Goal: Information Seeking & Learning: Learn about a topic

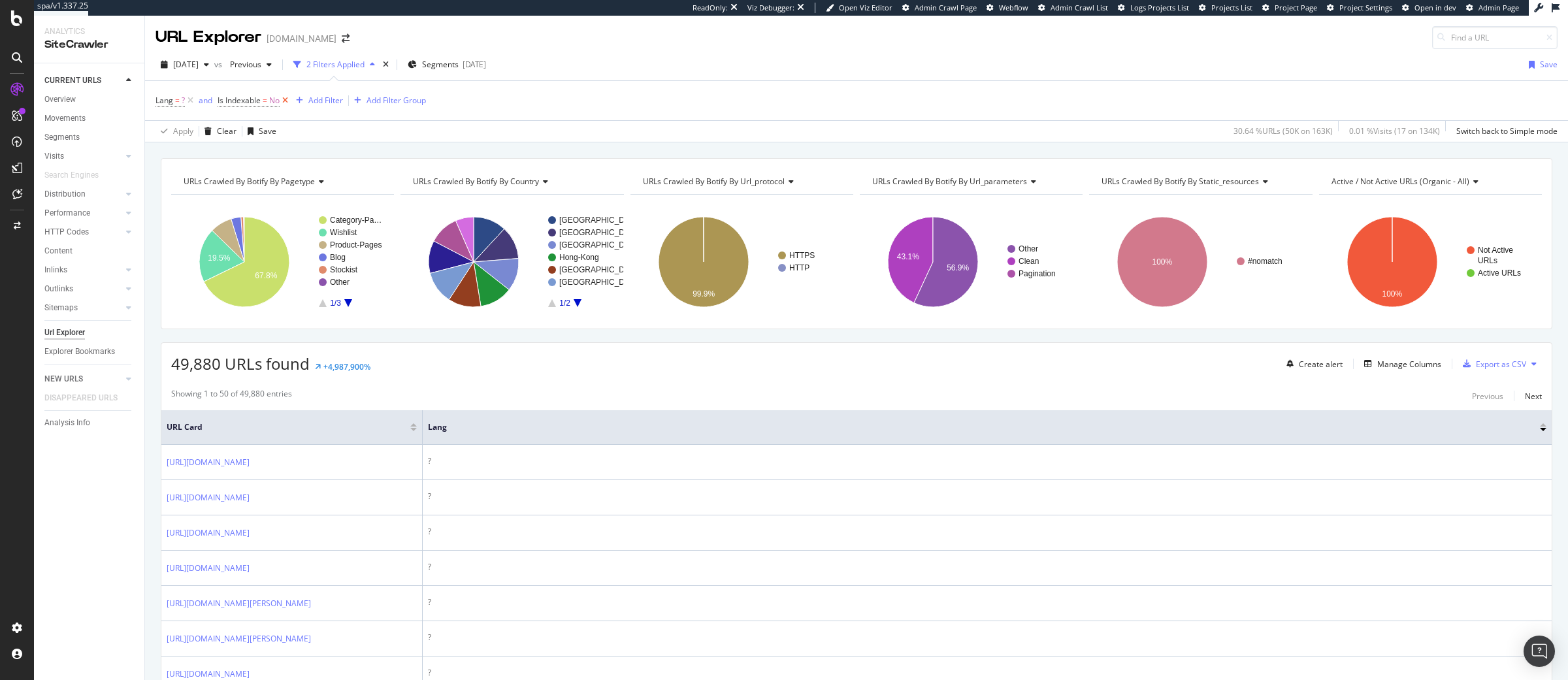
scroll to position [171, 0]
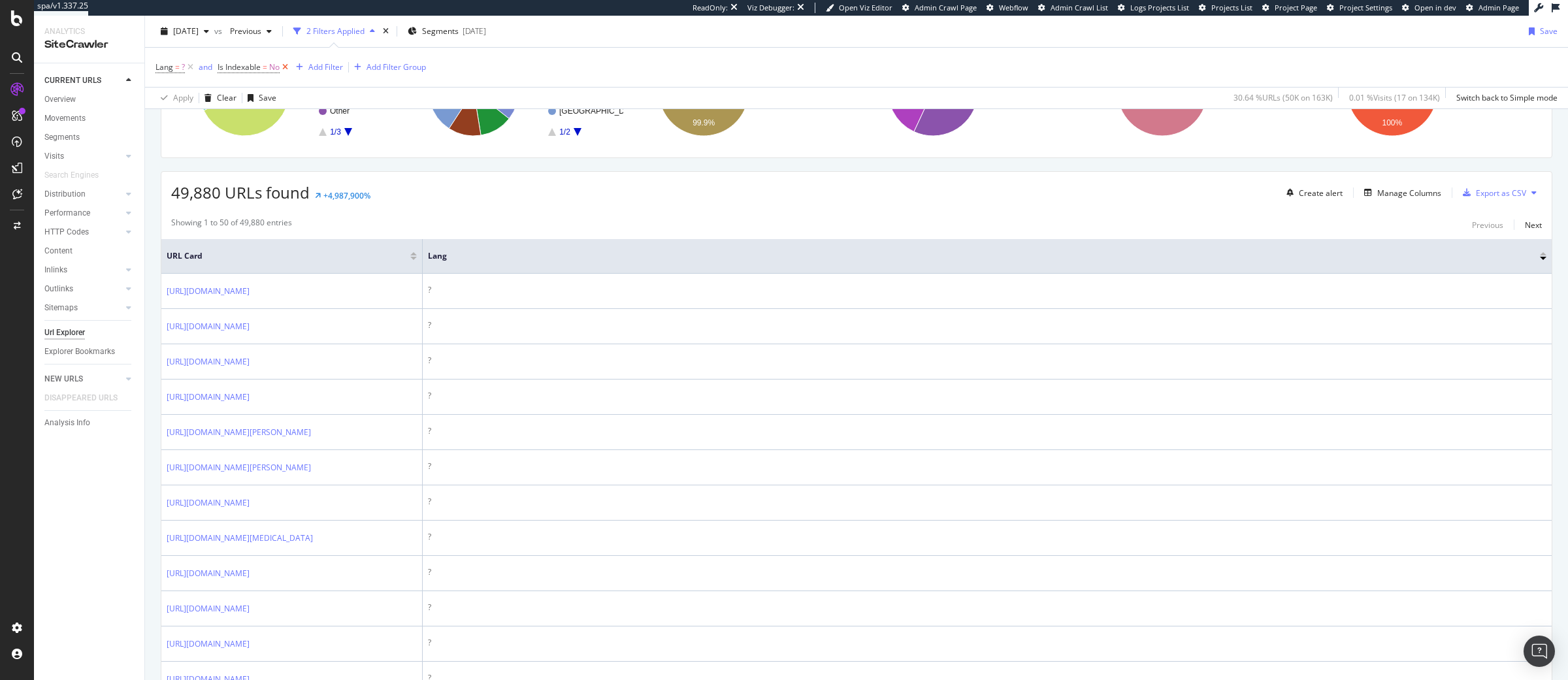
click at [285, 65] on icon at bounding box center [285, 67] width 11 height 13
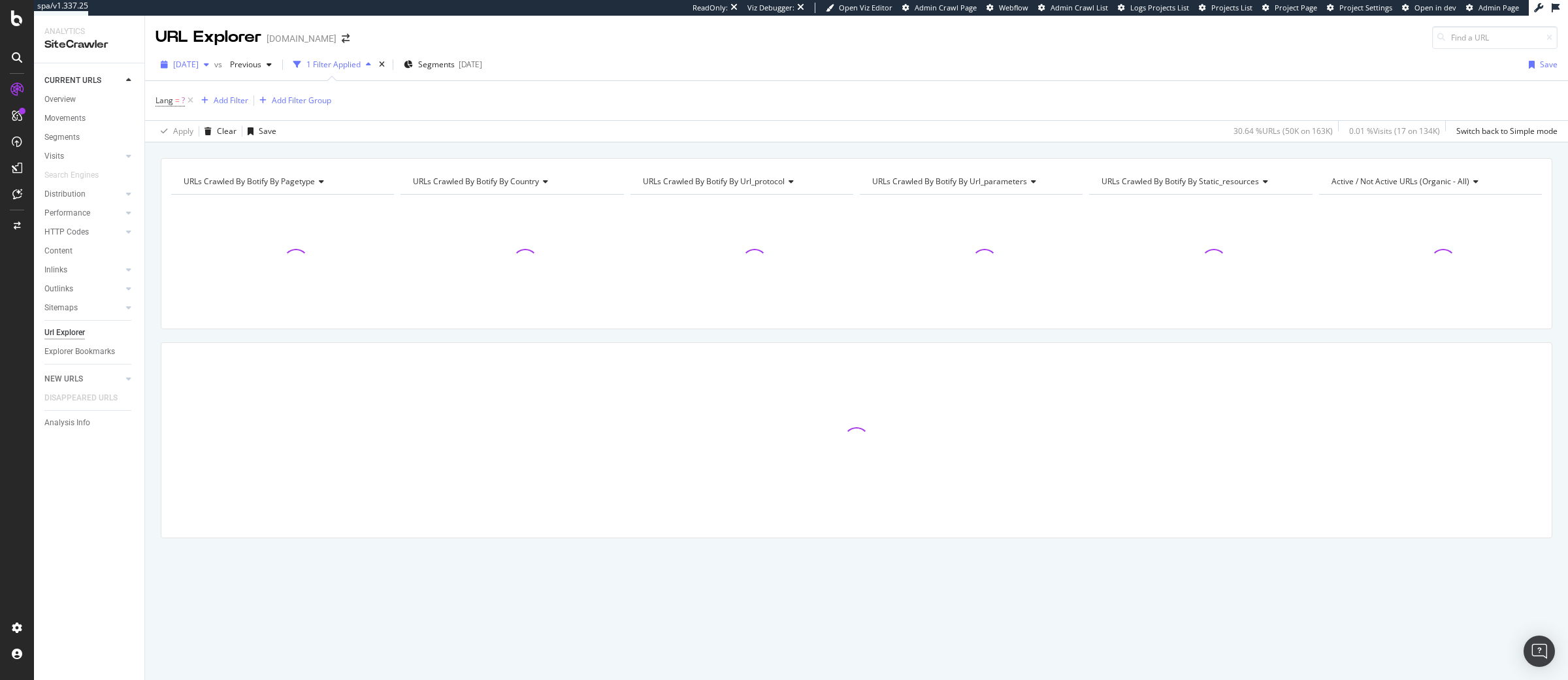
click at [191, 67] on span "[DATE]" at bounding box center [186, 64] width 26 height 11
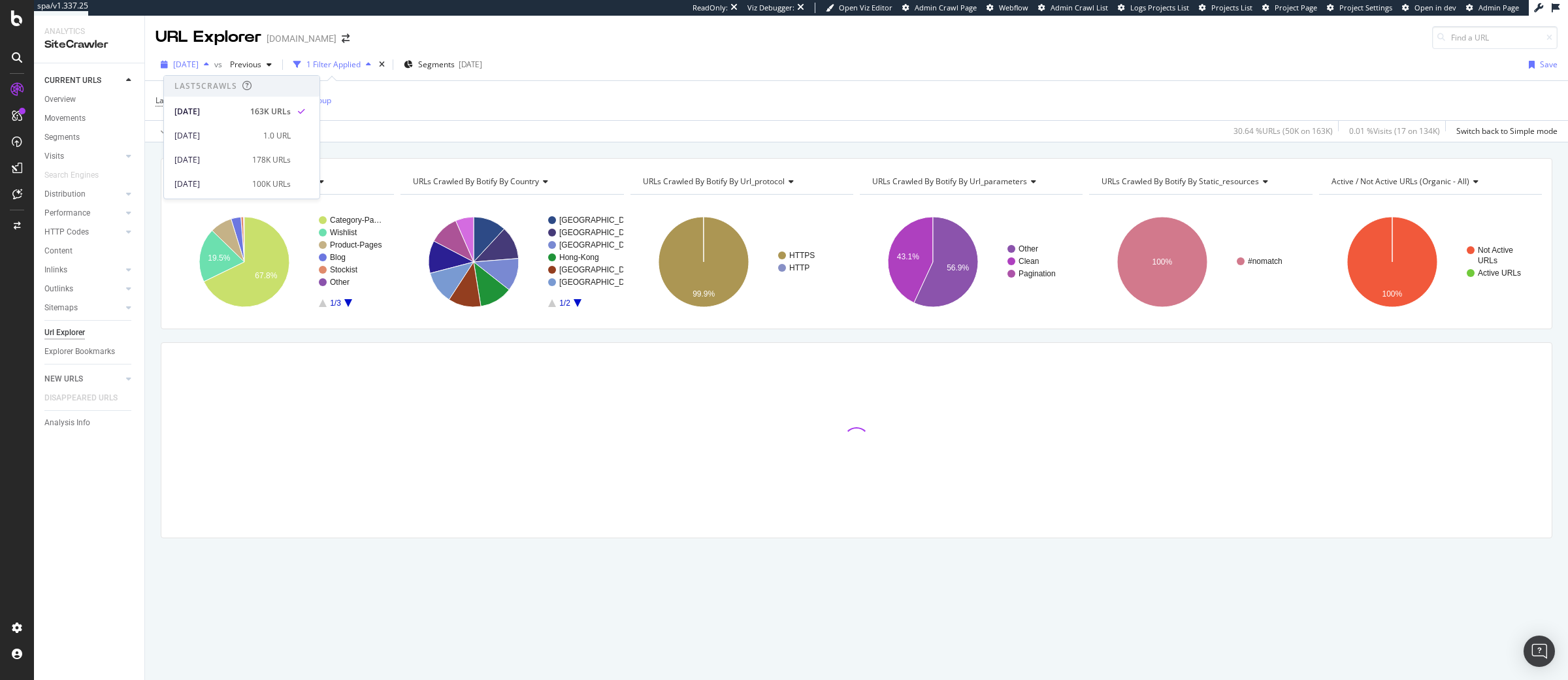
click at [156, 74] on div "[DATE]" at bounding box center [185, 64] width 59 height 19
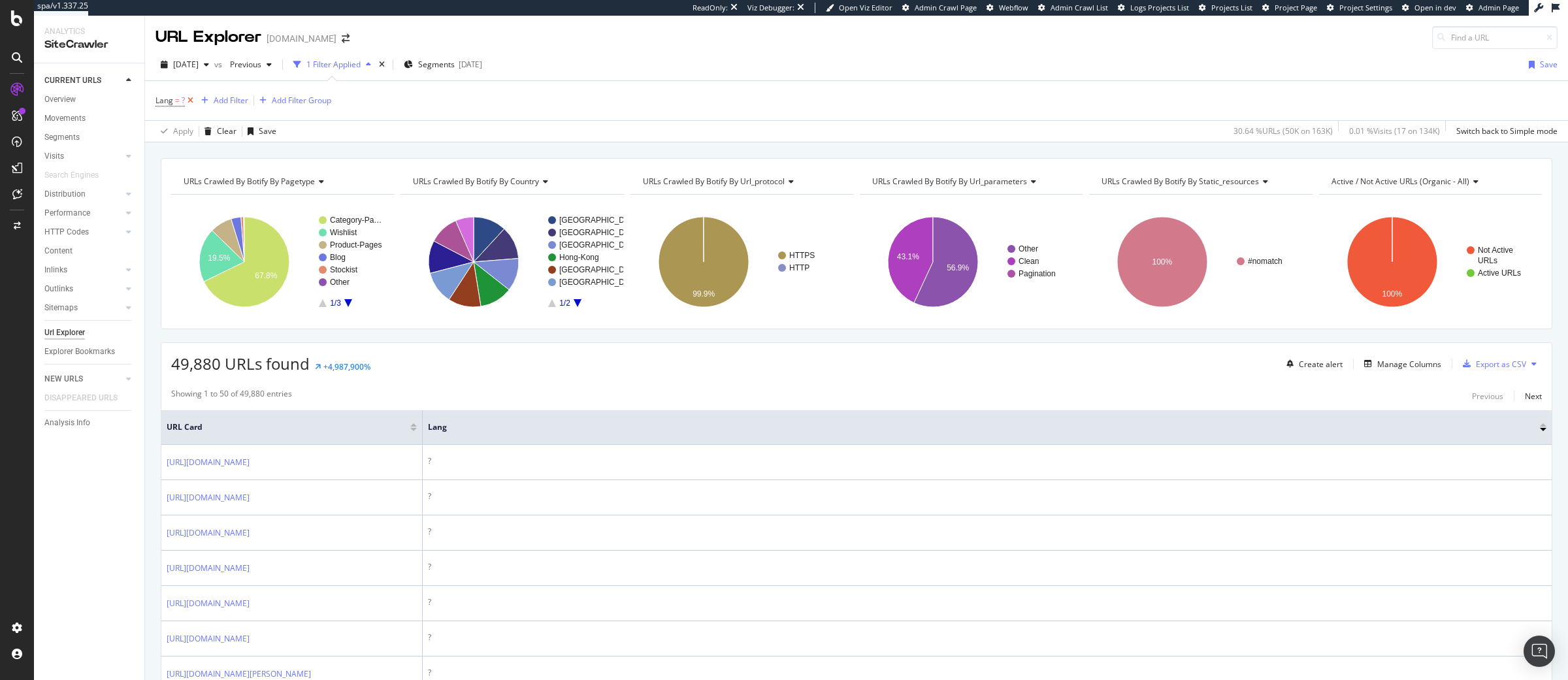
click at [189, 102] on icon at bounding box center [190, 100] width 11 height 13
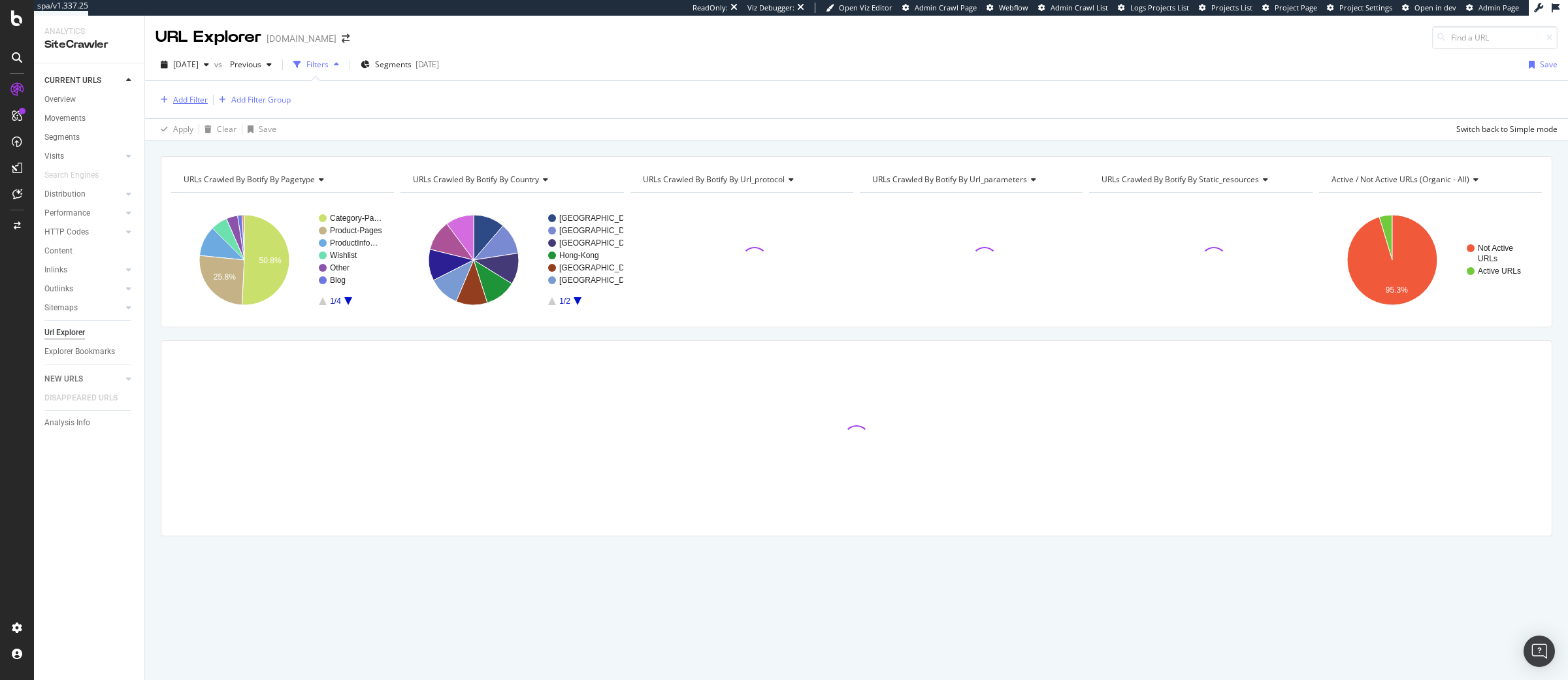
click at [171, 100] on div "button" at bounding box center [164, 100] width 18 height 8
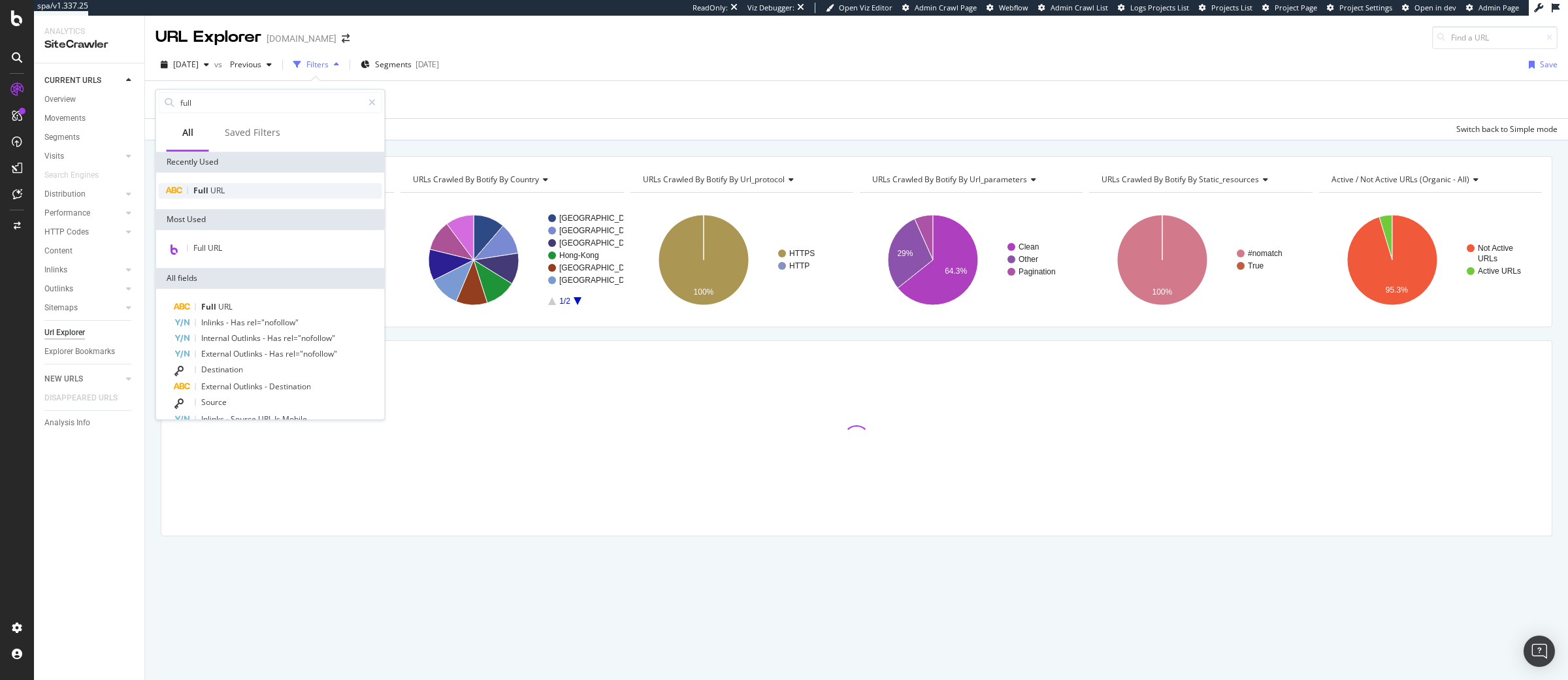
type input "full"
click at [222, 196] on div "Full URL" at bounding box center [271, 191] width 224 height 16
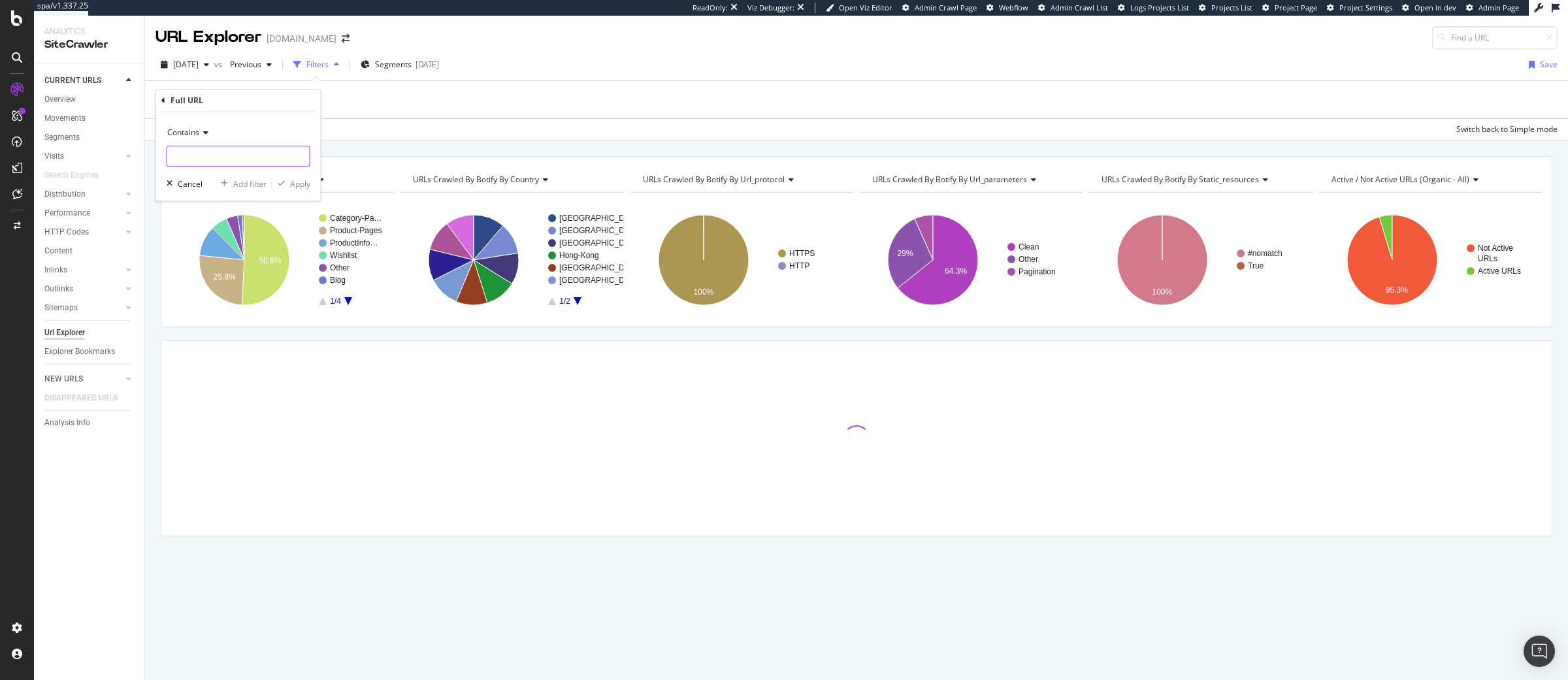
click at [221, 159] on input "text" at bounding box center [238, 155] width 143 height 21
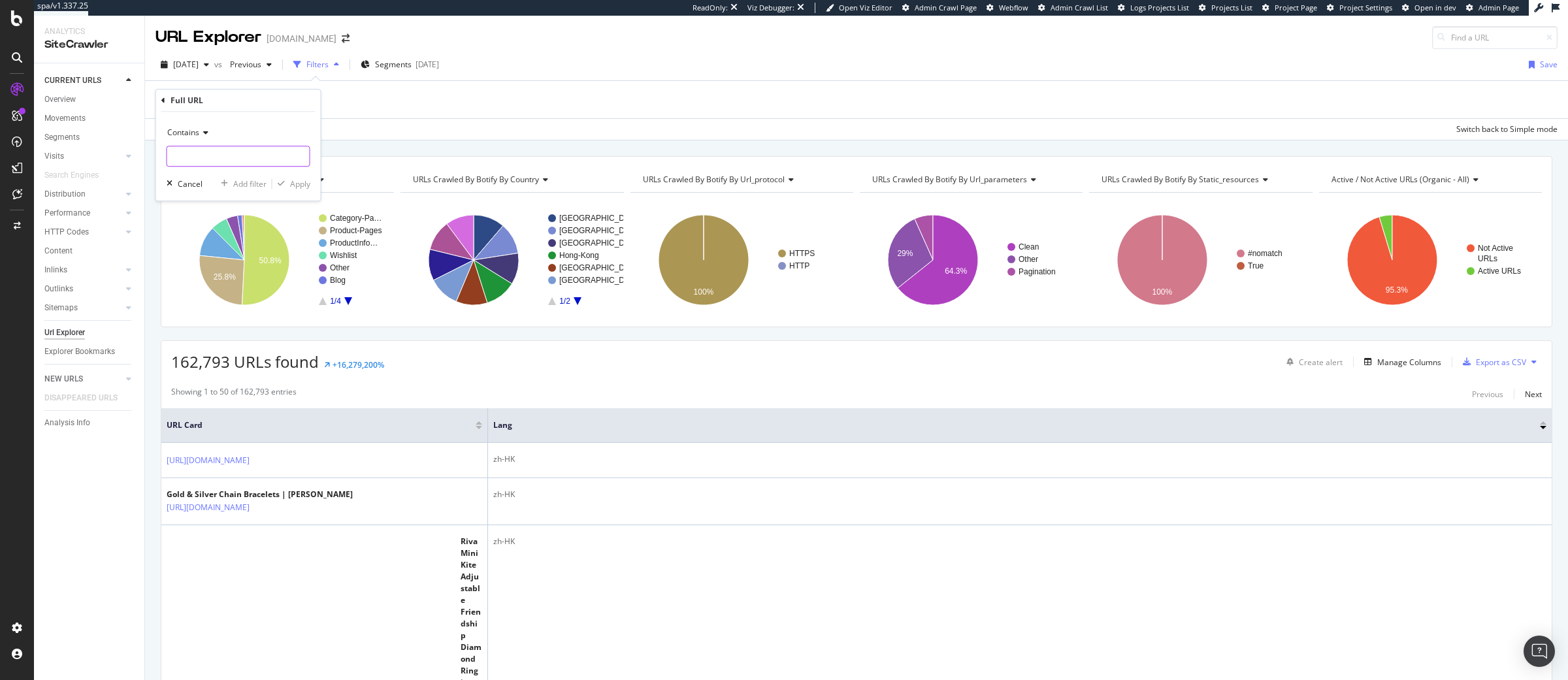
paste input "[URL][DOMAIN_NAME]"
type input "[URL][DOMAIN_NAME]"
click at [303, 183] on div "Apply" at bounding box center [300, 183] width 20 height 11
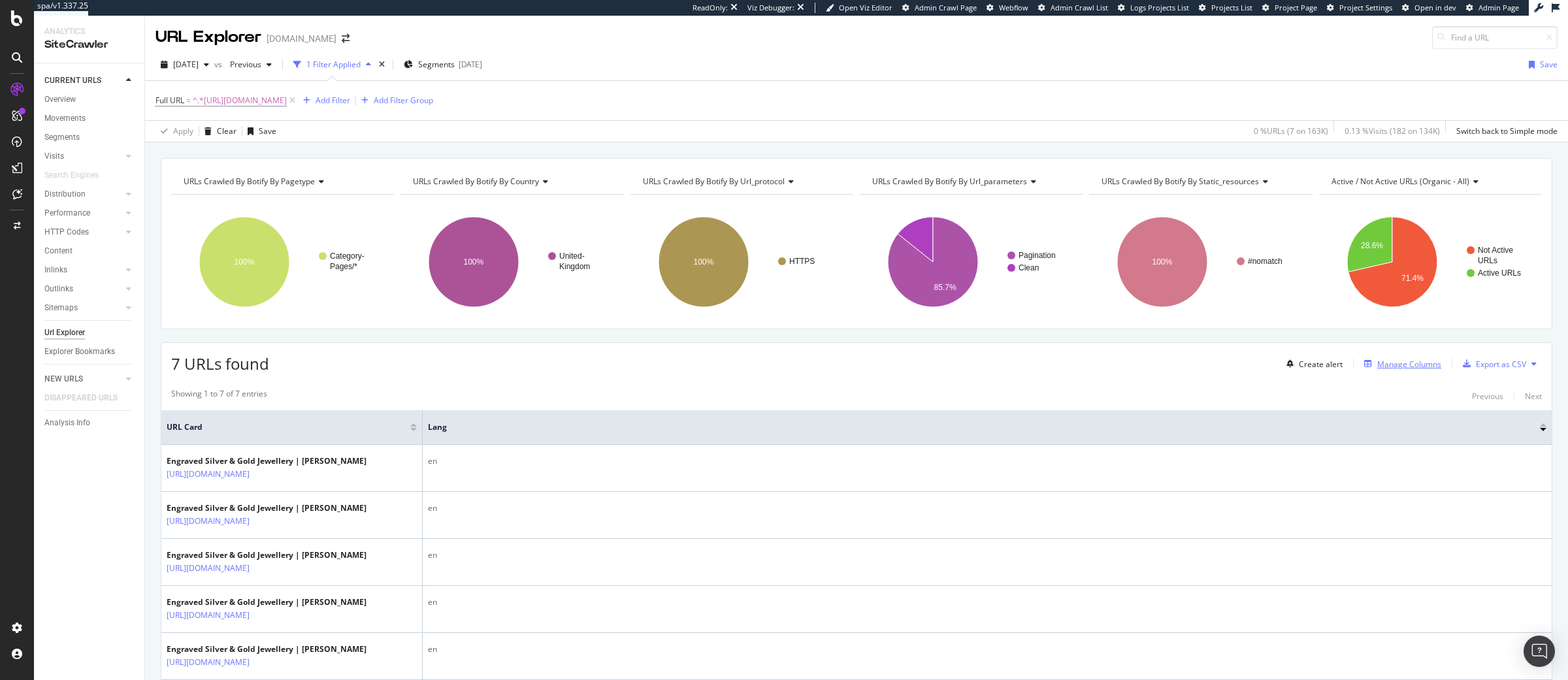
click at [1393, 368] on div "Manage Columns" at bounding box center [1409, 363] width 64 height 11
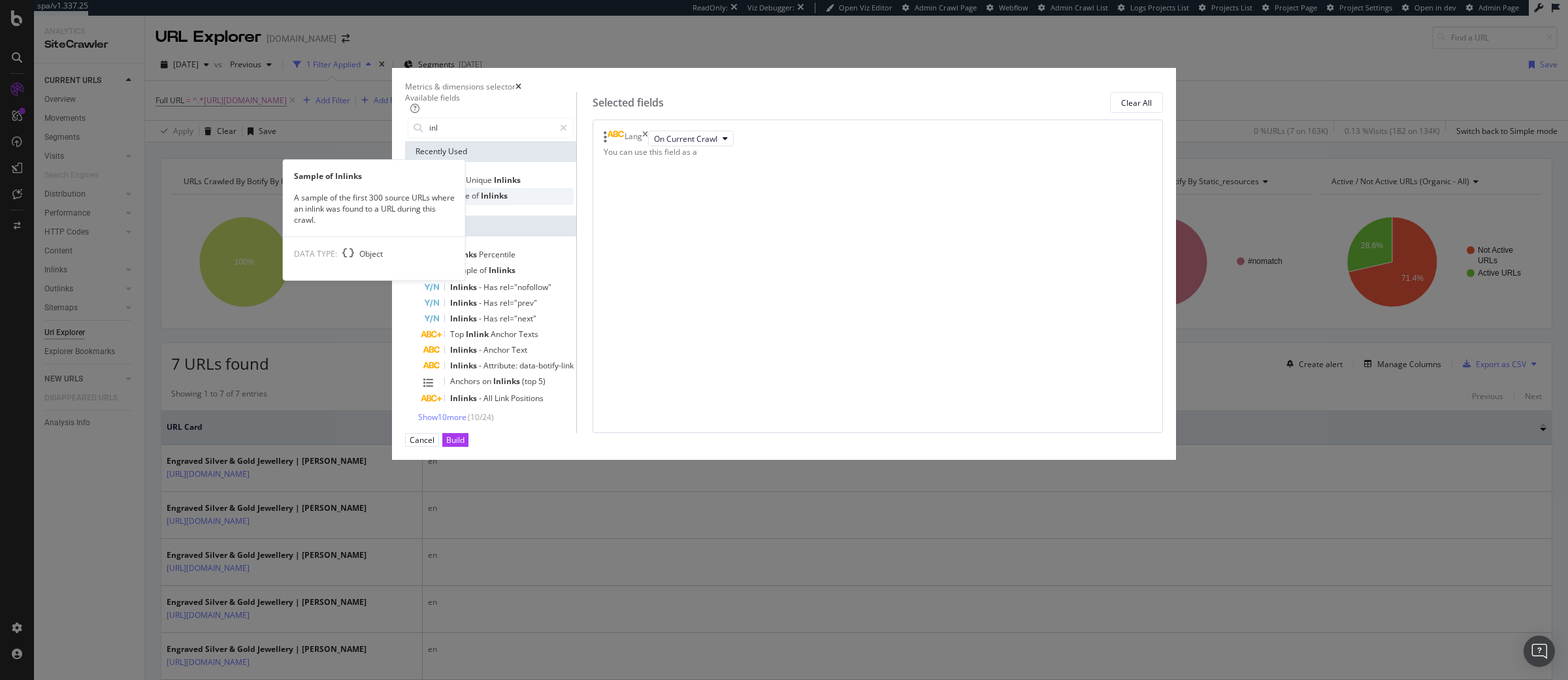
click at [507, 201] on span "Inlinks" at bounding box center [494, 195] width 27 height 11
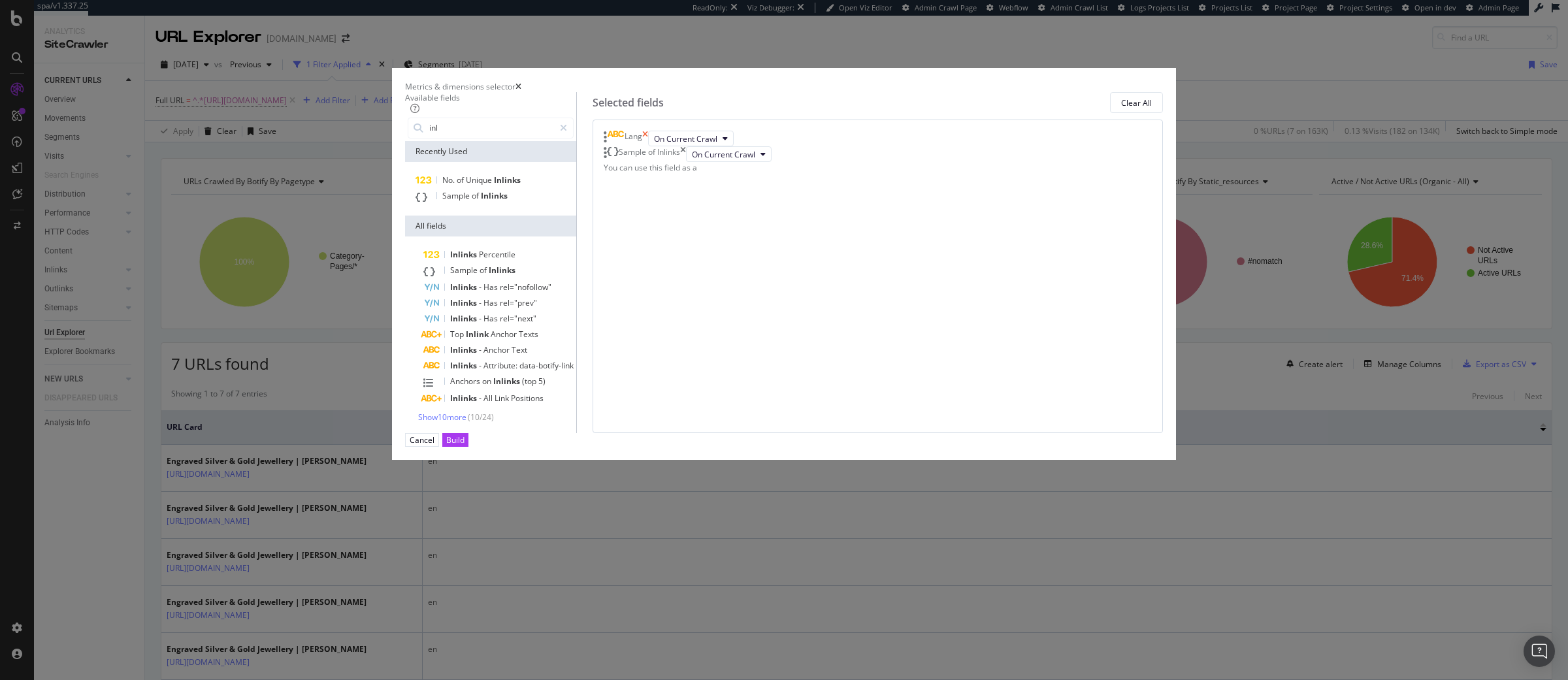
click at [648, 146] on icon "times" at bounding box center [645, 138] width 6 height 16
click at [554, 138] on input "inl" at bounding box center [491, 128] width 126 height 19
type input "inlink"
click at [467, 423] on span "Show 10 more" at bounding box center [441, 416] width 48 height 11
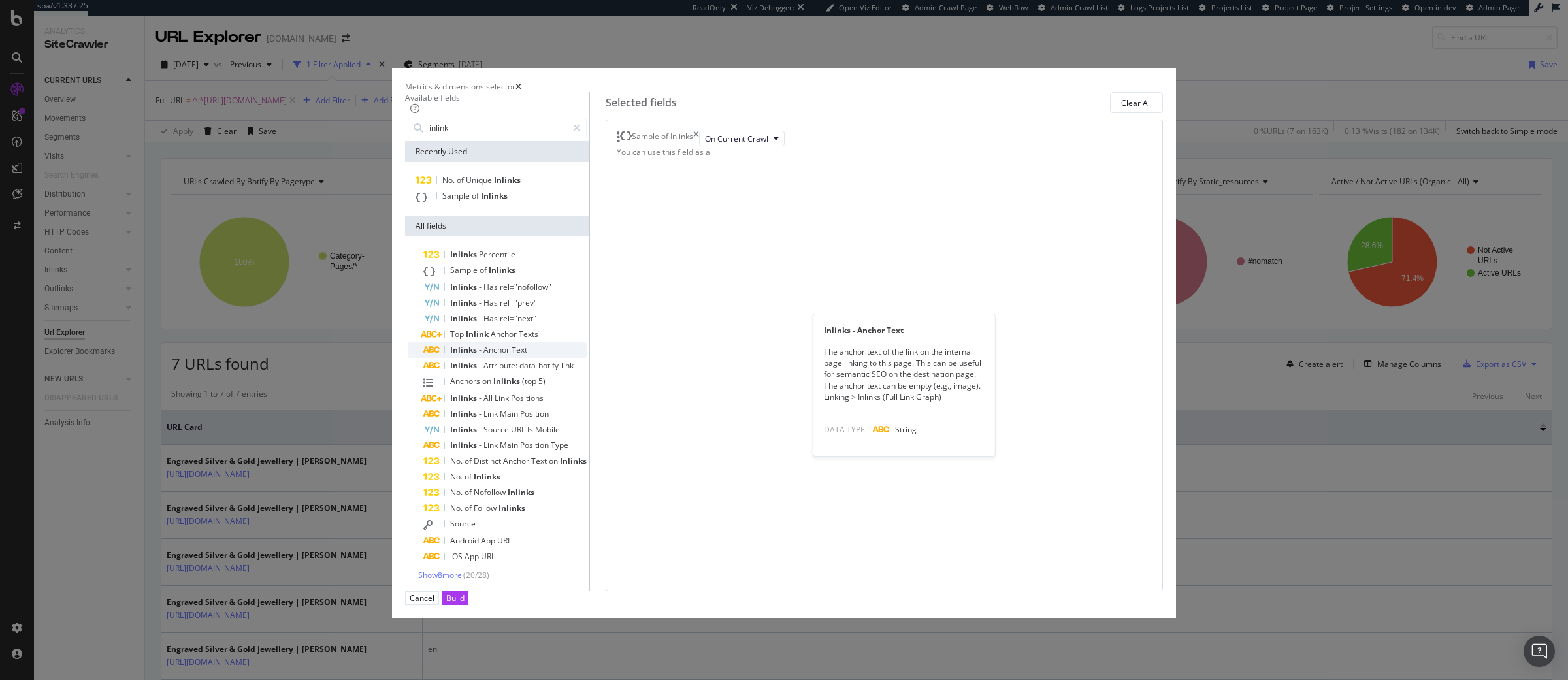
scroll to position [99, 0]
click at [500, 471] on span "Inlinks" at bounding box center [487, 476] width 27 height 11
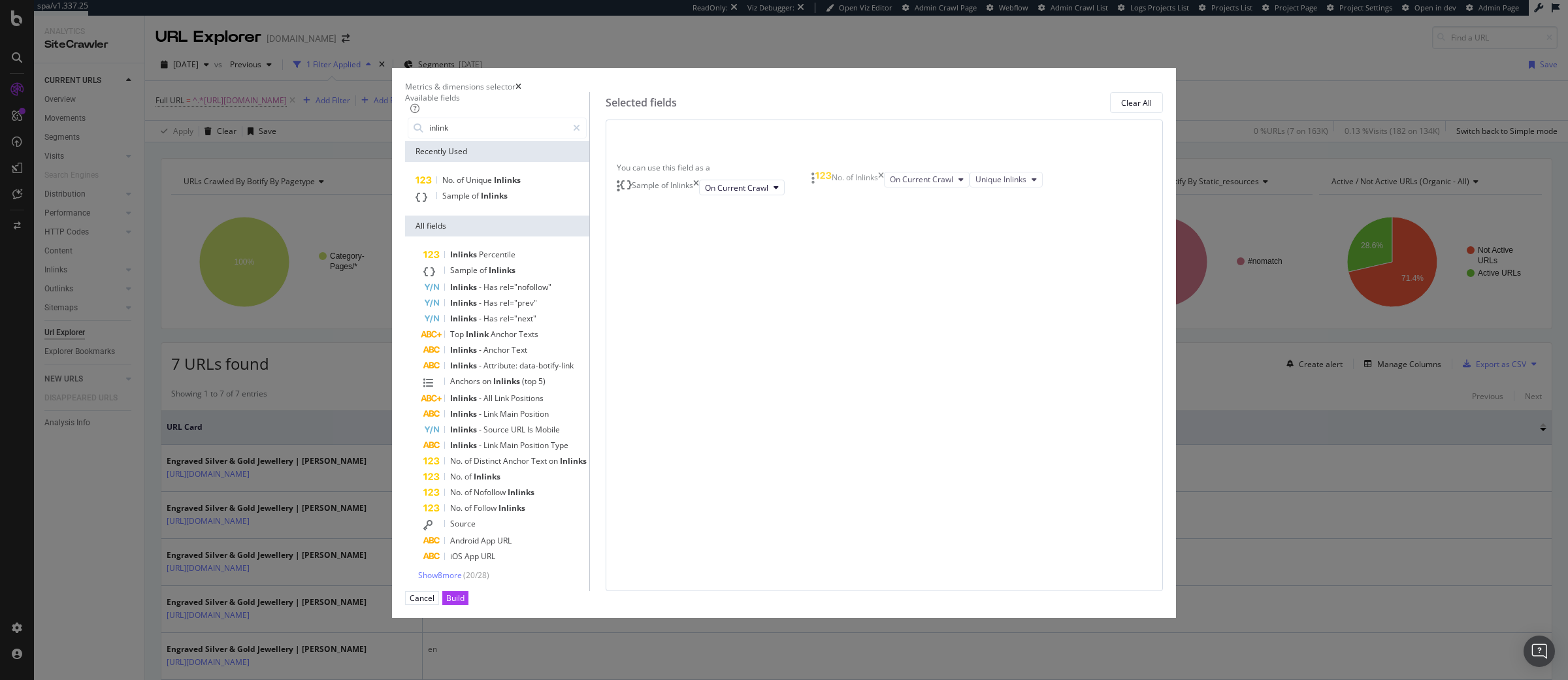
drag, startPoint x: 816, startPoint y: 240, endPoint x: 833, endPoint y: 234, distance: 18.0
click at [816, 181] on body "spa/v1.337.25 ReadOnly: Viz Debugger: Open Viz Editor Admin Crawl Page Webflow …" at bounding box center [784, 340] width 1568 height 680
click at [464, 593] on div "Build" at bounding box center [456, 598] width 19 height 11
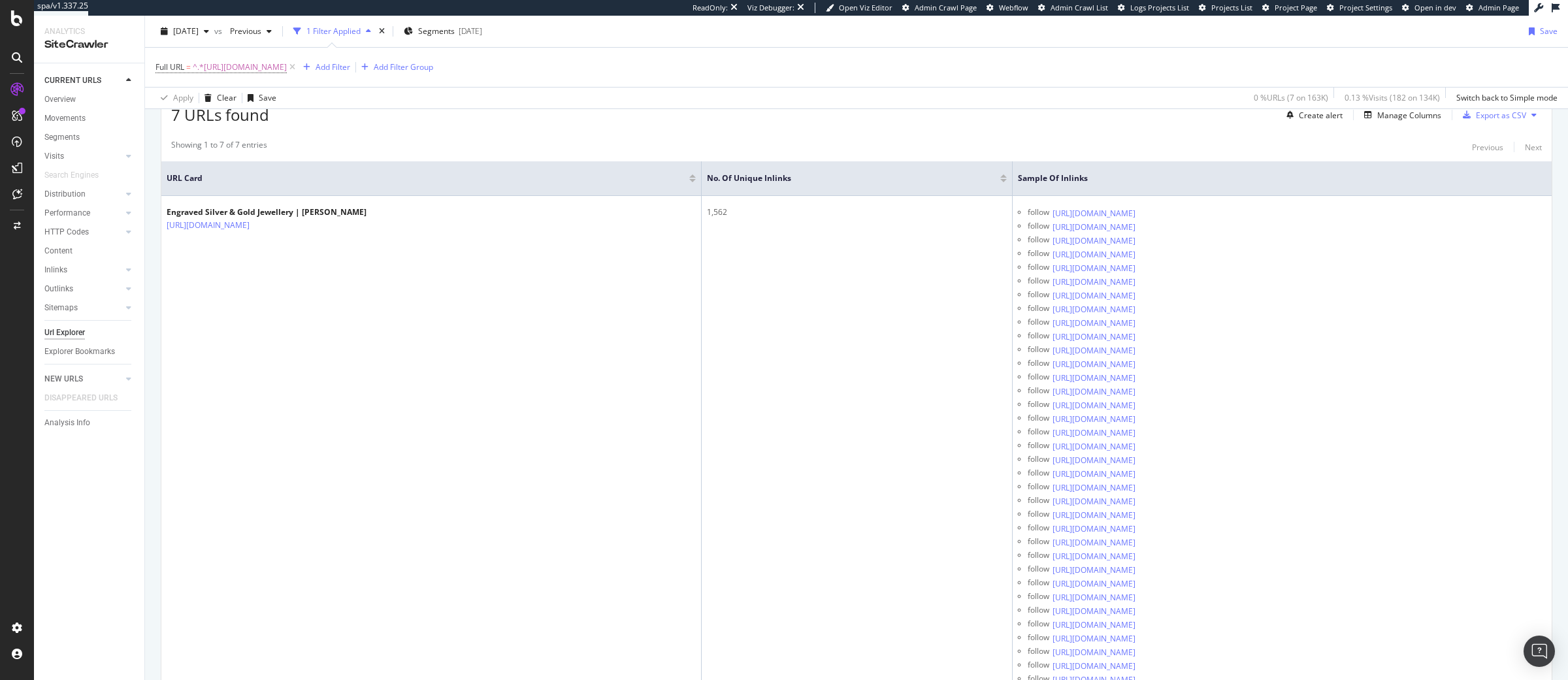
scroll to position [201, 0]
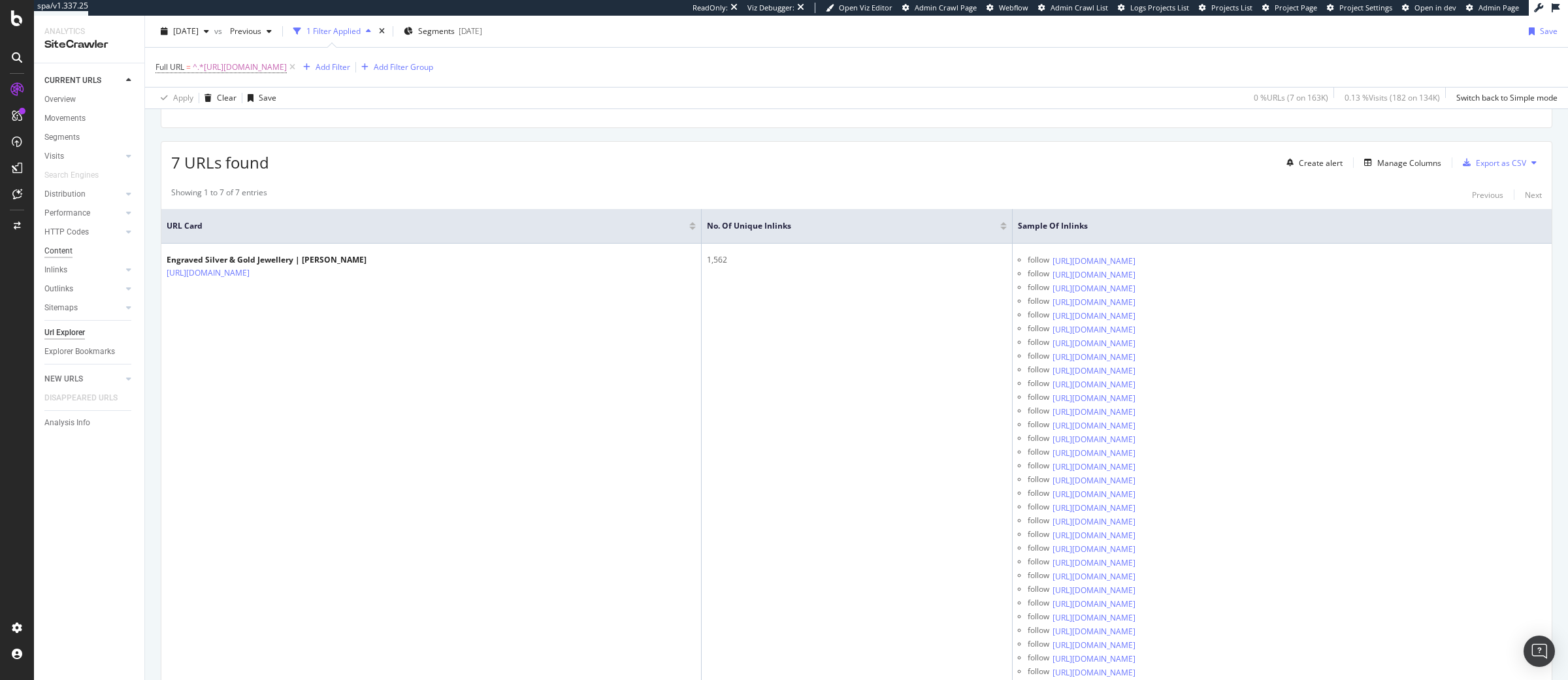
click at [64, 251] on div "Content" at bounding box center [58, 251] width 28 height 14
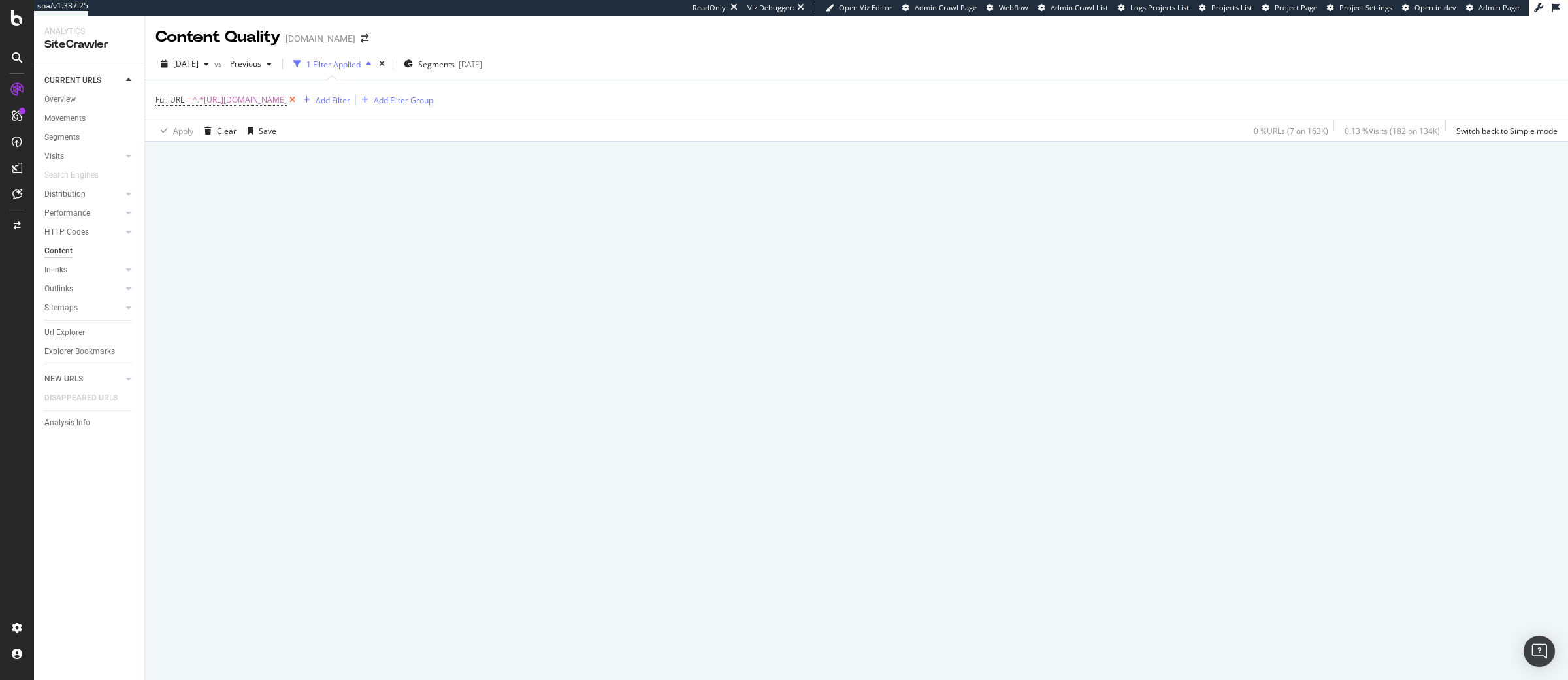
click at [298, 100] on icon at bounding box center [292, 100] width 11 height 13
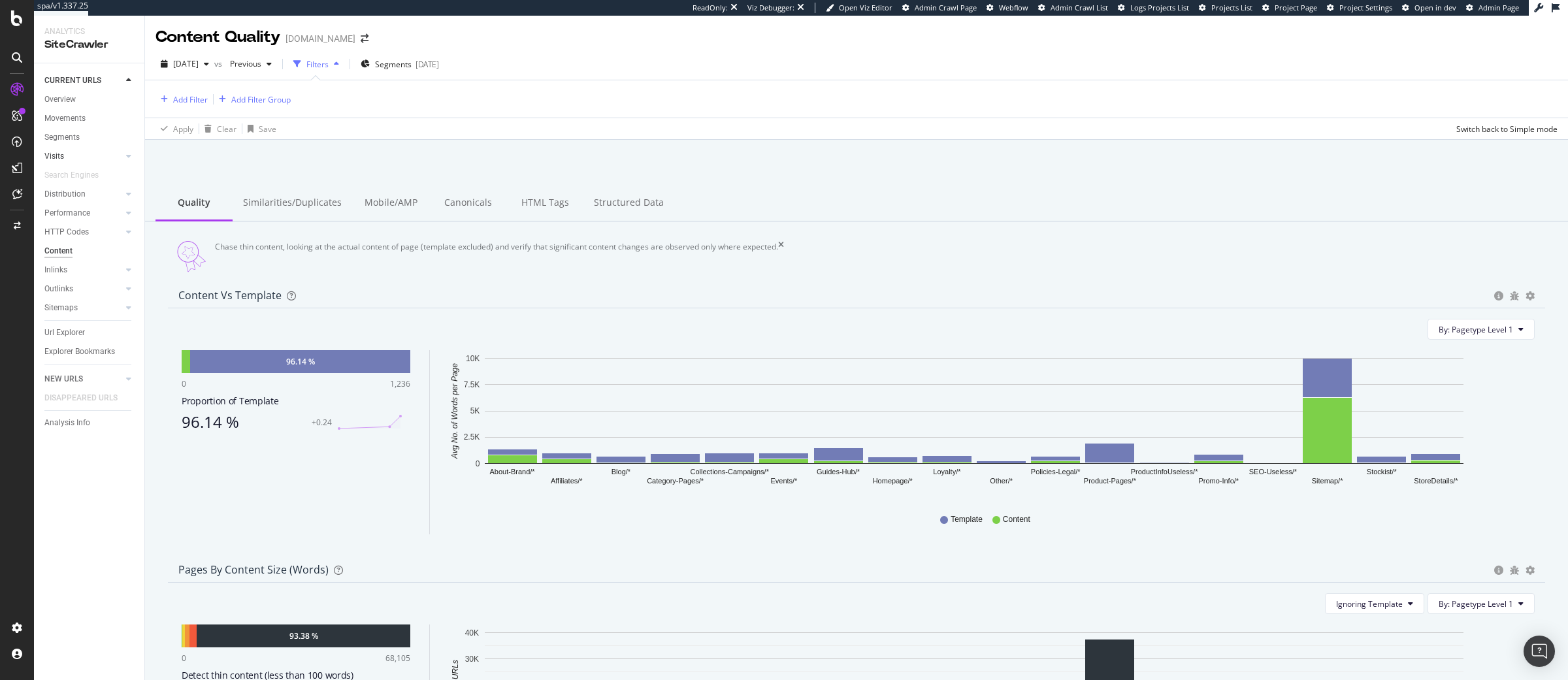
click at [70, 155] on link "Visits" at bounding box center [83, 156] width 77 height 14
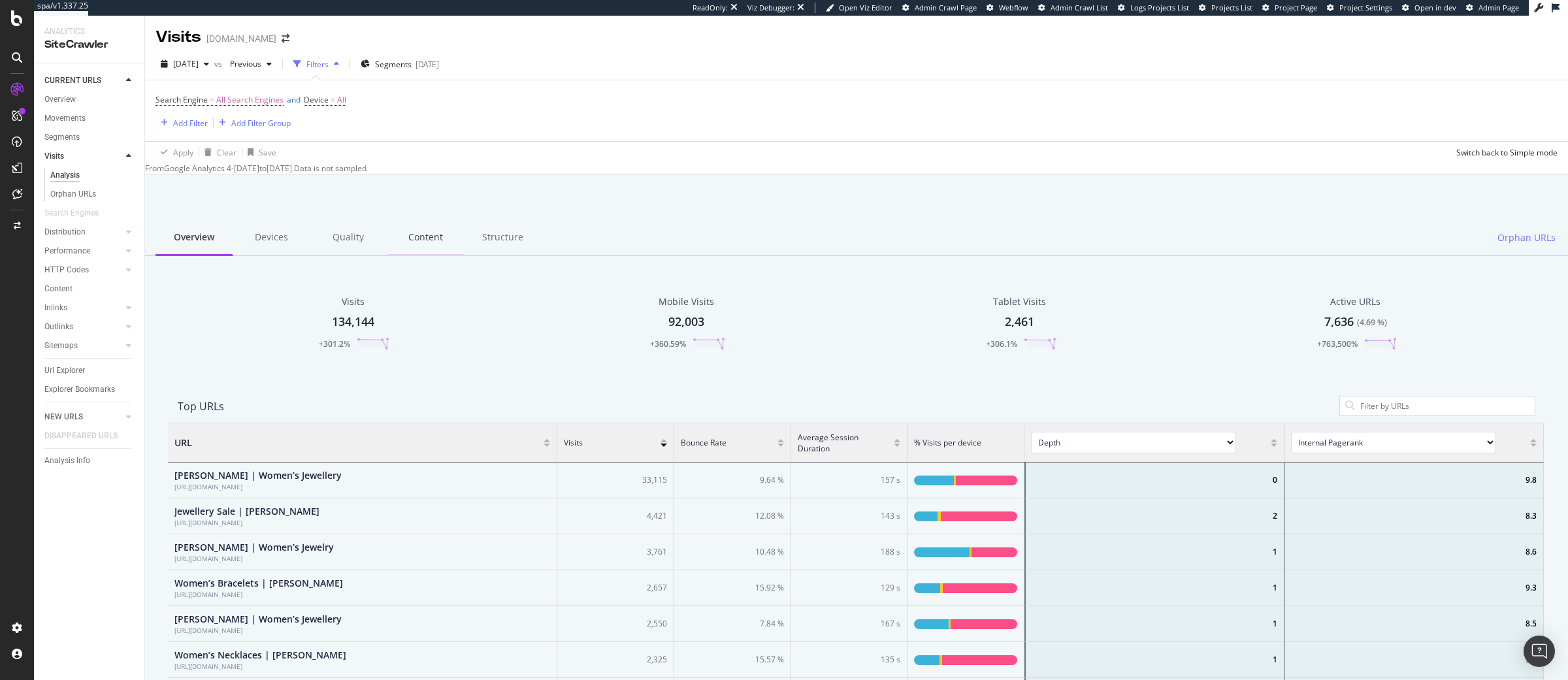
click at [429, 244] on div "Content" at bounding box center [426, 238] width 77 height 36
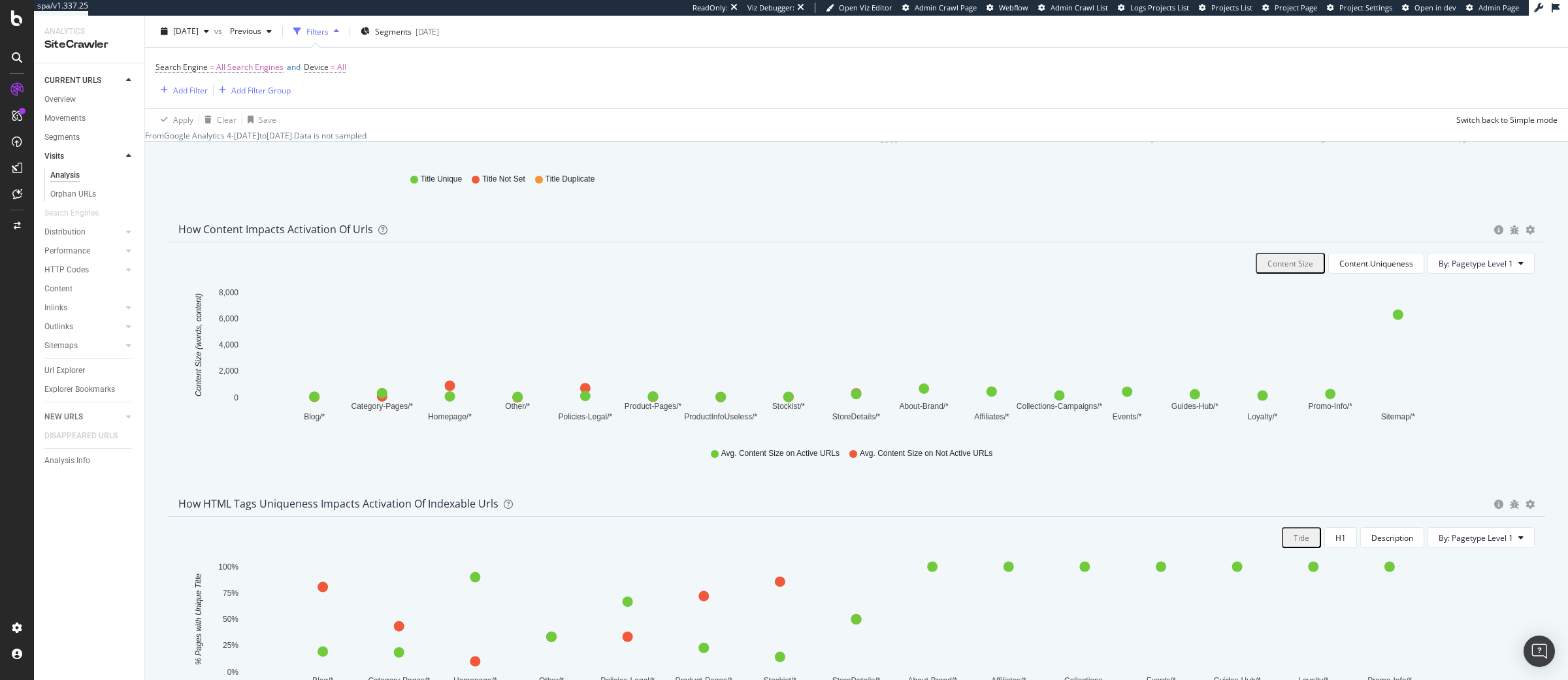
scroll to position [335, 0]
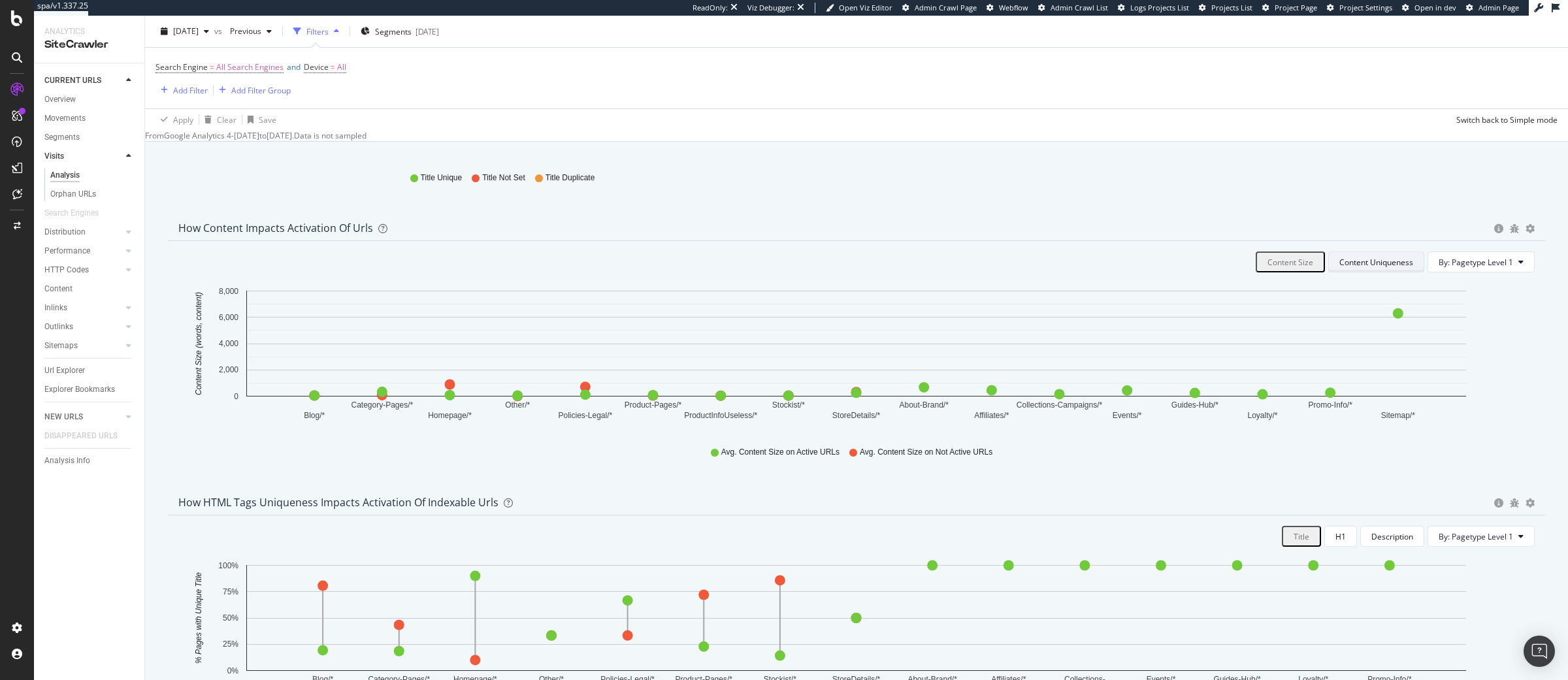
click at [1347, 262] on div "Content Uniqueness" at bounding box center [1376, 262] width 74 height 11
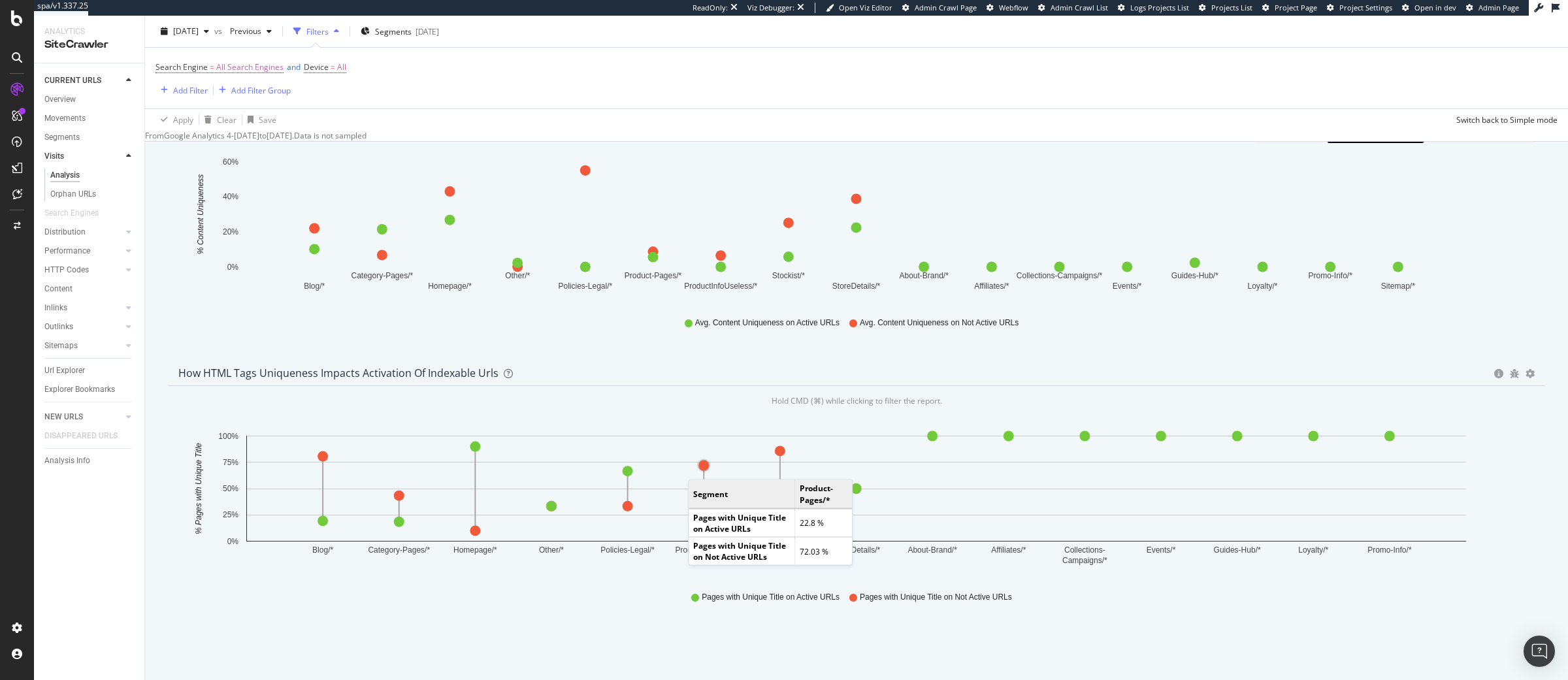
scroll to position [0, 0]
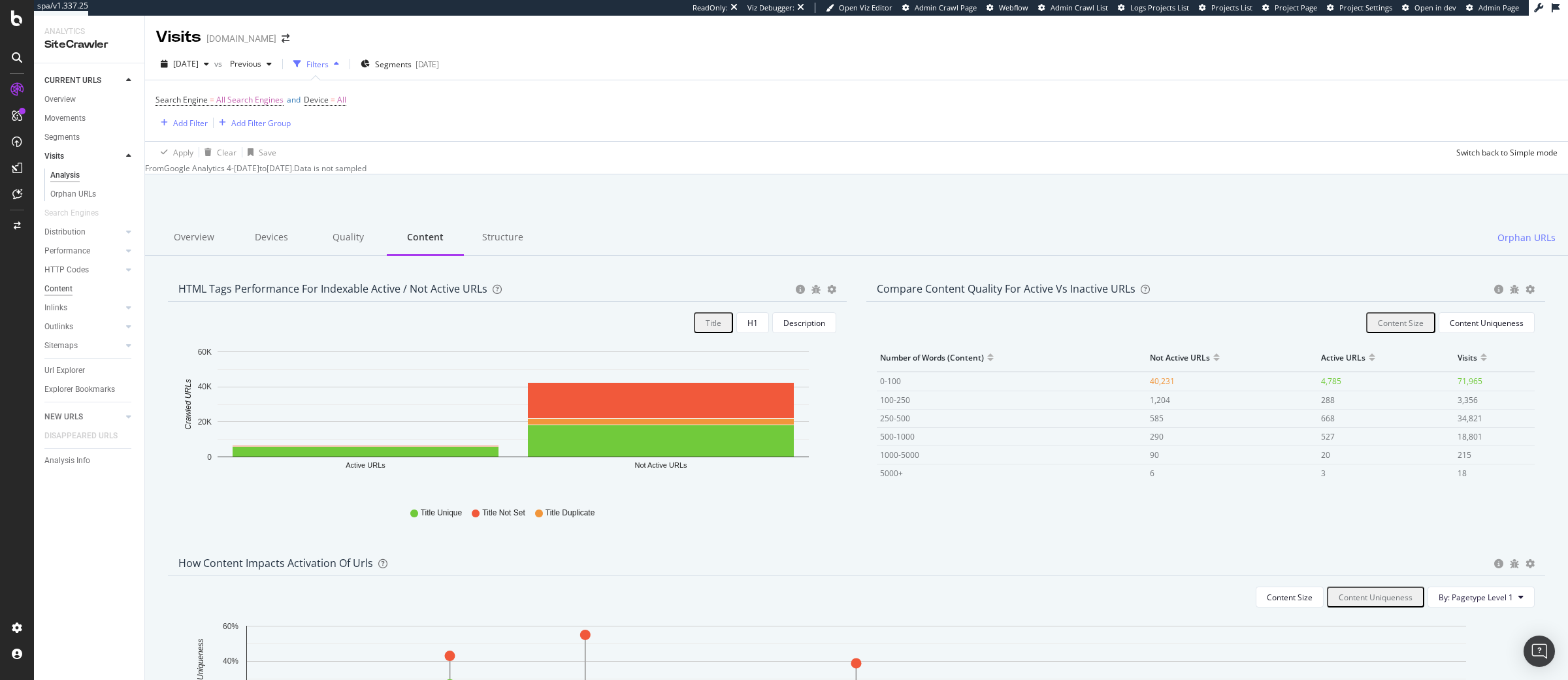
click at [68, 284] on div "Content" at bounding box center [58, 289] width 28 height 14
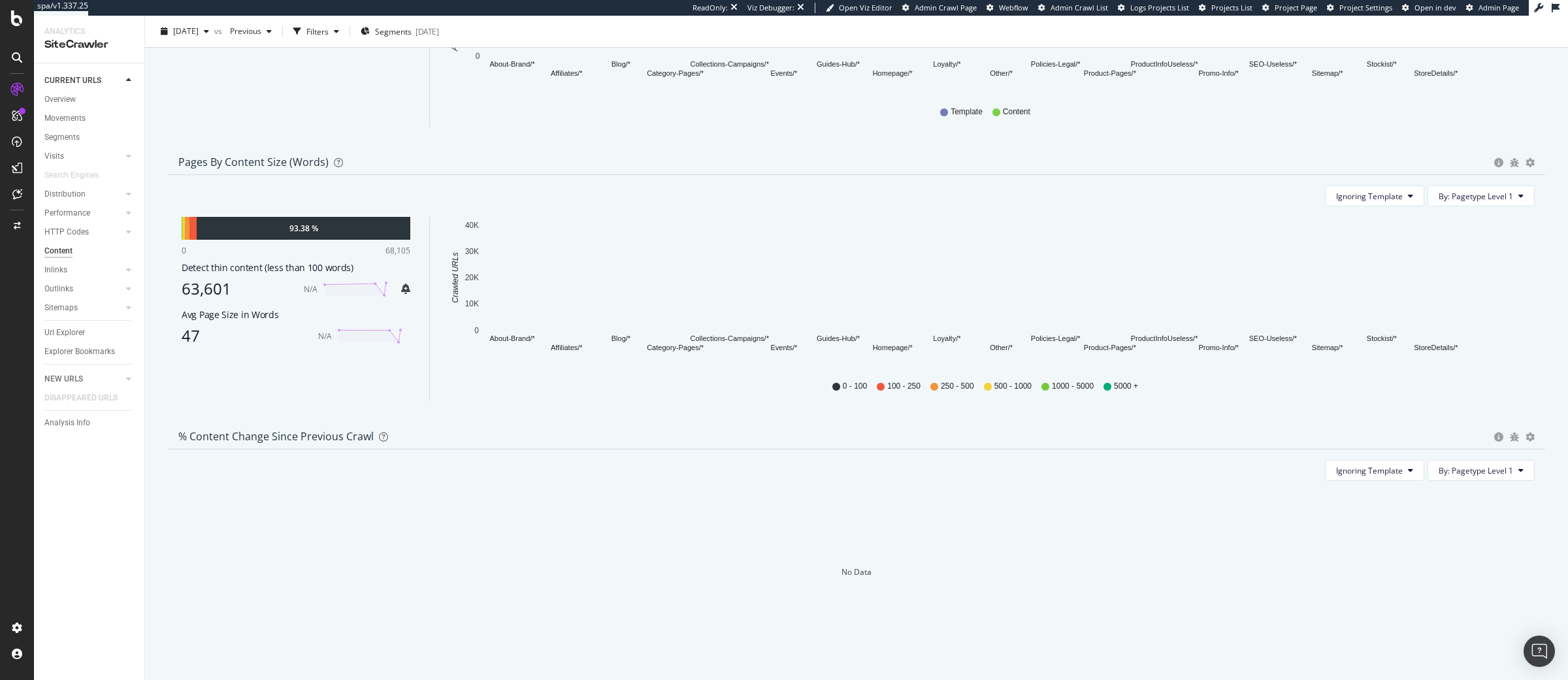
scroll to position [396, 0]
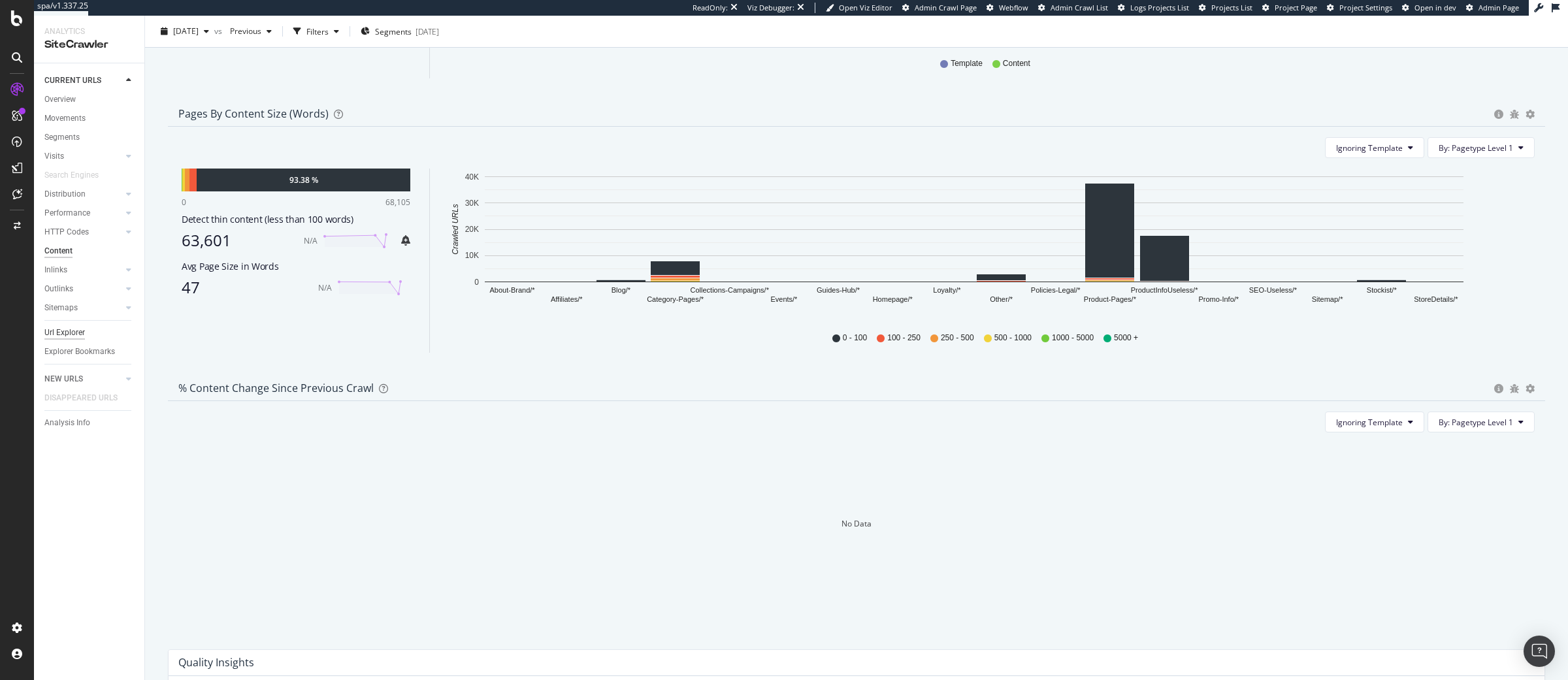
click at [63, 335] on div "Url Explorer" at bounding box center [64, 332] width 41 height 14
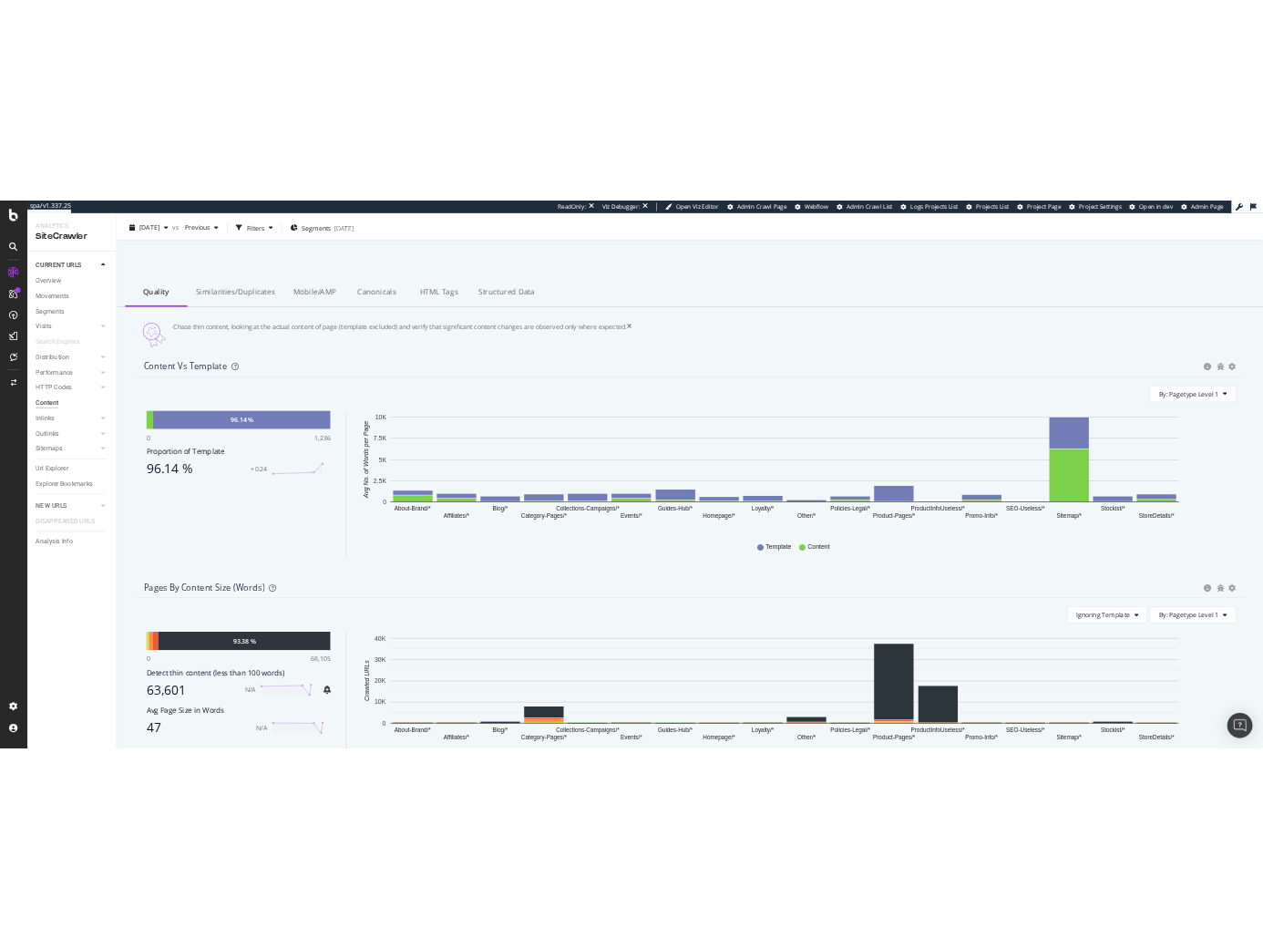
scroll to position [0, 0]
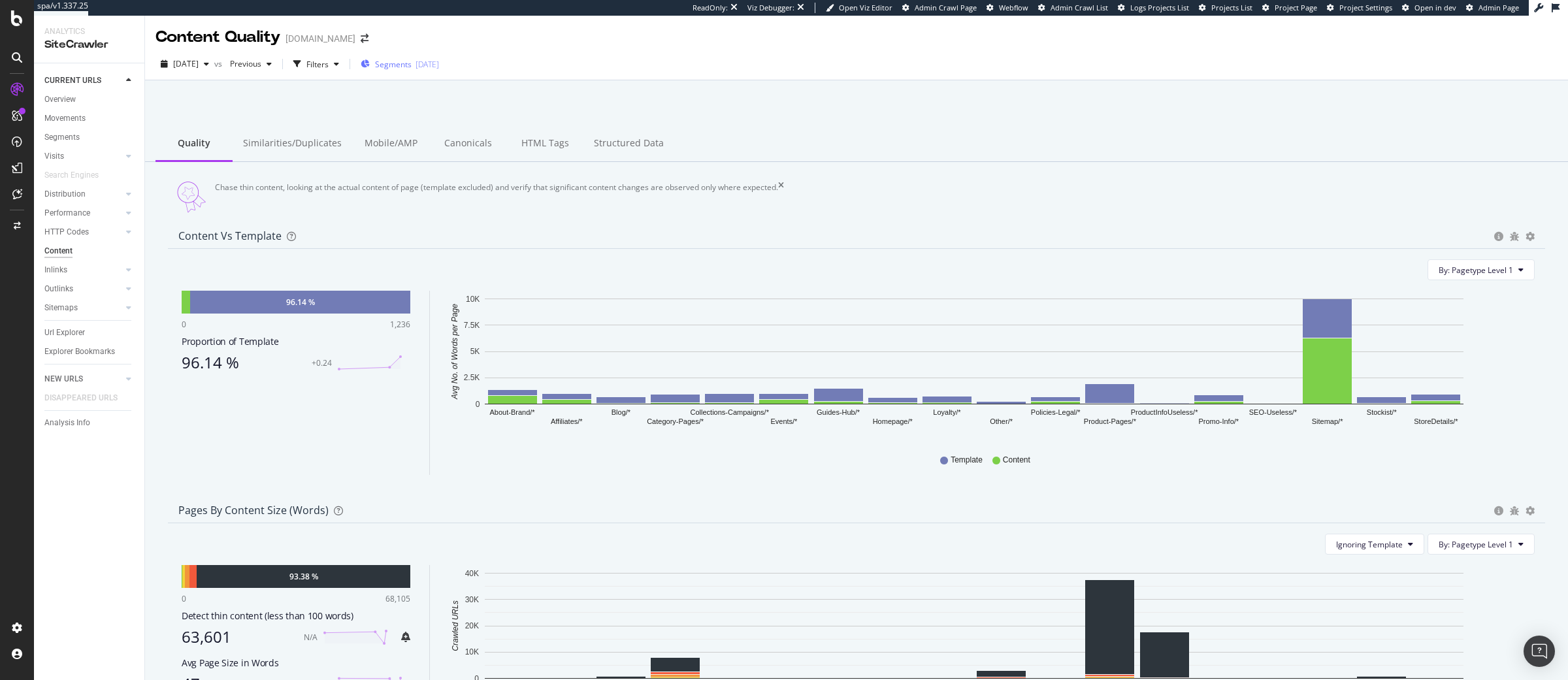
click at [425, 73] on div "Segments [DATE]" at bounding box center [399, 64] width 78 height 19
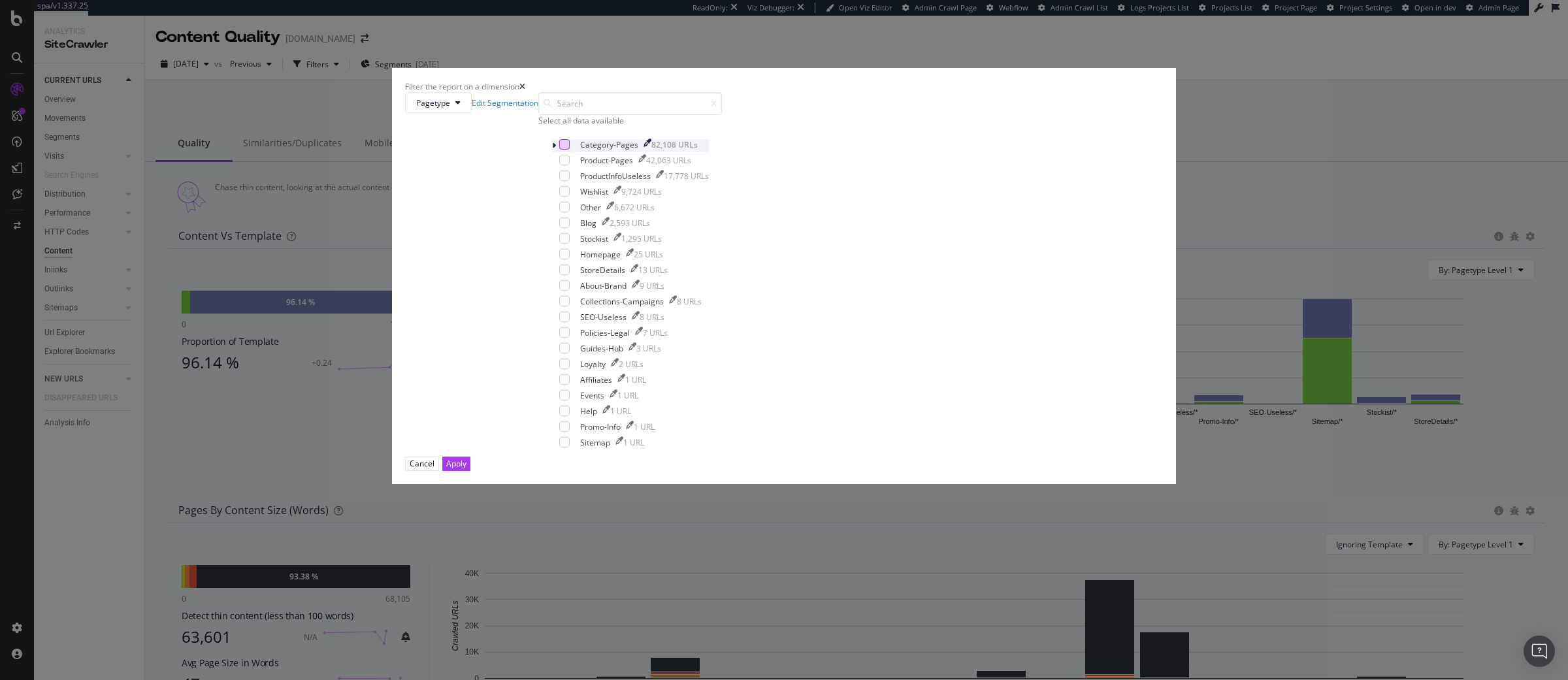
click at [570, 150] on div "modal" at bounding box center [564, 144] width 11 height 11
click at [570, 166] on div "modal" at bounding box center [564, 160] width 11 height 11
click at [467, 469] on div "Apply" at bounding box center [456, 463] width 20 height 11
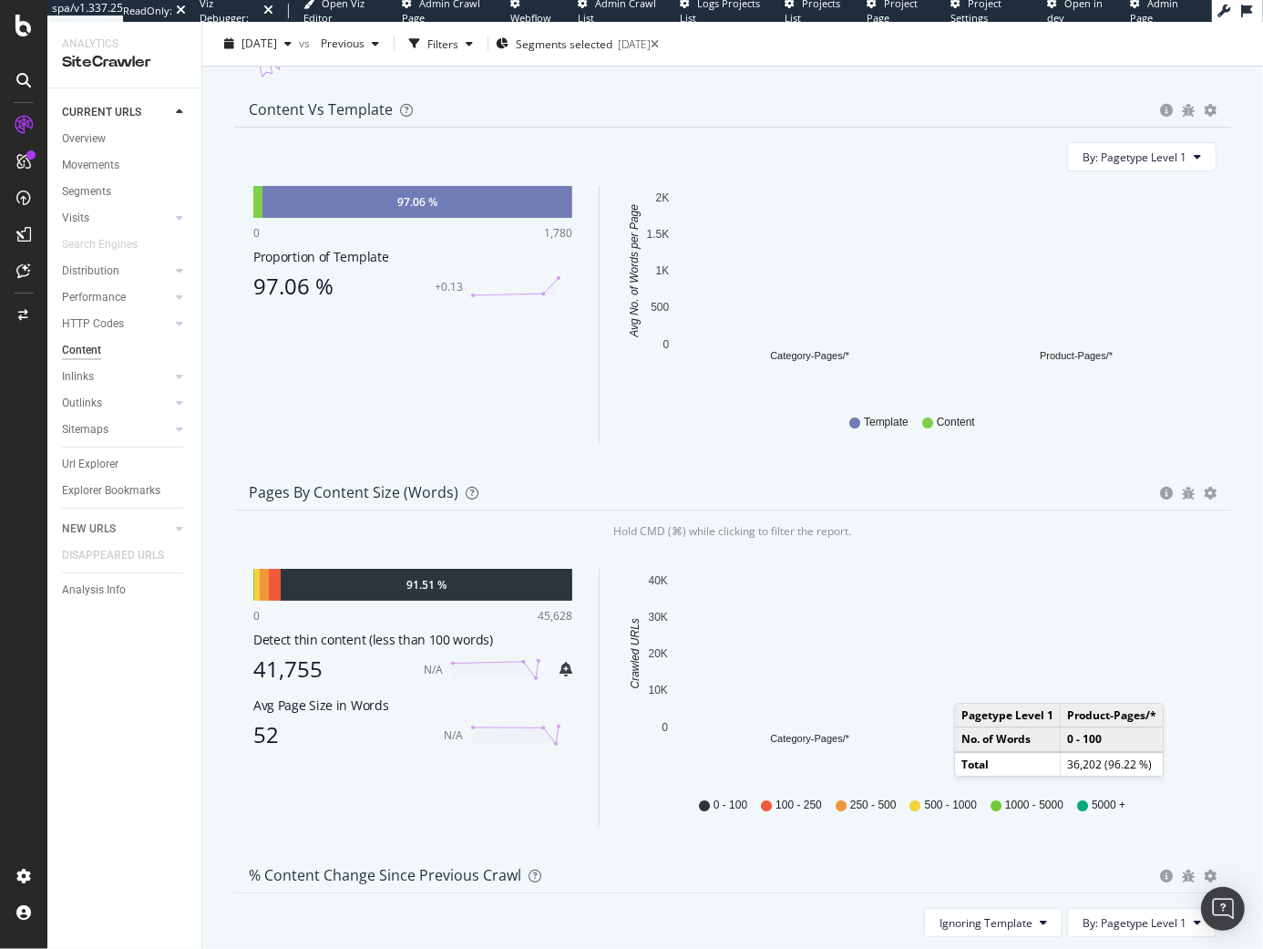
scroll to position [230, 0]
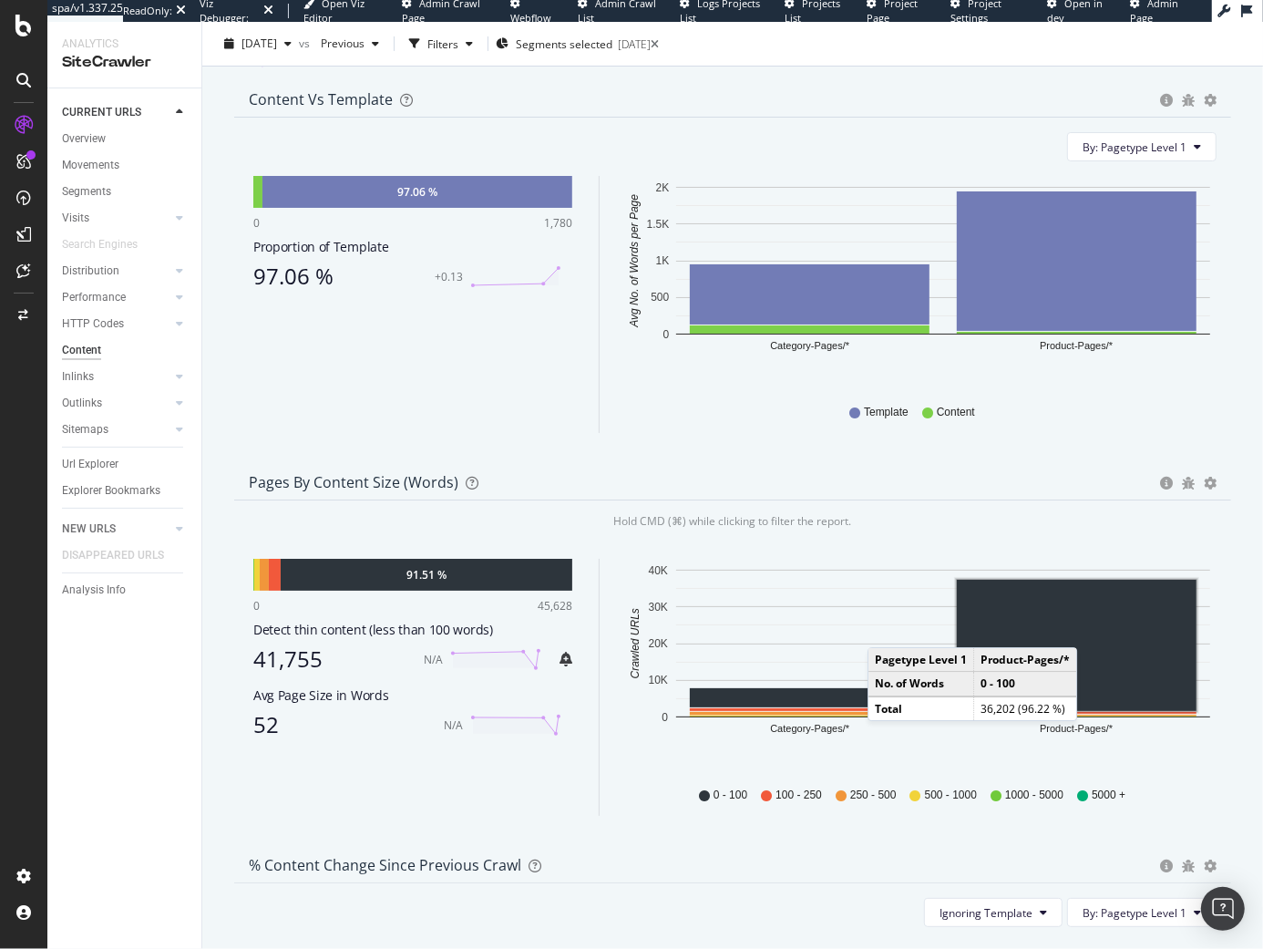
click at [1096, 647] on rect "A chart." at bounding box center [1077, 645] width 240 height 131
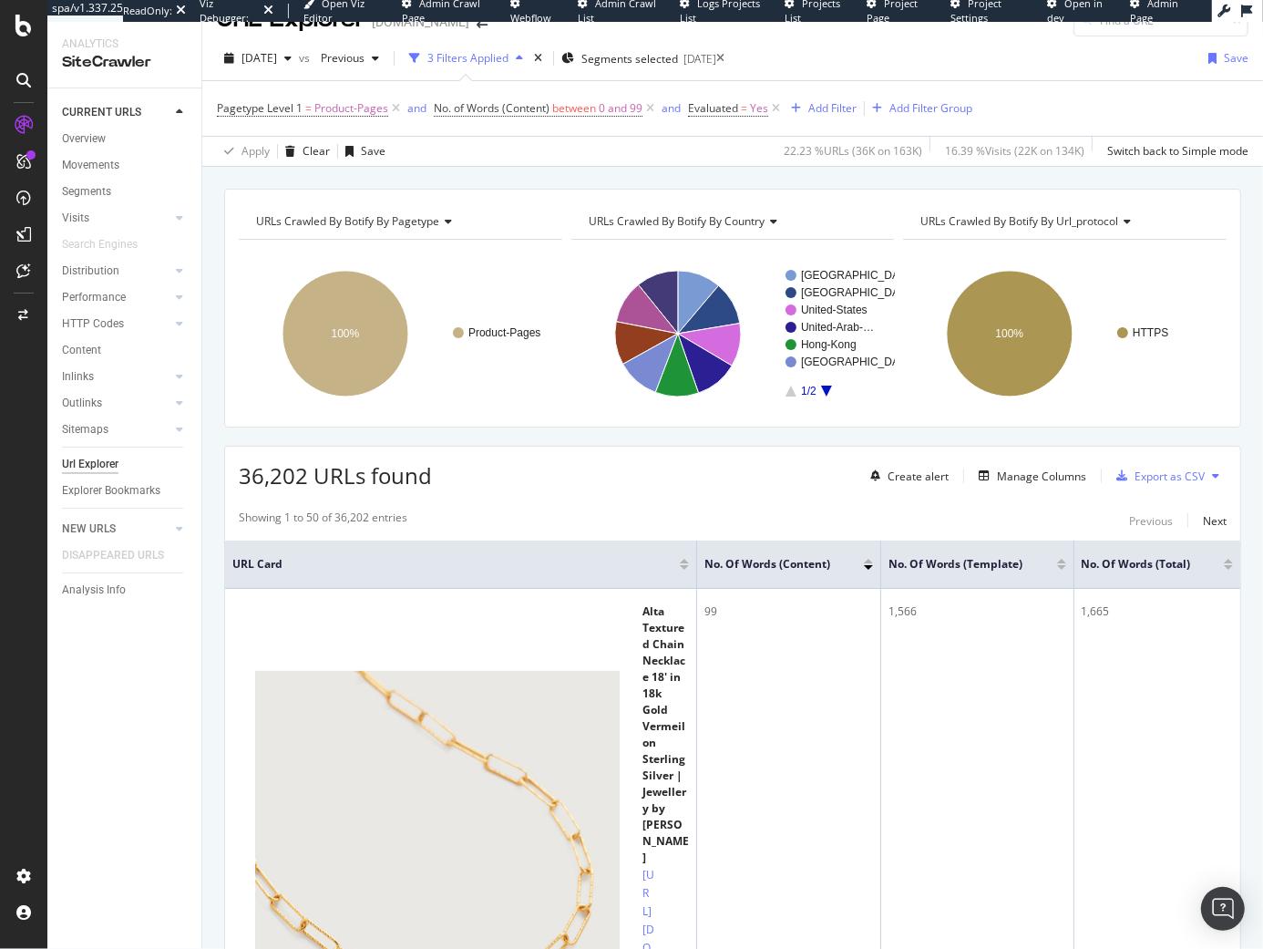
scroll to position [37, 0]
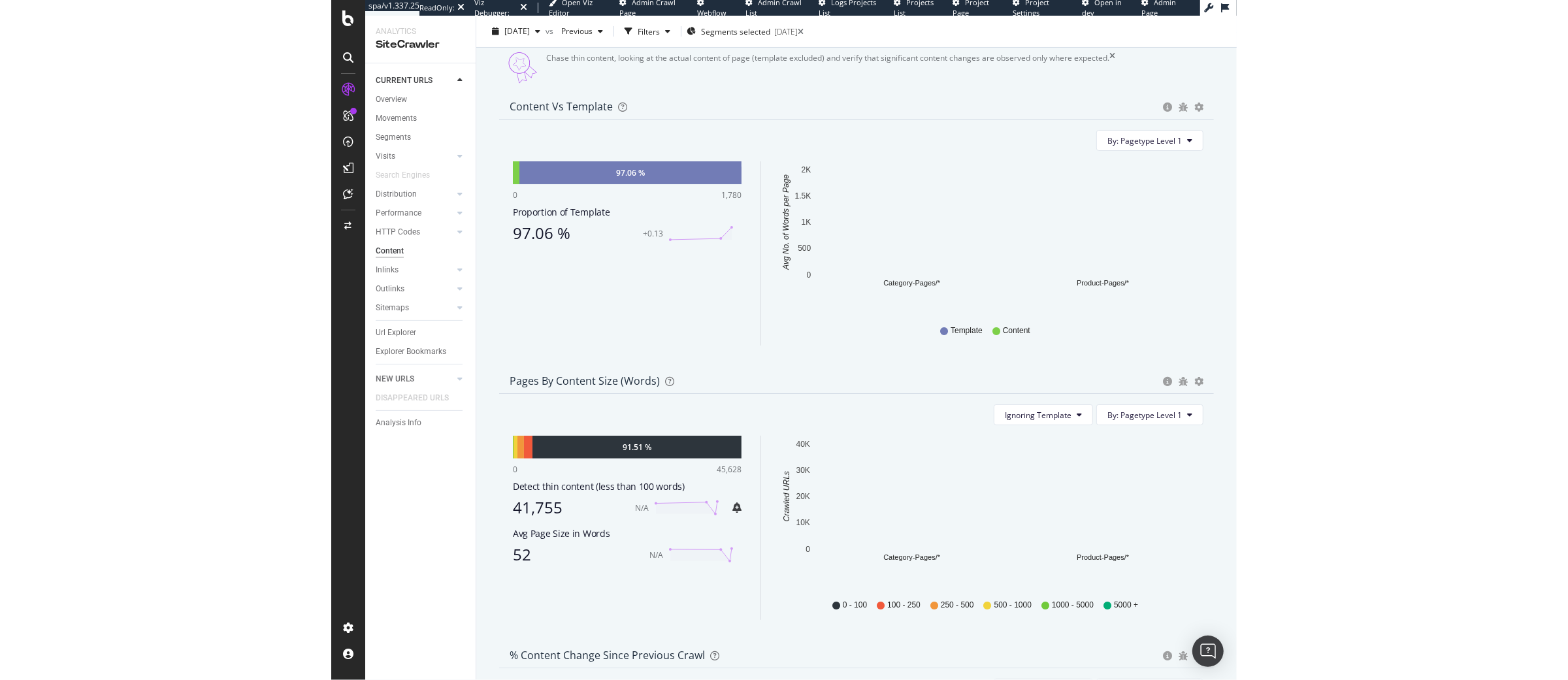
scroll to position [158, 0]
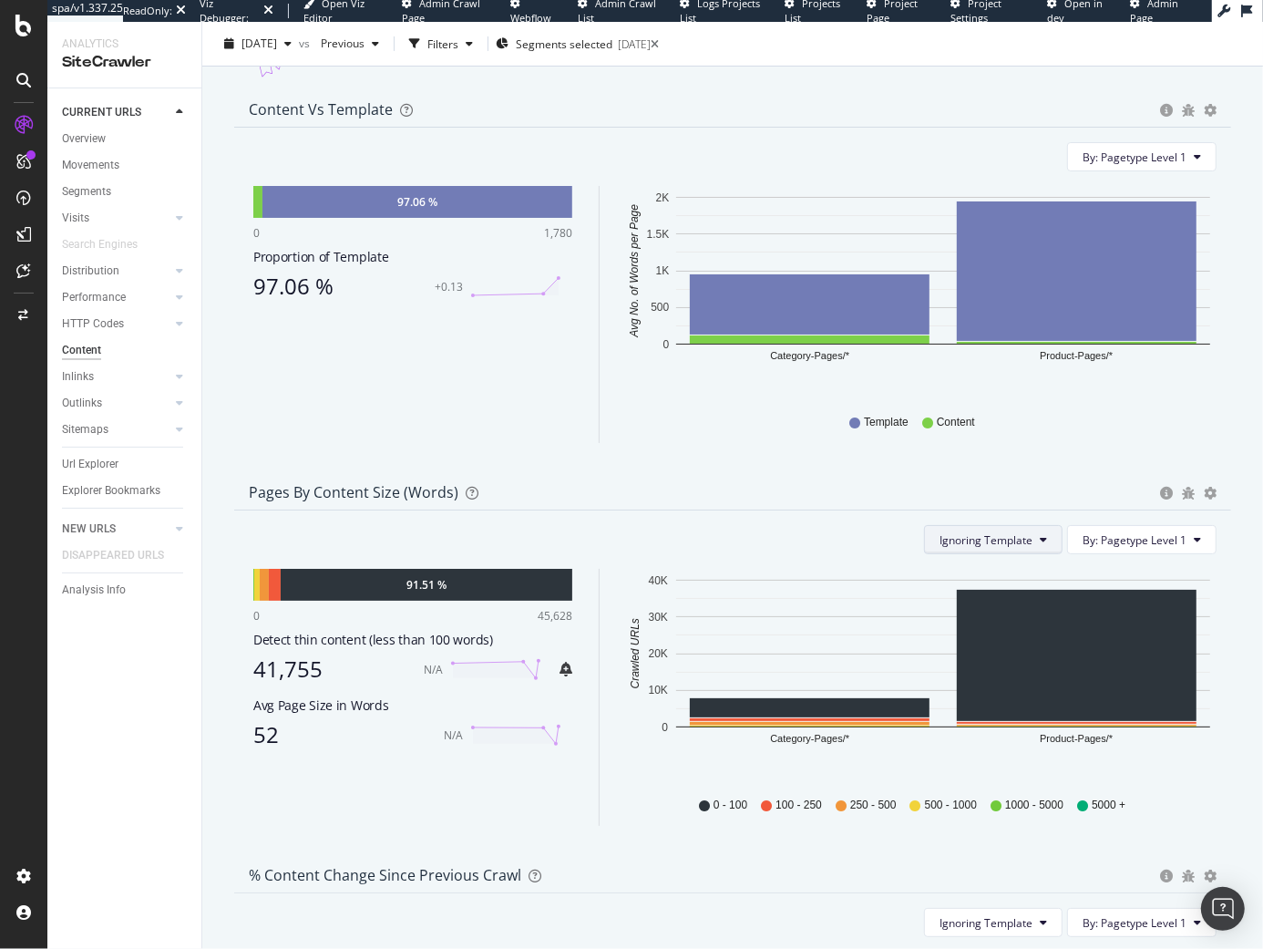
click at [1015, 548] on span "Ignoring Template" at bounding box center [986, 539] width 93 height 15
click at [994, 624] on span "Ignoring Nothing" at bounding box center [988, 627] width 97 height 16
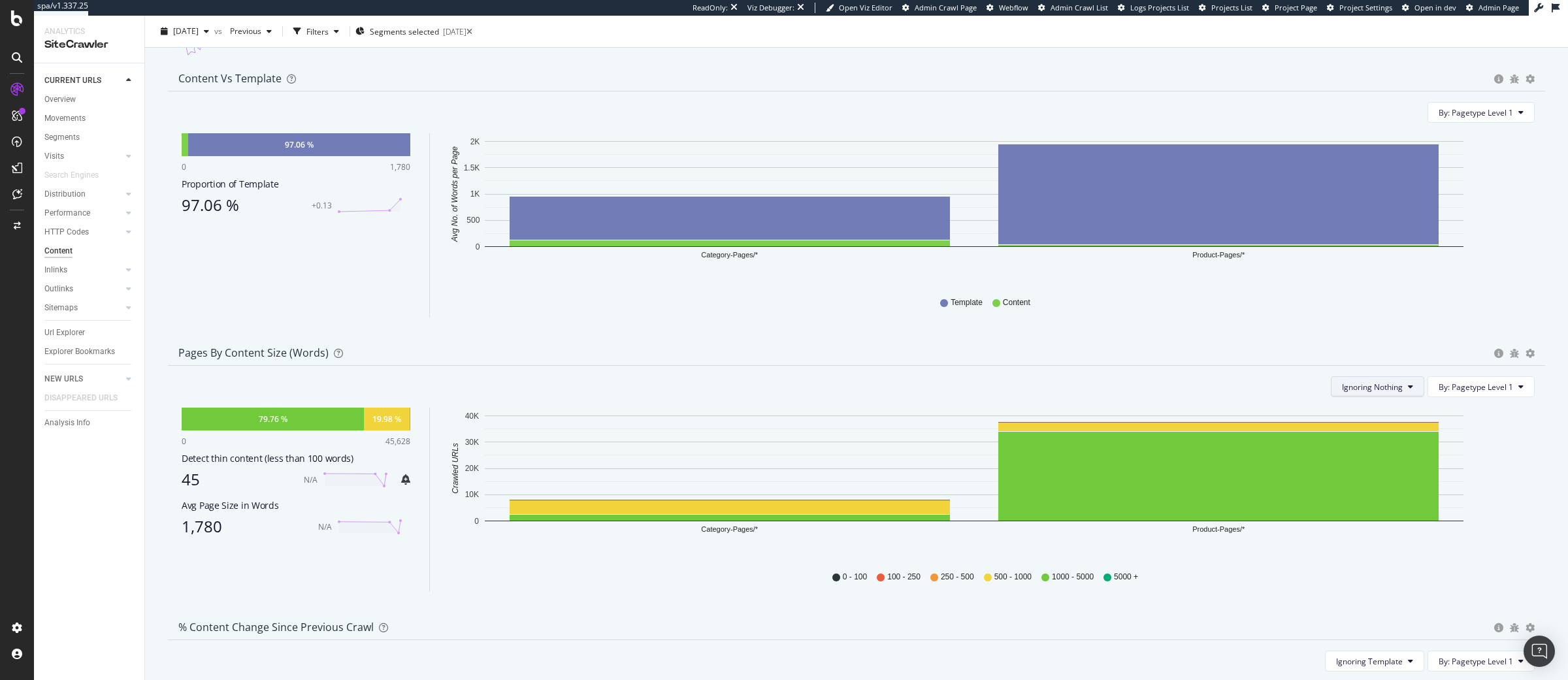
click at [1398, 397] on button "Ignoring Nothing" at bounding box center [1377, 386] width 93 height 21
click at [1360, 430] on span "Ignoring Template" at bounding box center [1373, 425] width 67 height 11
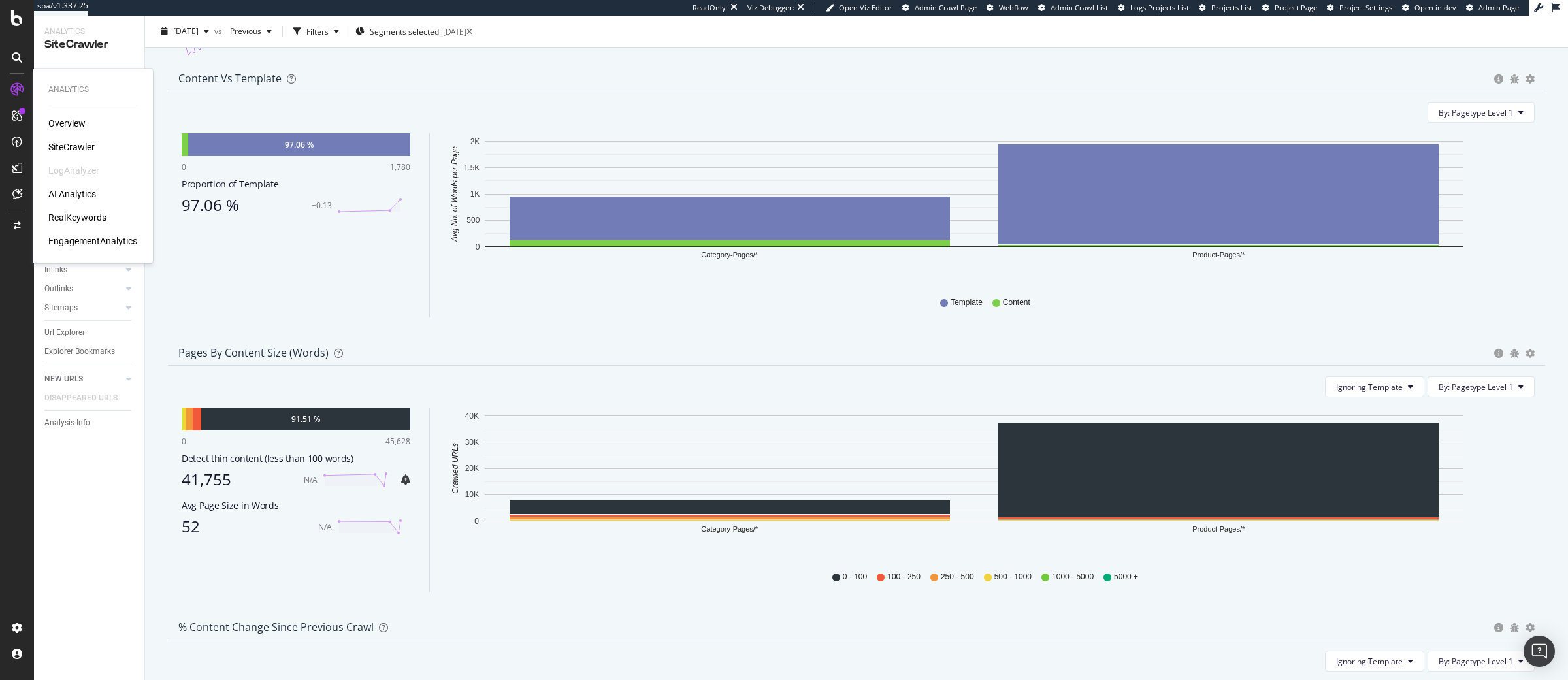
click at [74, 221] on div "RealKeywords" at bounding box center [77, 217] width 58 height 13
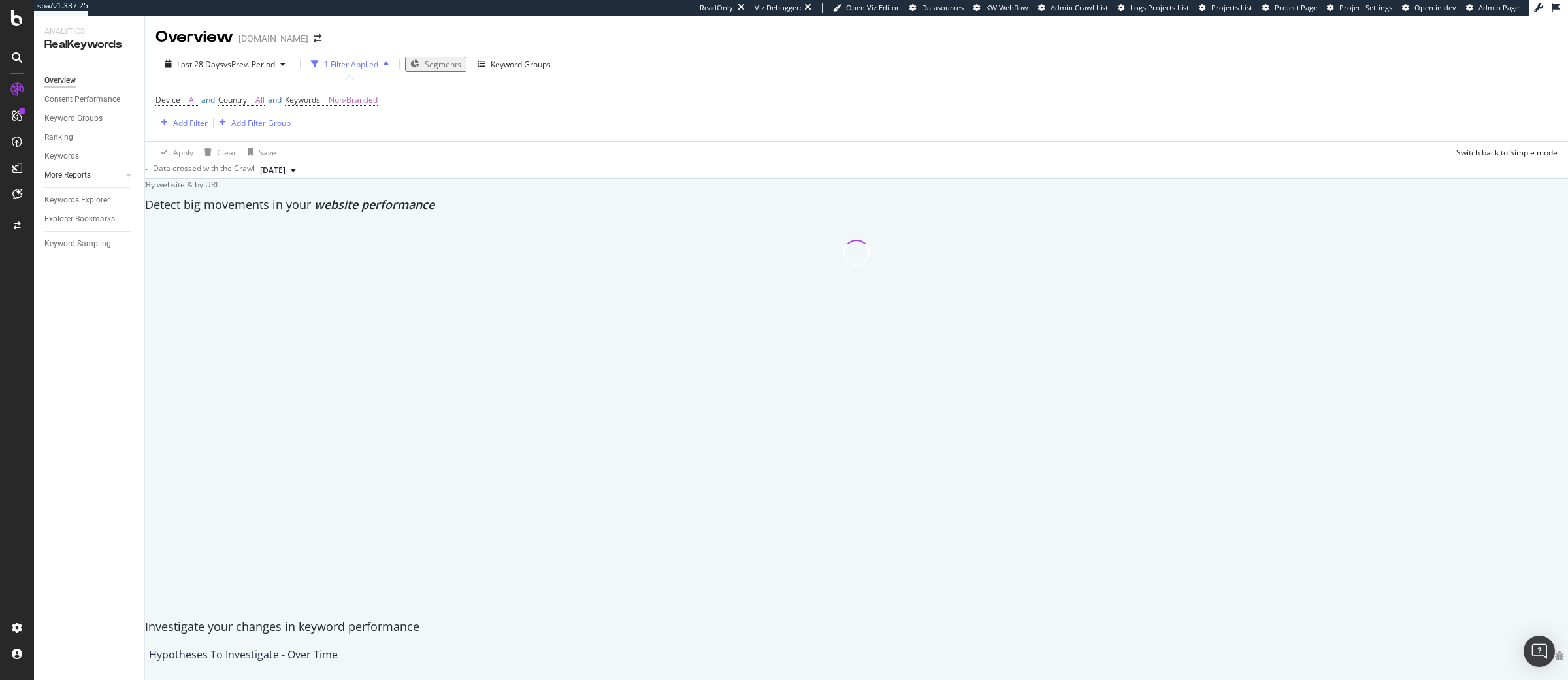
click at [100, 174] on link "More Reports" at bounding box center [83, 175] width 77 height 14
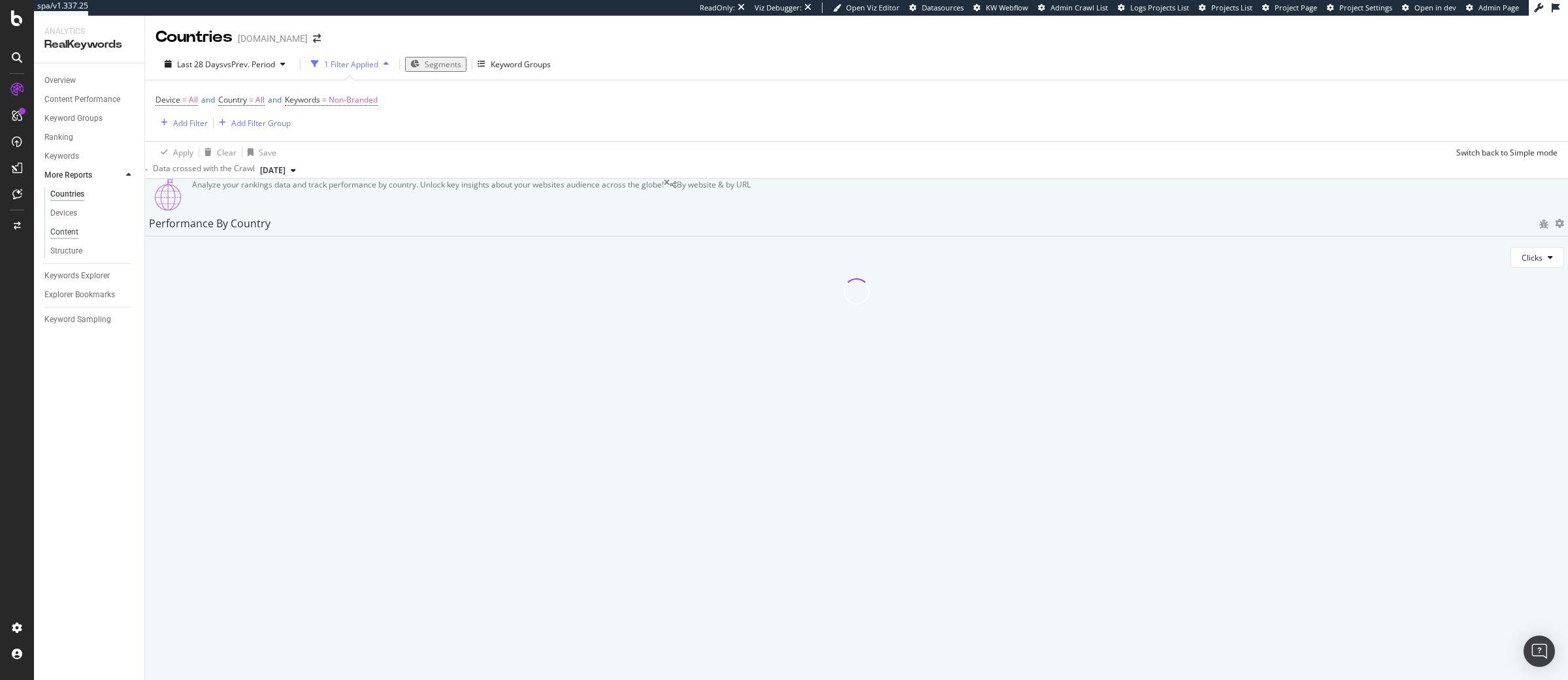
click at [76, 227] on div "Content" at bounding box center [64, 231] width 28 height 14
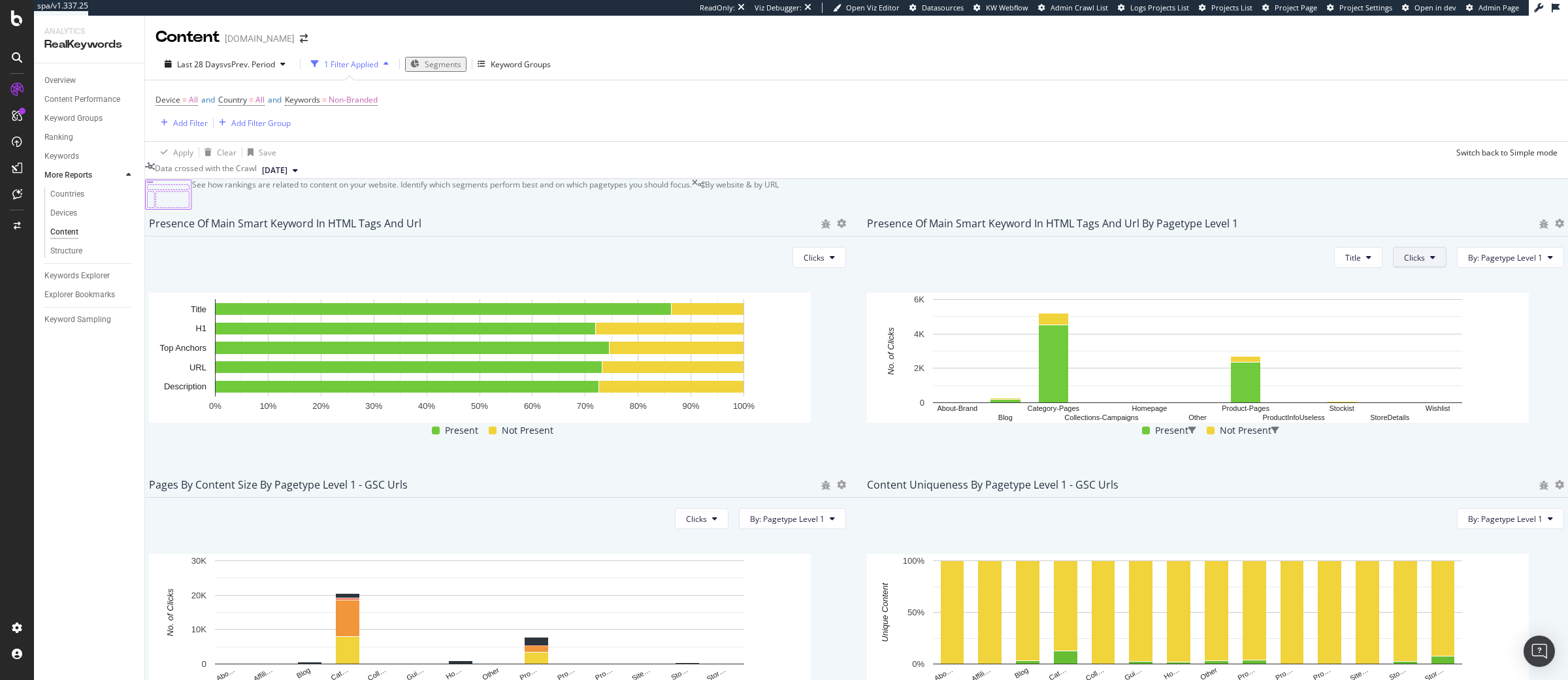
click at [1399, 268] on button "Clicks" at bounding box center [1419, 257] width 54 height 21
click at [838, 287] on div "Clicks Hold CMD (⌘) while clicking to filter the report. 0% 10% 20% 30% 40% 50%…" at bounding box center [497, 343] width 718 height 212
click at [828, 268] on button "Clicks" at bounding box center [819, 257] width 54 height 21
click at [826, 314] on span "Rankings" at bounding box center [819, 315] width 49 height 11
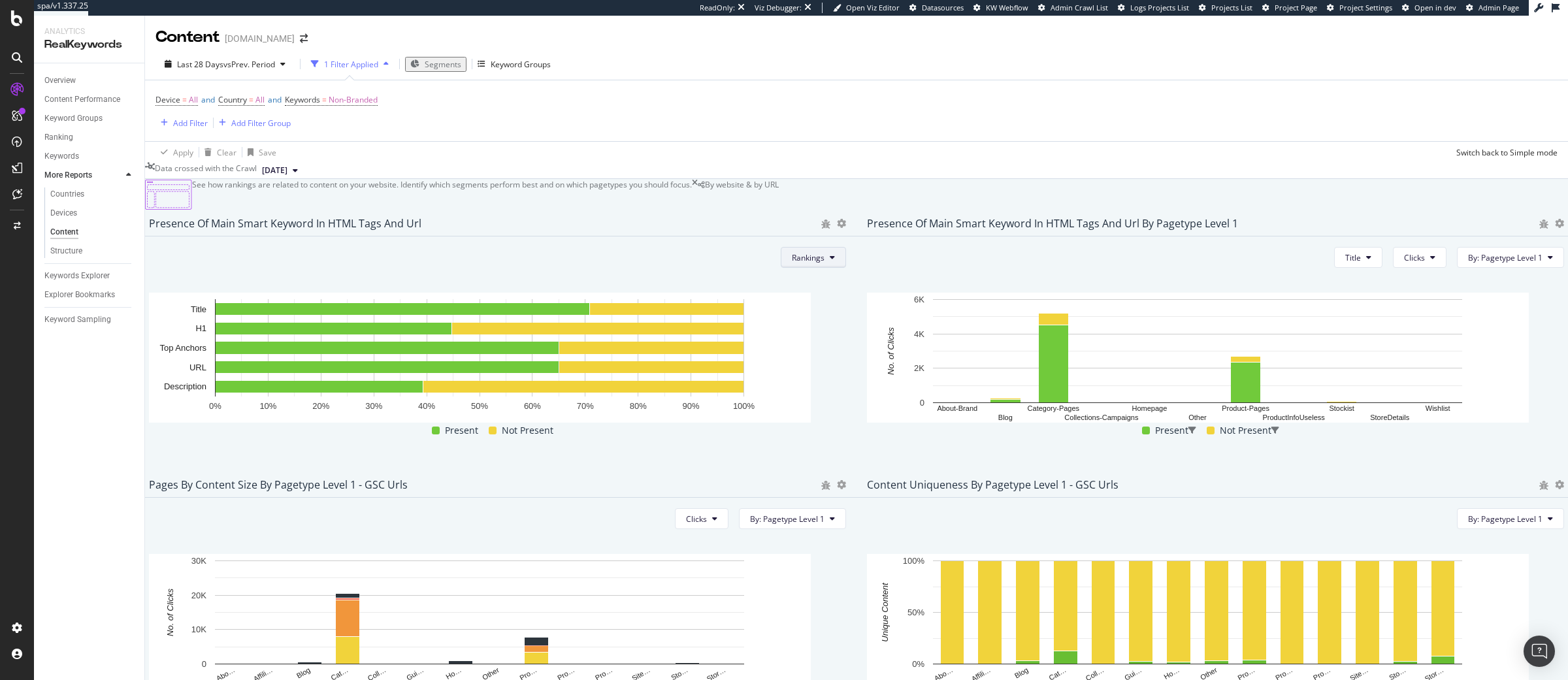
click at [808, 268] on button "Rankings" at bounding box center [813, 257] width 65 height 21
click at [802, 333] on span "Clicks" at bounding box center [807, 339] width 49 height 11
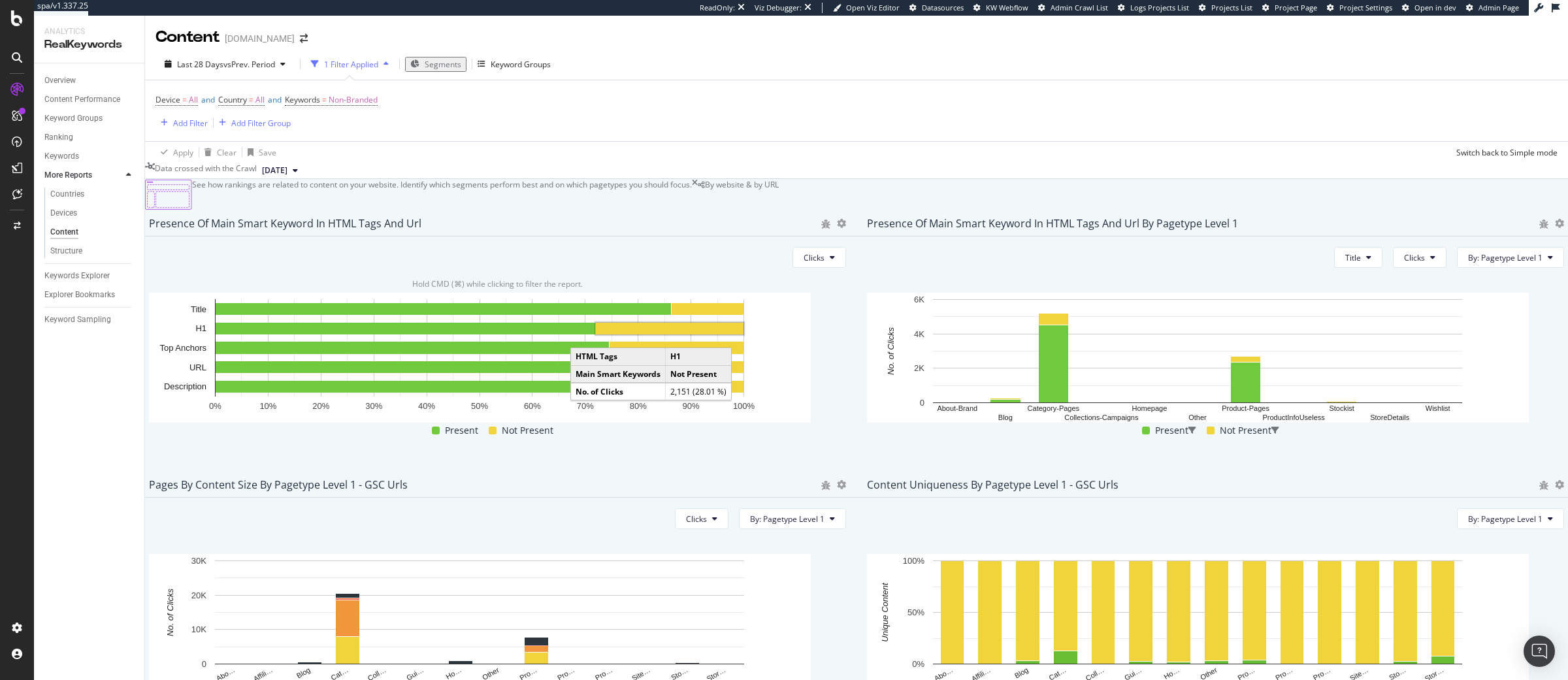
click at [732, 335] on rect "A chart." at bounding box center [669, 328] width 148 height 11
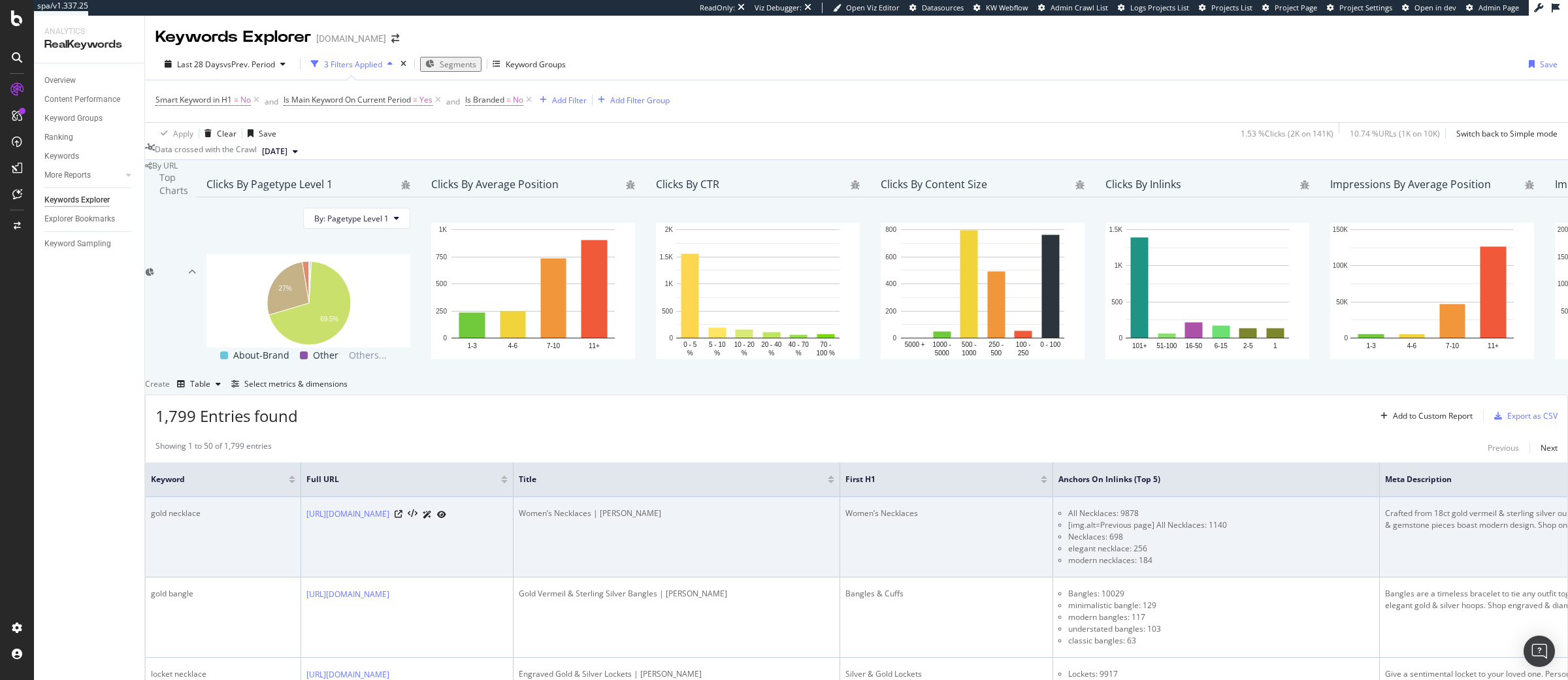
scroll to position [465, 0]
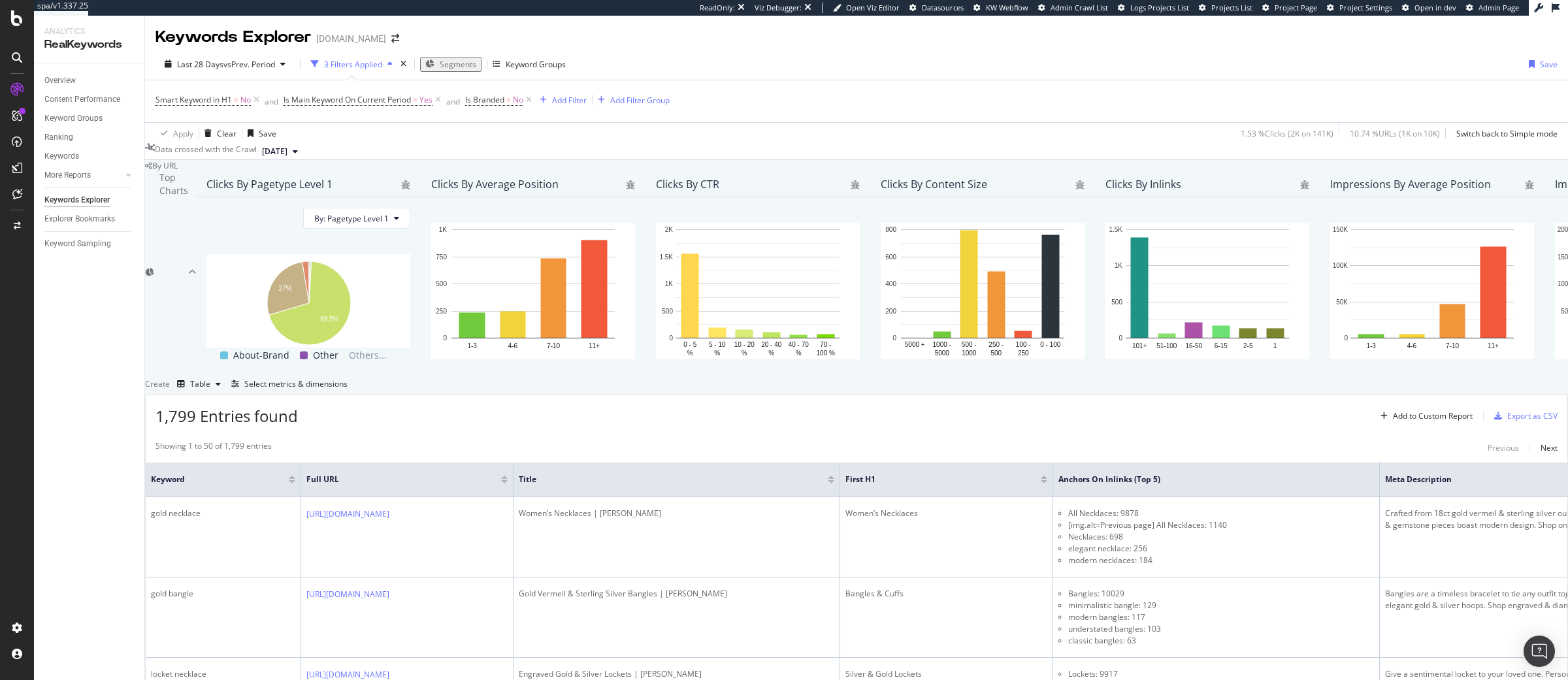
click at [573, 100] on div "Add Filter" at bounding box center [569, 100] width 34 height 11
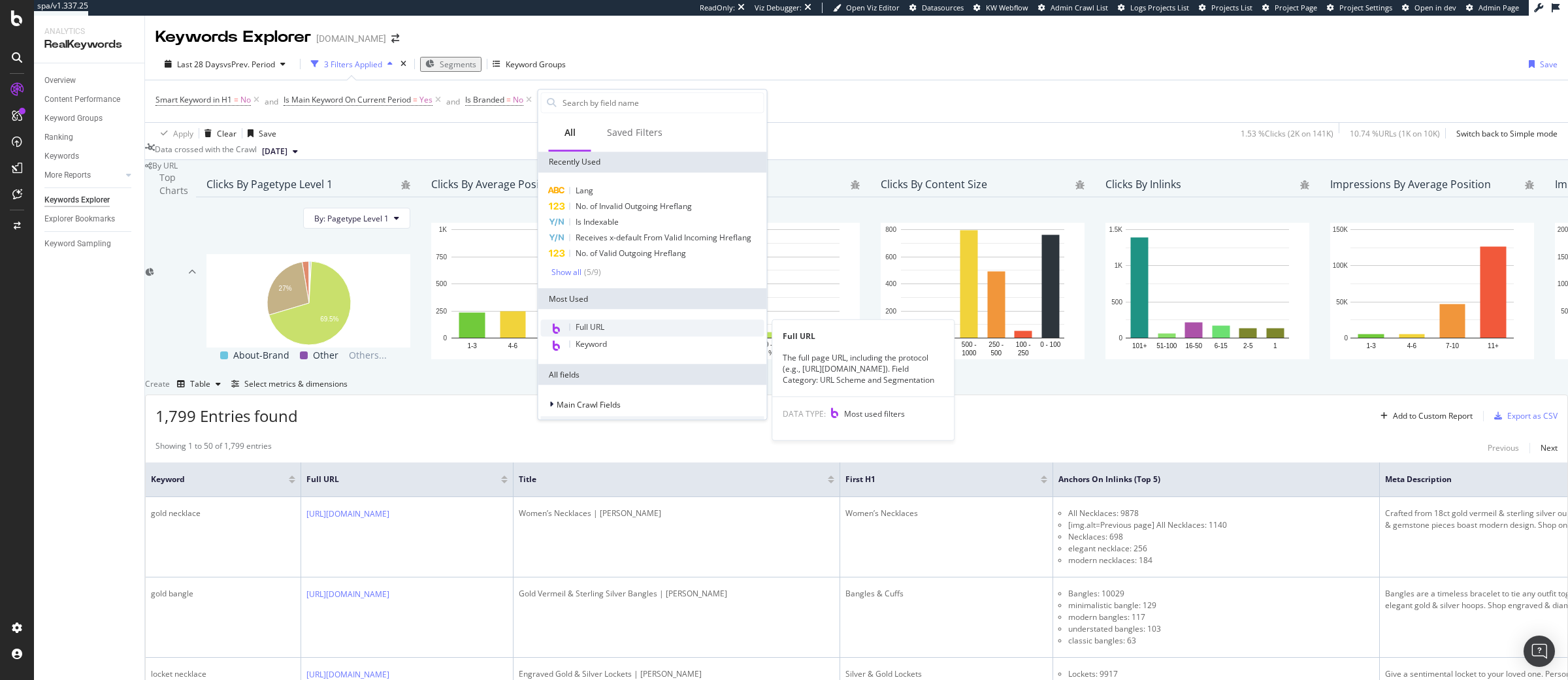
click at [600, 332] on div "Full URL" at bounding box center [653, 328] width 224 height 17
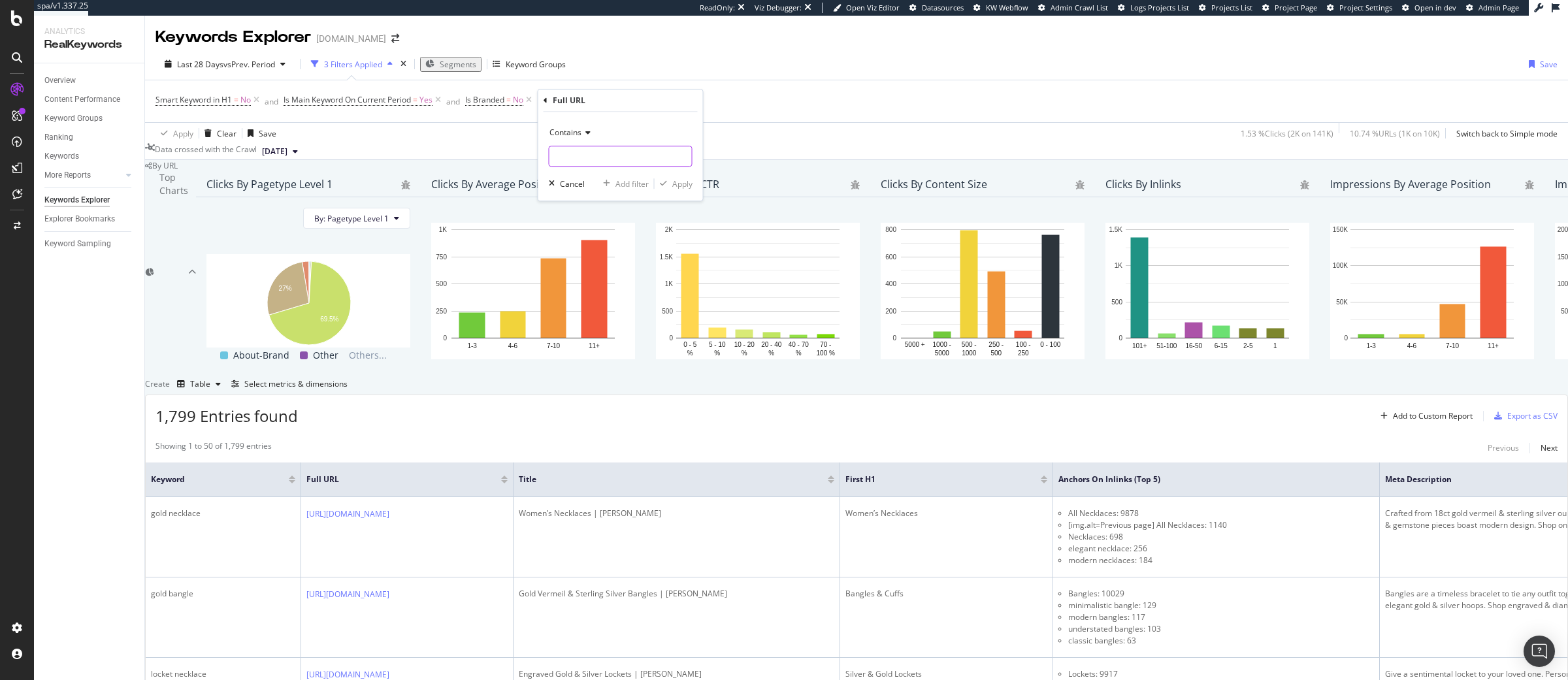
click at [582, 152] on input "text" at bounding box center [621, 155] width 143 height 21
type input "/us/"
click at [677, 186] on div "Apply" at bounding box center [682, 183] width 20 height 11
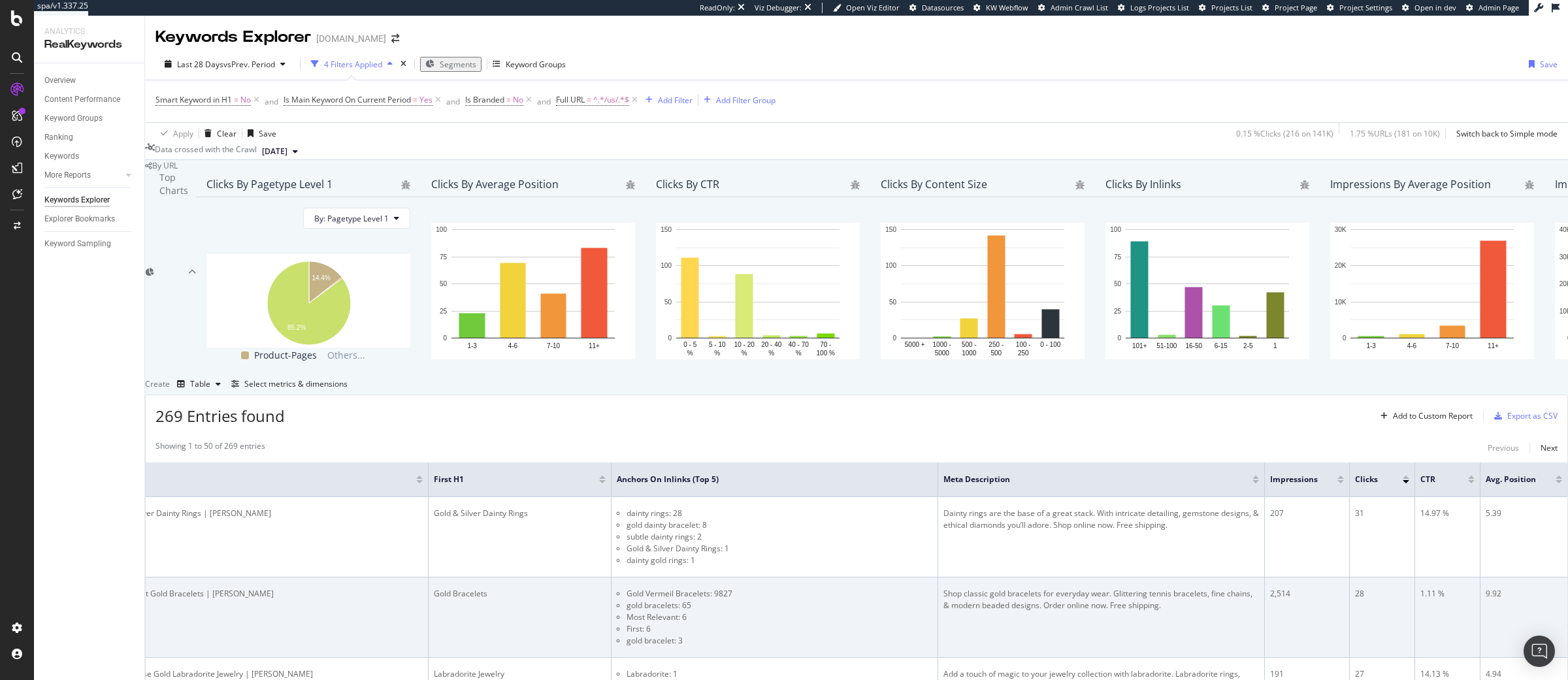
scroll to position [466, 0]
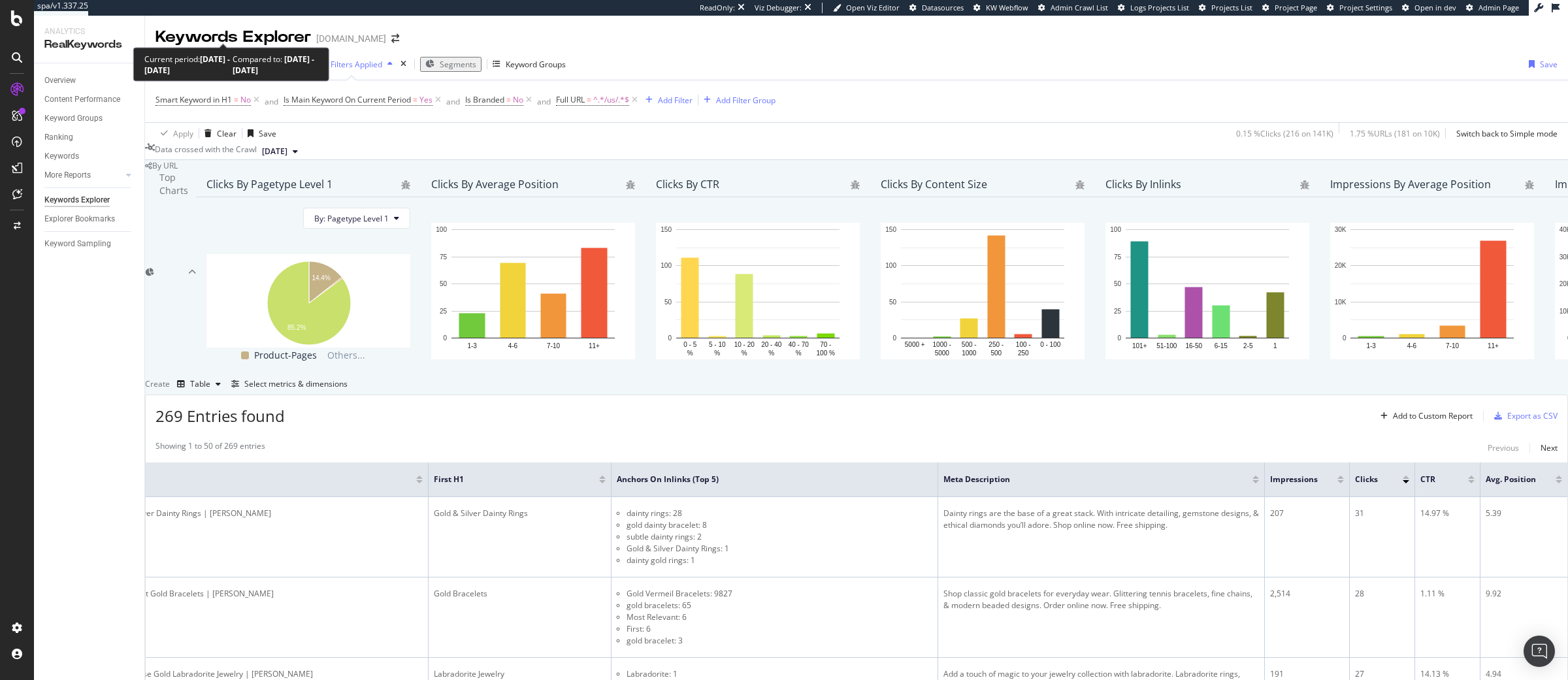
click at [230, 59] on div "Last 28 Days vs Prev. Period" at bounding box center [224, 64] width 131 height 11
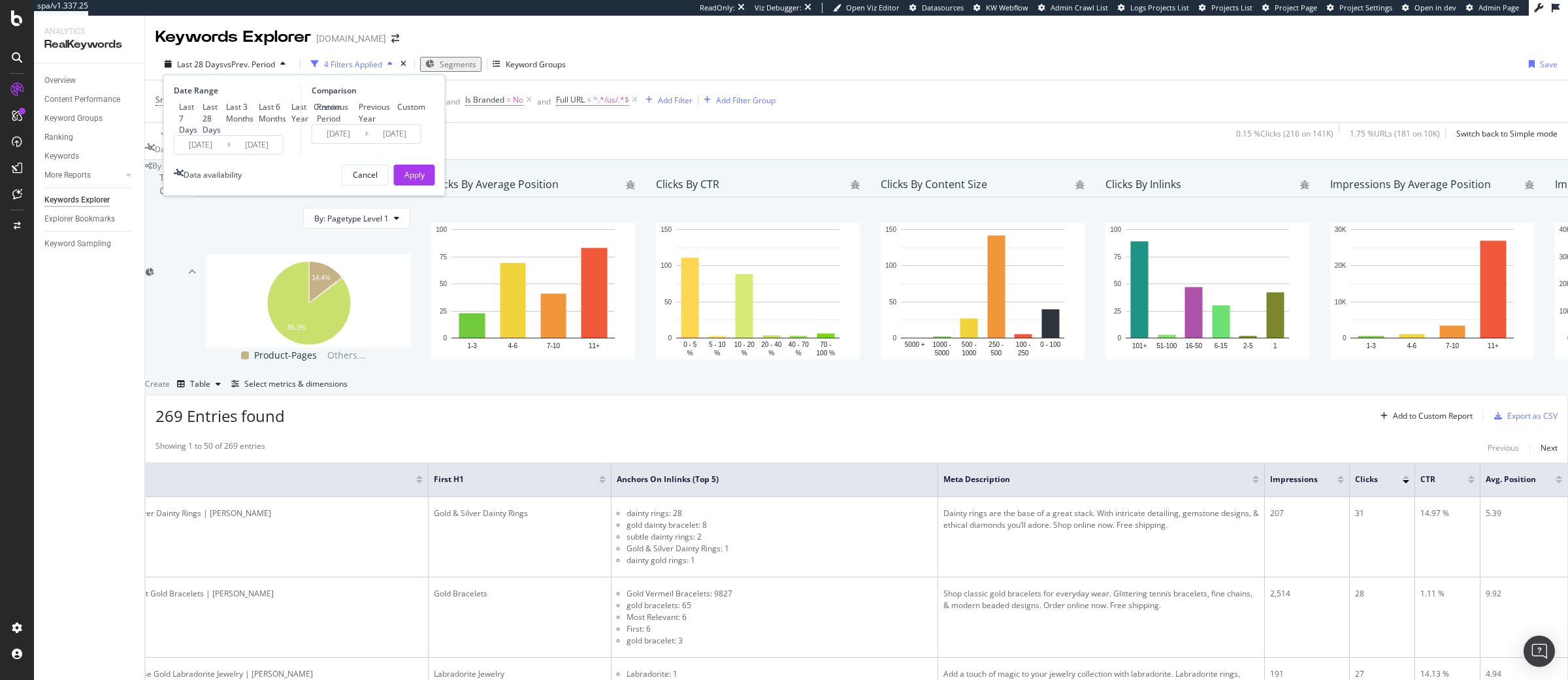
click at [226, 112] on div "Last 3 Months" at bounding box center [239, 112] width 27 height 22
type input "[DATE]"
click at [358, 101] on div "Previous Year" at bounding box center [375, 112] width 33 height 22
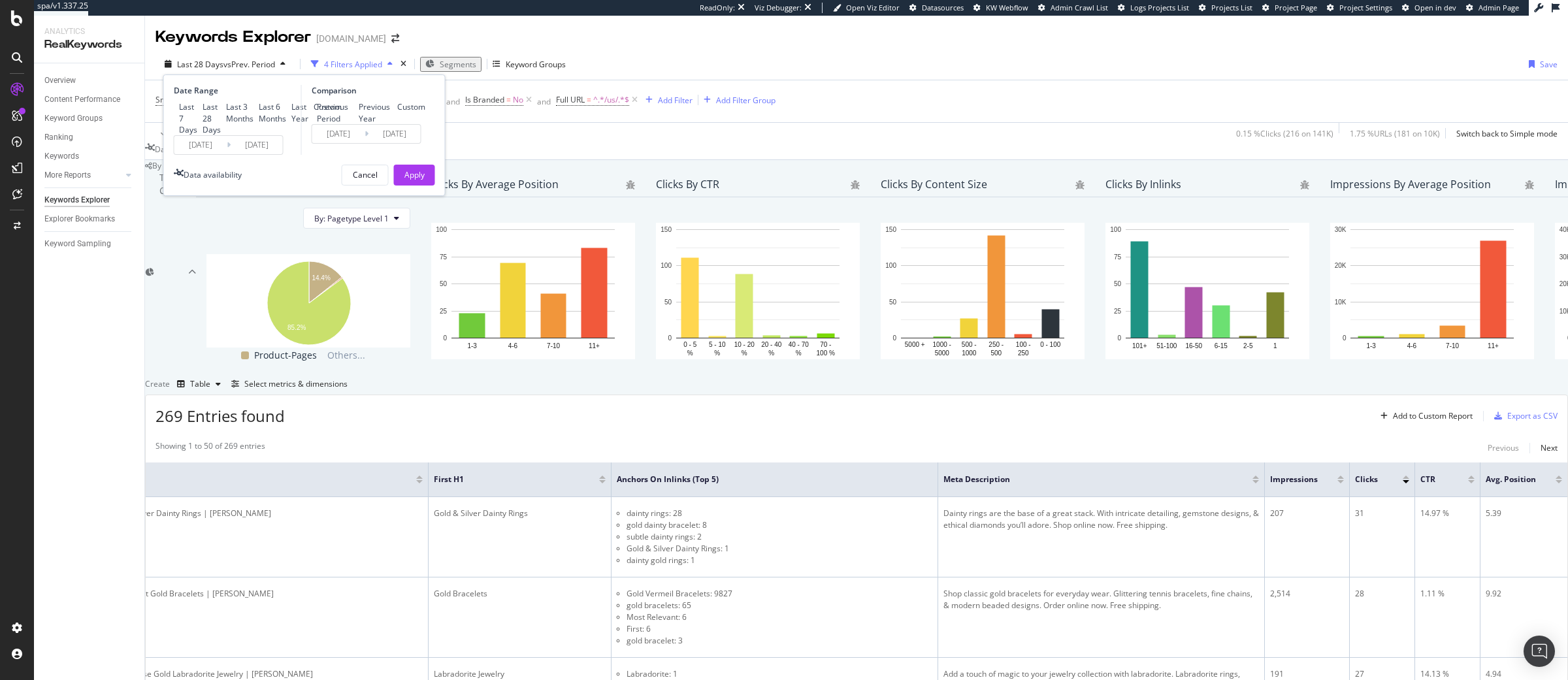
type input "[DATE]"
click at [405, 181] on div "Apply" at bounding box center [414, 174] width 20 height 11
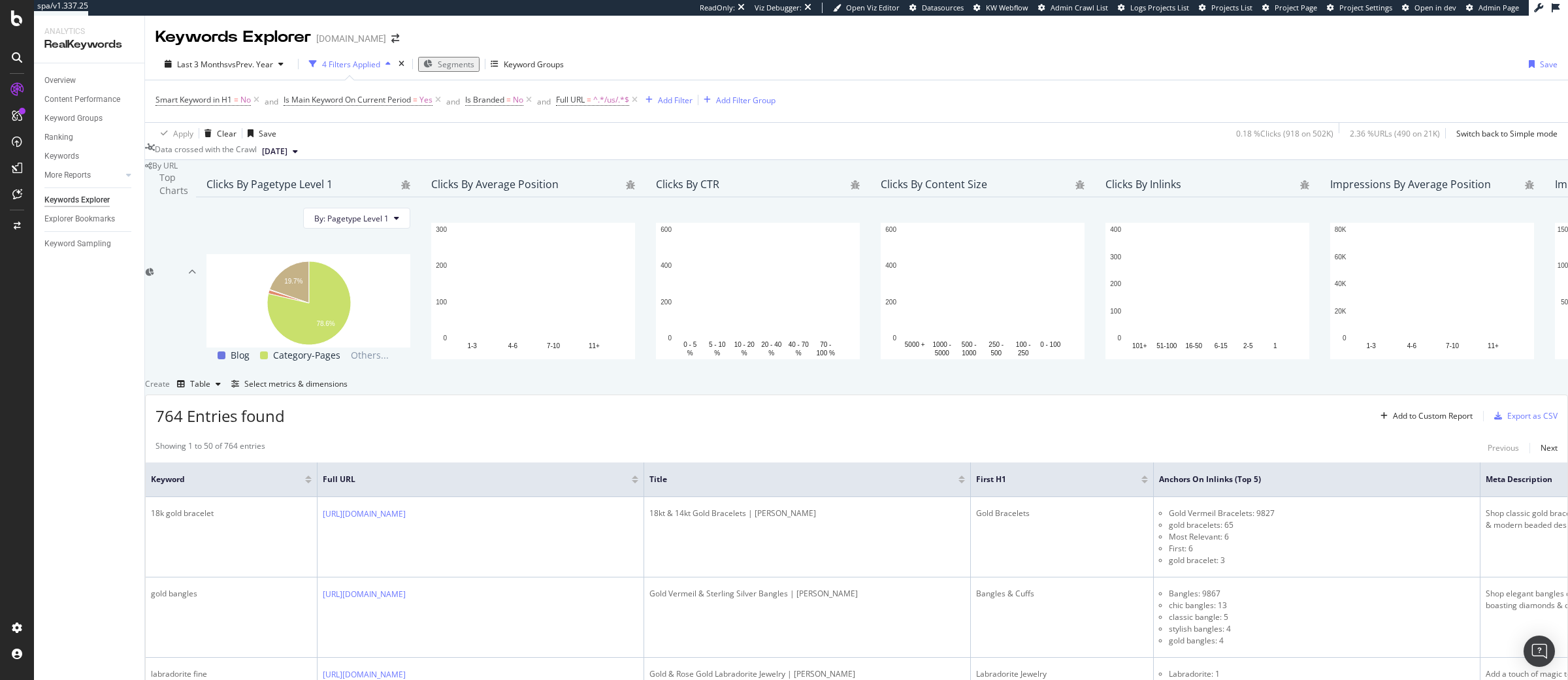
scroll to position [70, 0]
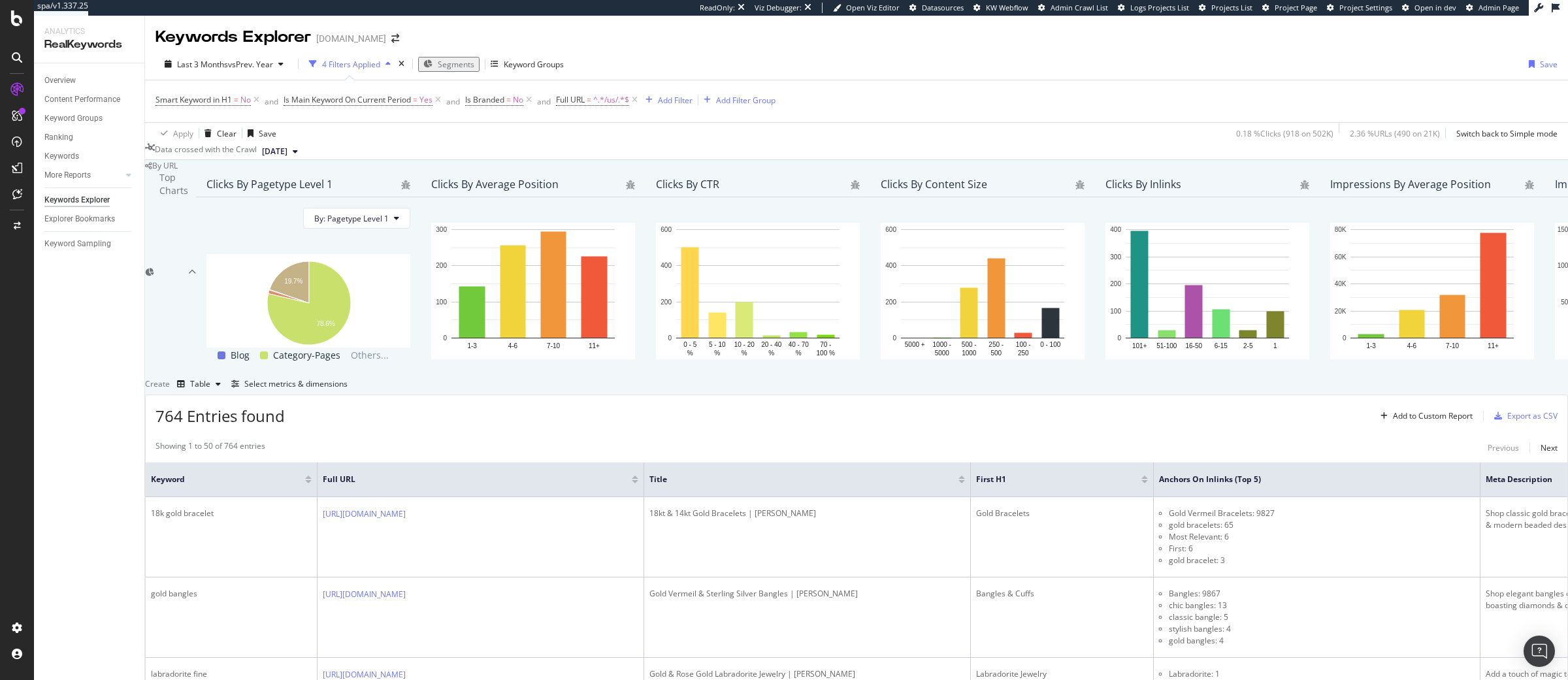
click at [831, 80] on div "Smart Keyword in H1 = No and Is Main Keyword On Current Period = Yes and Is Bra…" at bounding box center [856, 101] width 1402 height 42
click at [72, 143] on div "SiteCrawler" at bounding box center [71, 147] width 47 height 13
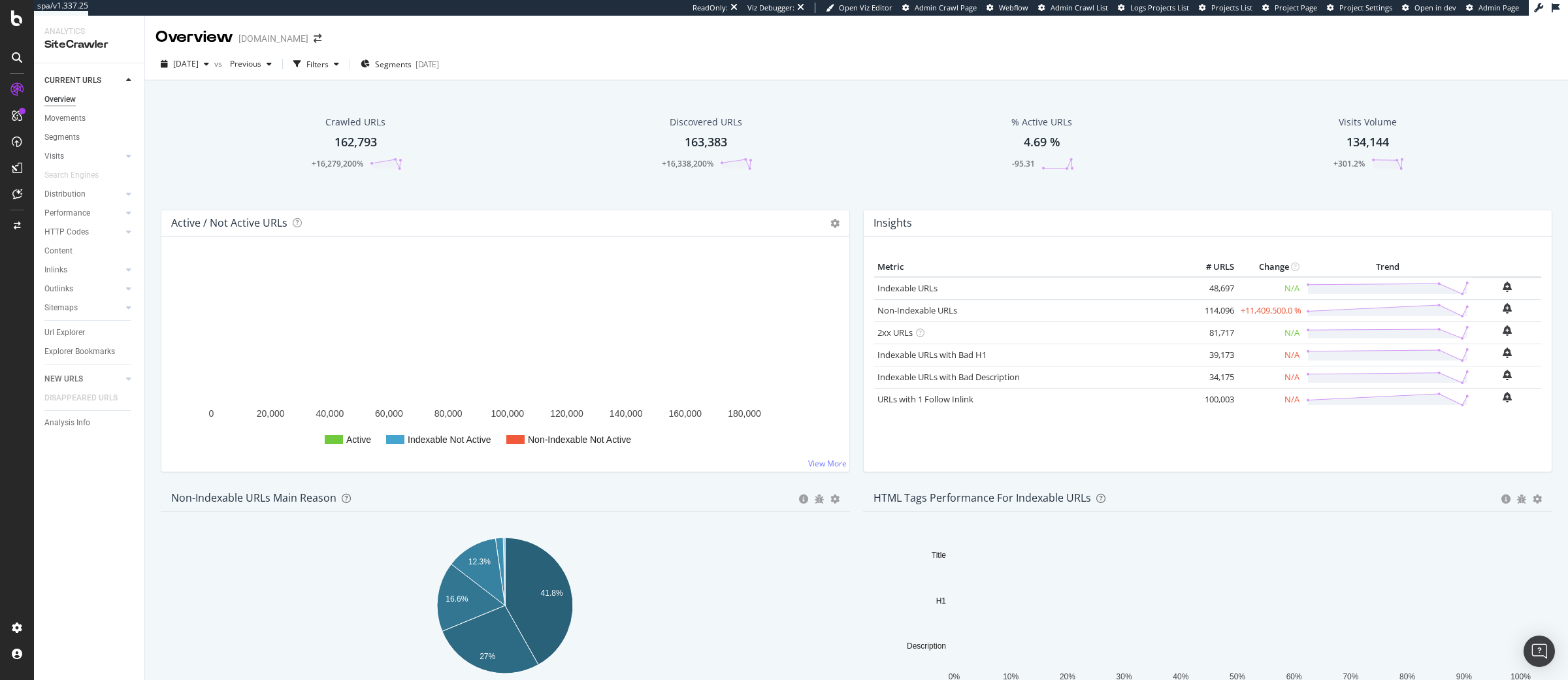
scroll to position [1, 0]
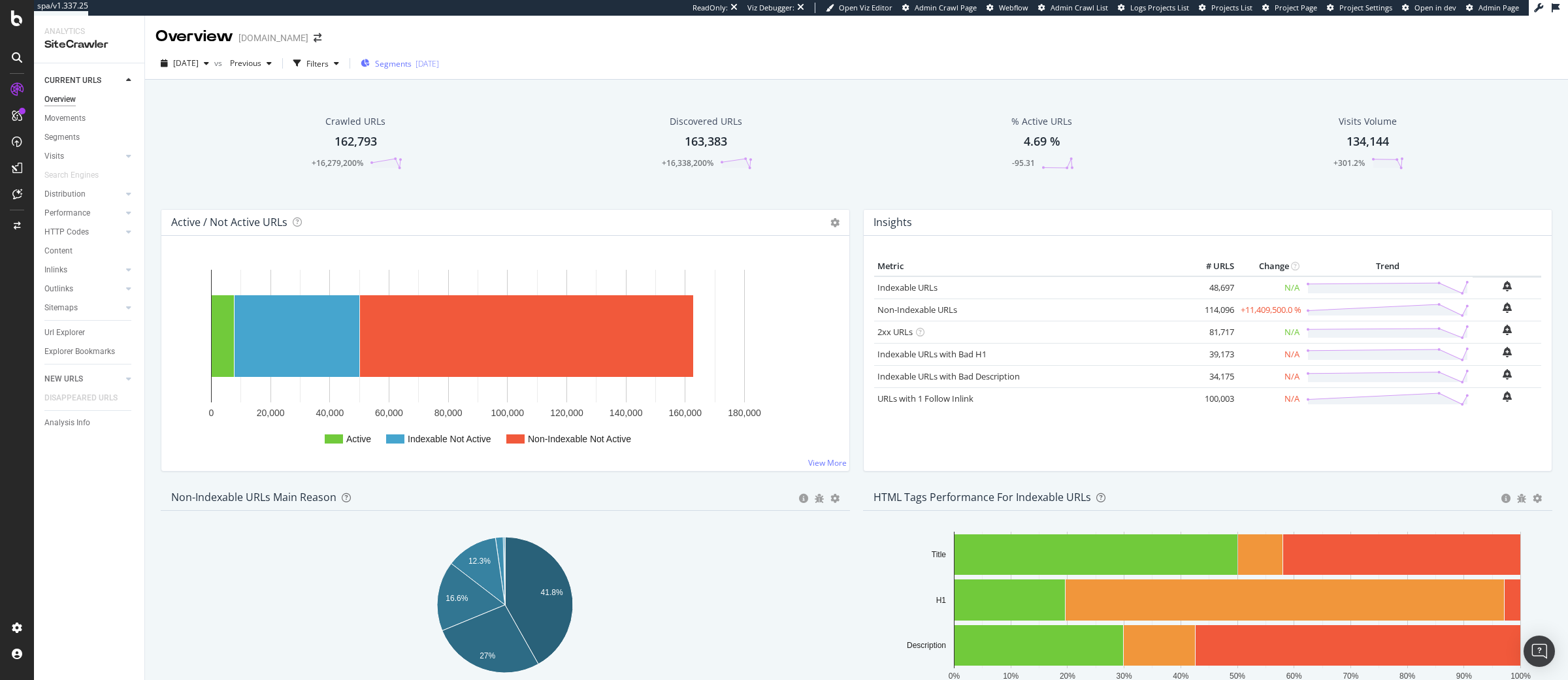
click at [403, 60] on span "Segments" at bounding box center [393, 63] width 37 height 11
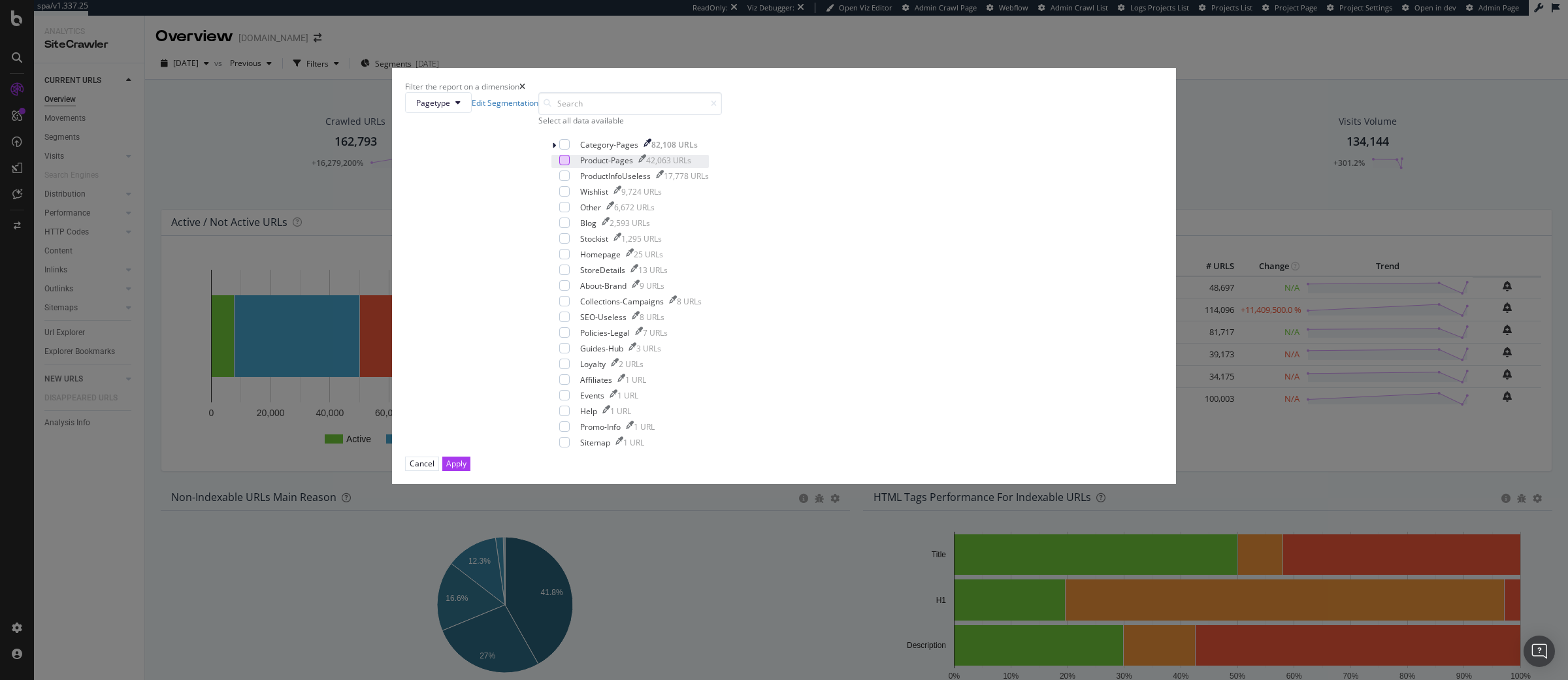
click at [570, 166] on div "modal" at bounding box center [564, 160] width 11 height 11
click at [568, 163] on icon "modal" at bounding box center [565, 160] width 6 height 6
click at [55, 330] on div "Filter the report on a dimension Pagetype Edit Segmentation Select all data ava…" at bounding box center [784, 340] width 1568 height 680
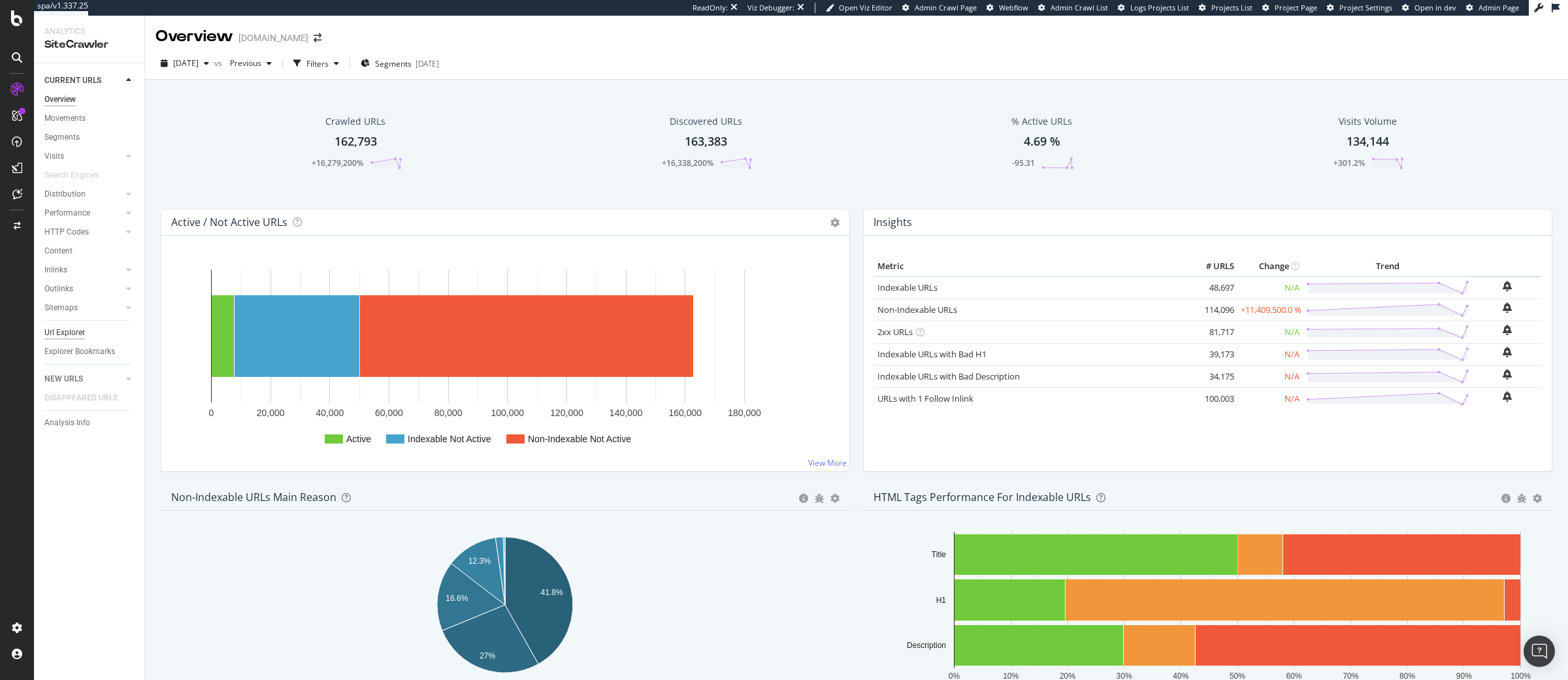
click at [64, 331] on div "Url Explorer" at bounding box center [64, 332] width 41 height 14
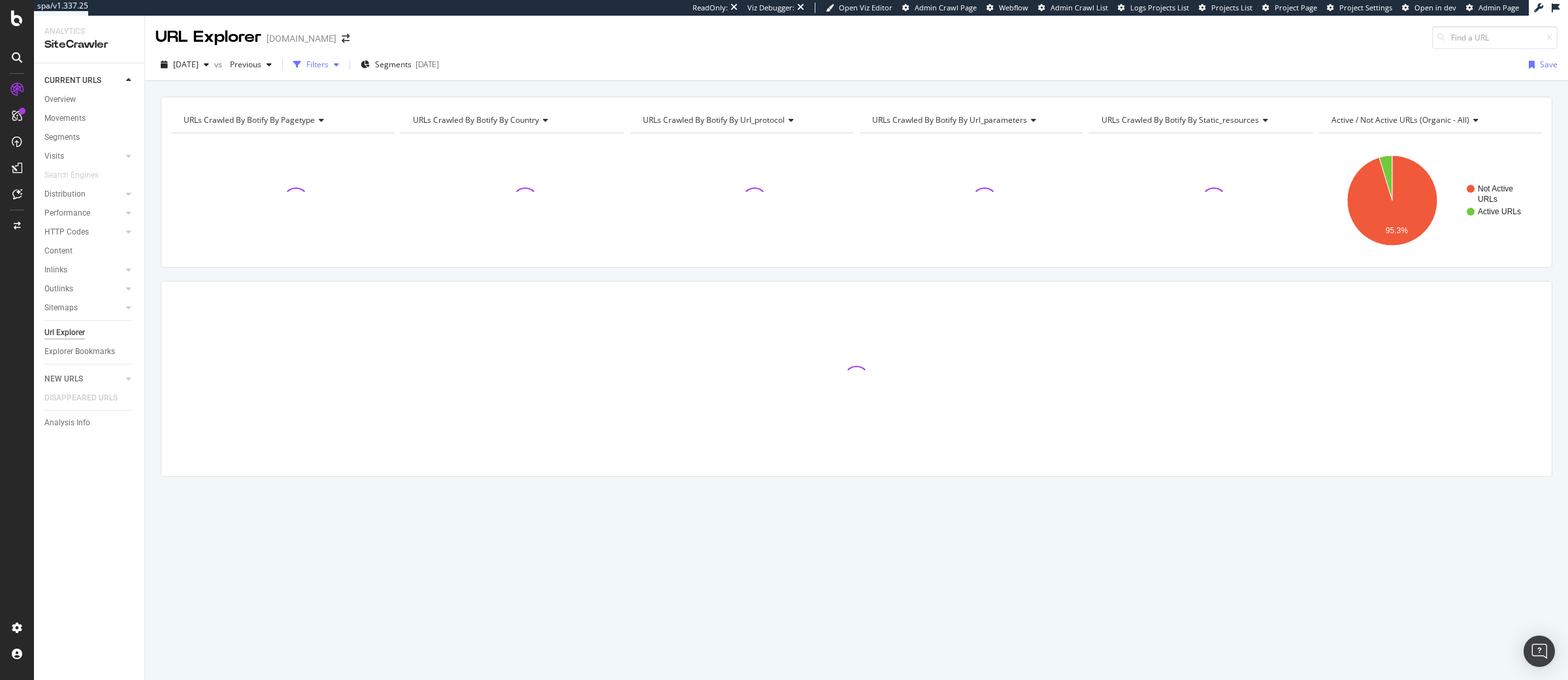
click at [329, 65] on div "Filters" at bounding box center [317, 64] width 22 height 11
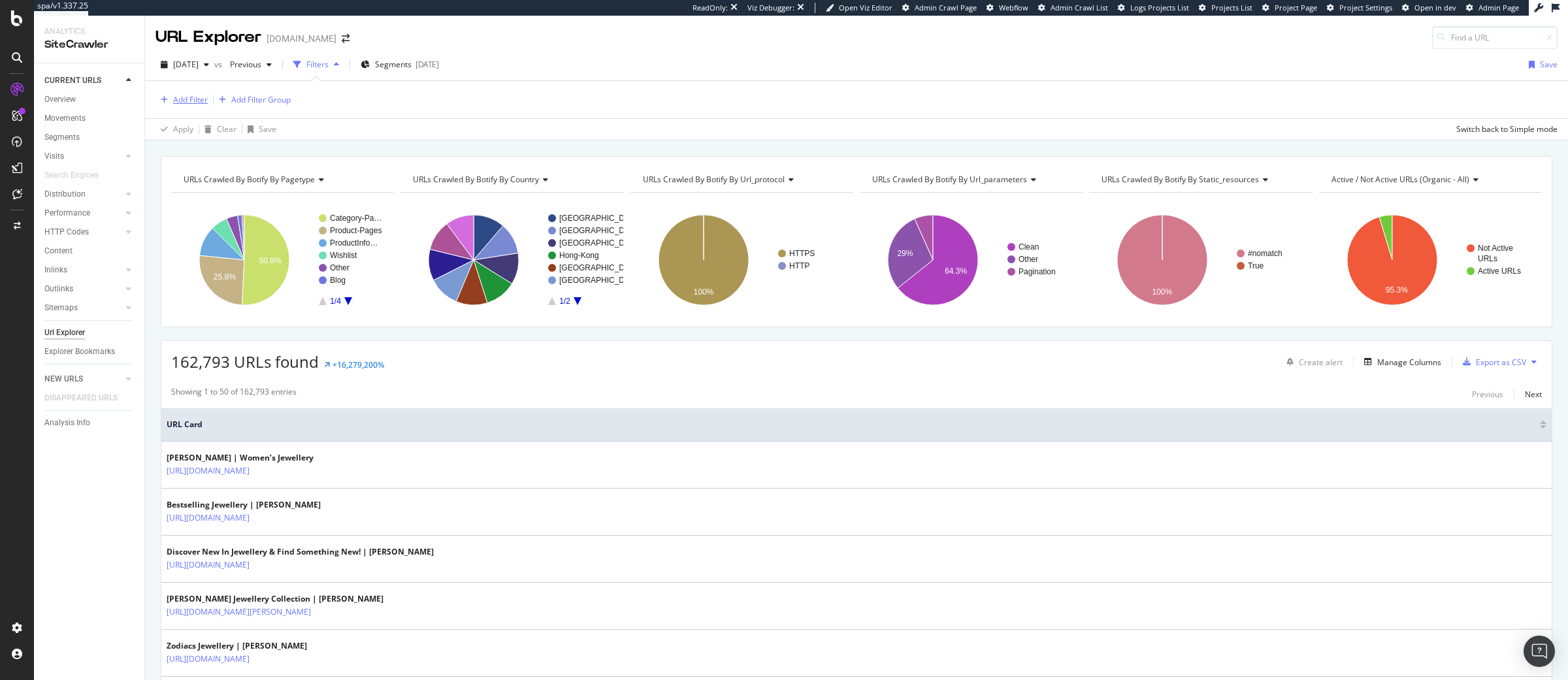
click at [201, 98] on div "Add Filter" at bounding box center [191, 99] width 34 height 11
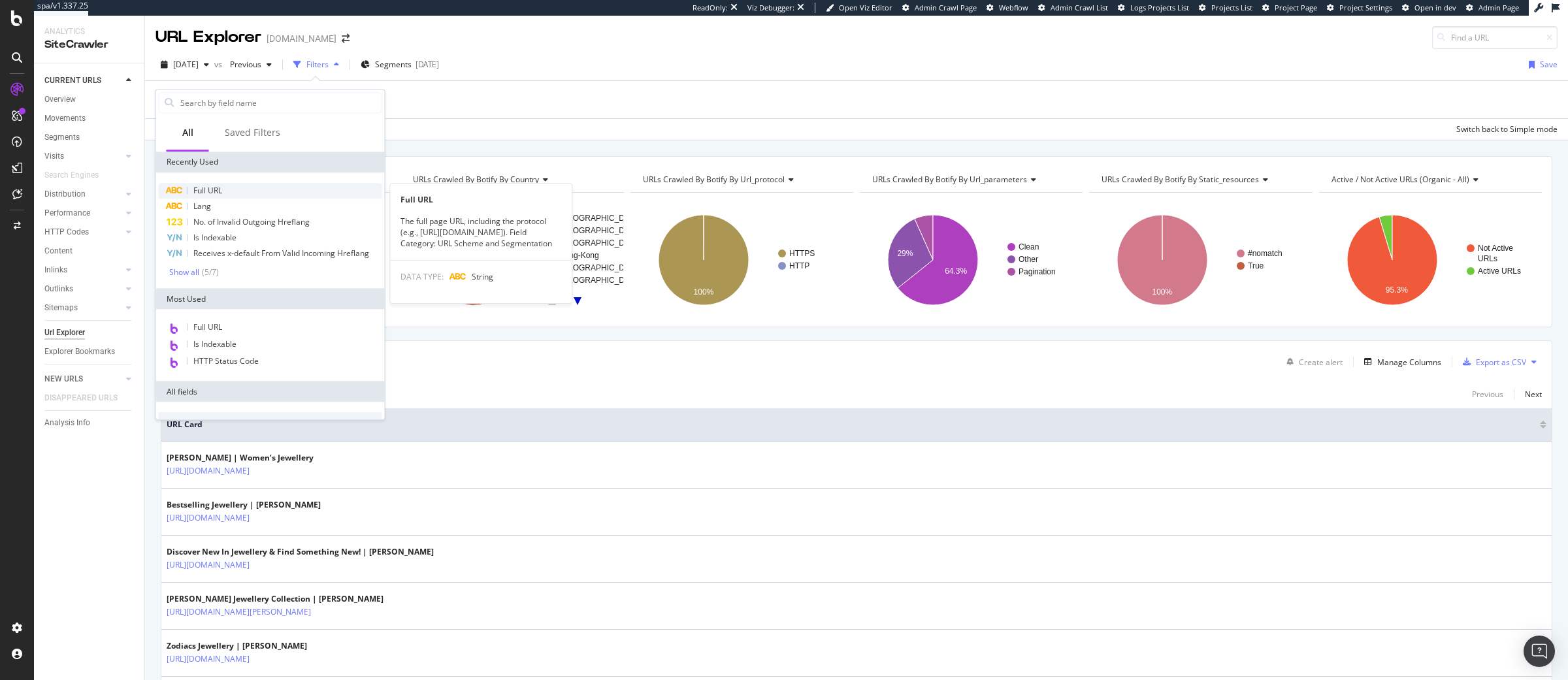
click at [218, 193] on span "Full URL" at bounding box center [208, 190] width 29 height 11
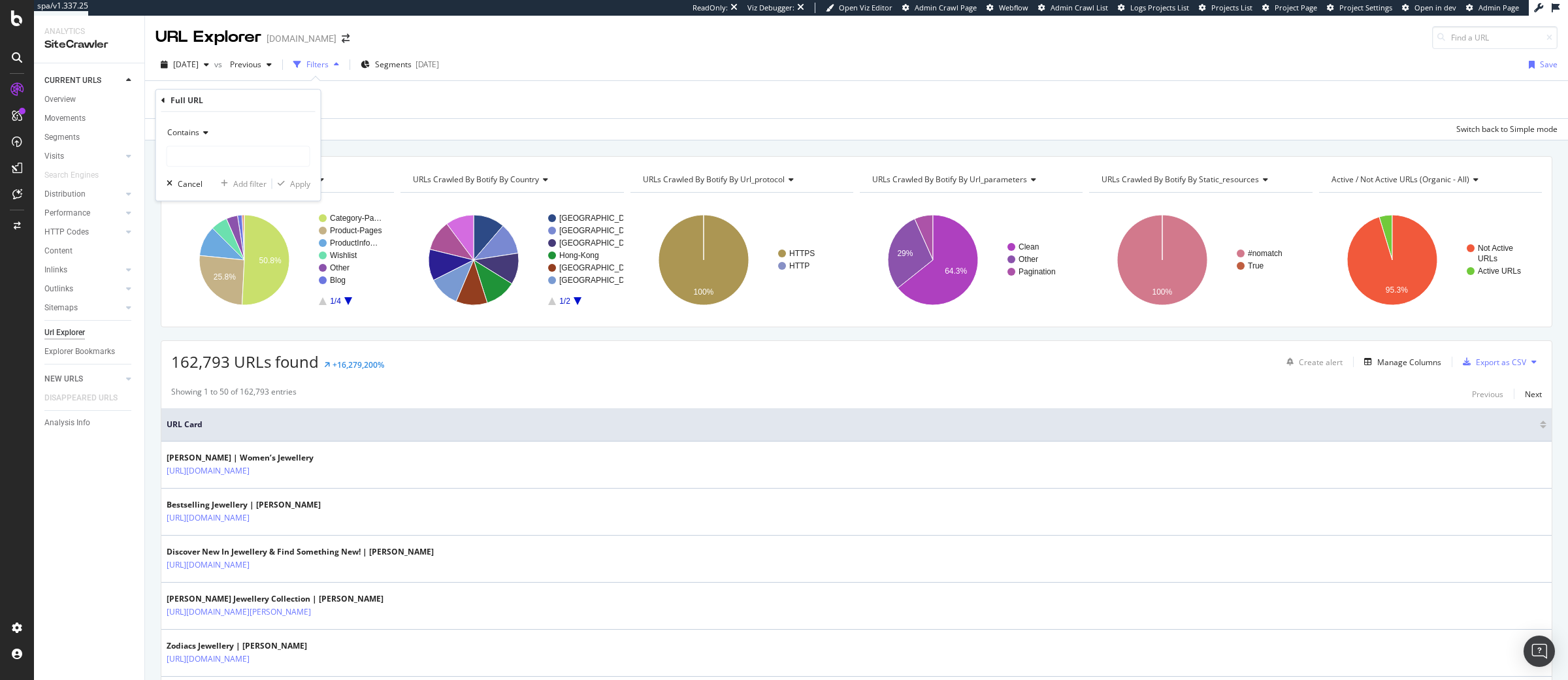
click at [200, 131] on icon at bounding box center [204, 133] width 9 height 8
click at [225, 248] on span "Doesn't end with" at bounding box center [204, 244] width 61 height 11
click at [204, 162] on input "text" at bounding box center [238, 155] width 143 height 21
type input "[PERSON_NAME]"
click at [292, 181] on div "Apply" at bounding box center [300, 183] width 20 height 11
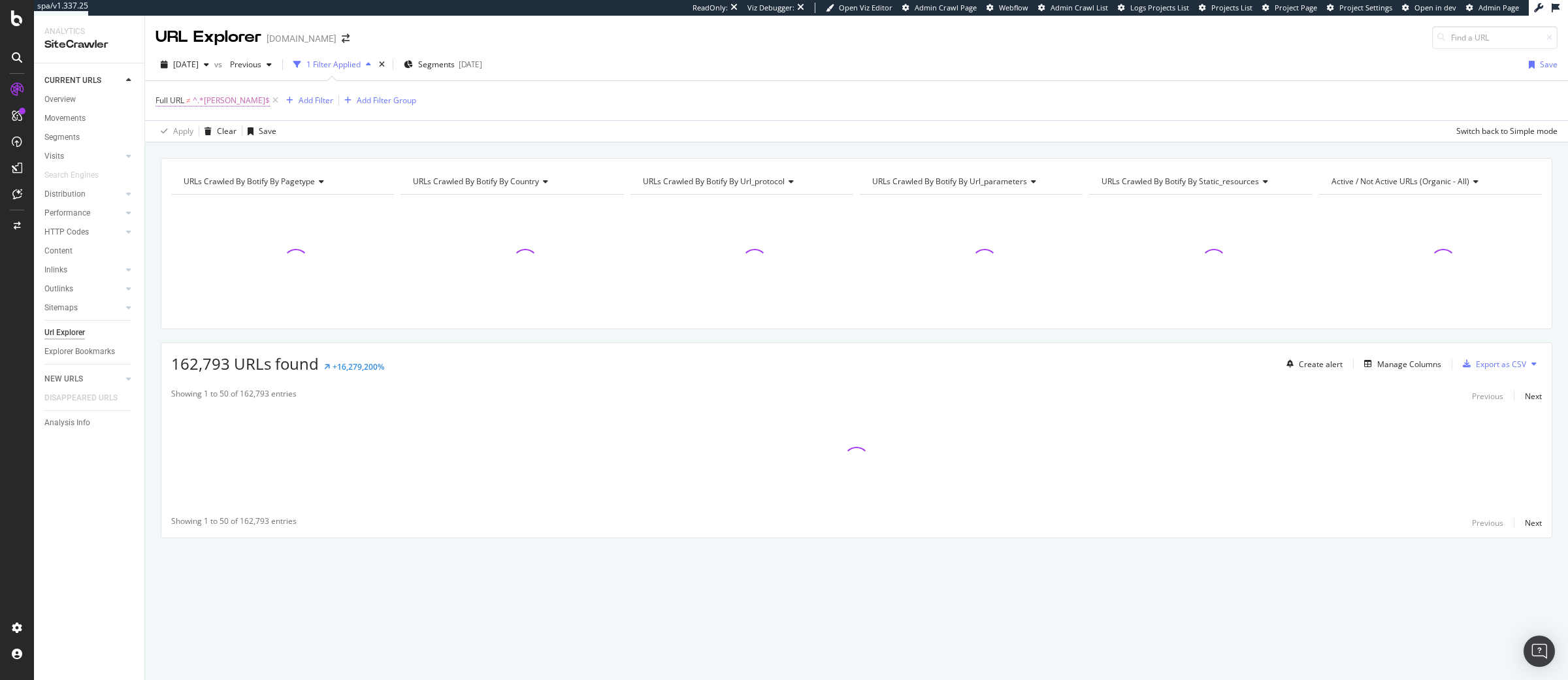
click at [226, 102] on span "^.*[PERSON_NAME]$" at bounding box center [231, 101] width 77 height 19
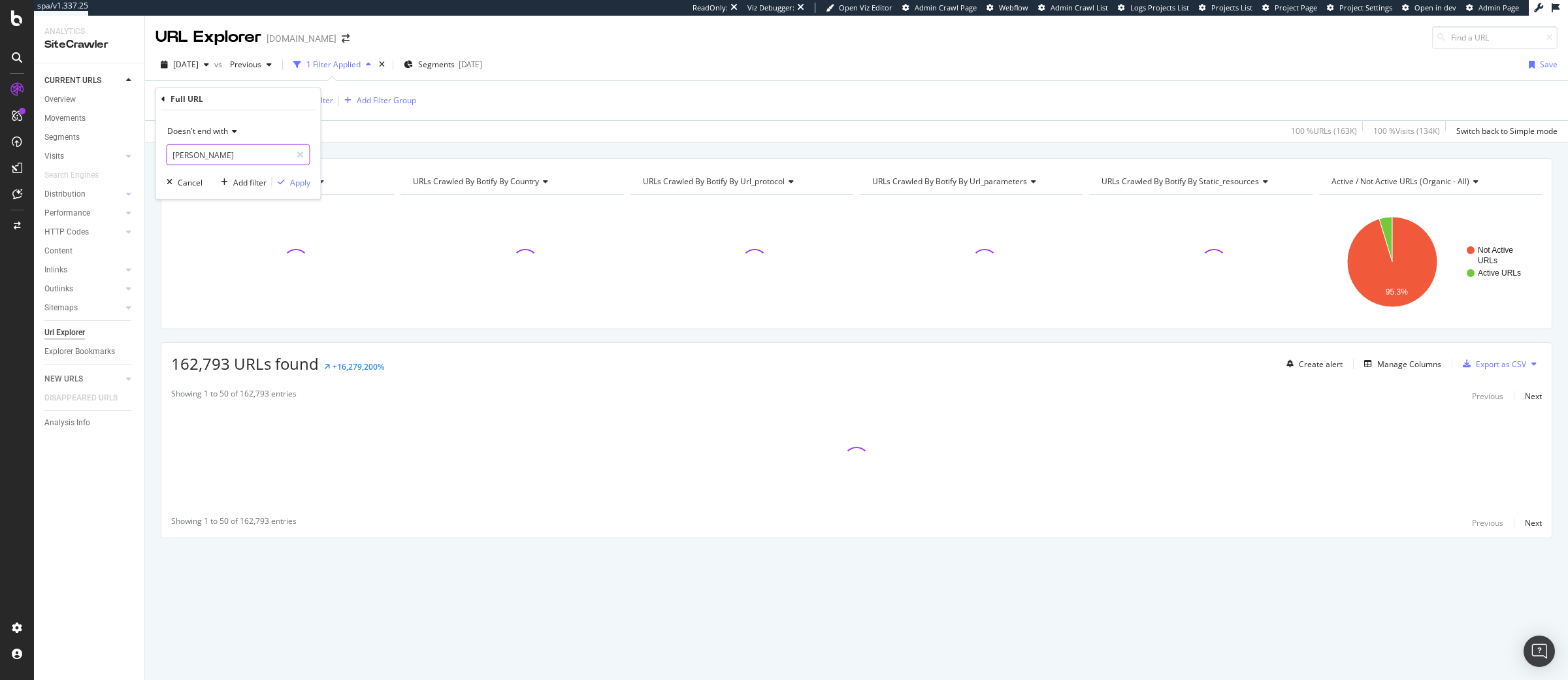
click at [214, 151] on input "[PERSON_NAME]" at bounding box center [229, 154] width 123 height 21
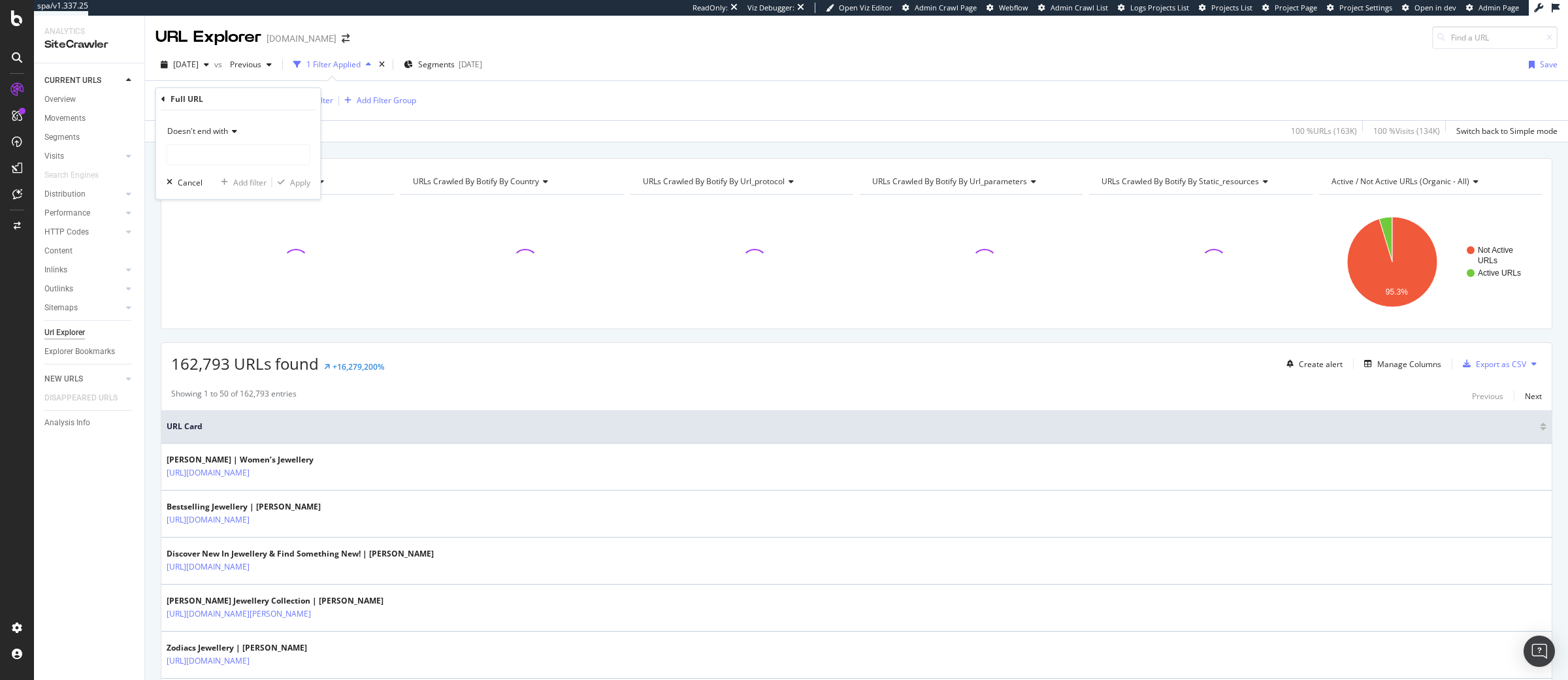
click at [166, 101] on div "Full URL" at bounding box center [238, 99] width 154 height 22
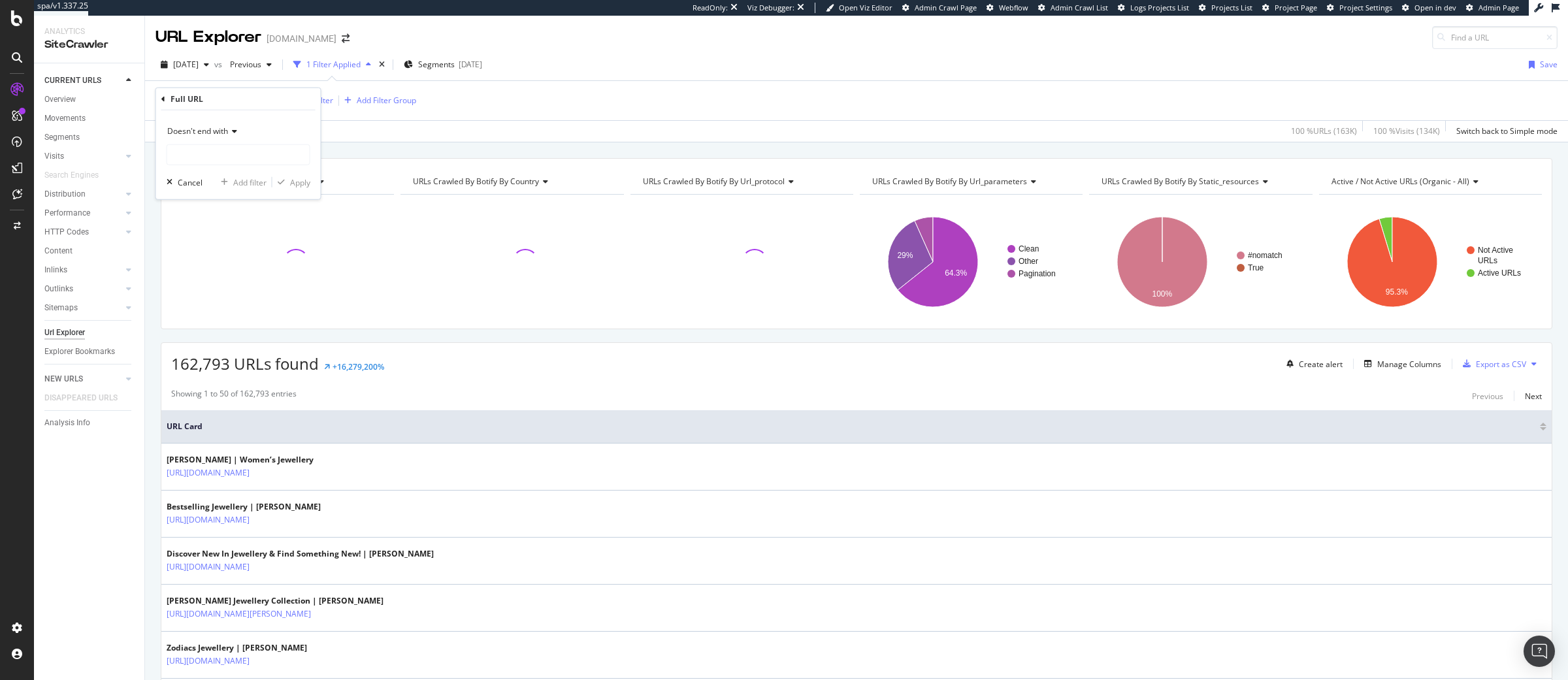
click at [163, 101] on icon at bounding box center [163, 98] width 4 height 8
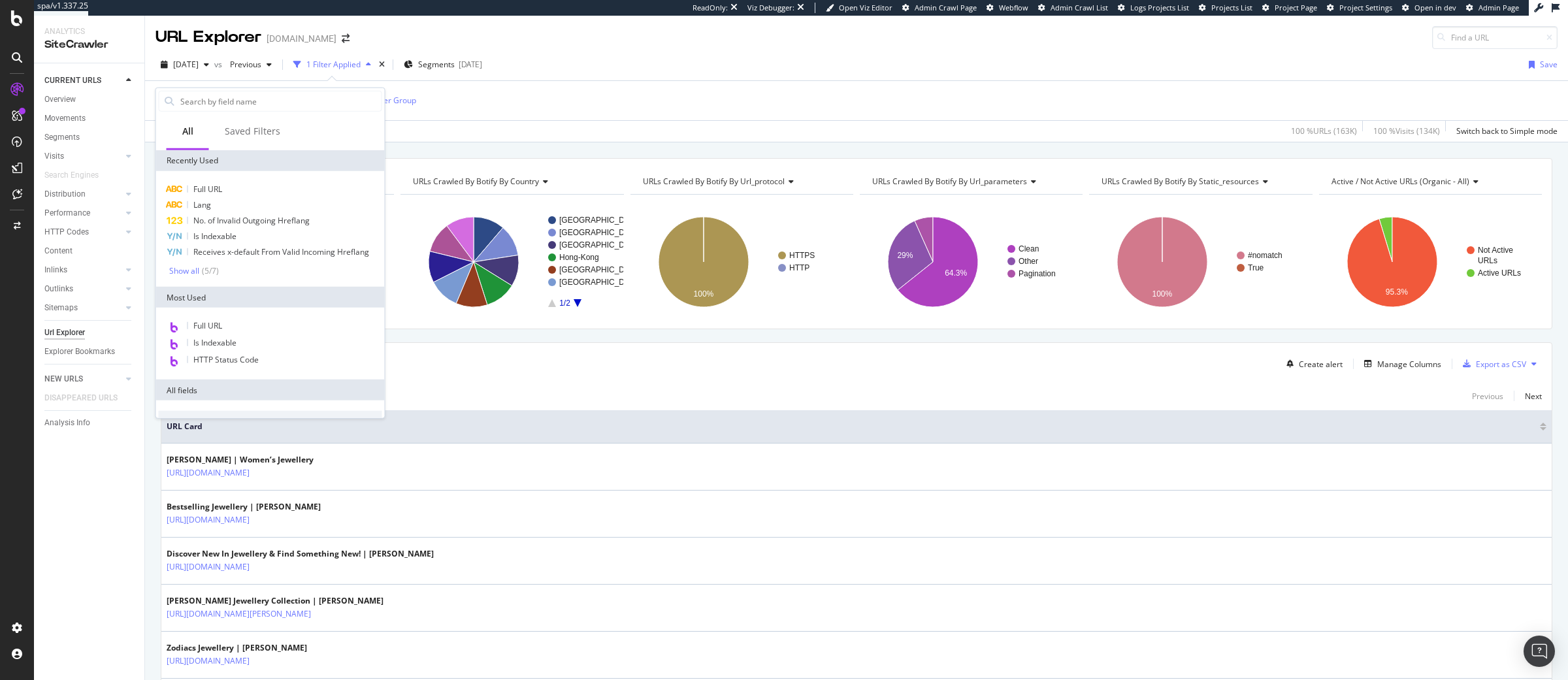
click at [485, 94] on div "Full URL ≠ ^.*[PERSON_NAME]$ Add Filter Add Filter Group" at bounding box center [856, 100] width 1402 height 39
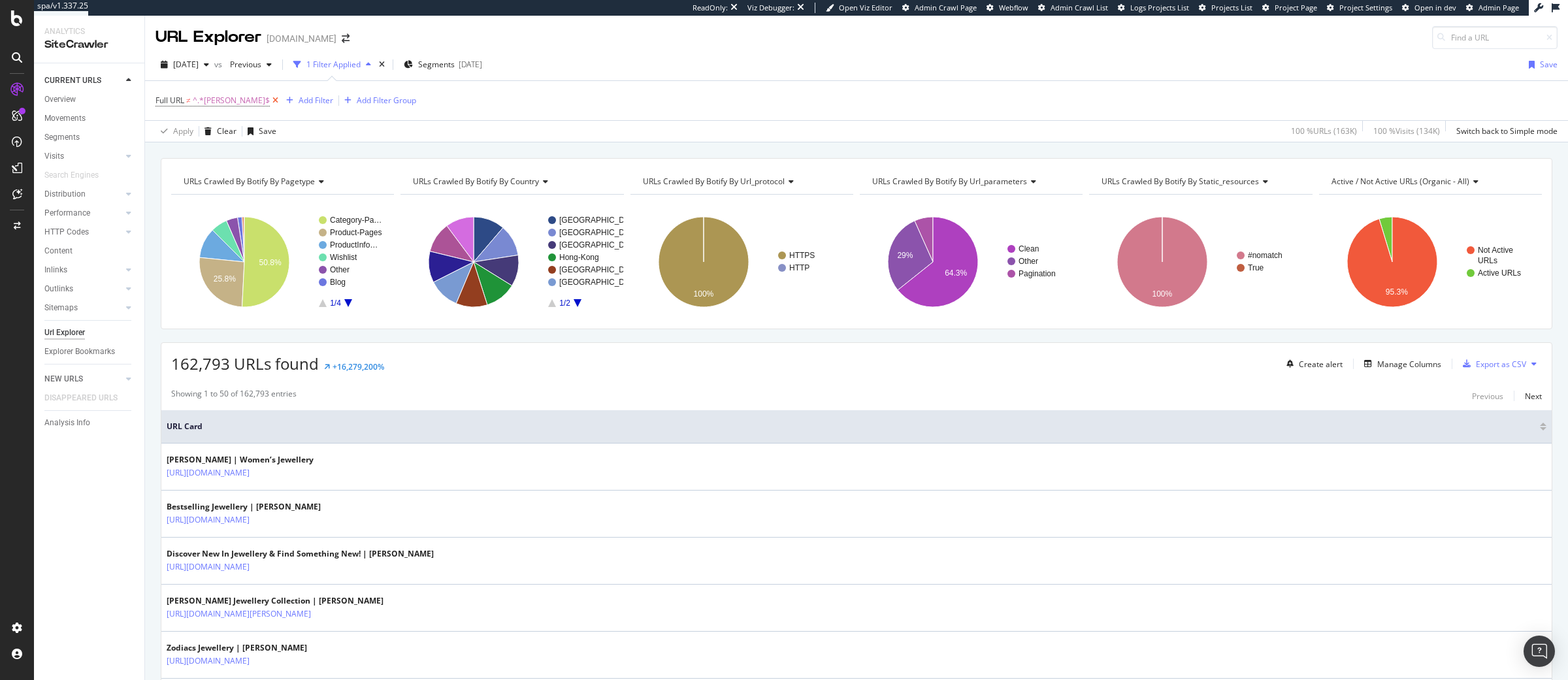
click at [269, 102] on icon at bounding box center [274, 100] width 11 height 13
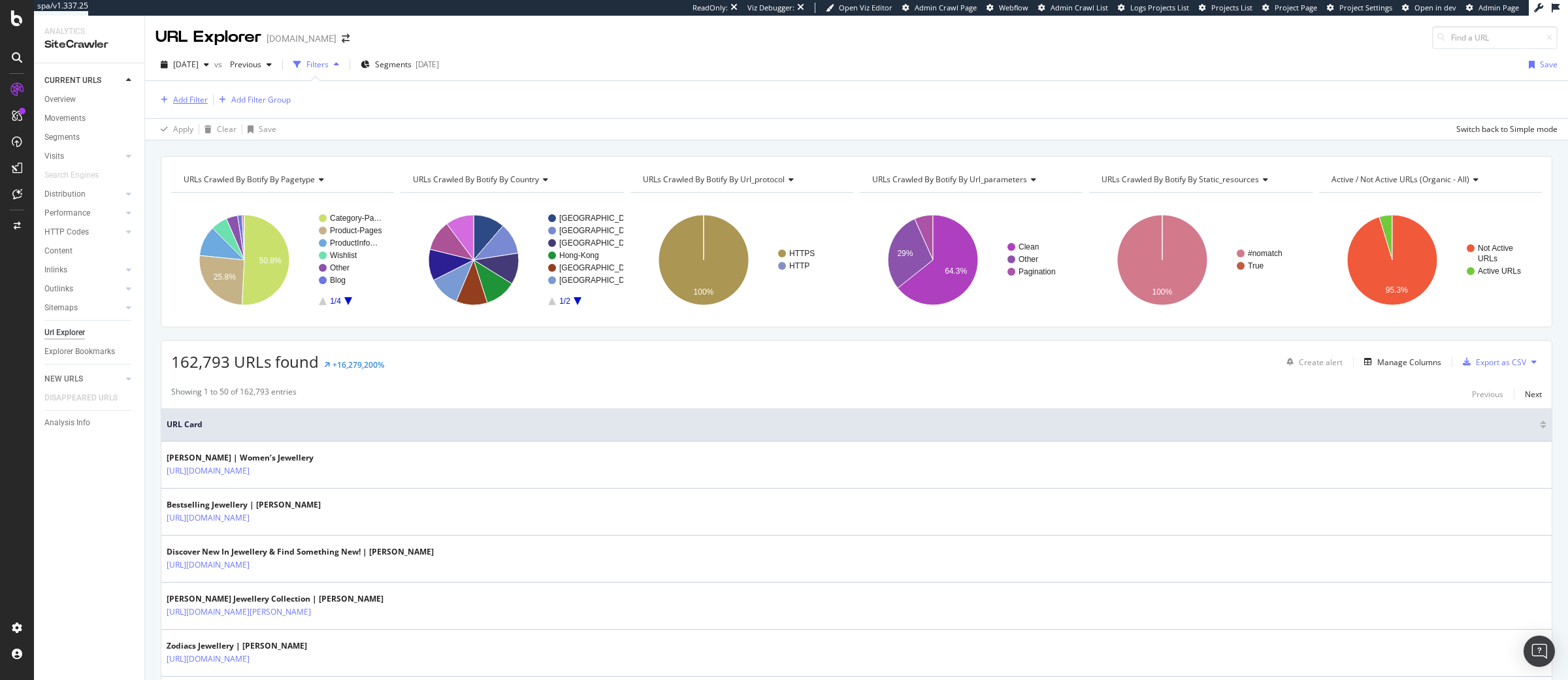
click at [178, 99] on div "Add Filter" at bounding box center [191, 99] width 34 height 11
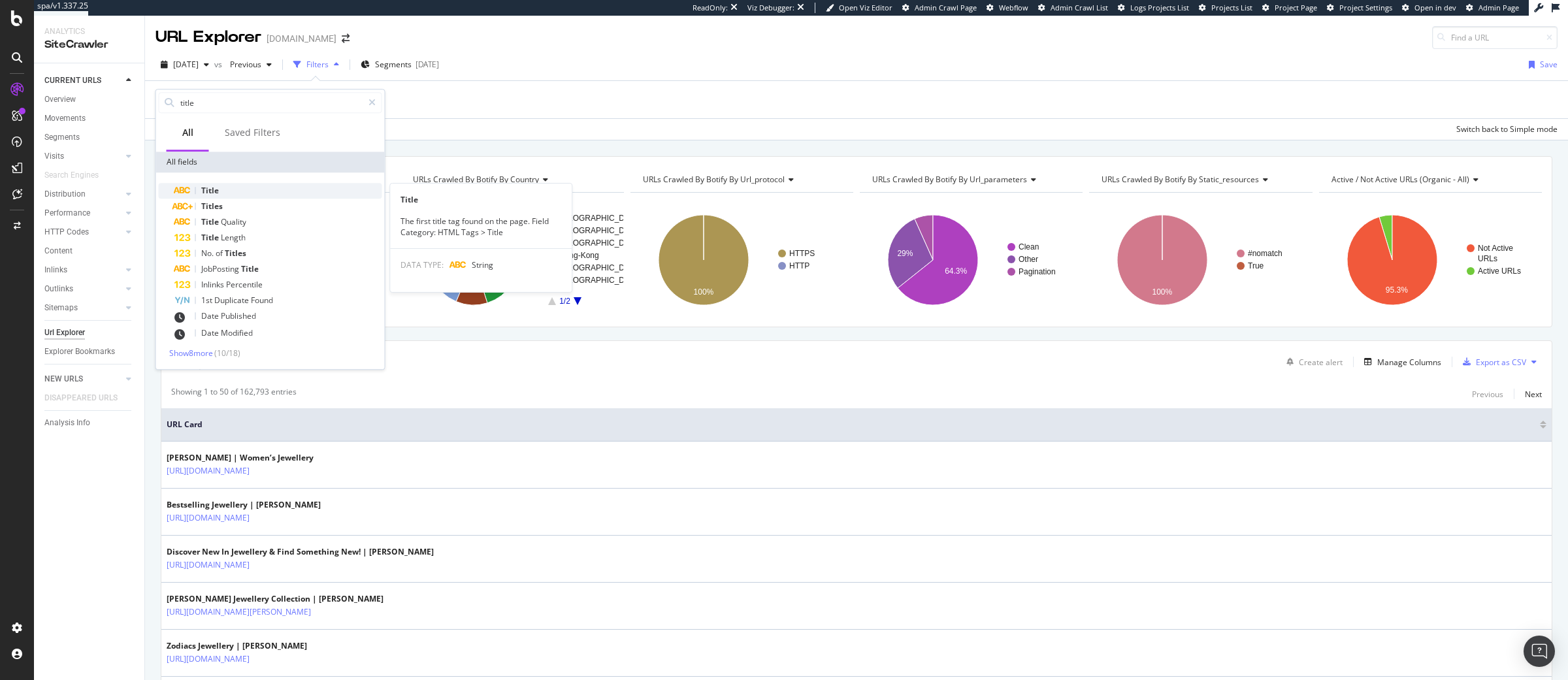
type input "title"
click at [225, 189] on div "Title" at bounding box center [278, 191] width 208 height 16
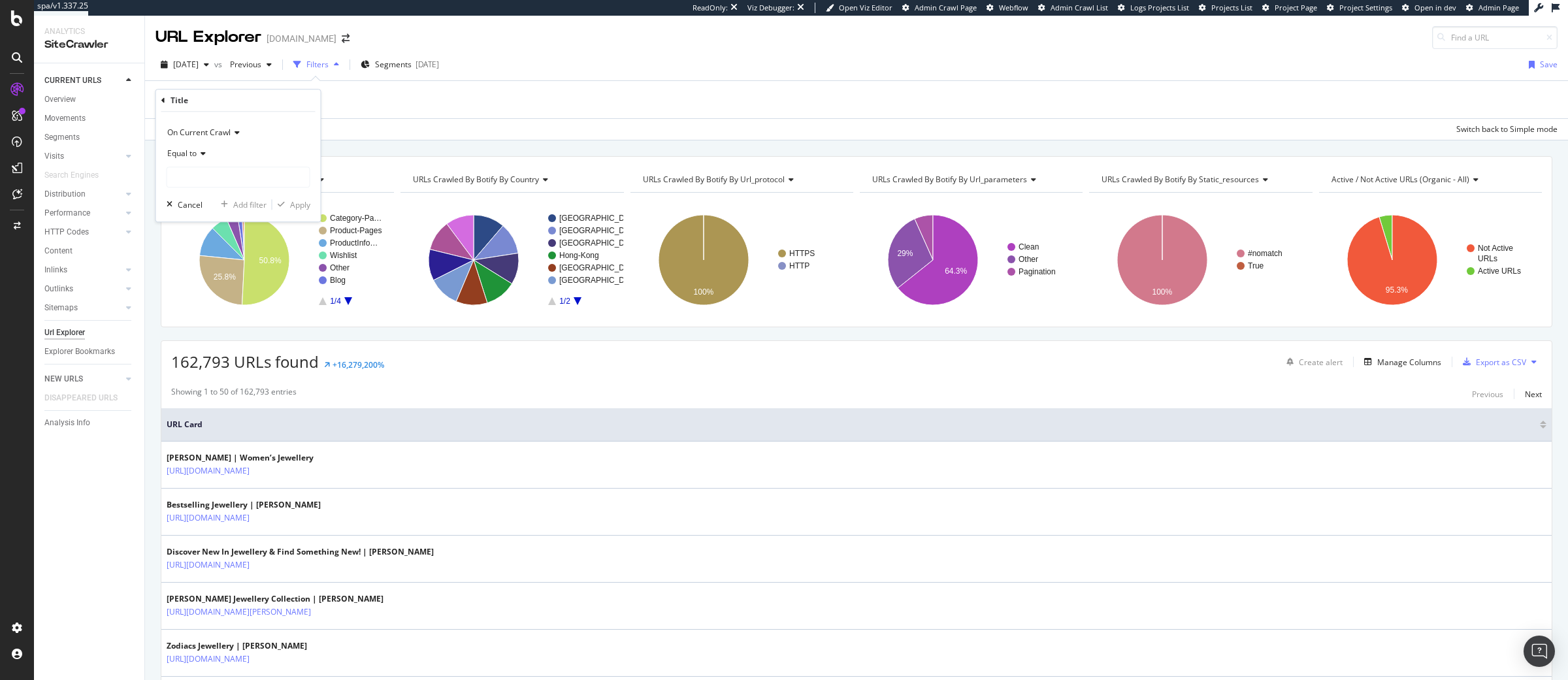
click at [200, 151] on icon at bounding box center [201, 153] width 9 height 8
click at [211, 262] on span "Doesn't end with" at bounding box center [204, 265] width 61 height 11
click at [222, 166] on input "text" at bounding box center [238, 176] width 143 height 21
paste input "[PERSON_NAME]"
type input "[PERSON_NAME]"
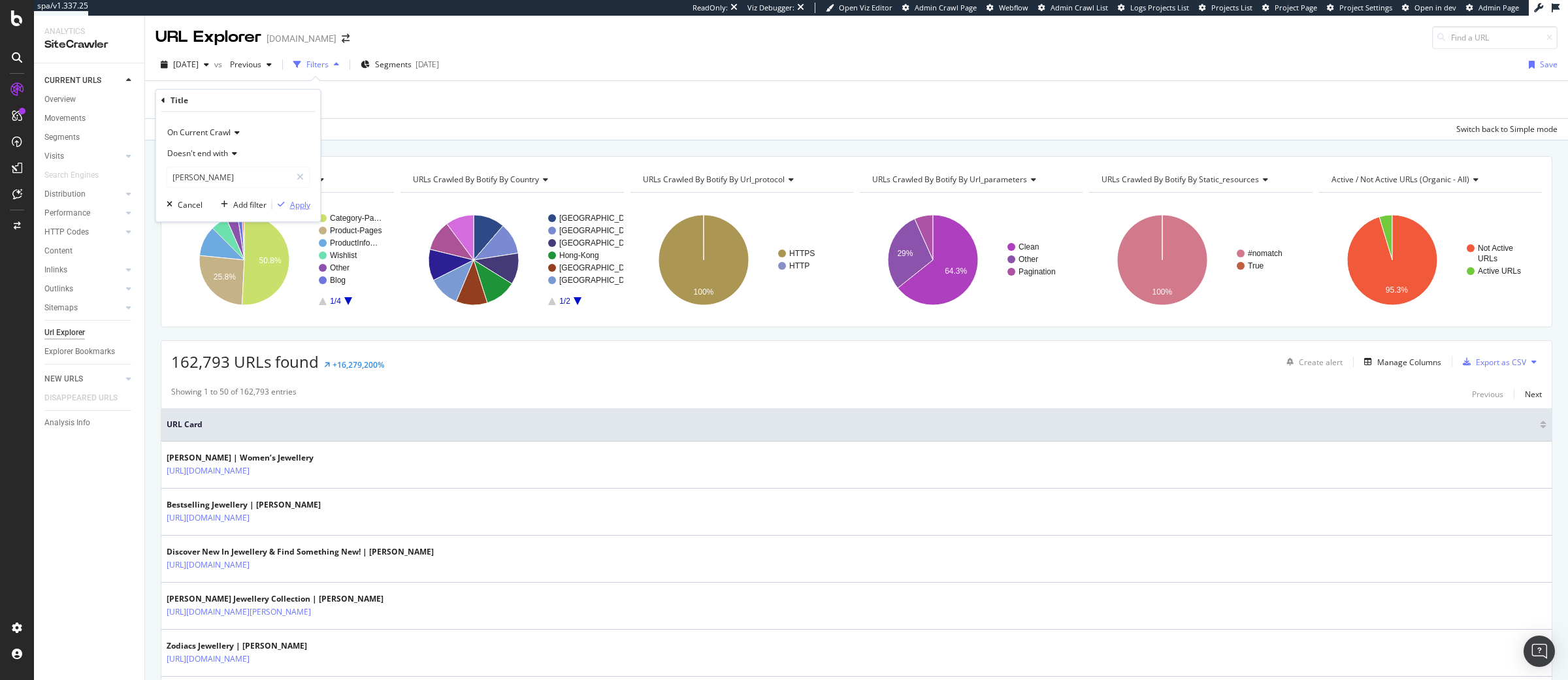
click at [295, 209] on div "Apply" at bounding box center [300, 204] width 20 height 11
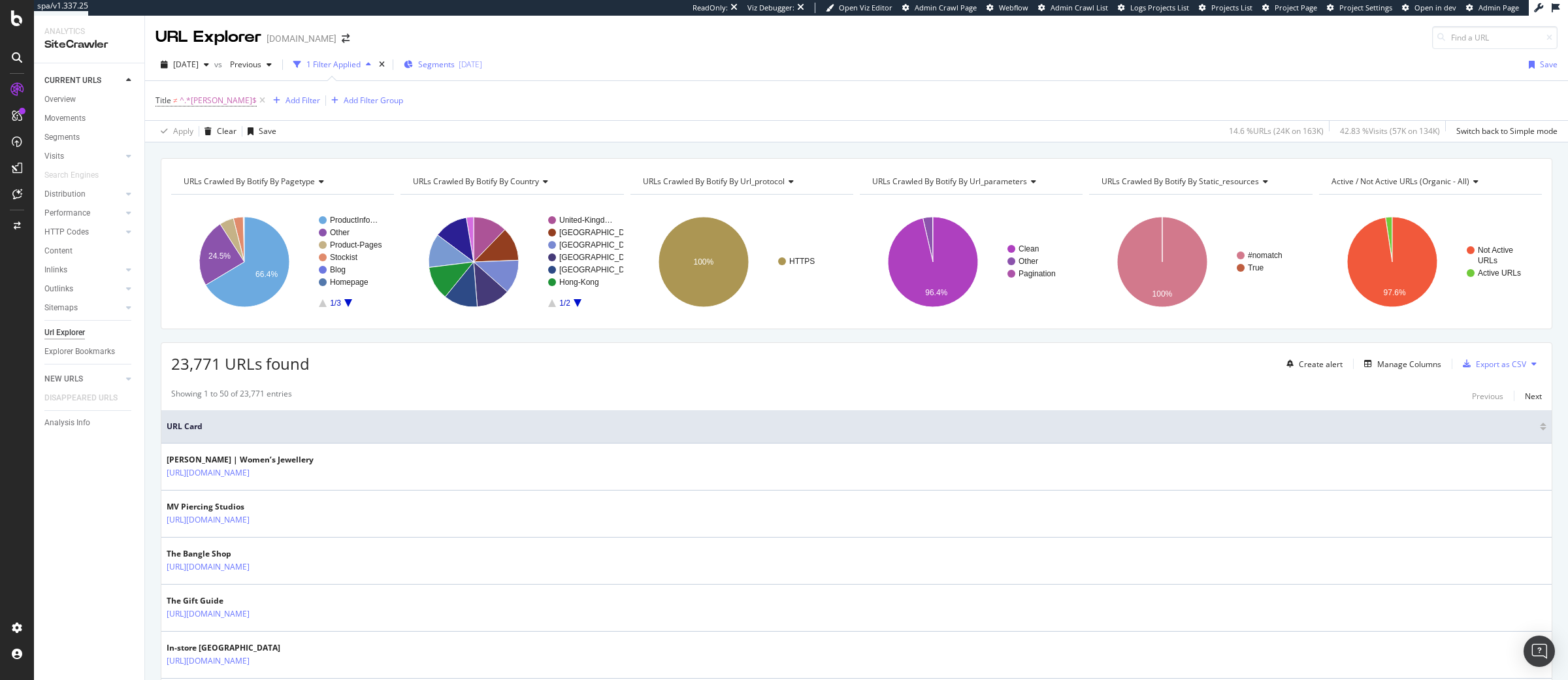
click at [454, 67] on span "Segments" at bounding box center [436, 64] width 37 height 11
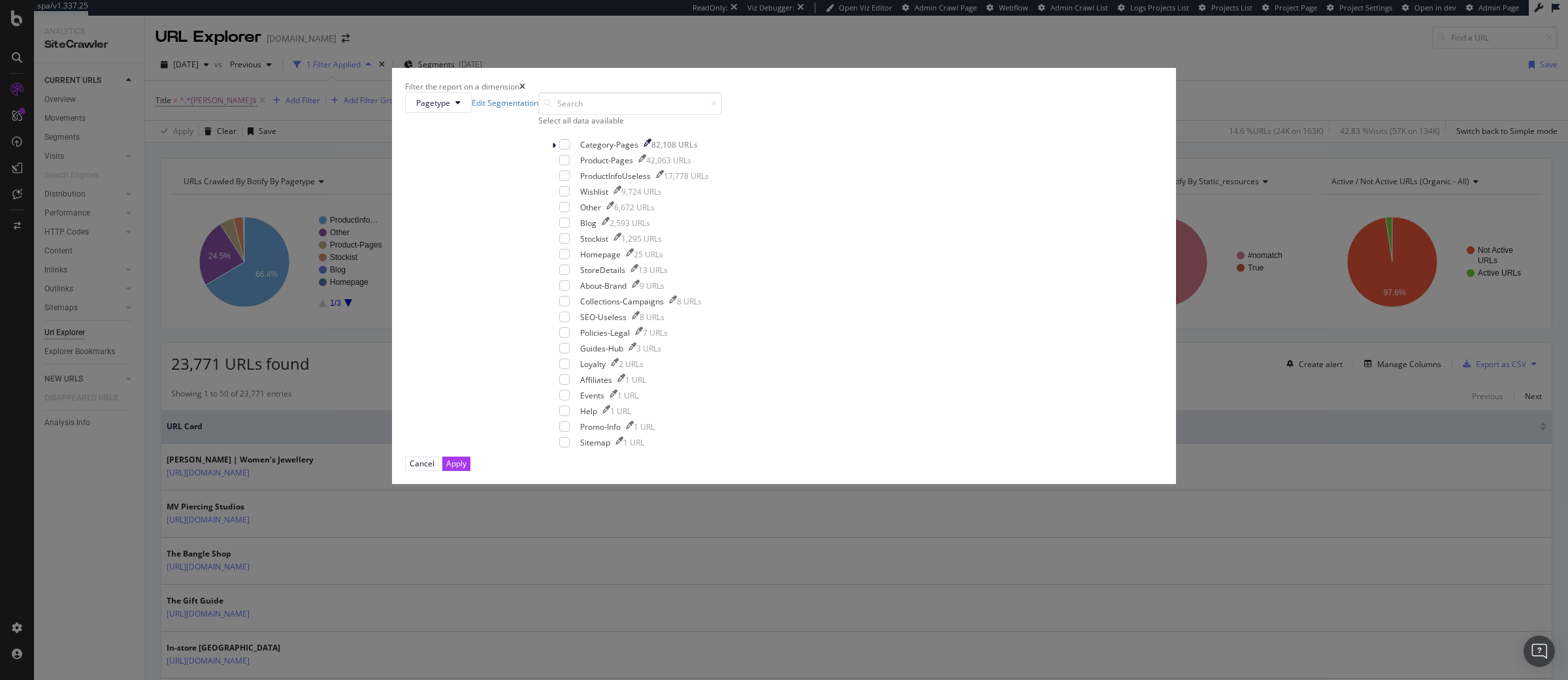
click at [686, 126] on div "Select all data available" at bounding box center [630, 120] width 183 height 11
click at [568, 179] on icon "modal" at bounding box center [565, 176] width 6 height 6
click at [467, 469] on div "Apply" at bounding box center [456, 463] width 20 height 11
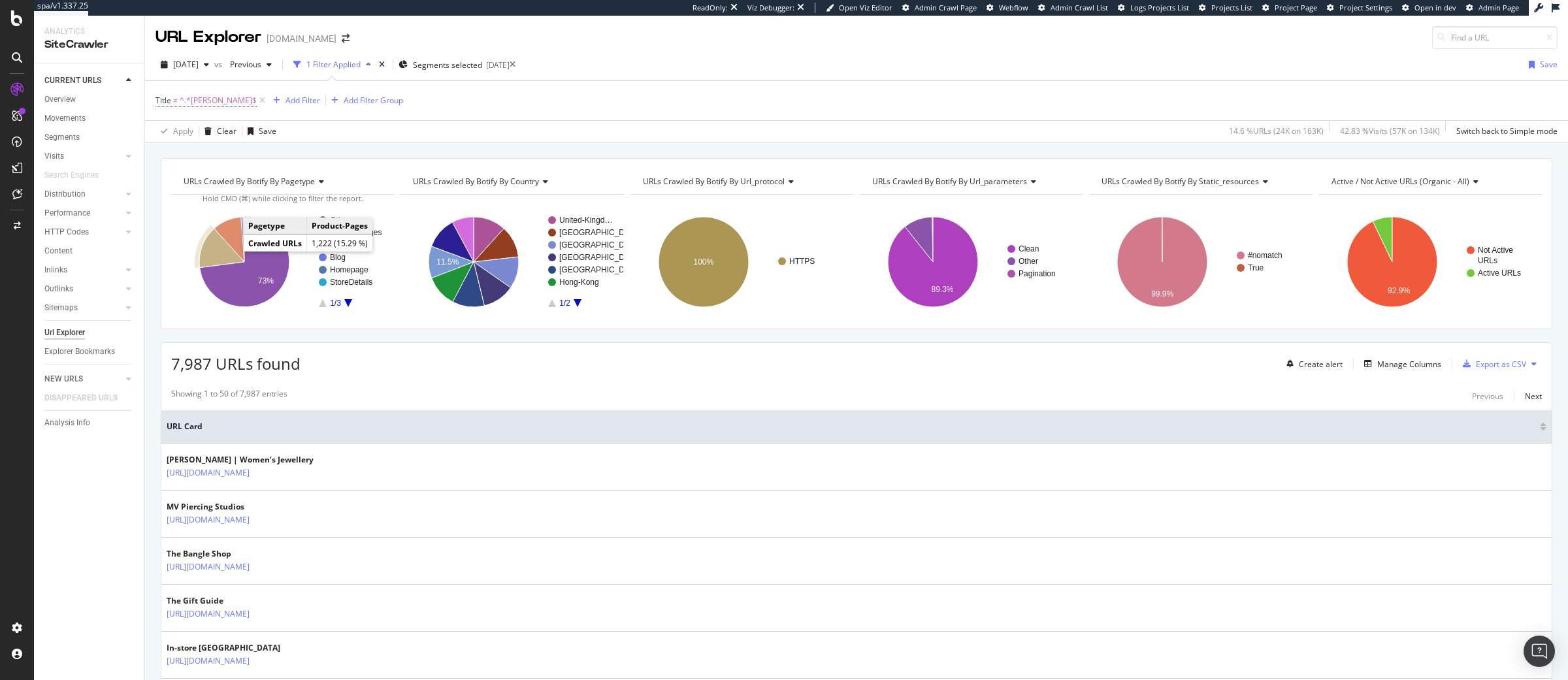
click at [214, 244] on icon "A chart." at bounding box center [221, 248] width 45 height 39
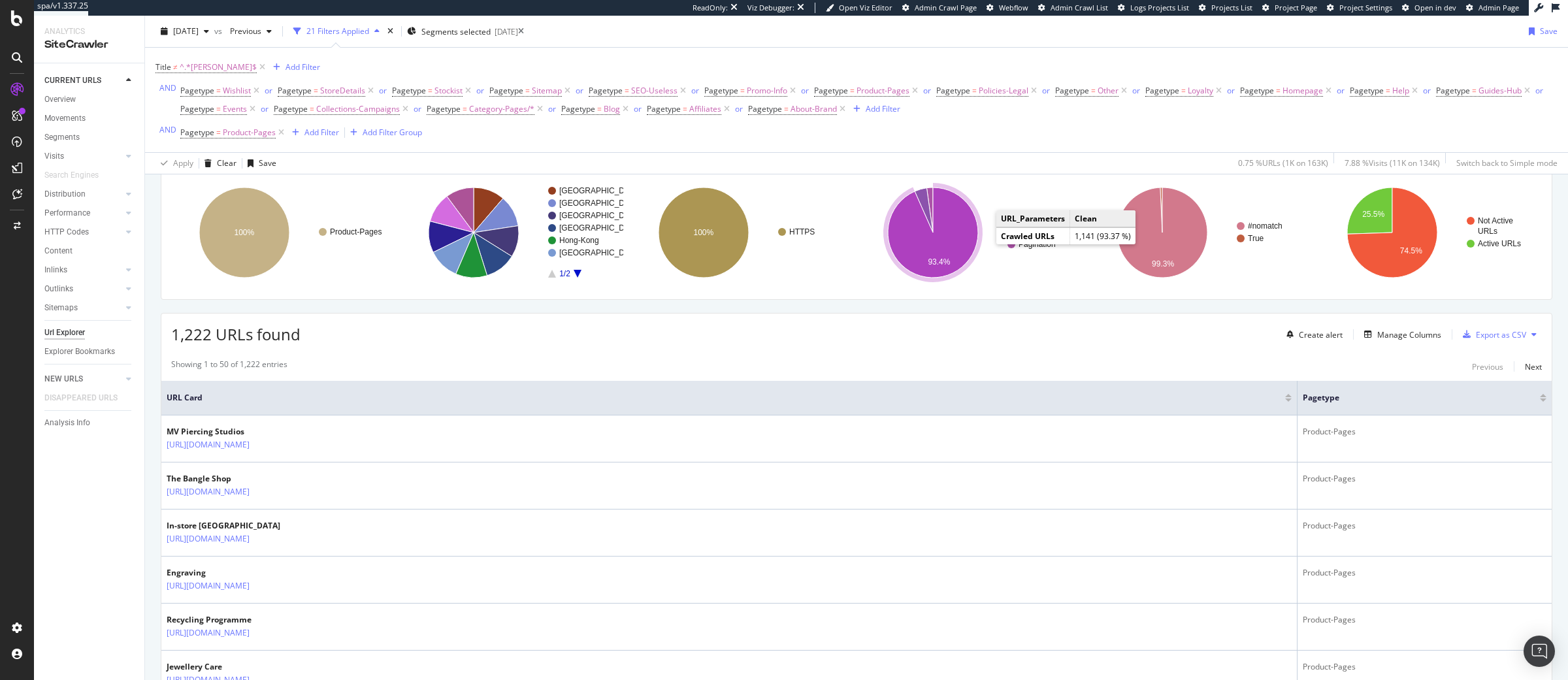
scroll to position [77, 0]
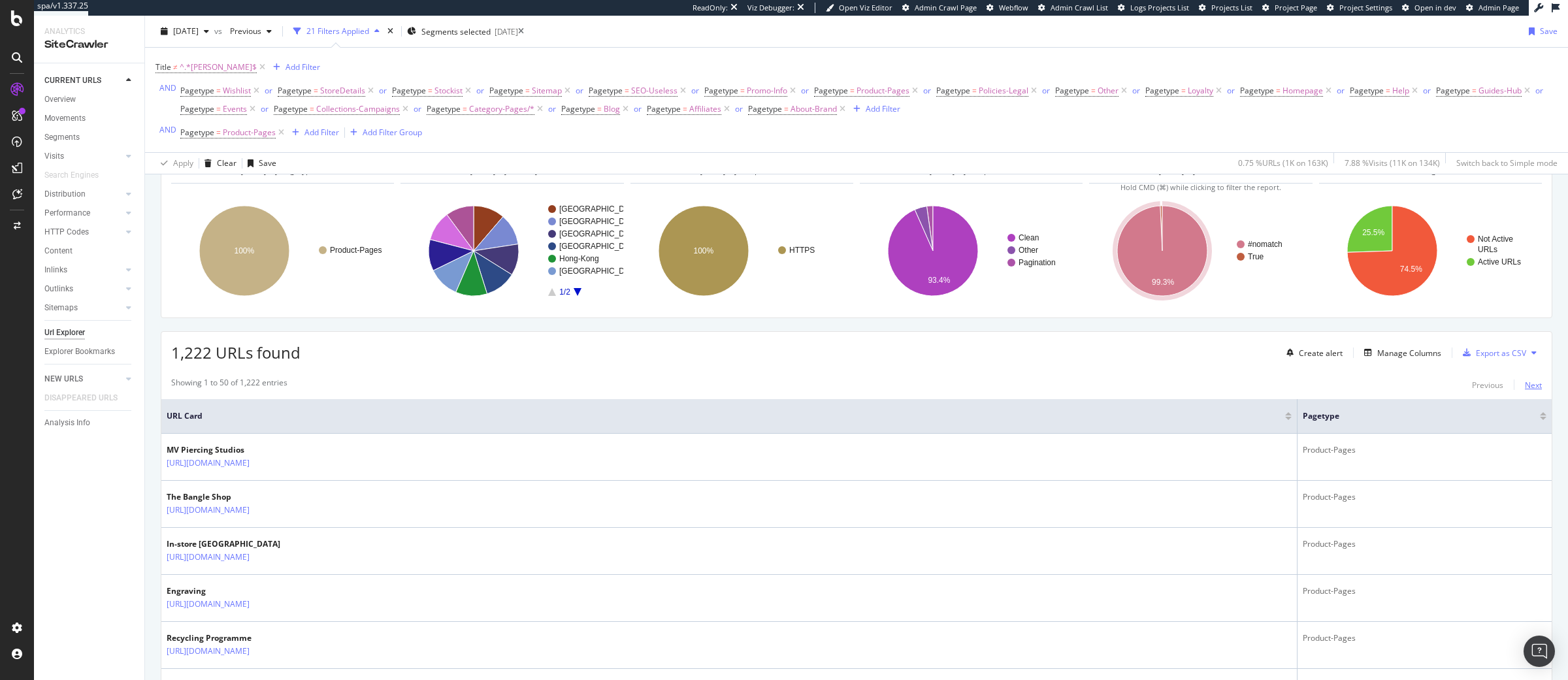
click at [1526, 391] on div "Next" at bounding box center [1534, 385] width 17 height 14
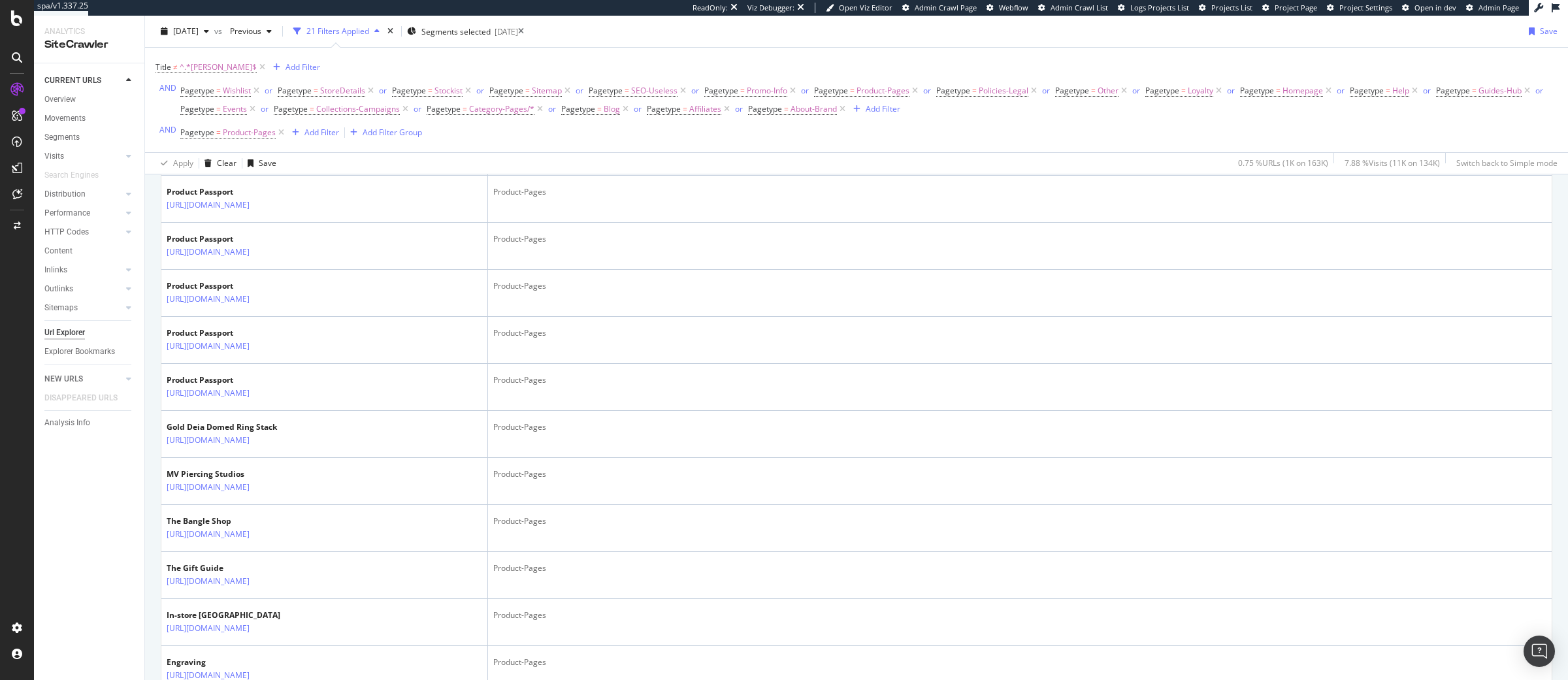
scroll to position [0, 0]
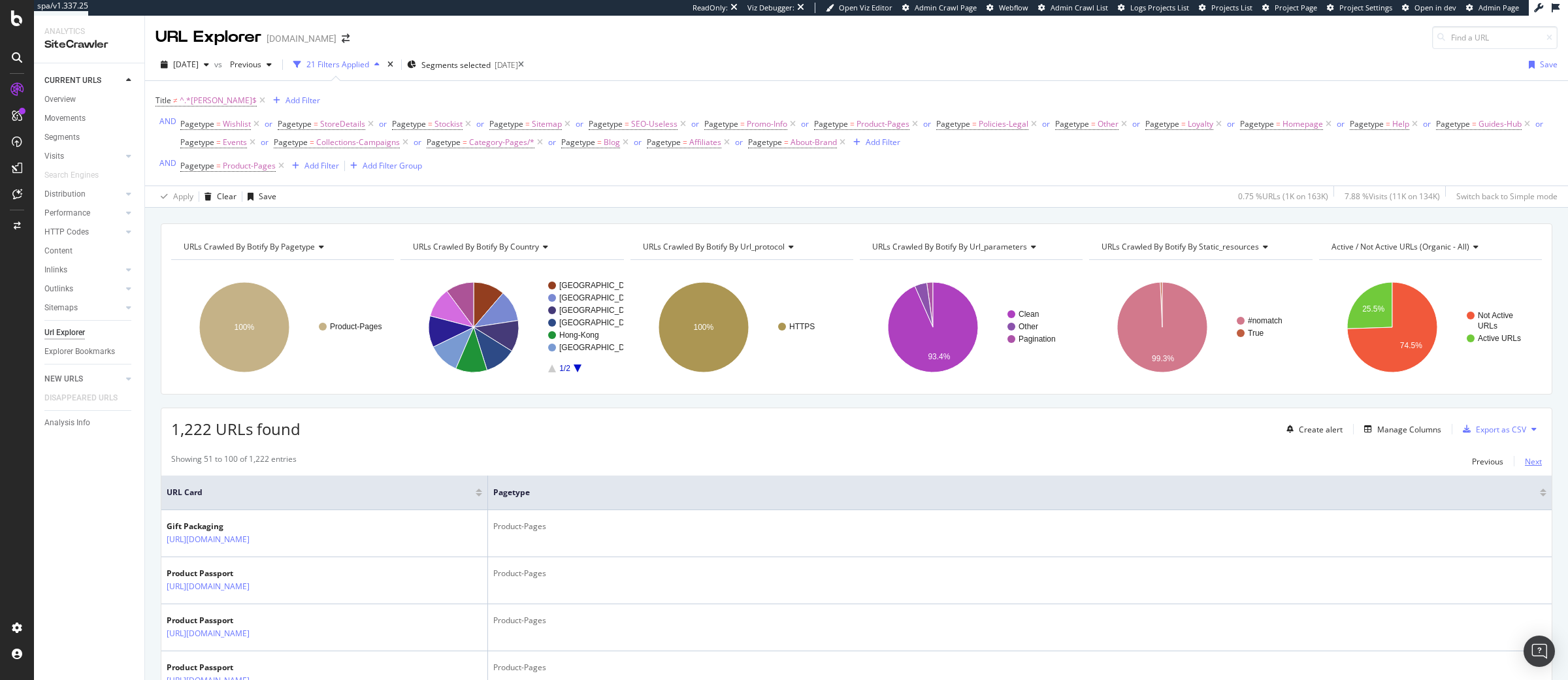
click at [1534, 461] on div "Next" at bounding box center [1534, 461] width 17 height 11
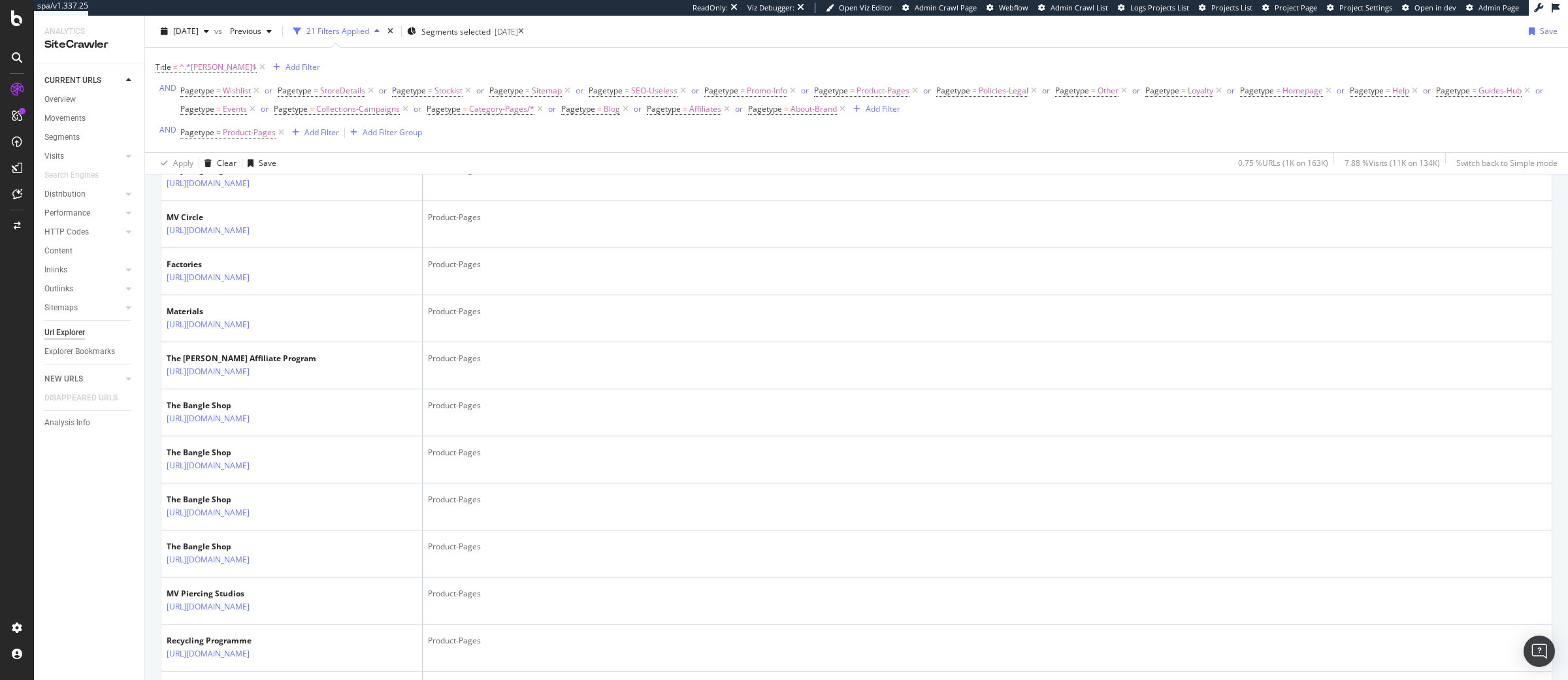
scroll to position [2443, 0]
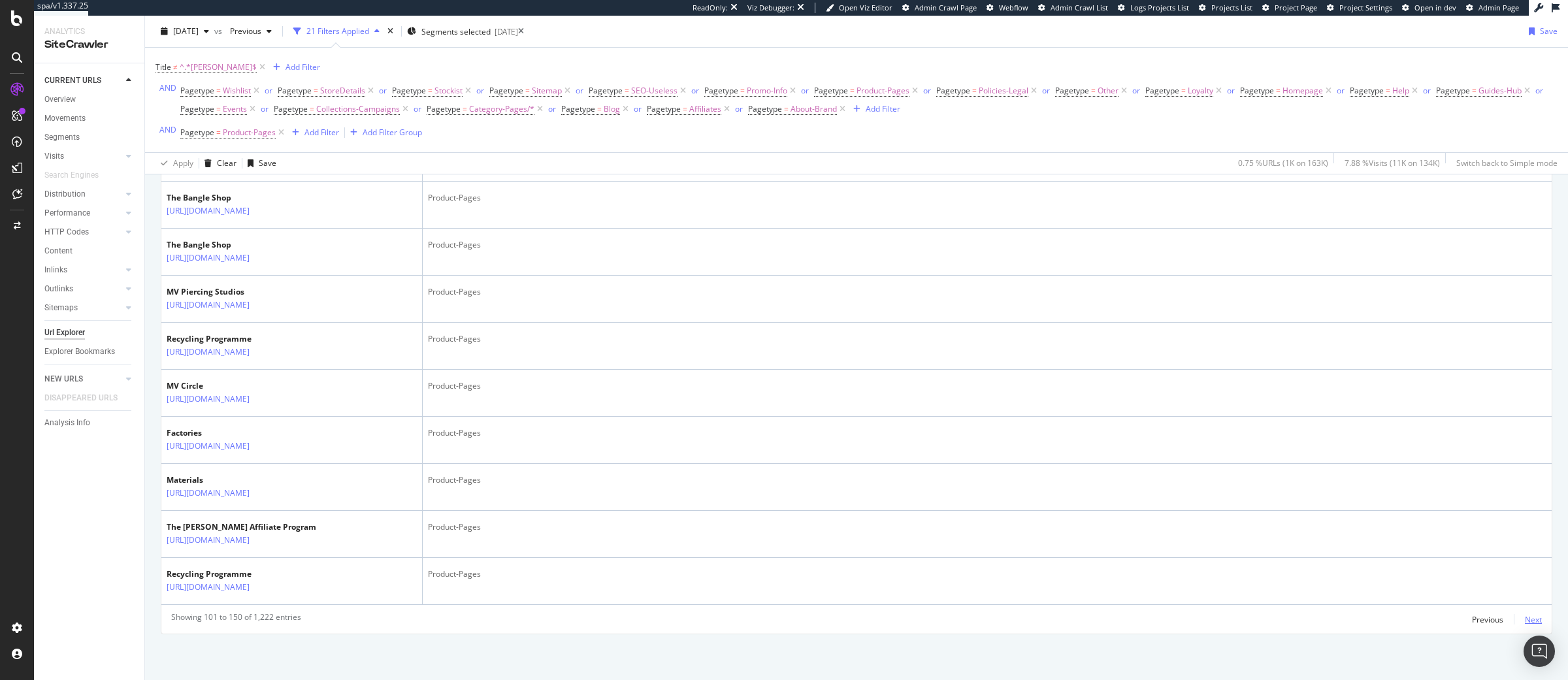
click at [1529, 620] on div "Next" at bounding box center [1534, 619] width 17 height 11
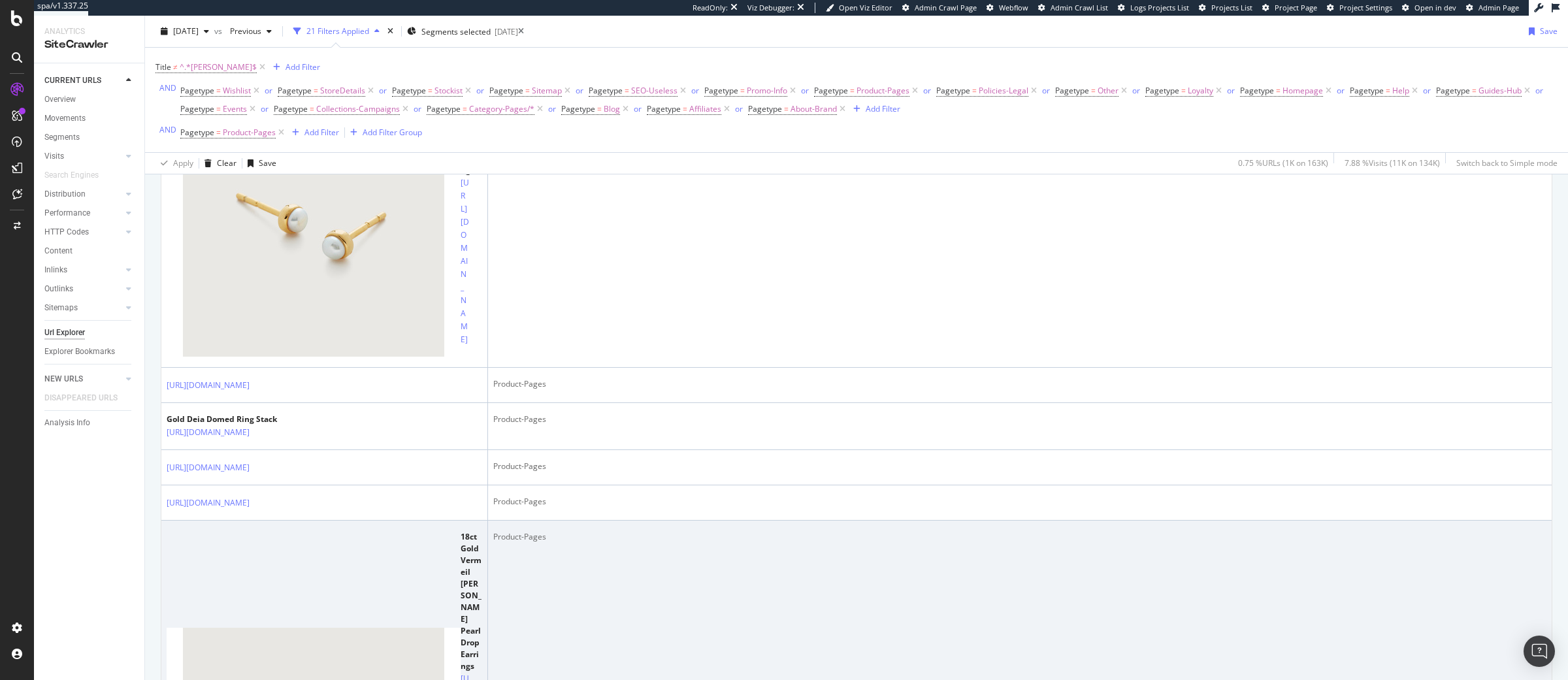
scroll to position [2222, 0]
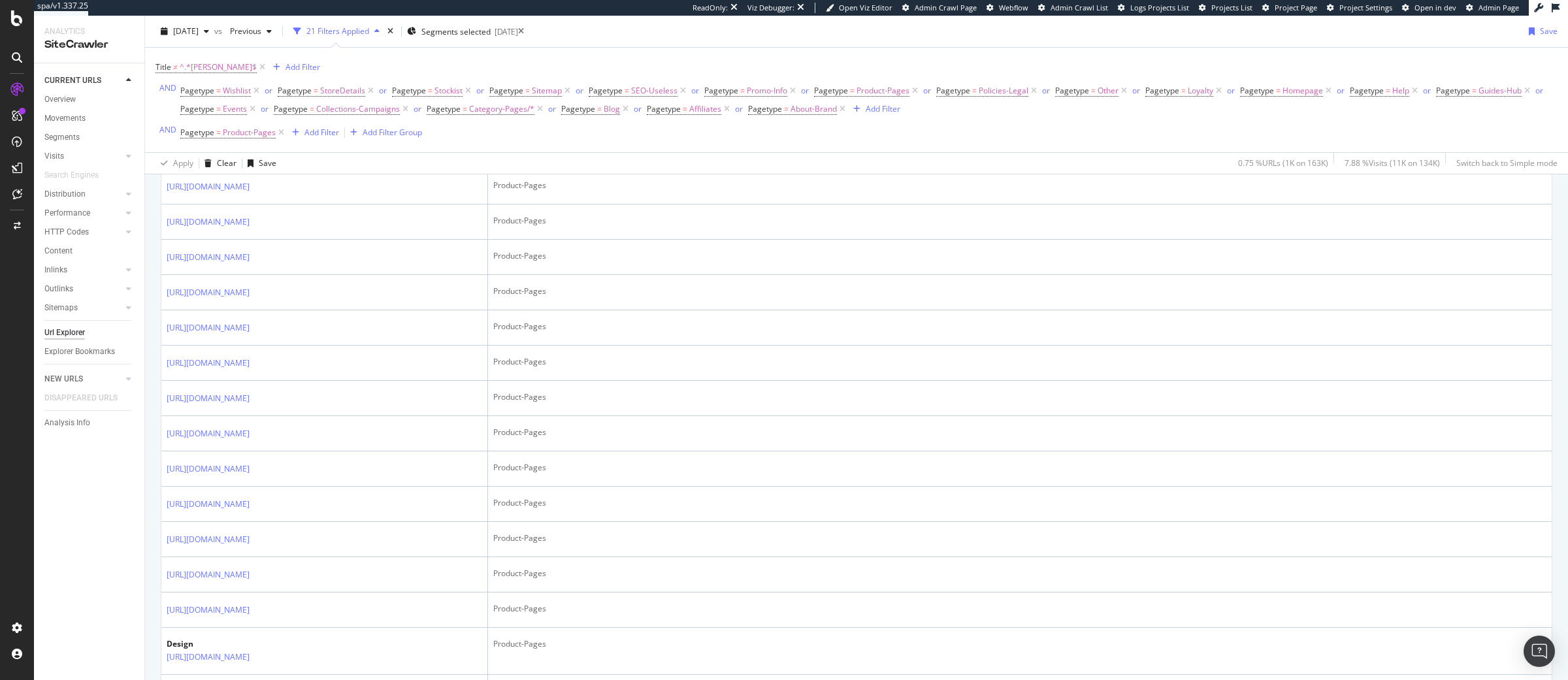
scroll to position [1163, 0]
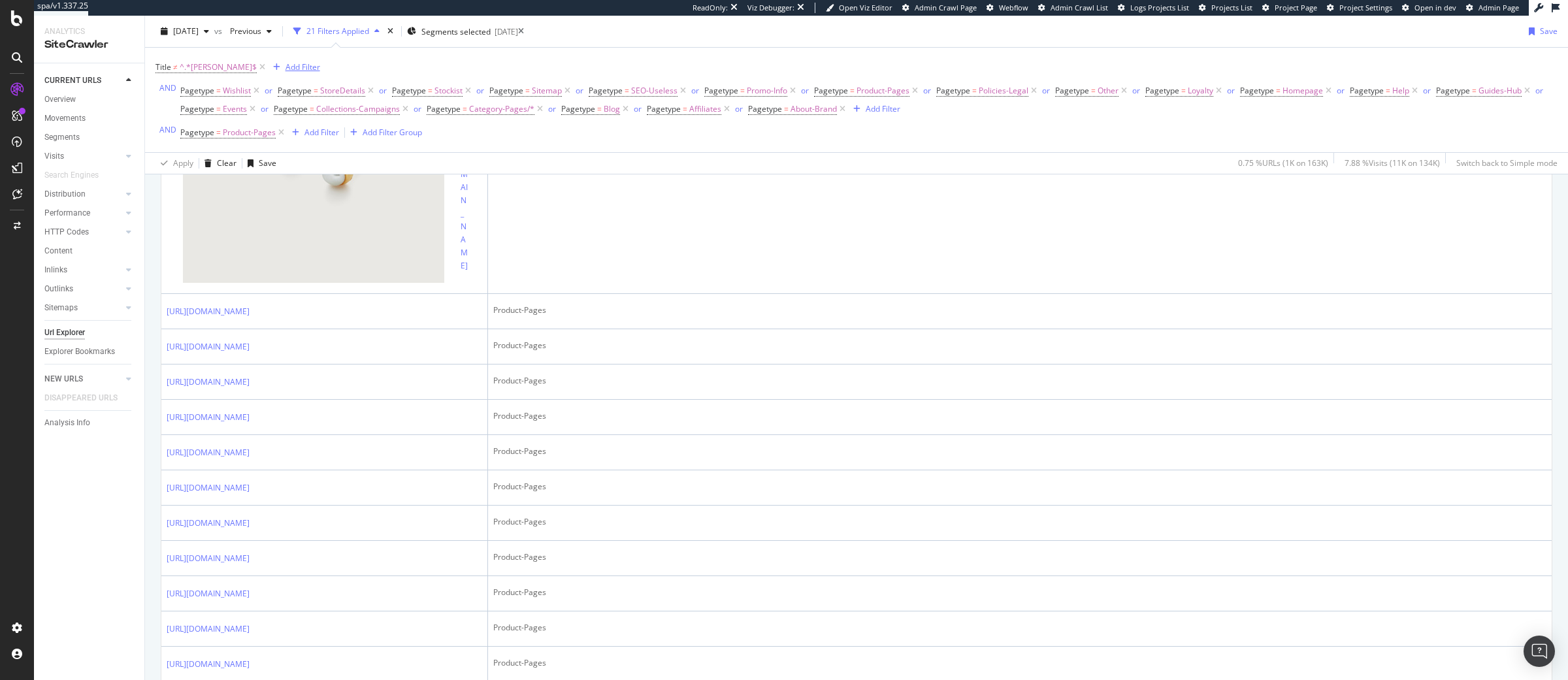
click at [297, 64] on div "Add Filter" at bounding box center [302, 67] width 34 height 11
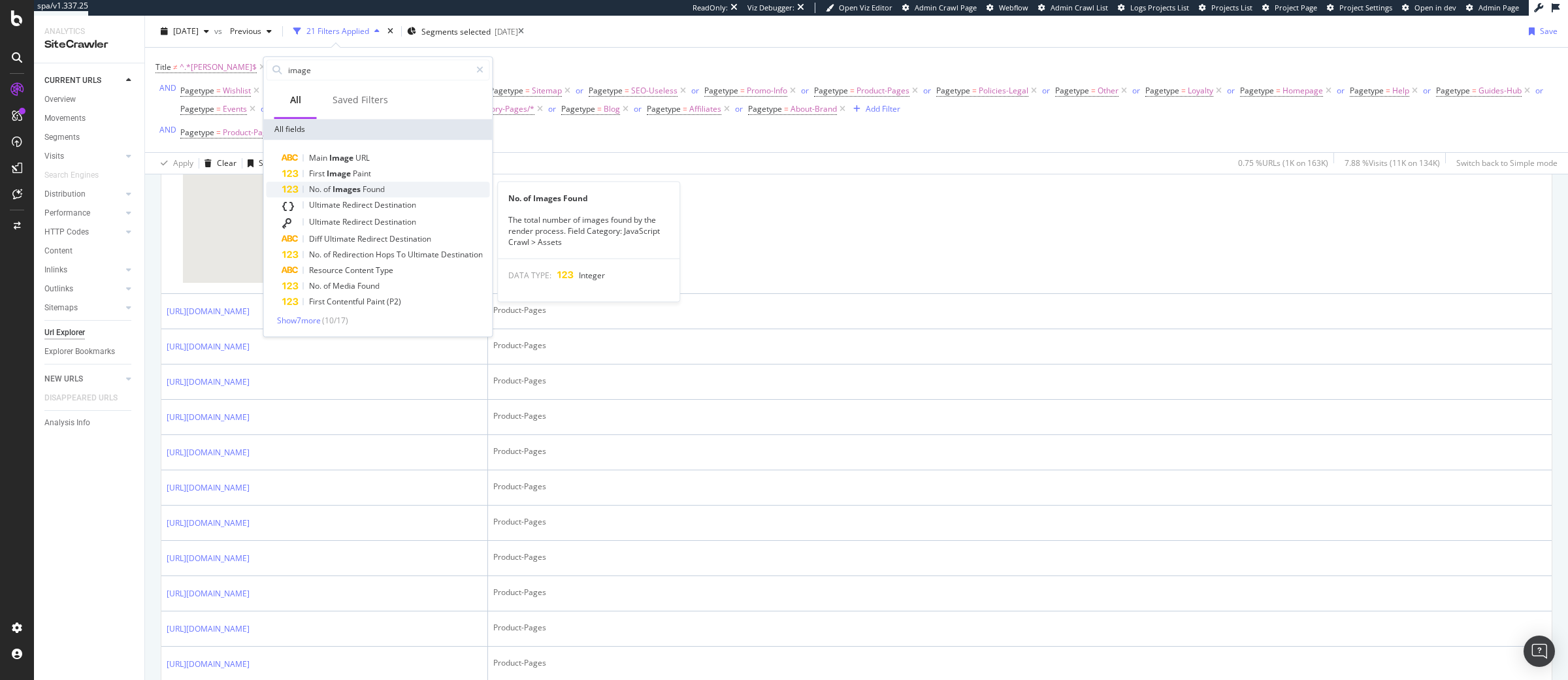
type input "image"
click at [360, 184] on span "Images" at bounding box center [348, 188] width 30 height 11
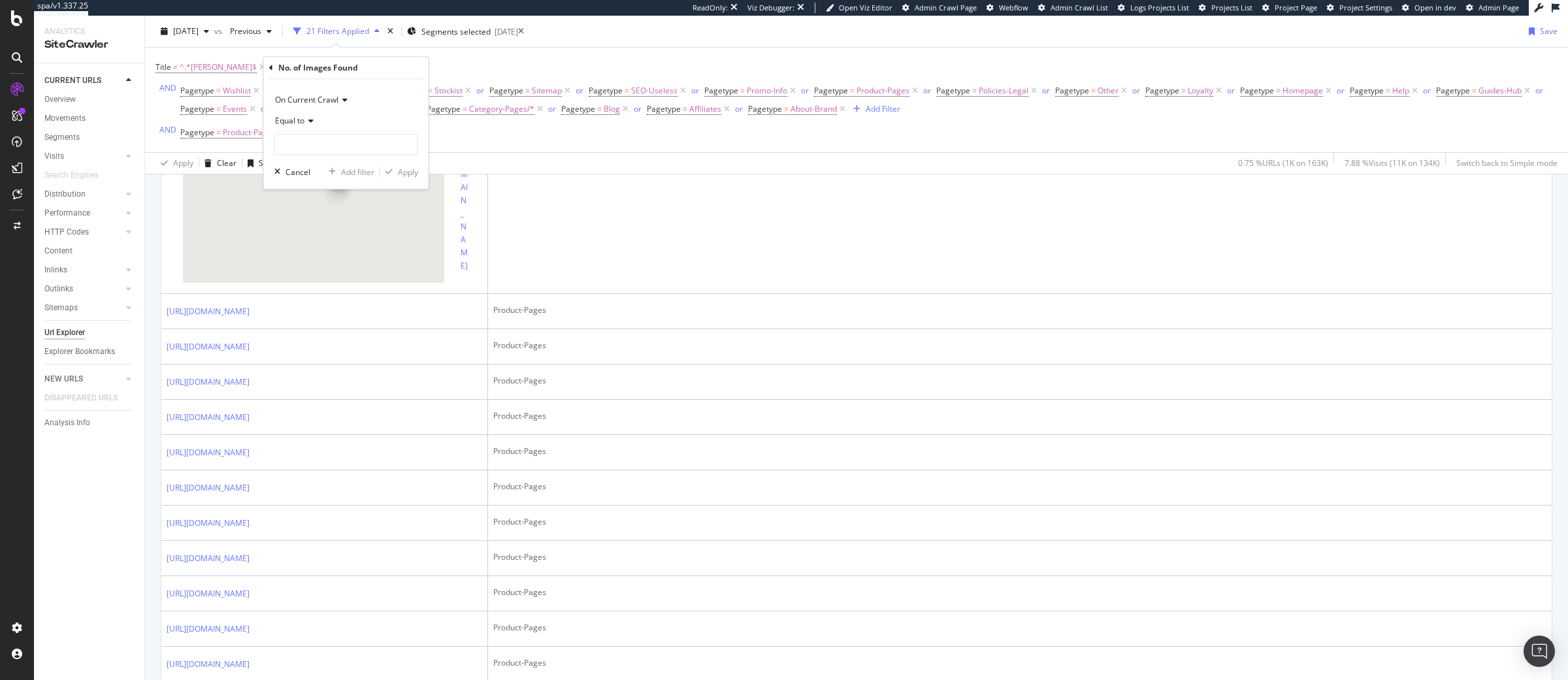
click at [299, 119] on span "Equal to" at bounding box center [290, 120] width 29 height 11
click at [336, 119] on div "Equal to" at bounding box center [346, 120] width 144 height 21
click at [320, 137] on input "number" at bounding box center [346, 144] width 144 height 21
click at [295, 123] on span "Equal to" at bounding box center [290, 120] width 29 height 11
click at [272, 67] on icon at bounding box center [271, 67] width 4 height 8
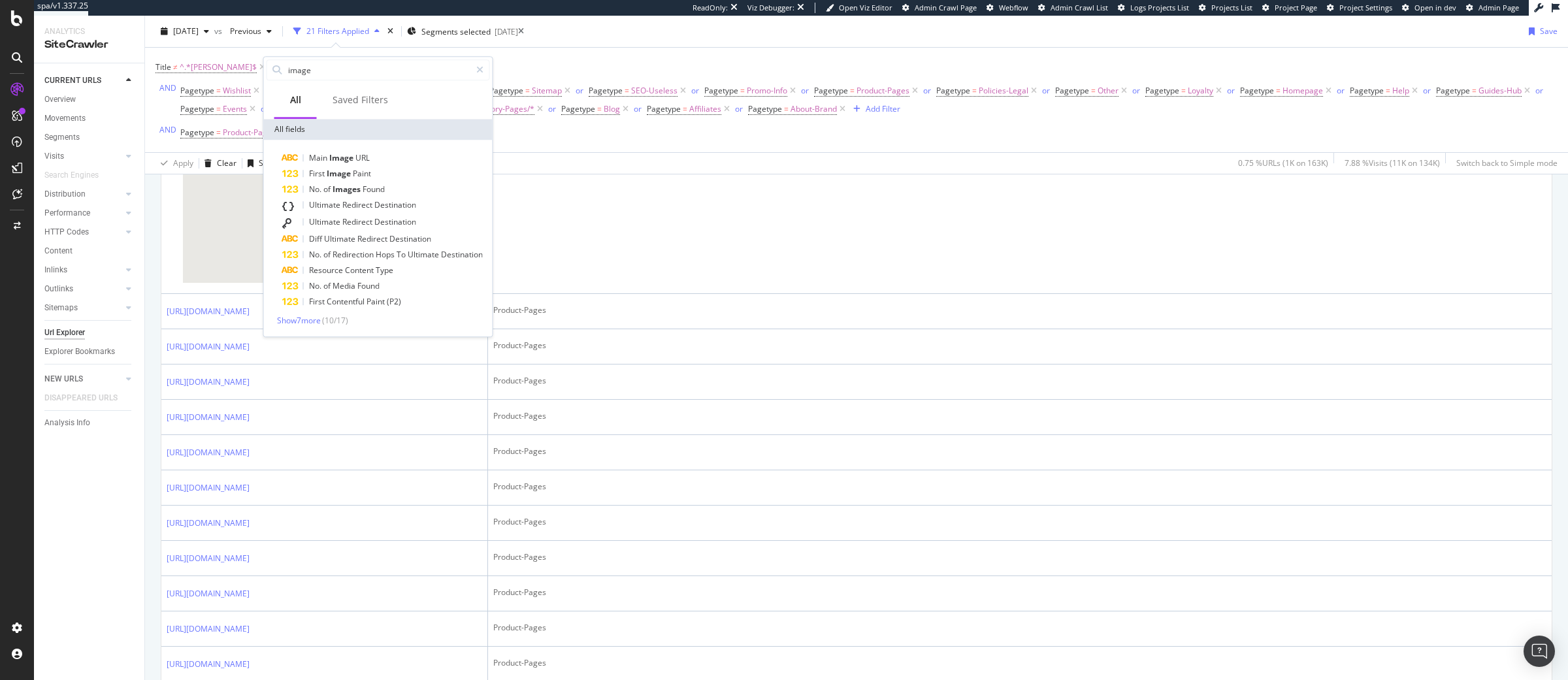
click at [530, 145] on div "Title ≠ ^.*[PERSON_NAME]$ Add Filter AND Pagetype = Wishlist or Pagetype = Stor…" at bounding box center [856, 100] width 1402 height 105
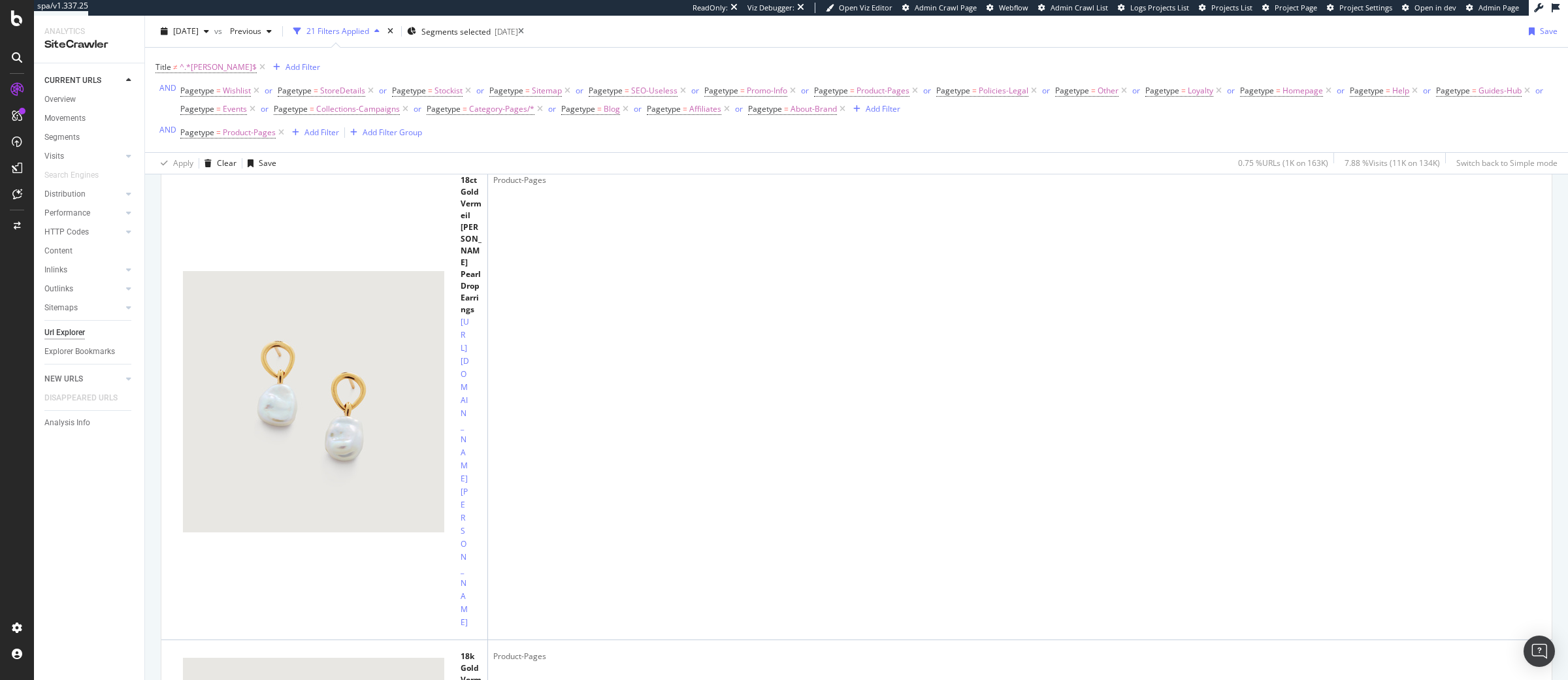
scroll to position [2434, 0]
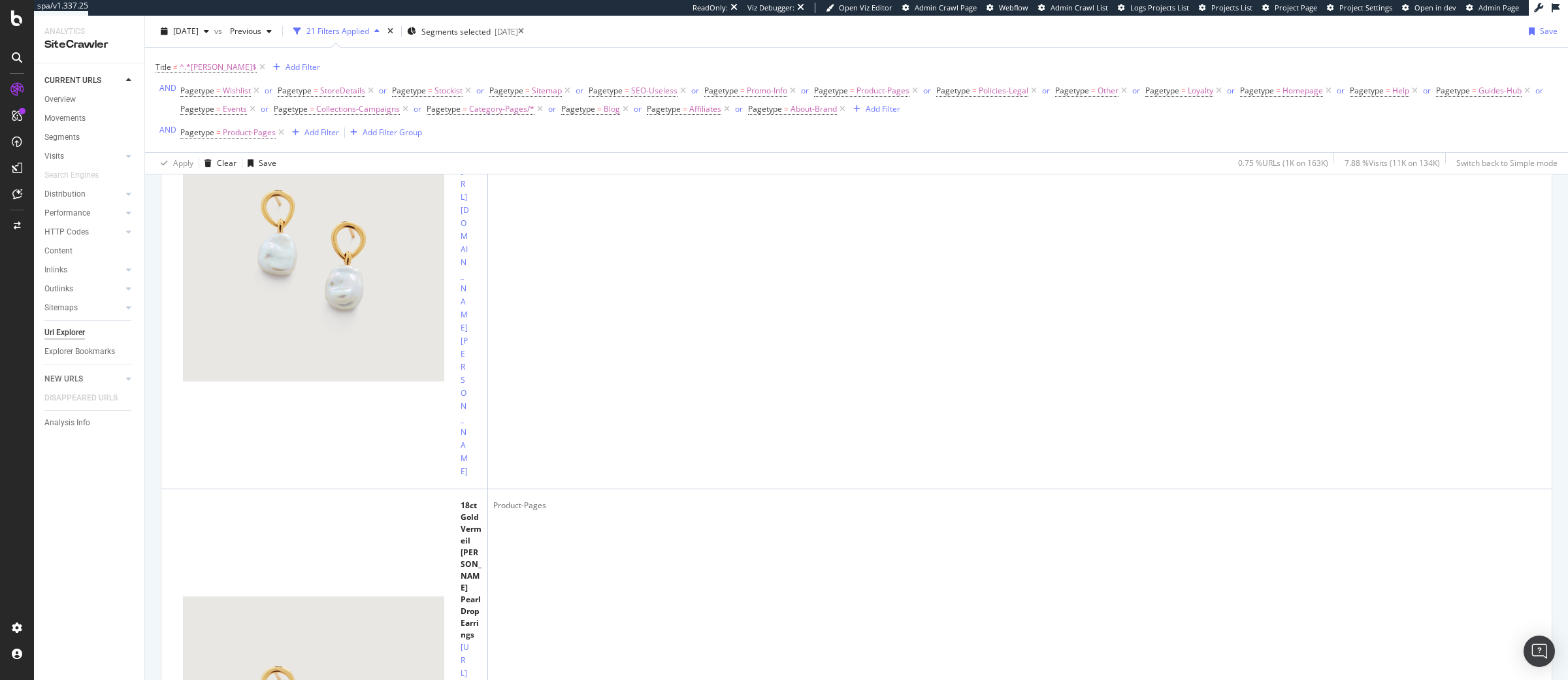
scroll to position [2348, 0]
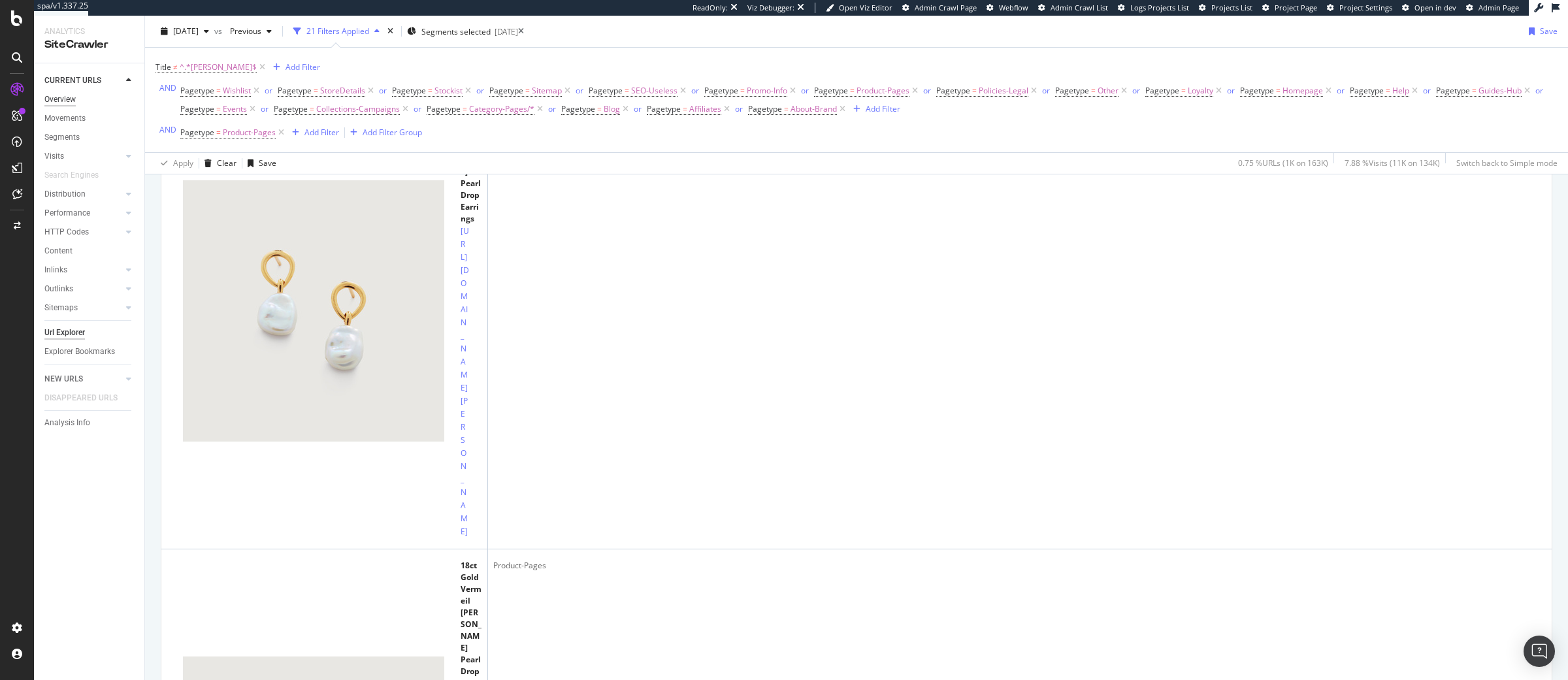
click at [66, 97] on div "Overview" at bounding box center [60, 99] width 32 height 14
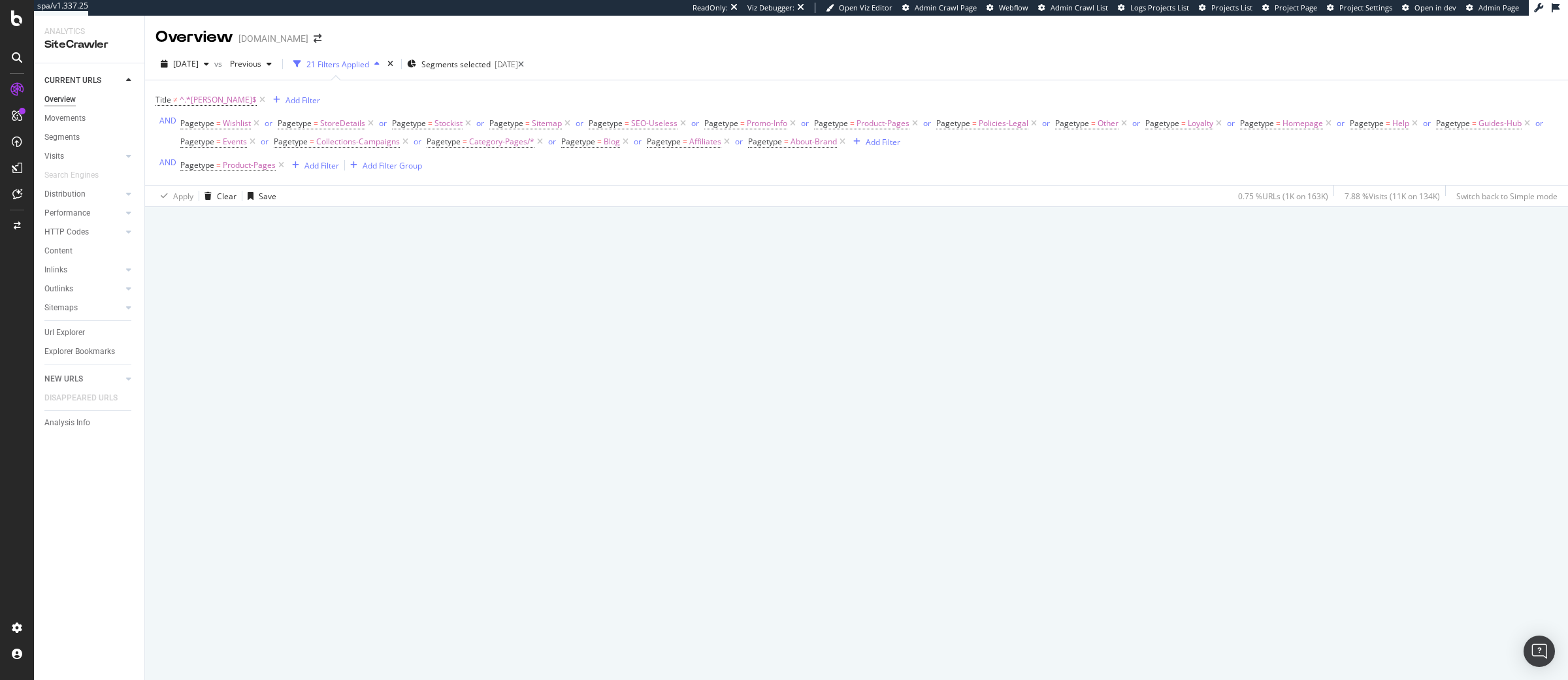
click at [393, 64] on icon "times" at bounding box center [391, 64] width 6 height 8
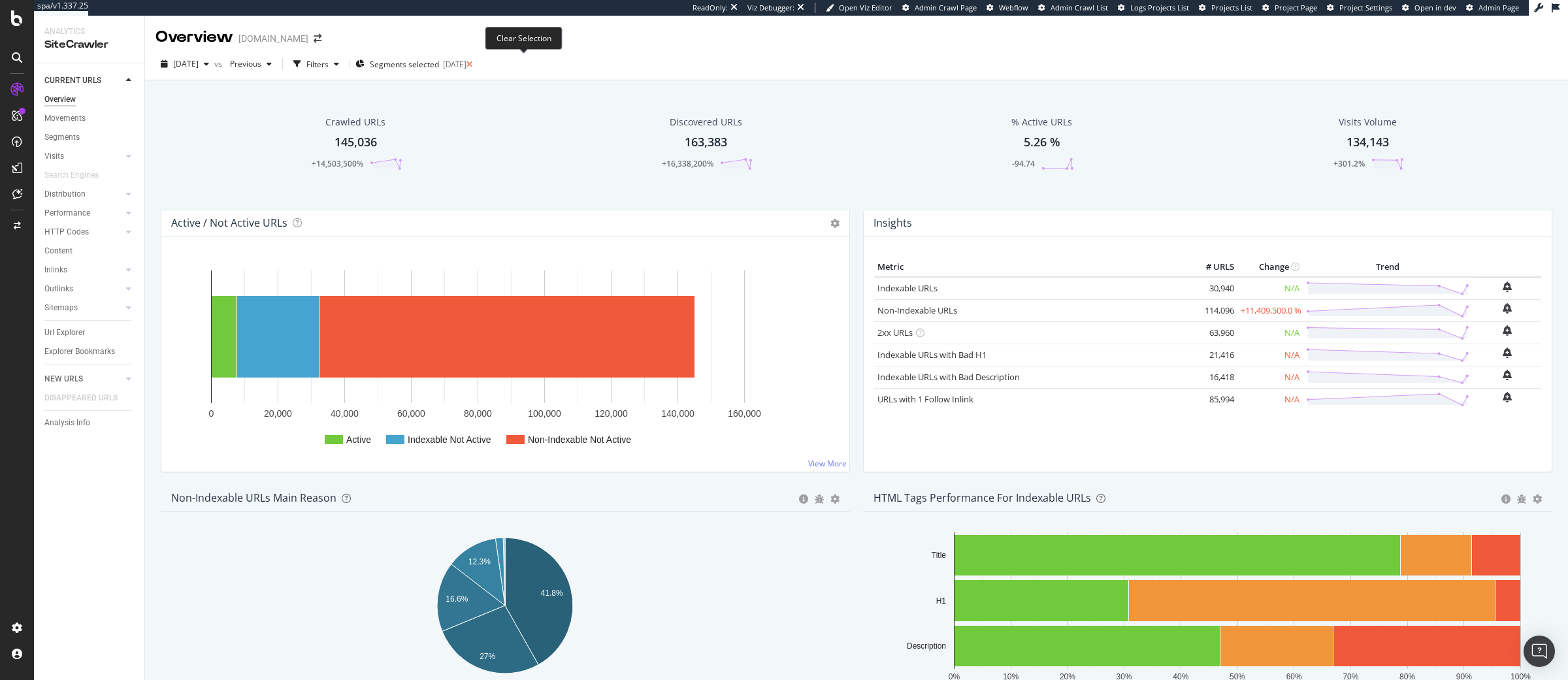
click at [472, 63] on icon at bounding box center [469, 64] width 6 height 8
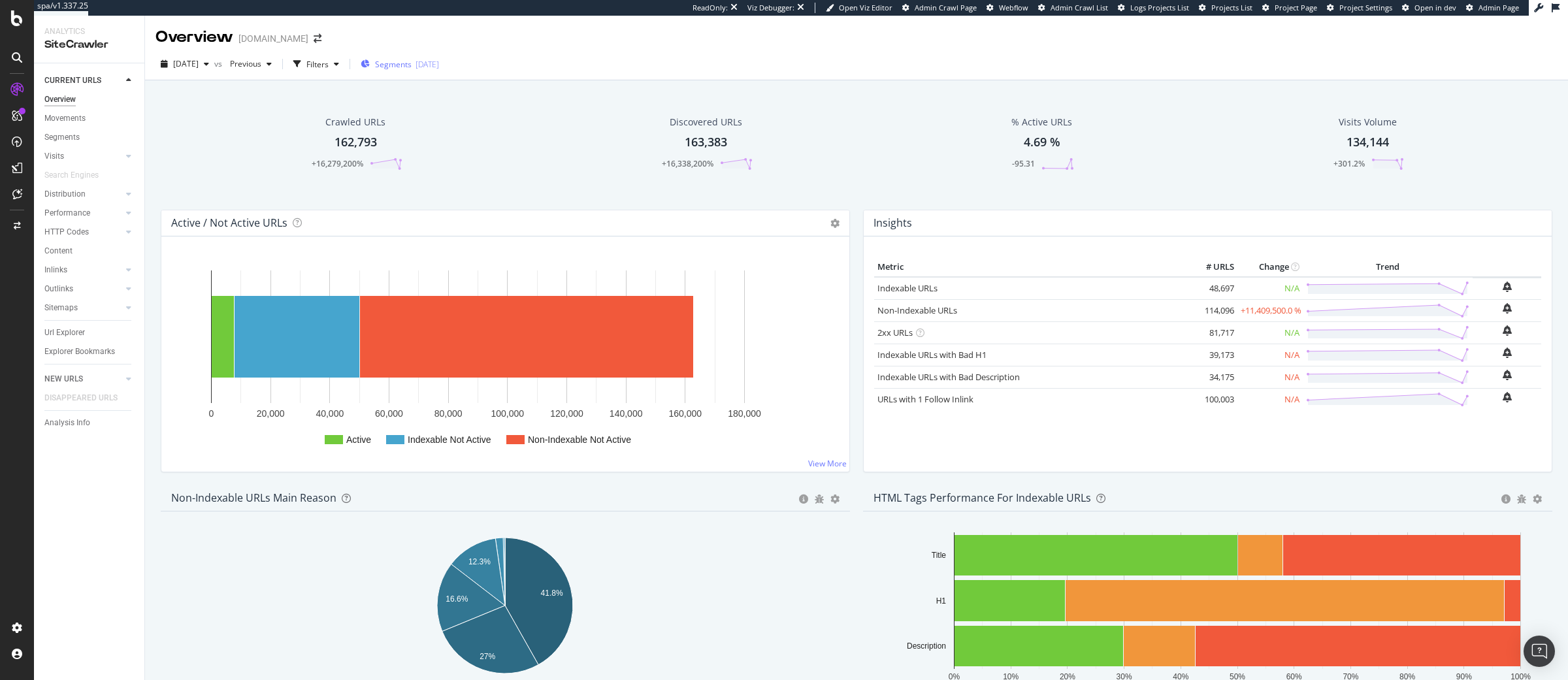
click at [408, 66] on span "Segments" at bounding box center [393, 64] width 37 height 11
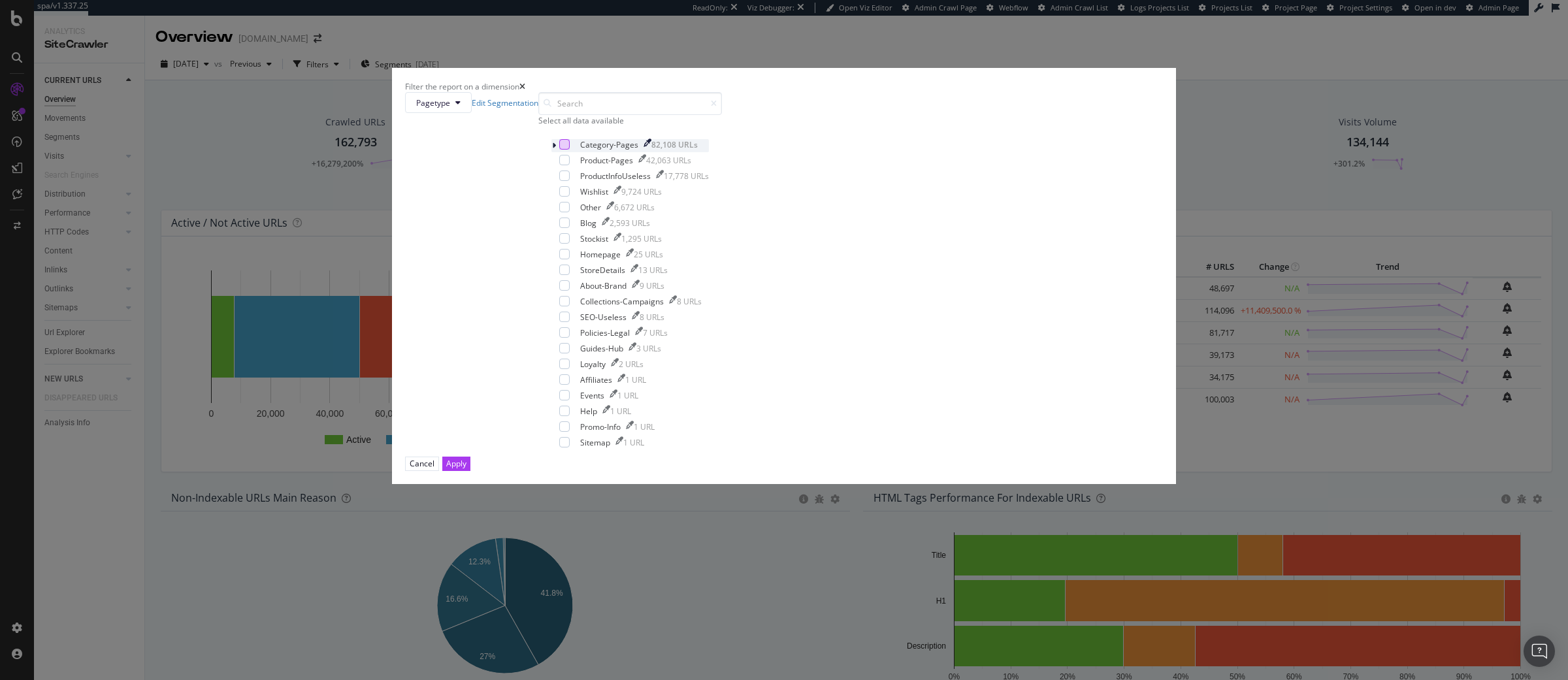
click at [570, 150] on div "modal" at bounding box center [564, 144] width 11 height 11
click at [467, 469] on div "Apply" at bounding box center [456, 463] width 20 height 11
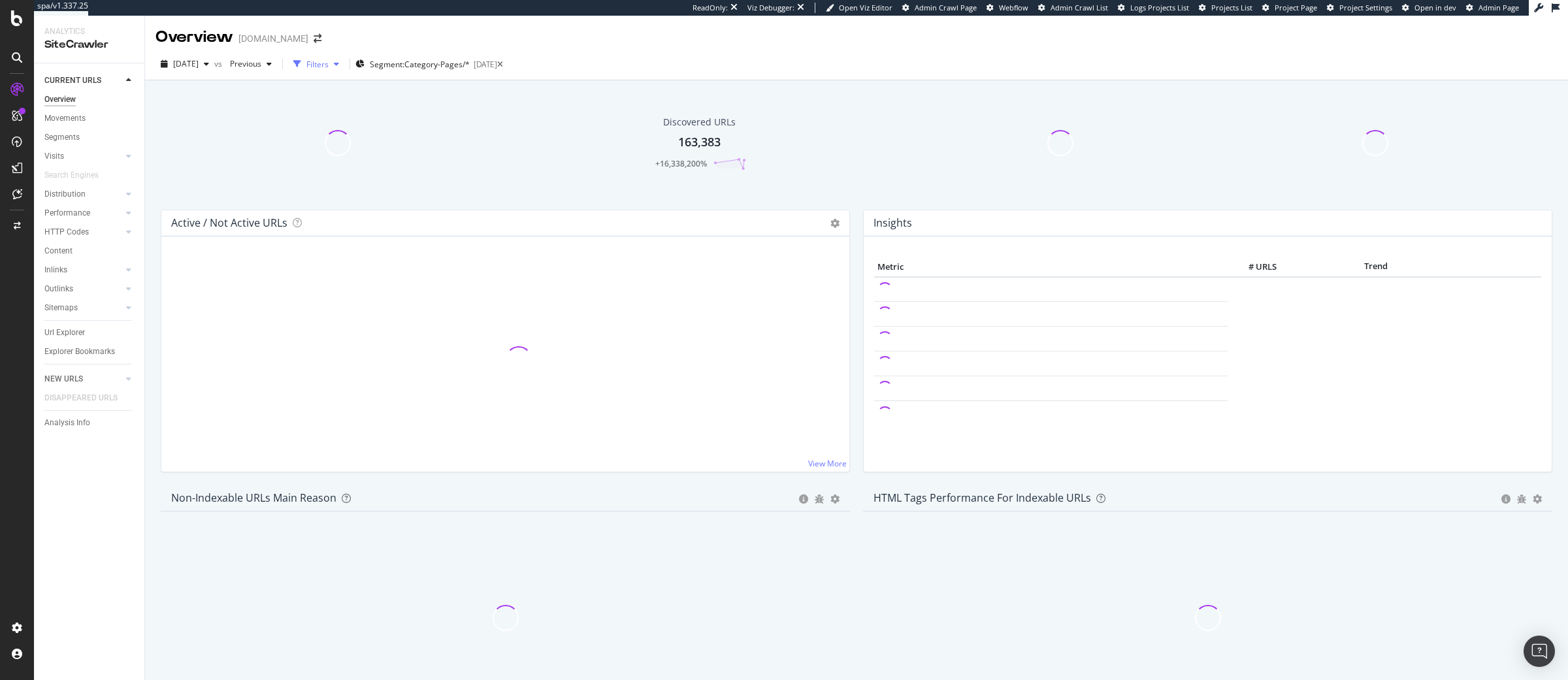
click at [301, 65] on icon "button" at bounding box center [297, 64] width 8 height 8
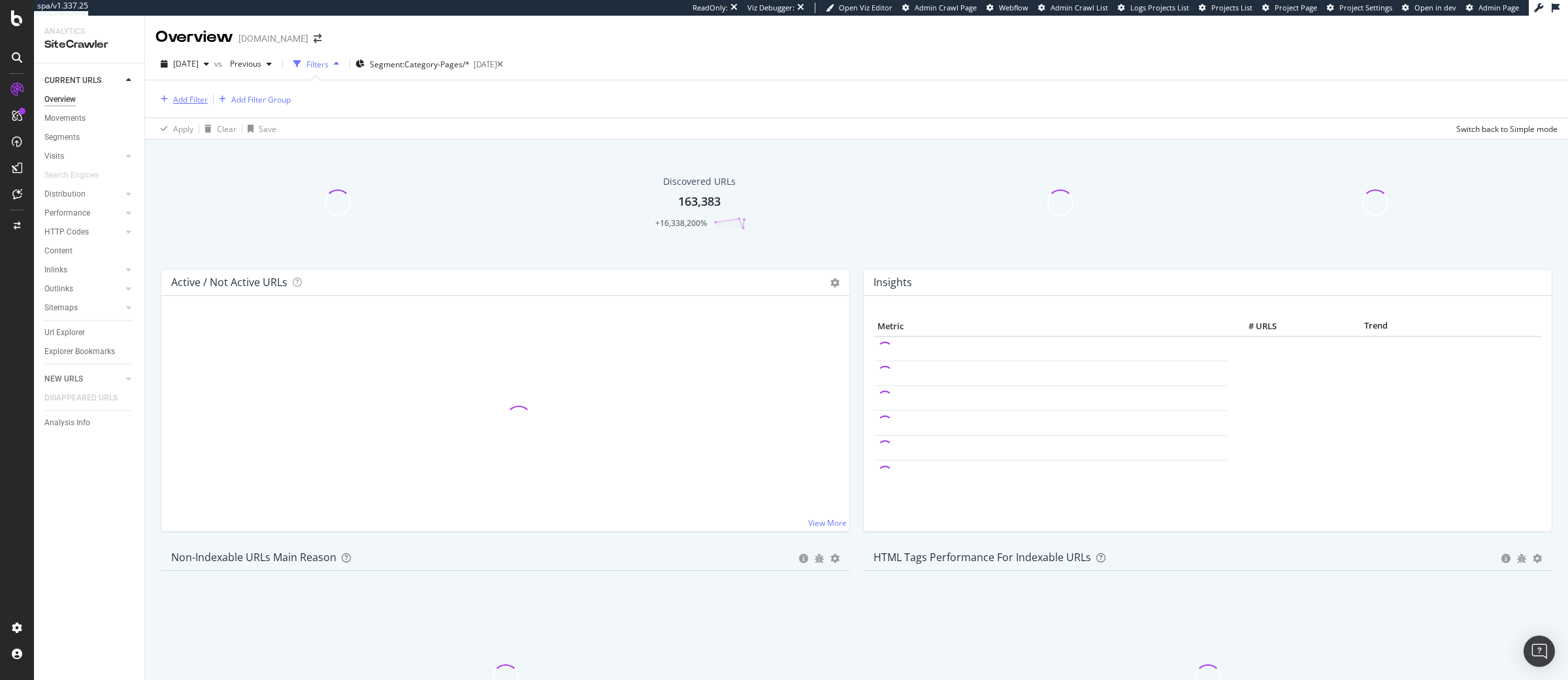
click at [188, 96] on div "Add Filter" at bounding box center [191, 99] width 34 height 11
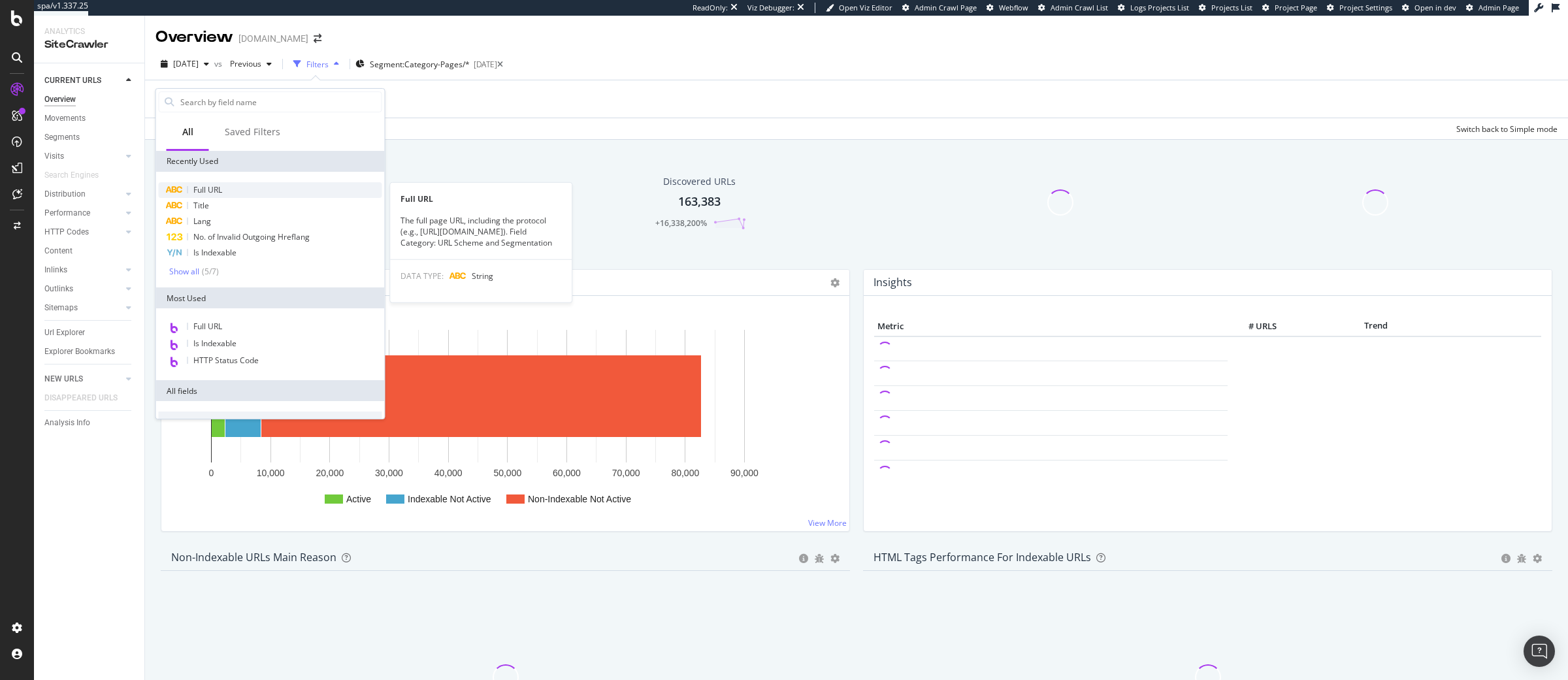
click at [214, 188] on span "Full URL" at bounding box center [208, 189] width 29 height 11
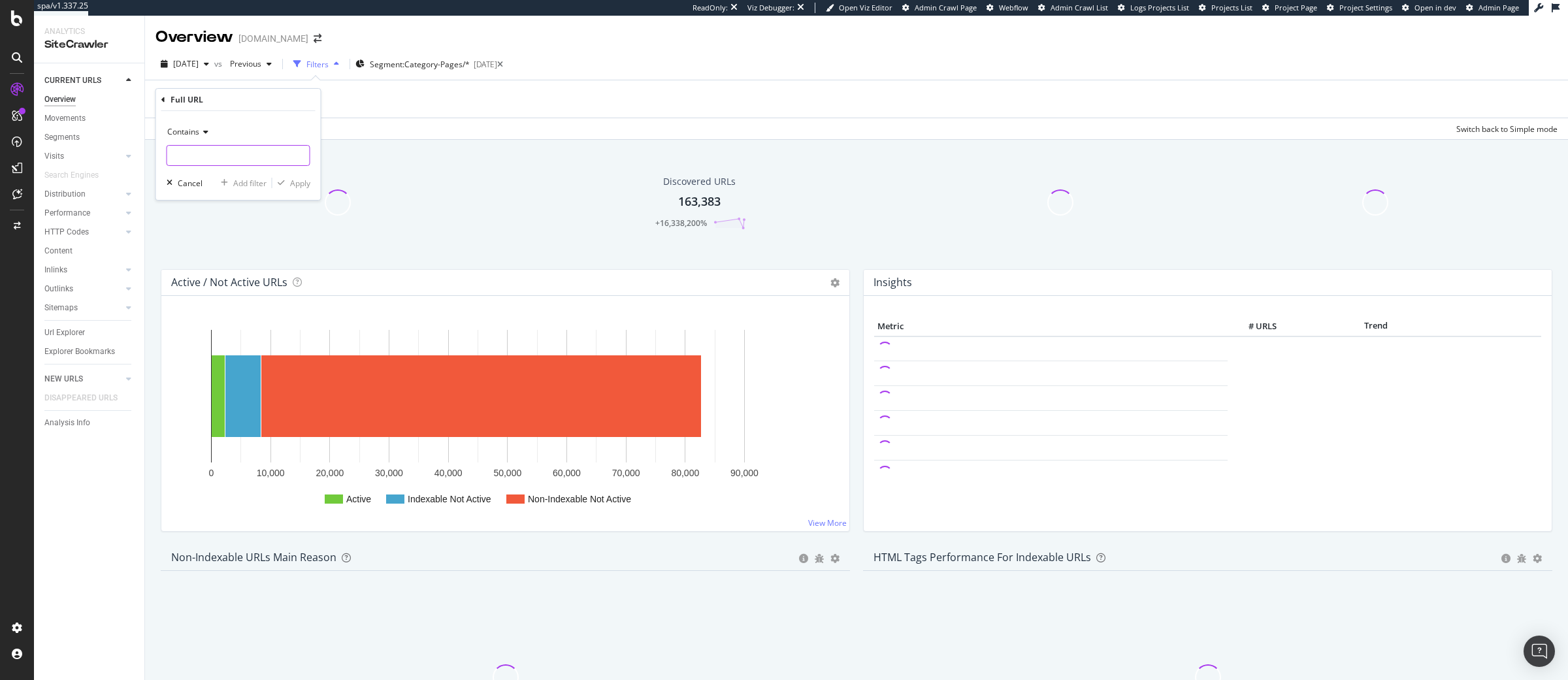
click at [205, 147] on input "text" at bounding box center [238, 155] width 143 height 21
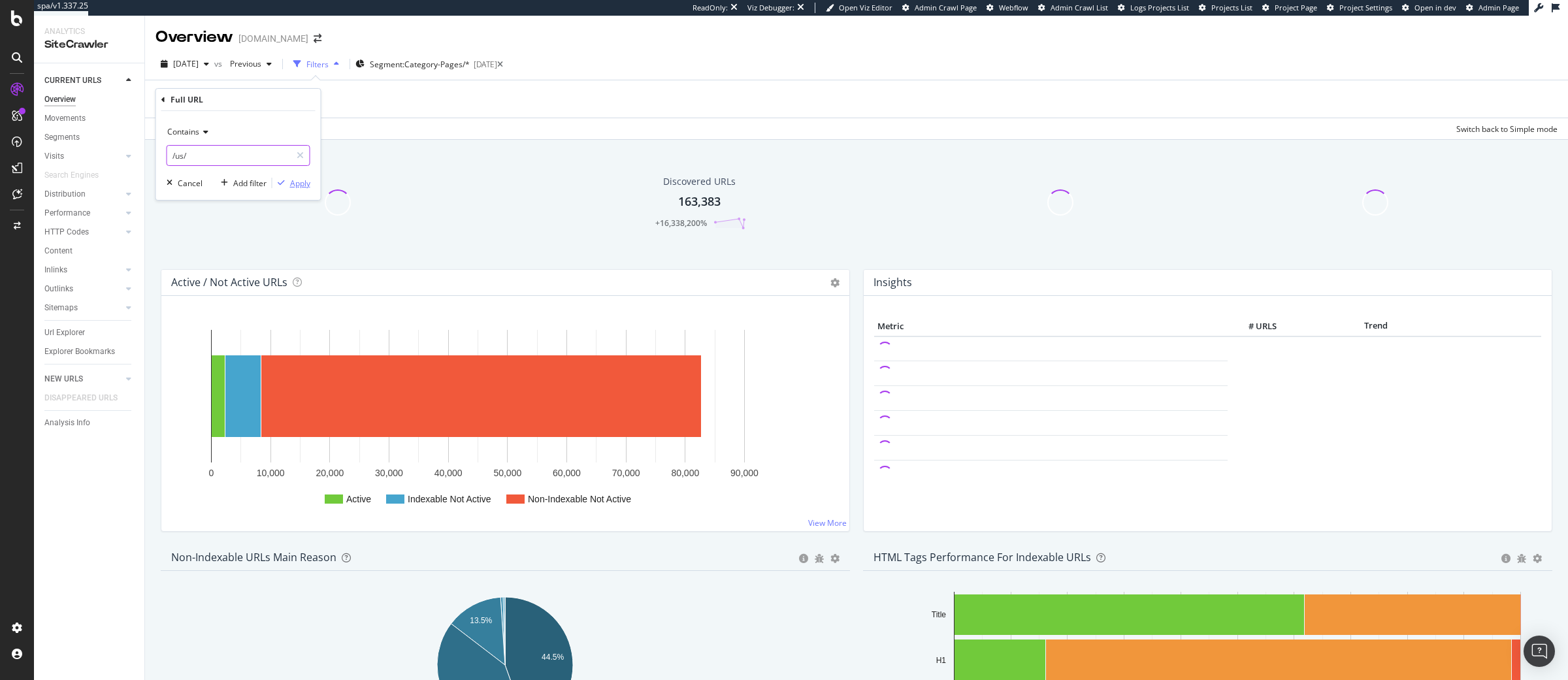
type input "/us/"
click at [286, 181] on div "button" at bounding box center [281, 183] width 18 height 8
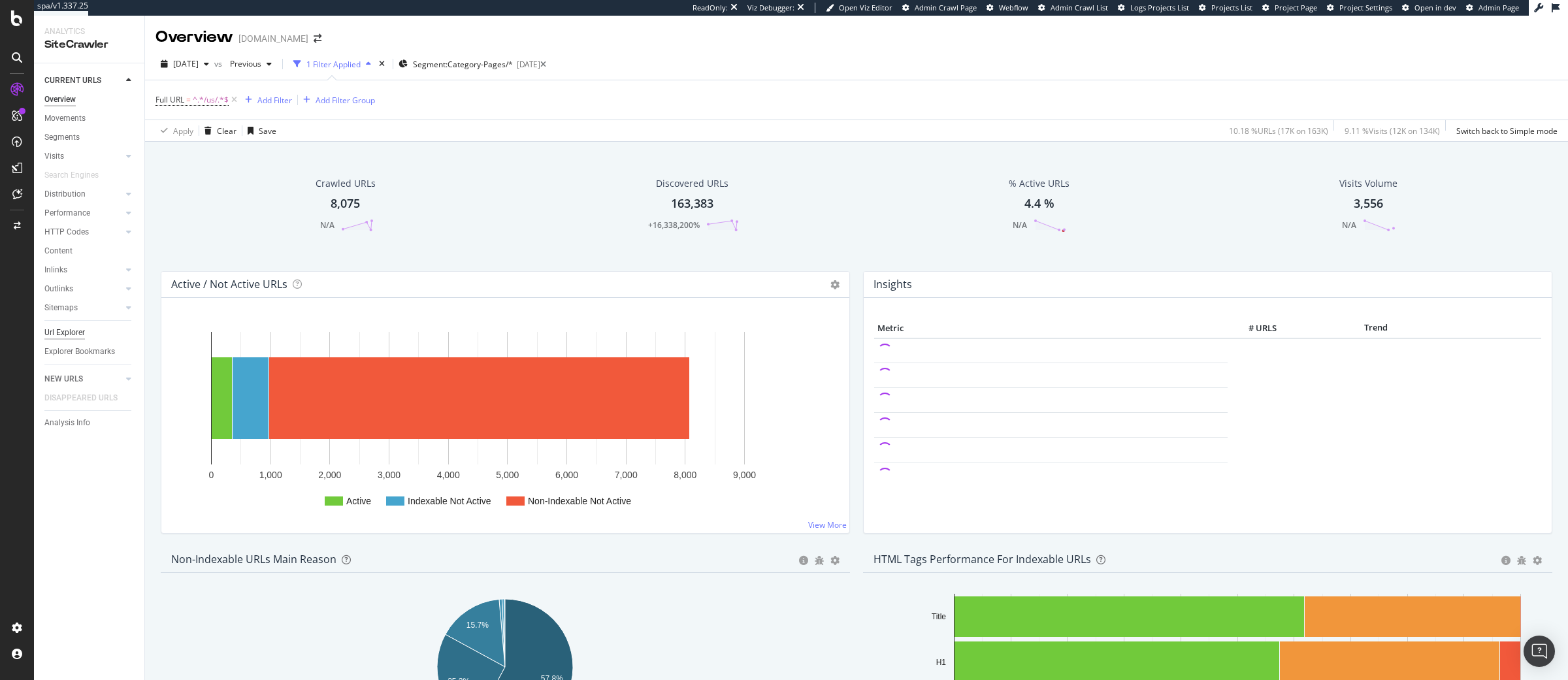
click at [82, 332] on div "Url Explorer" at bounding box center [64, 332] width 41 height 14
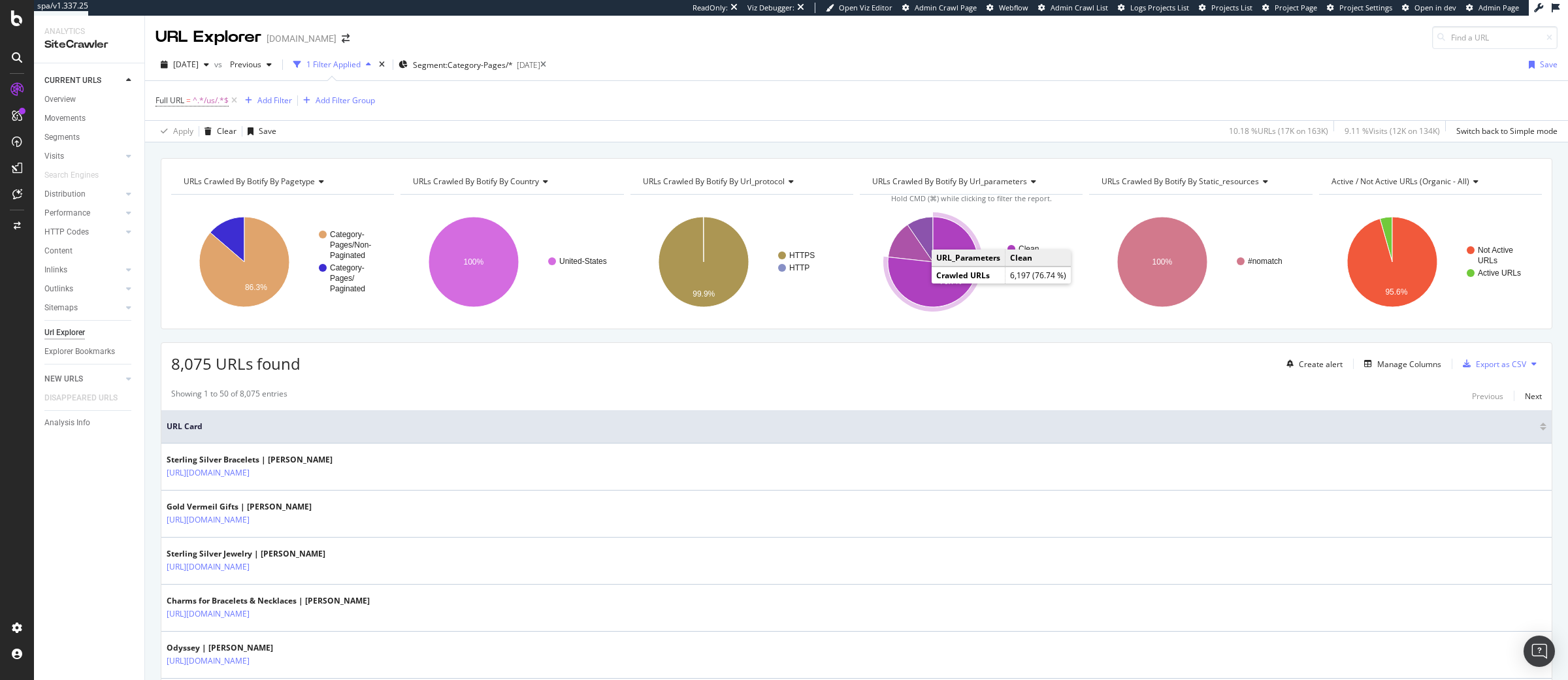
click at [919, 298] on icon "A chart." at bounding box center [933, 262] width 90 height 90
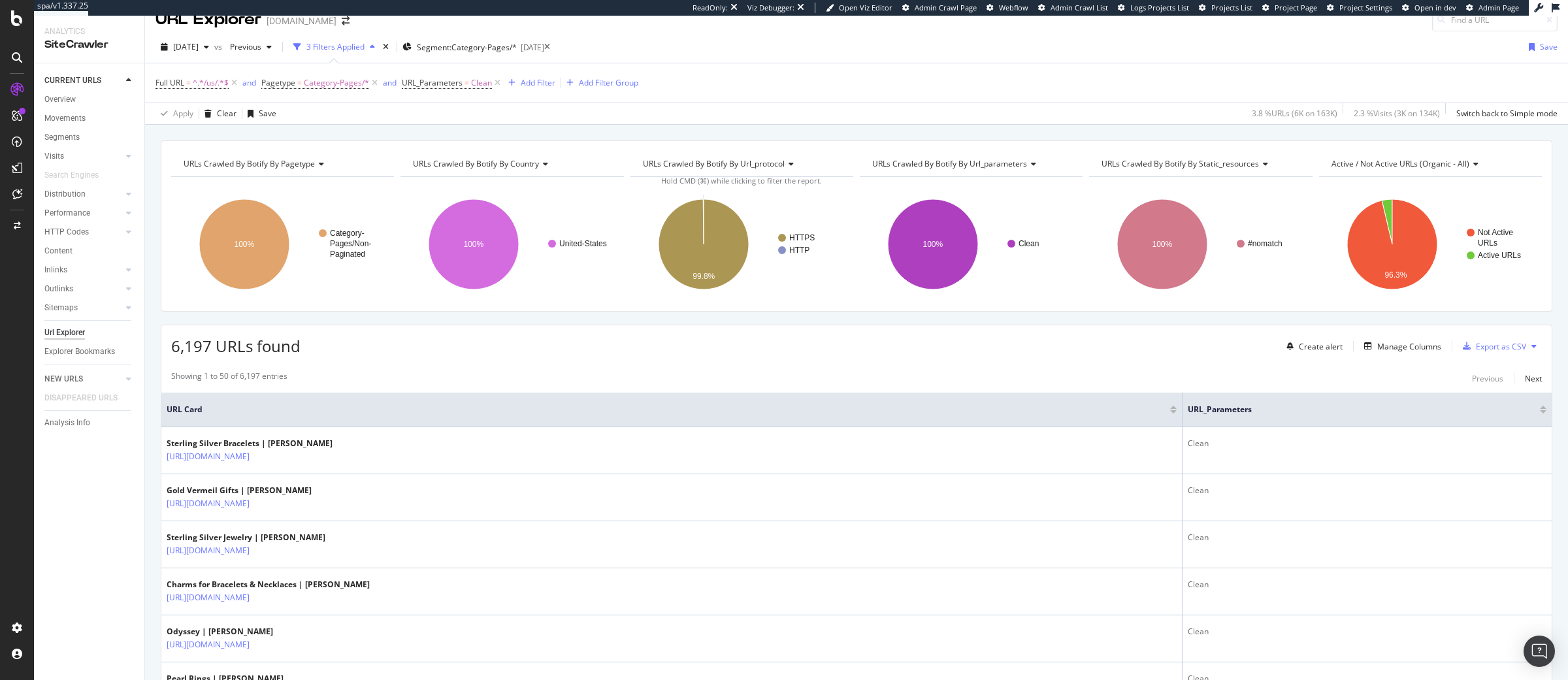
scroll to position [26, 0]
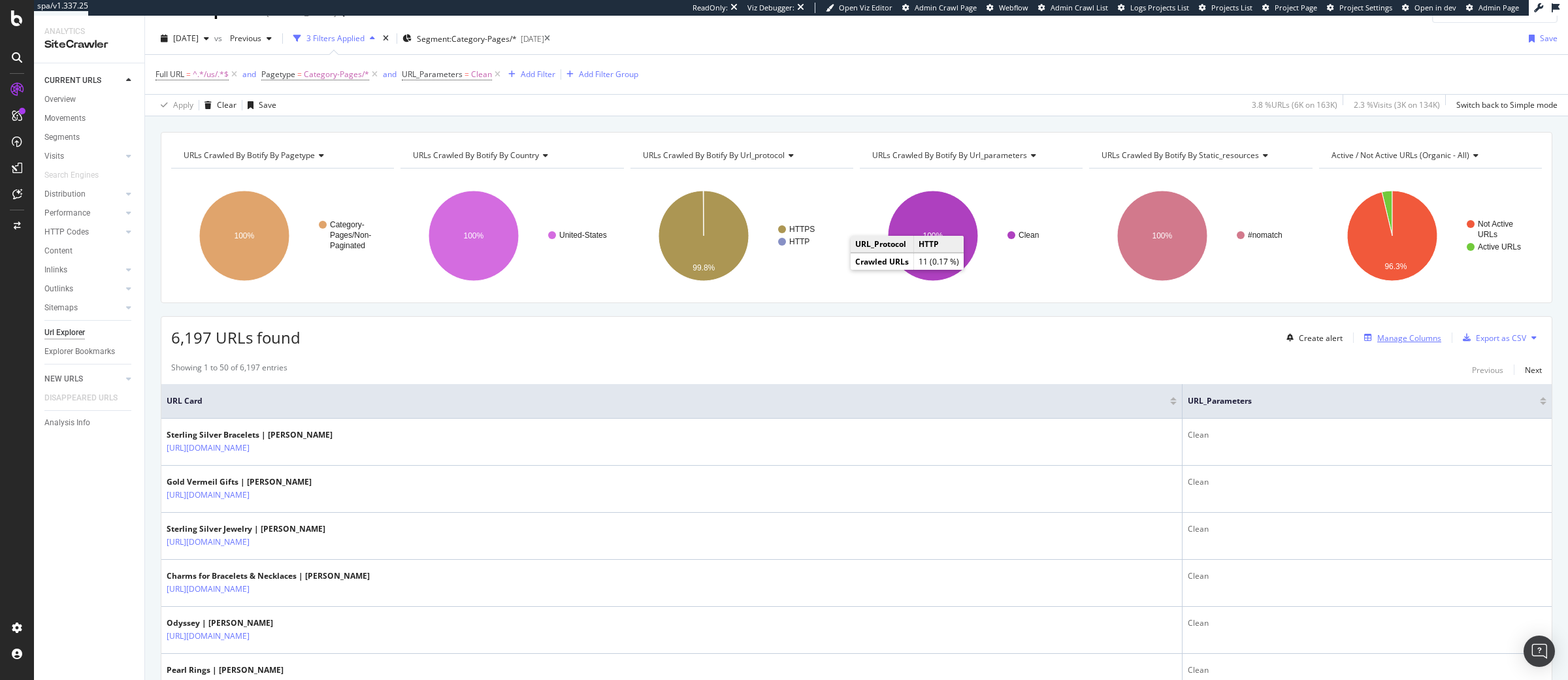
click at [1395, 345] on div "Manage Columns" at bounding box center [1400, 337] width 82 height 14
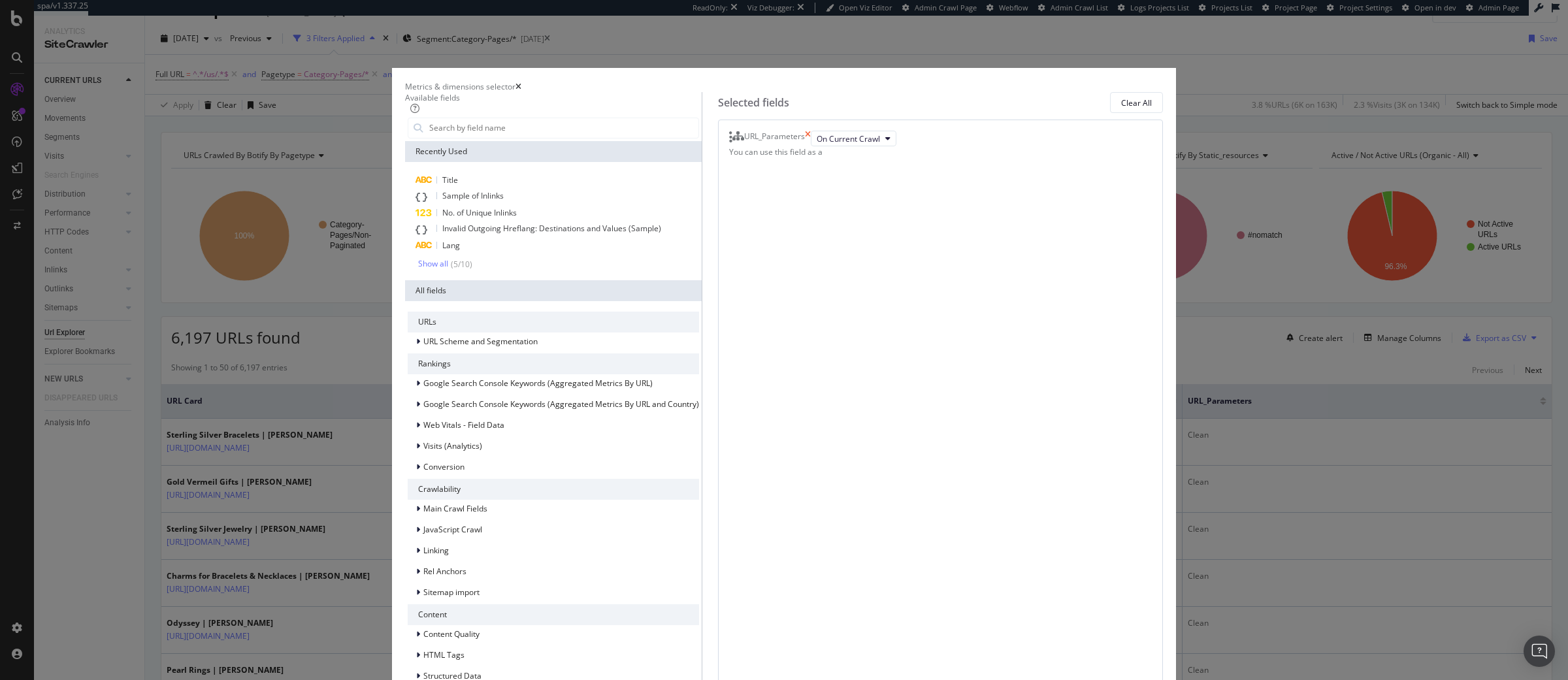
click at [811, 146] on icon "times" at bounding box center [808, 138] width 6 height 16
click at [649, 138] on input "modal" at bounding box center [563, 128] width 270 height 19
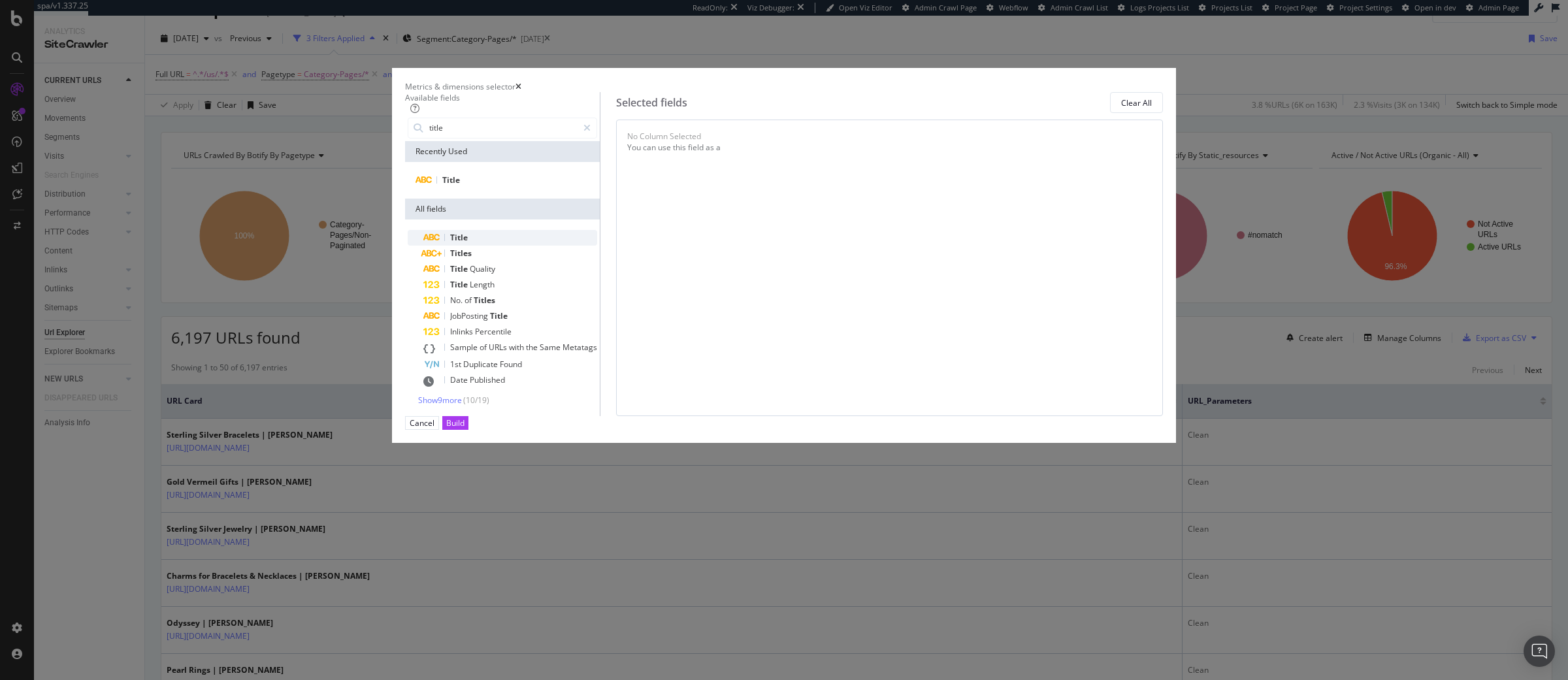
click at [597, 246] on div "Title" at bounding box center [510, 238] width 173 height 16
click at [578, 138] on input "title" at bounding box center [502, 128] width 150 height 19
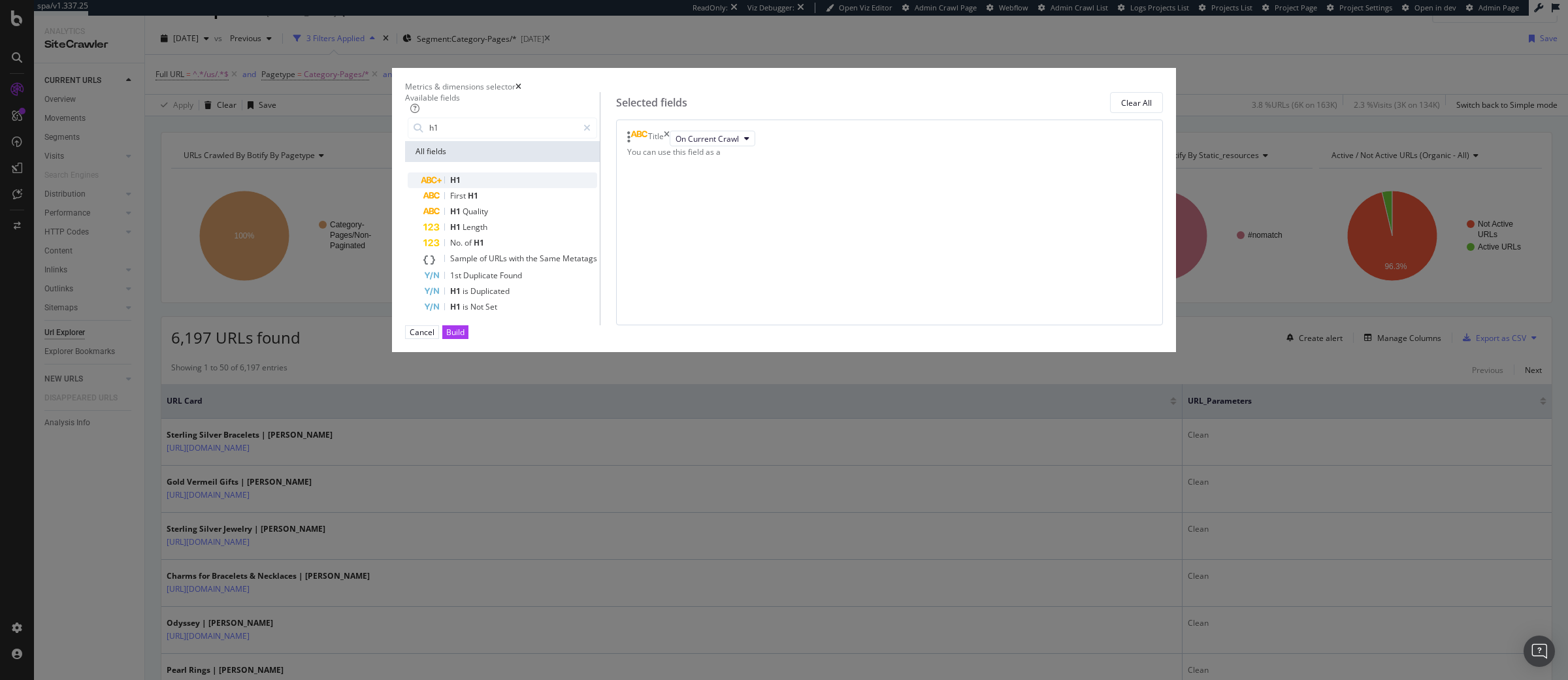
click at [580, 188] on div "H1" at bounding box center [510, 181] width 173 height 16
click at [578, 138] on input "h1" at bounding box center [502, 128] width 150 height 19
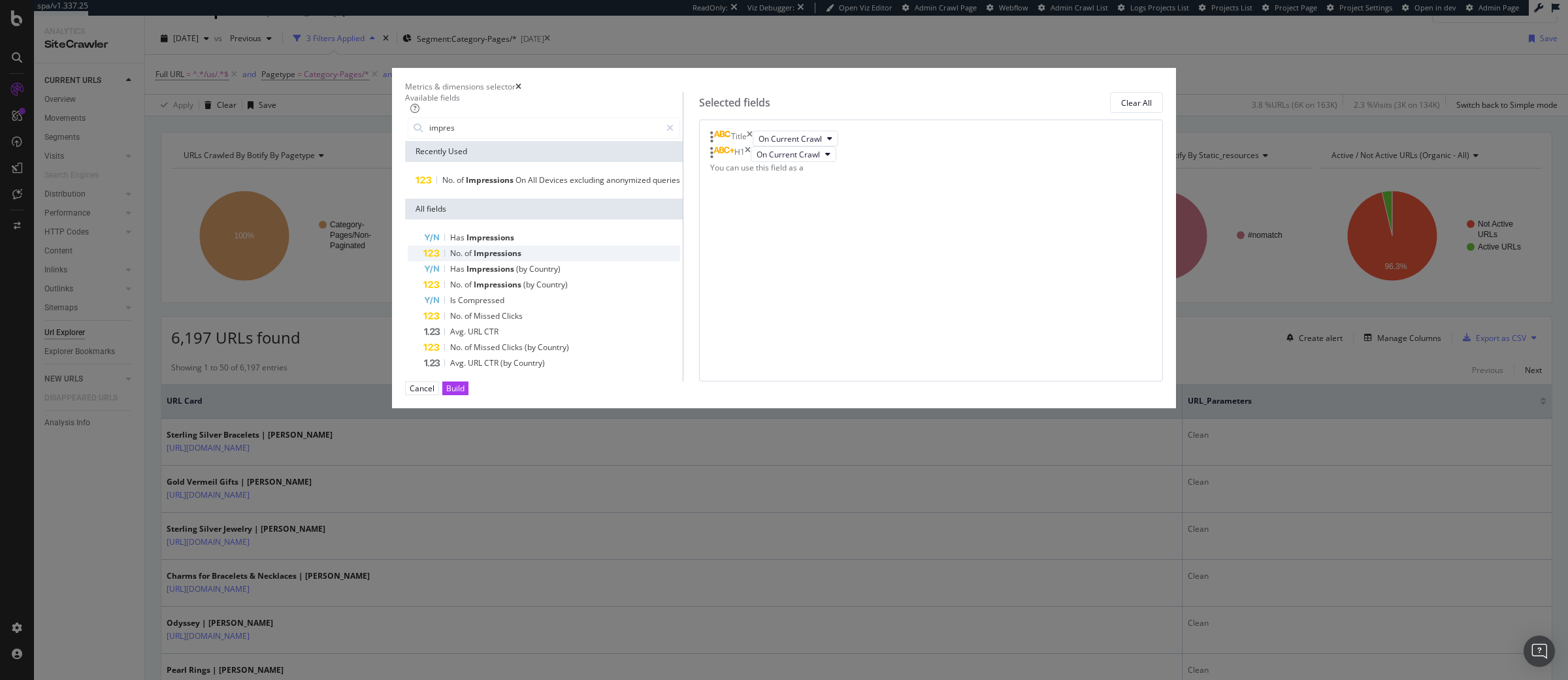
click at [521, 259] on span "Impressions" at bounding box center [497, 252] width 48 height 11
click at [558, 138] on input "impres" at bounding box center [544, 128] width 233 height 19
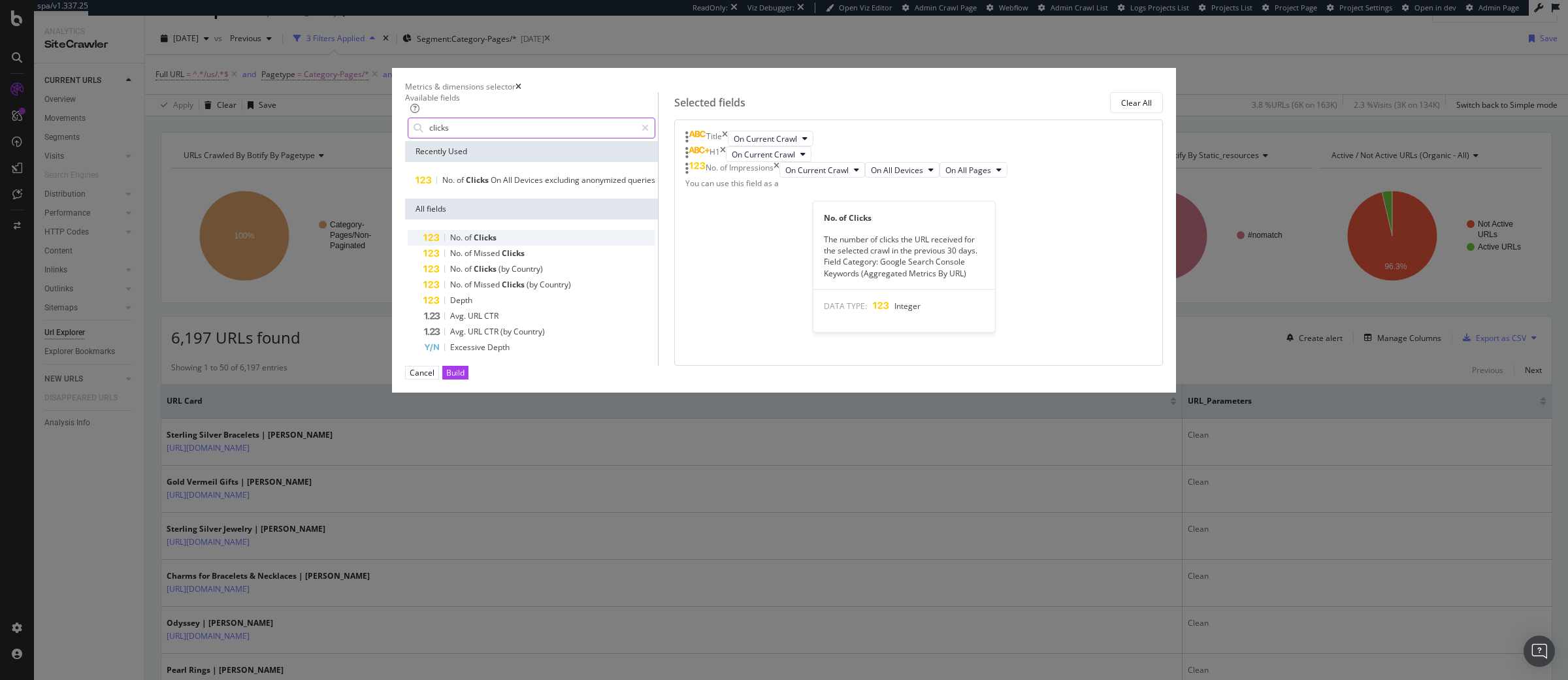
type input "clicks"
click at [464, 243] on span "No." at bounding box center [457, 237] width 14 height 11
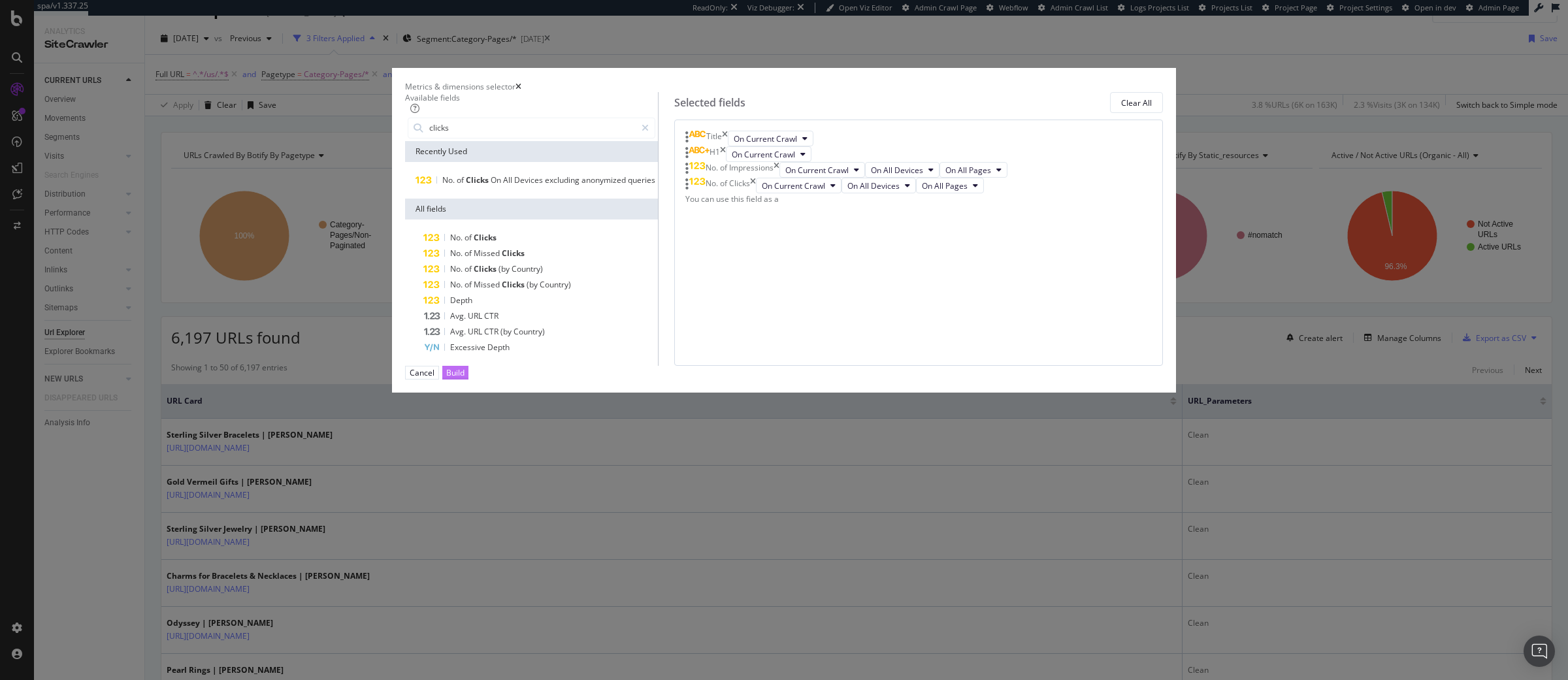
click at [464, 378] on div "Build" at bounding box center [456, 372] width 19 height 11
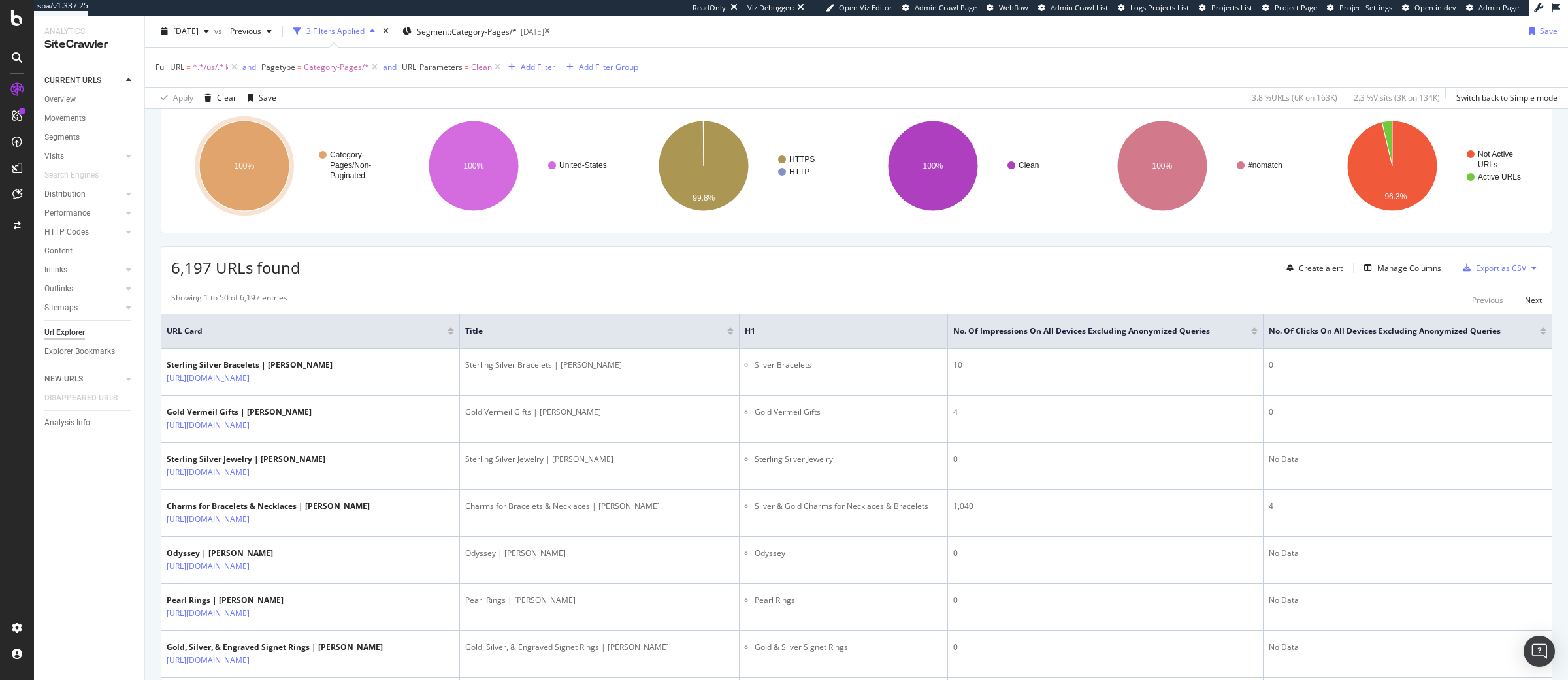
scroll to position [112, 0]
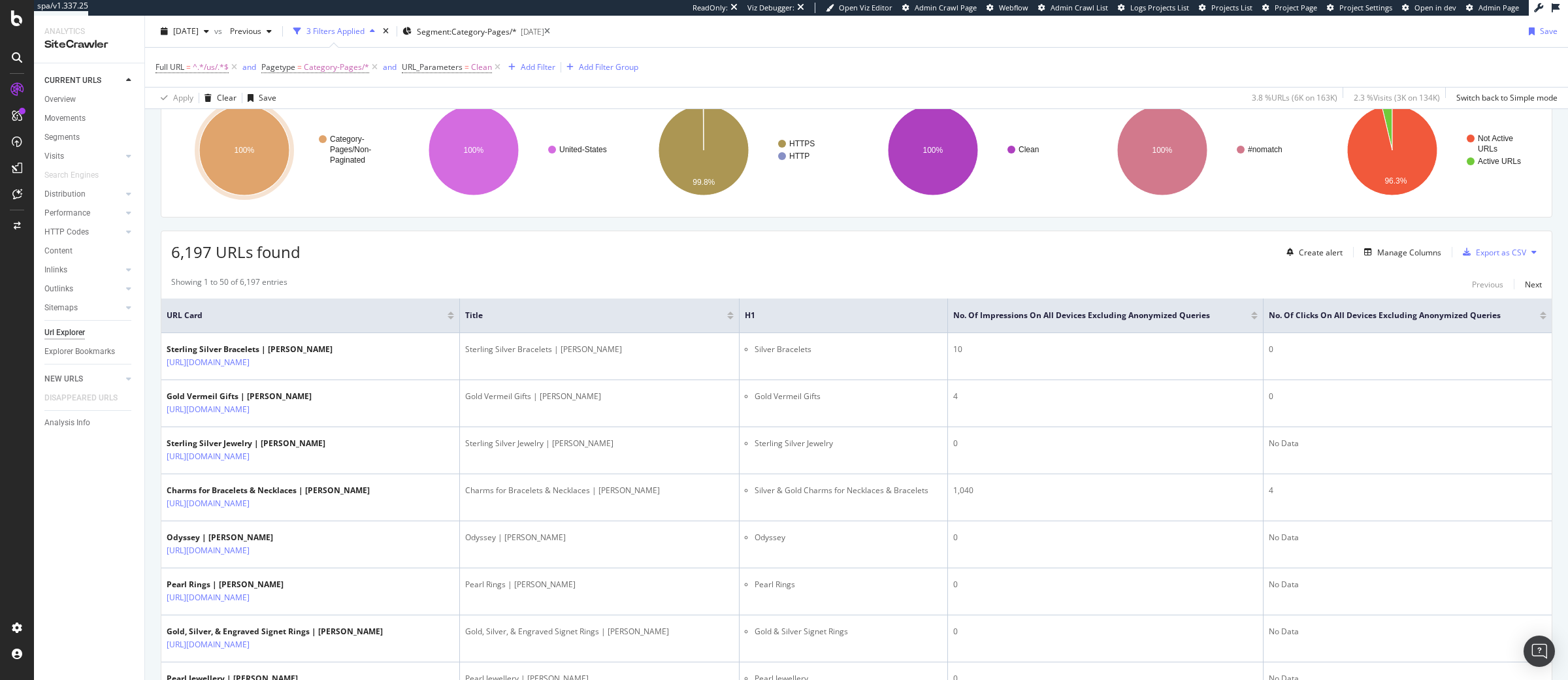
click at [1258, 319] on div at bounding box center [1254, 317] width 6 height 4
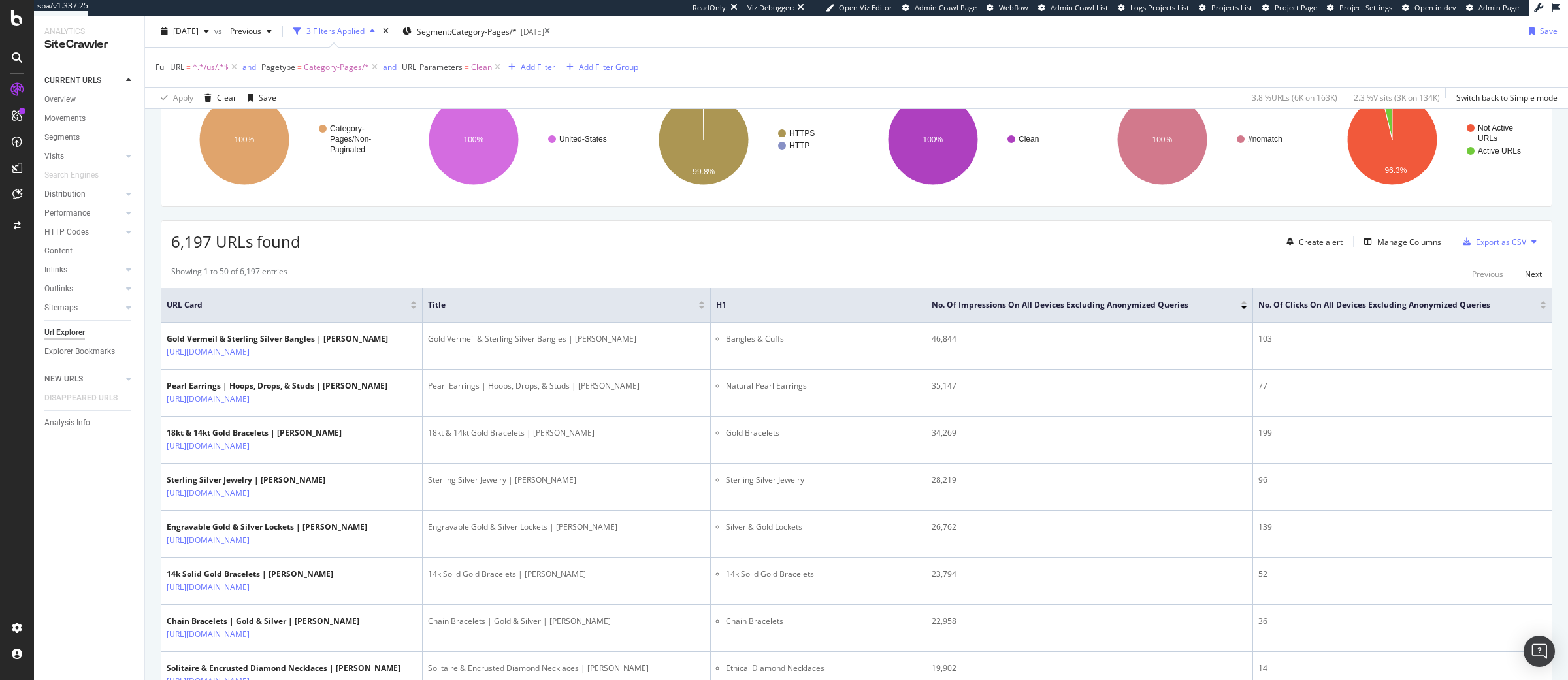
scroll to position [282, 0]
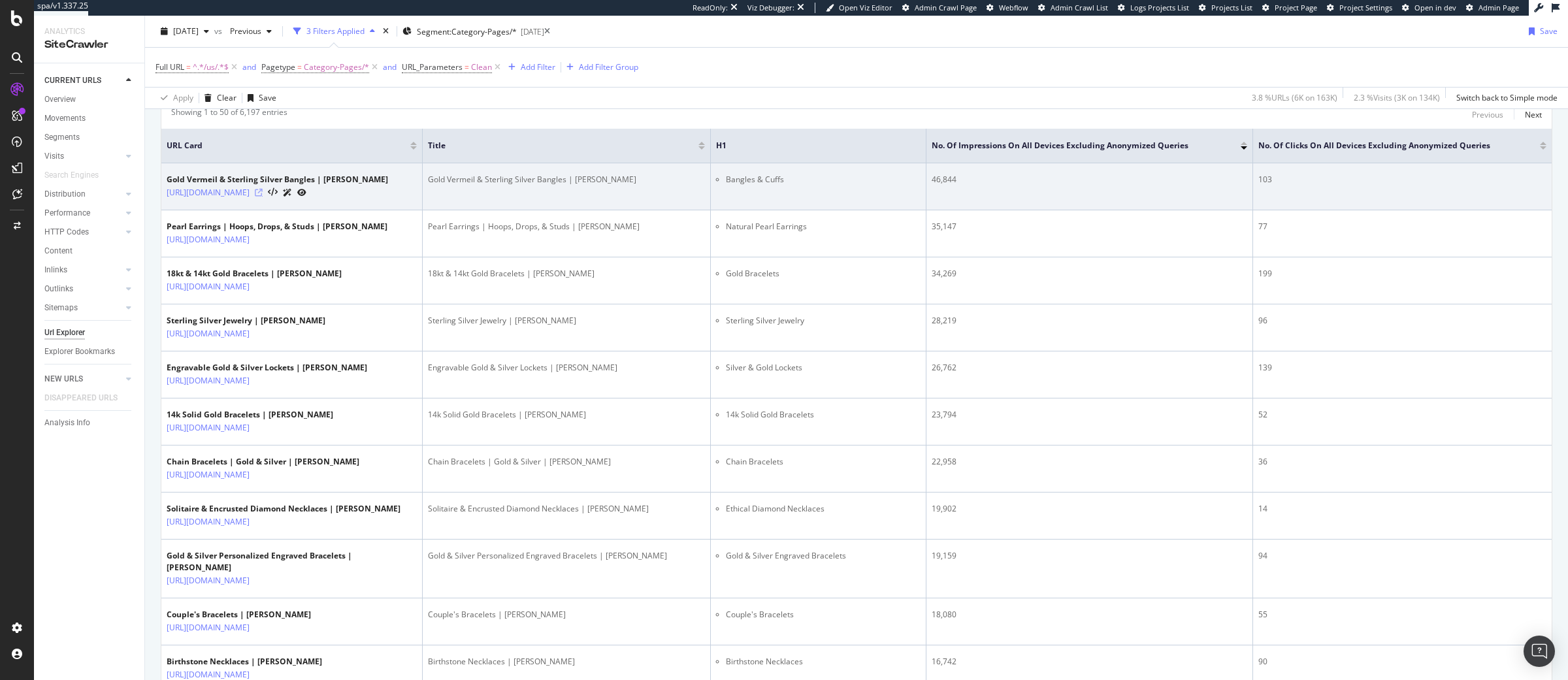
click at [262, 194] on icon at bounding box center [259, 192] width 8 height 8
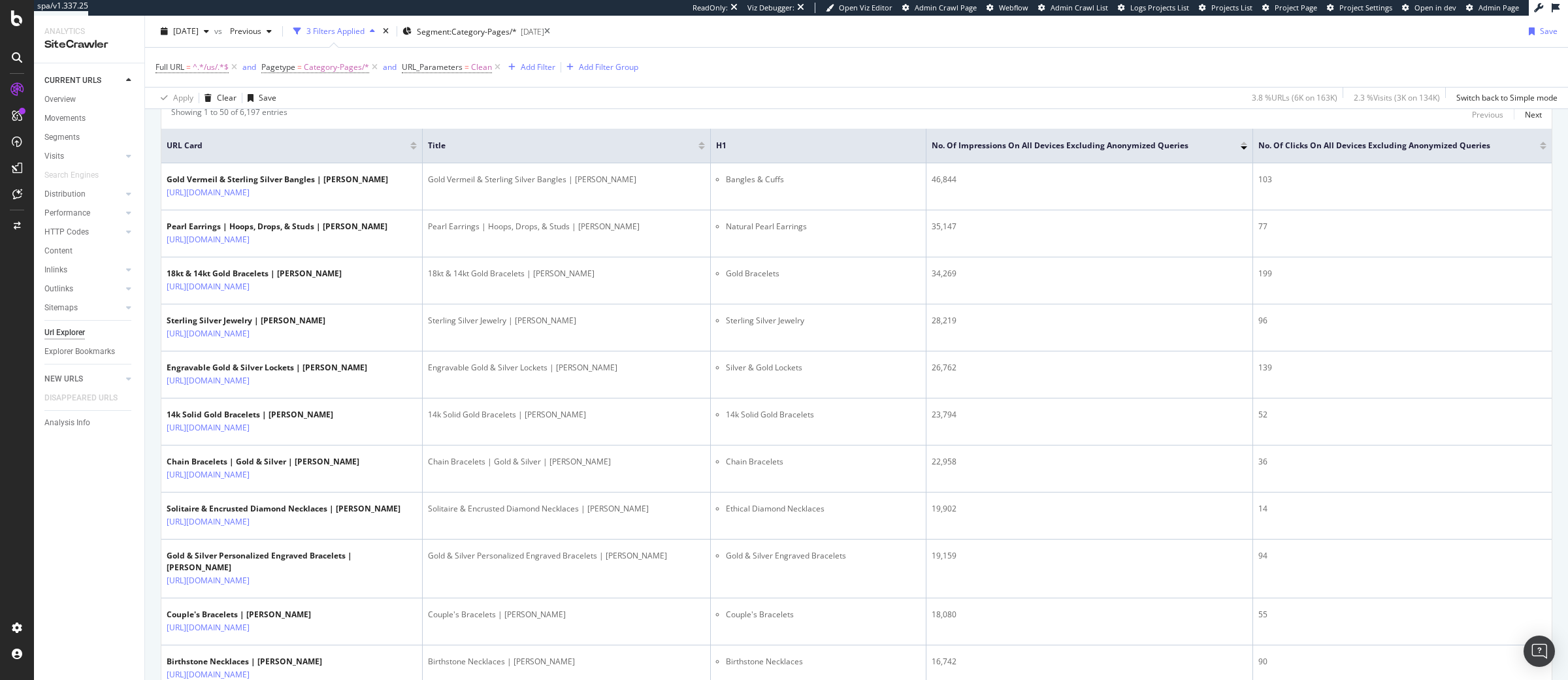
click at [1542, 150] on div at bounding box center [1543, 148] width 6 height 4
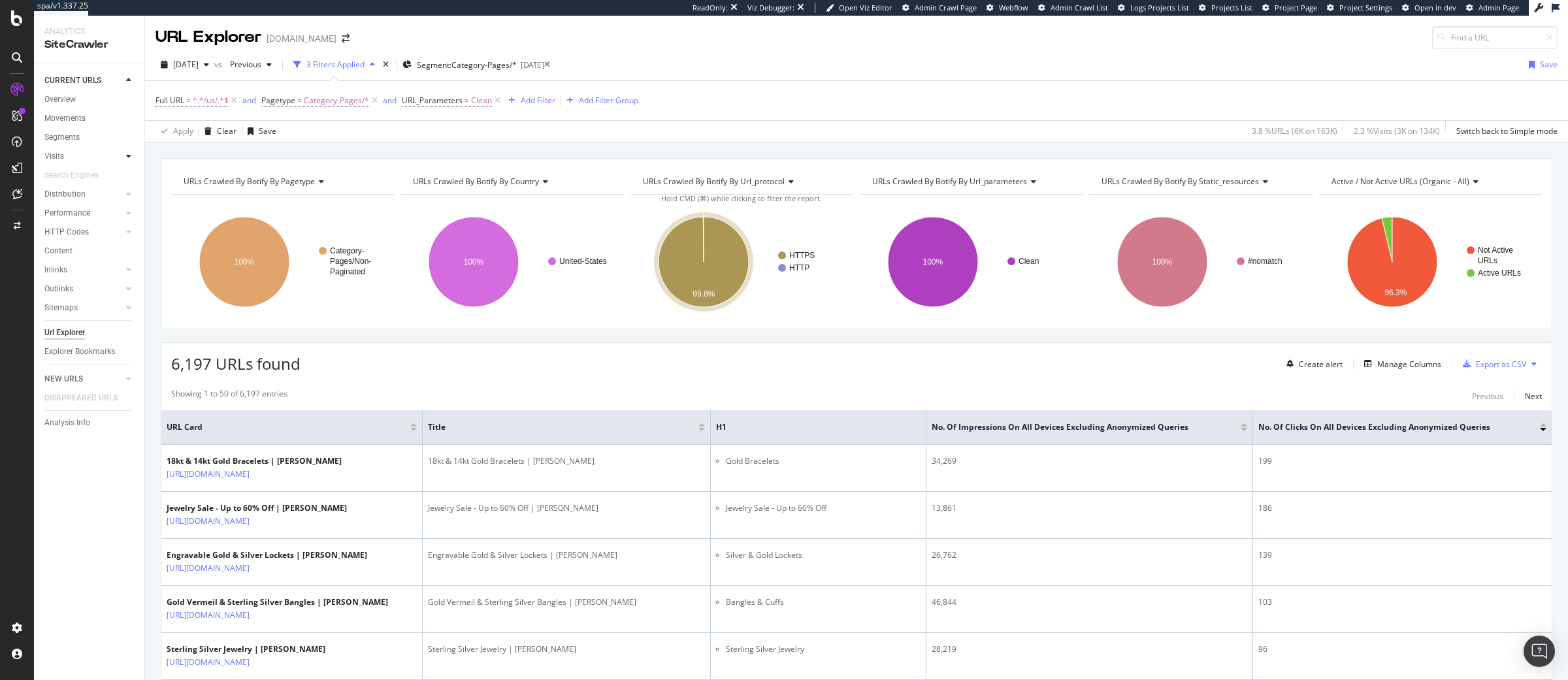
click at [129, 157] on icon at bounding box center [128, 155] width 5 height 8
click at [69, 176] on div "Analysis" at bounding box center [65, 175] width 30 height 14
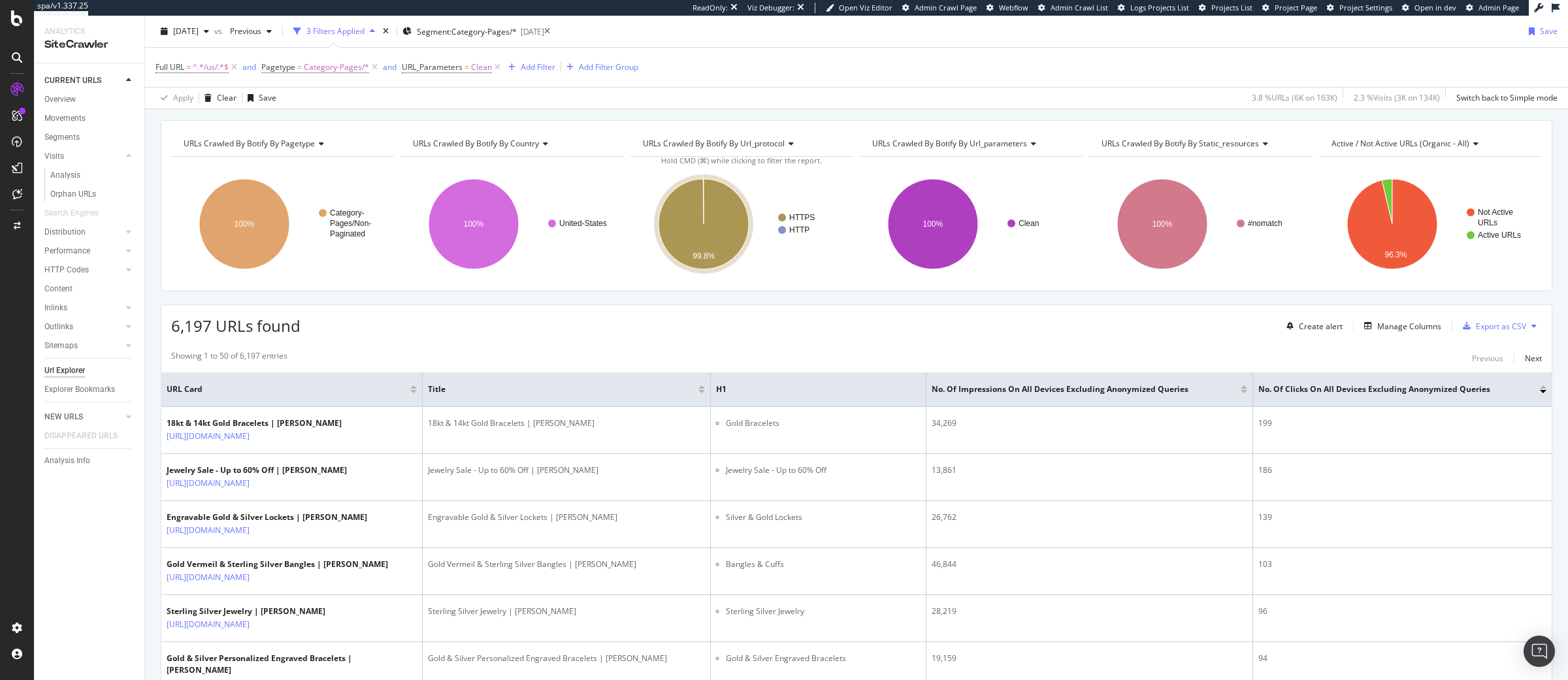
scroll to position [33, 0]
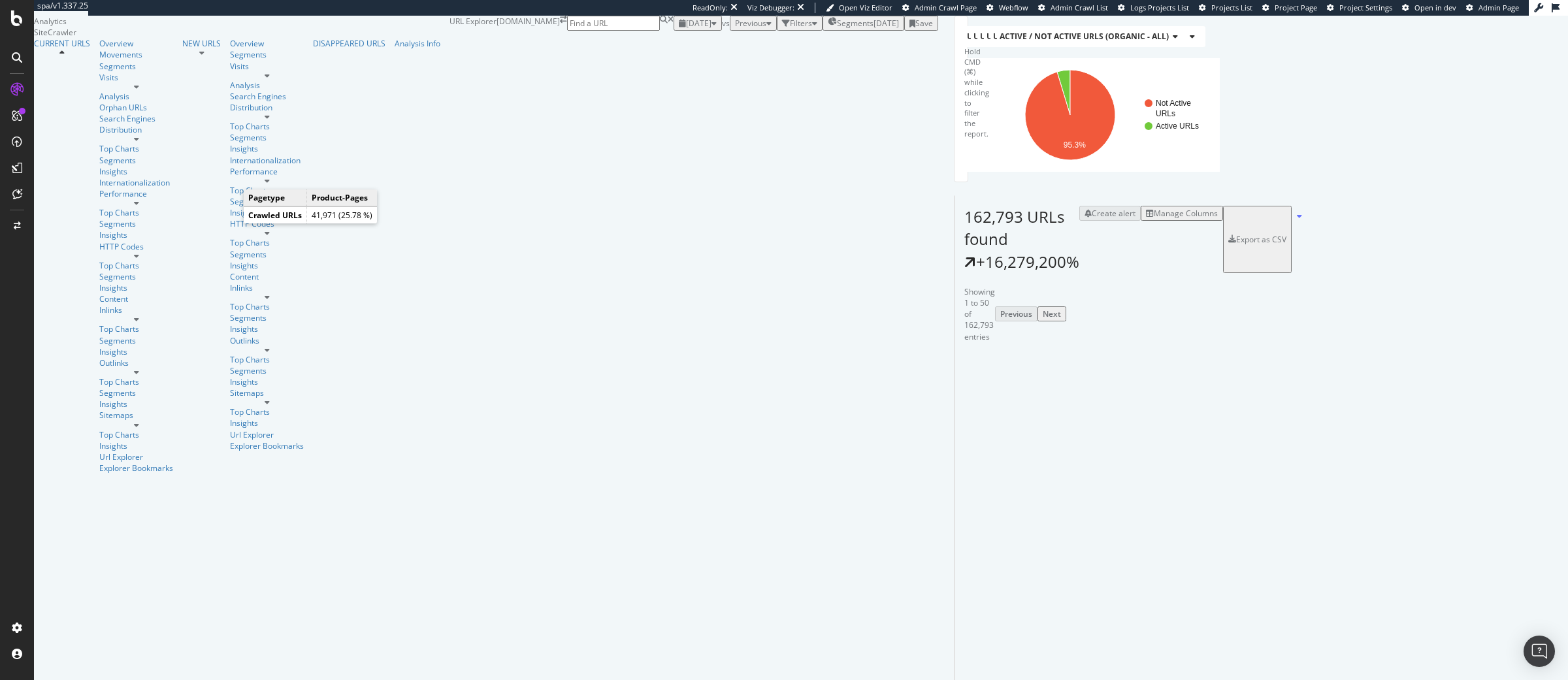
click at [993, 160] on icon "A chart." at bounding box center [1015, 135] width 45 height 49
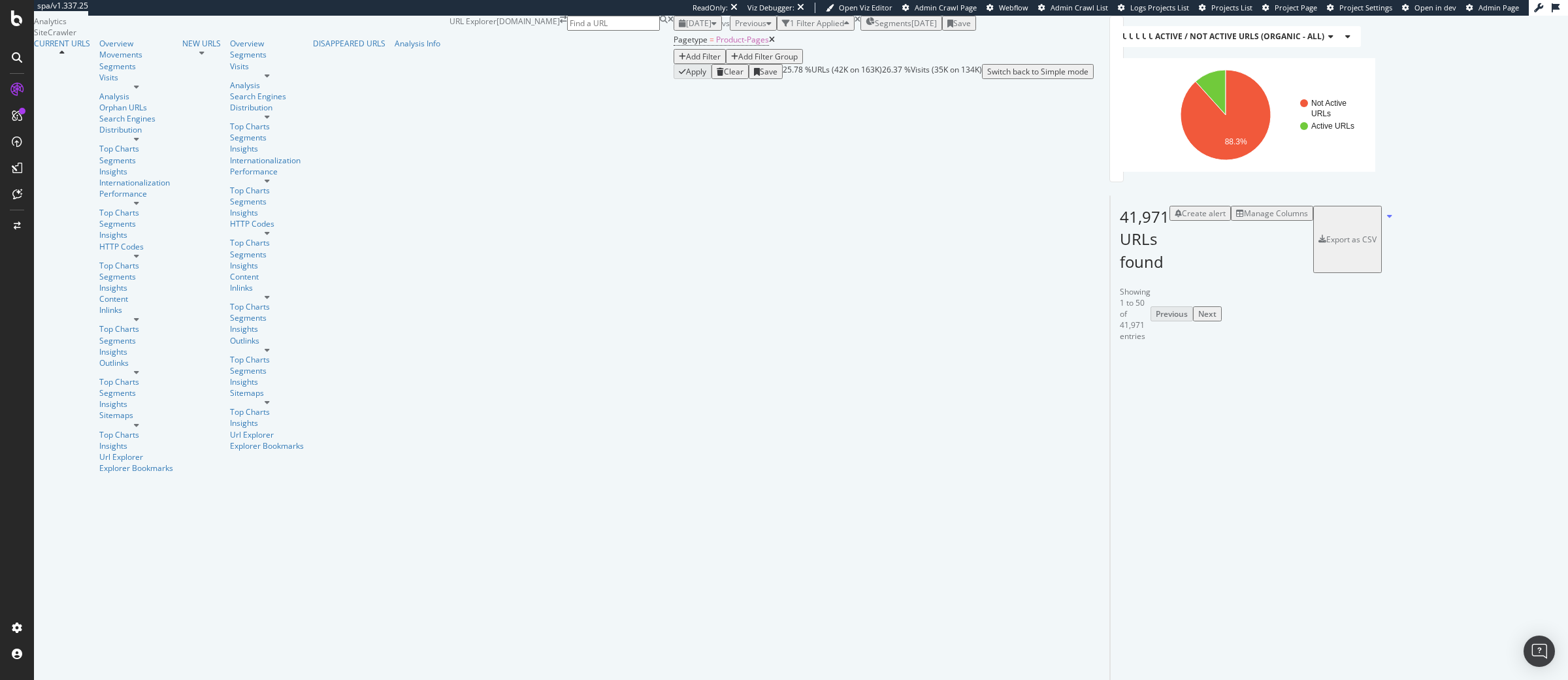
scroll to position [1906, 0]
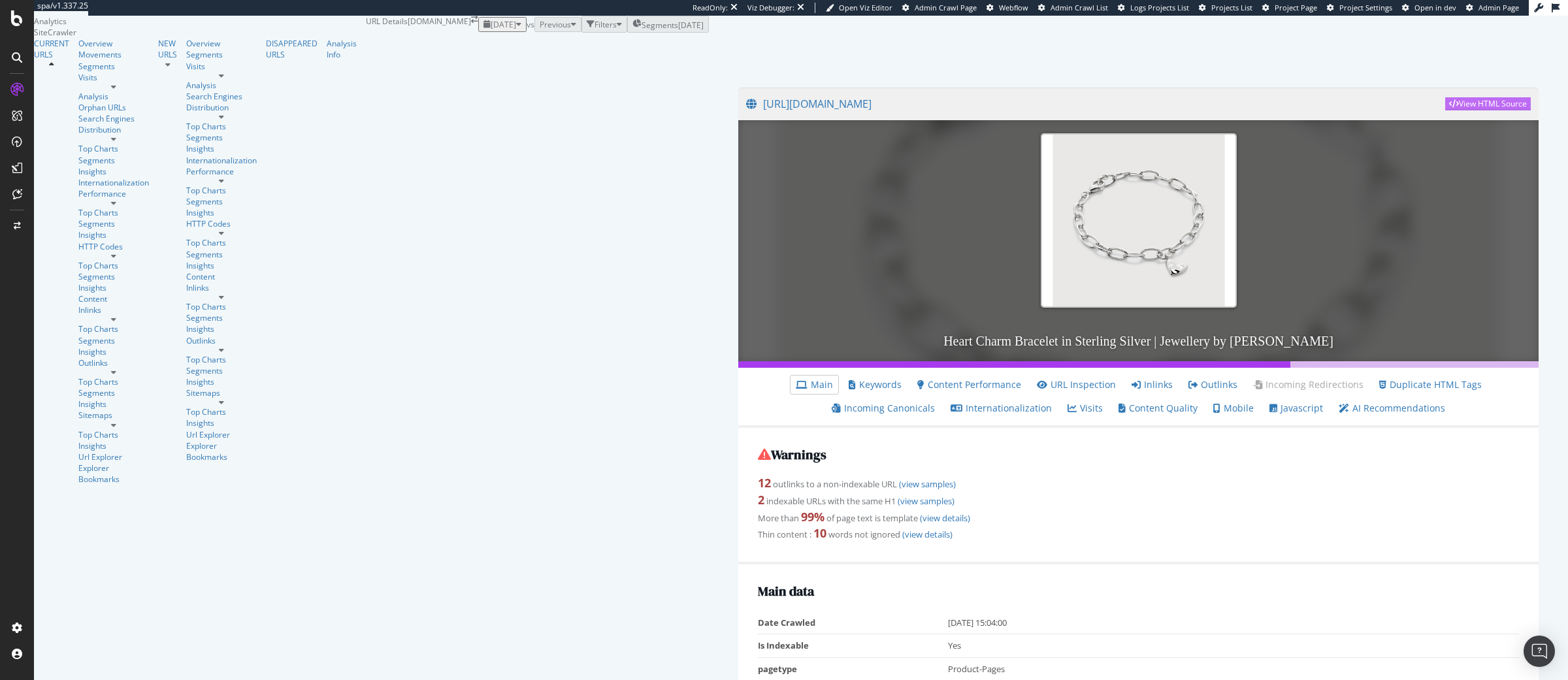
click at [1458, 109] on div "View HTML Source" at bounding box center [1492, 103] width 68 height 11
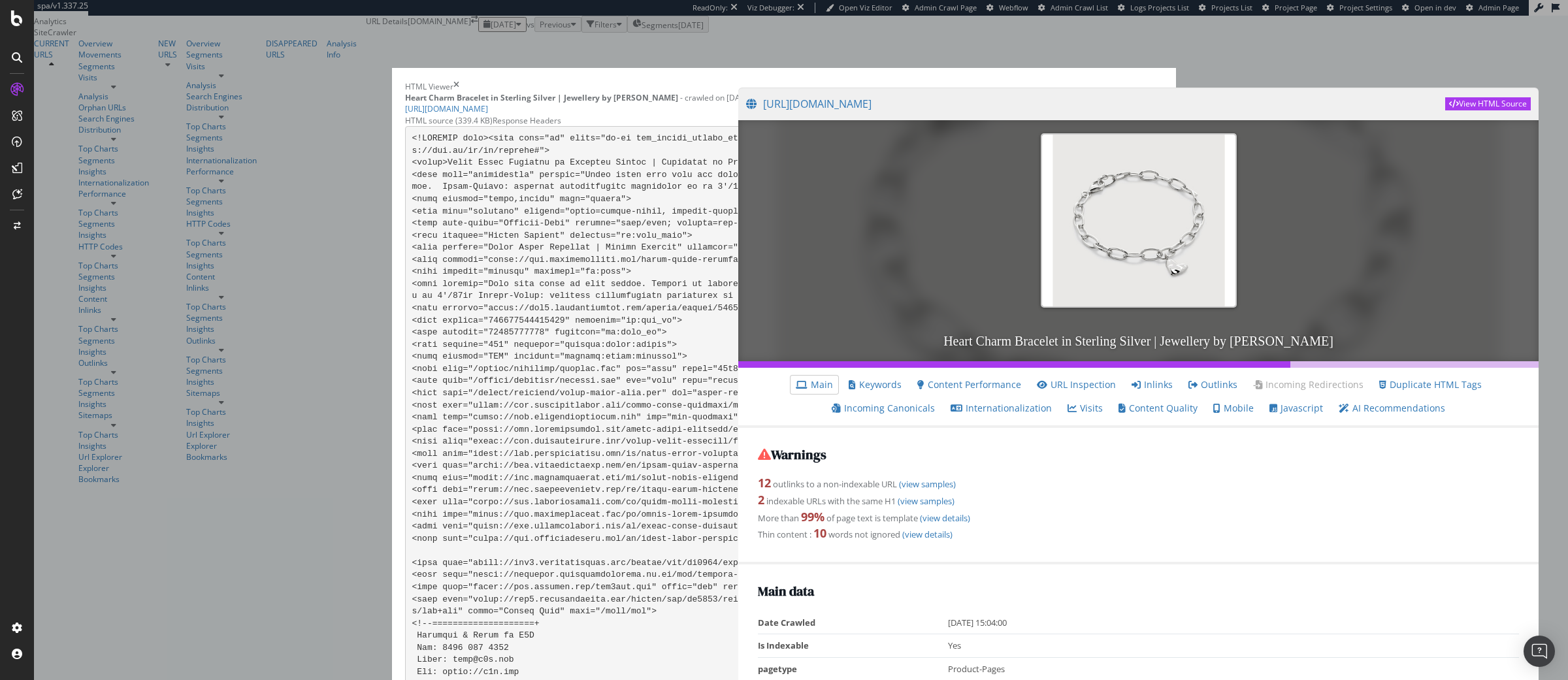
click at [1131, 90] on div "HTML Viewer Heart Charm Bracelet in Sterling Silver | Jewellery by Monica Vinad…" at bounding box center [784, 340] width 1568 height 680
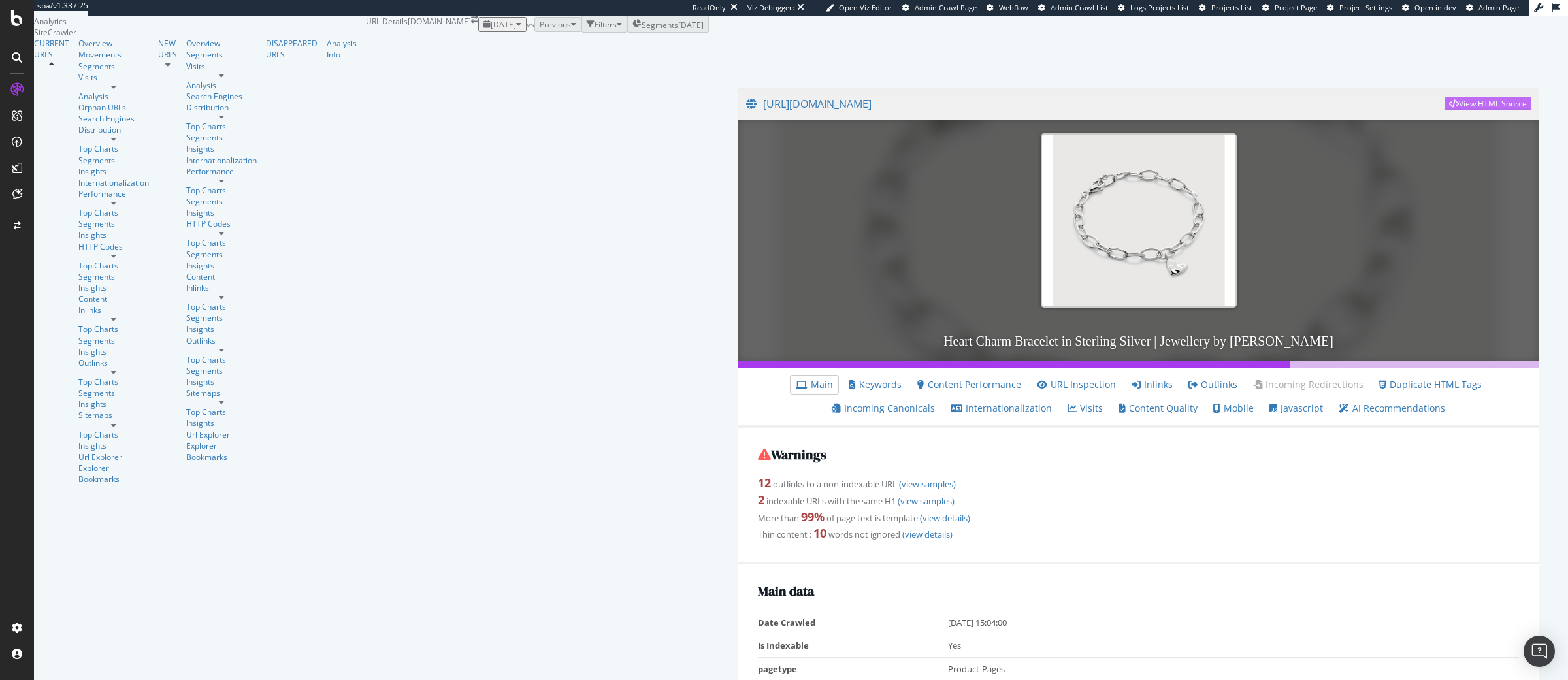
click at [1476, 109] on div "View HTML Source" at bounding box center [1492, 103] width 68 height 11
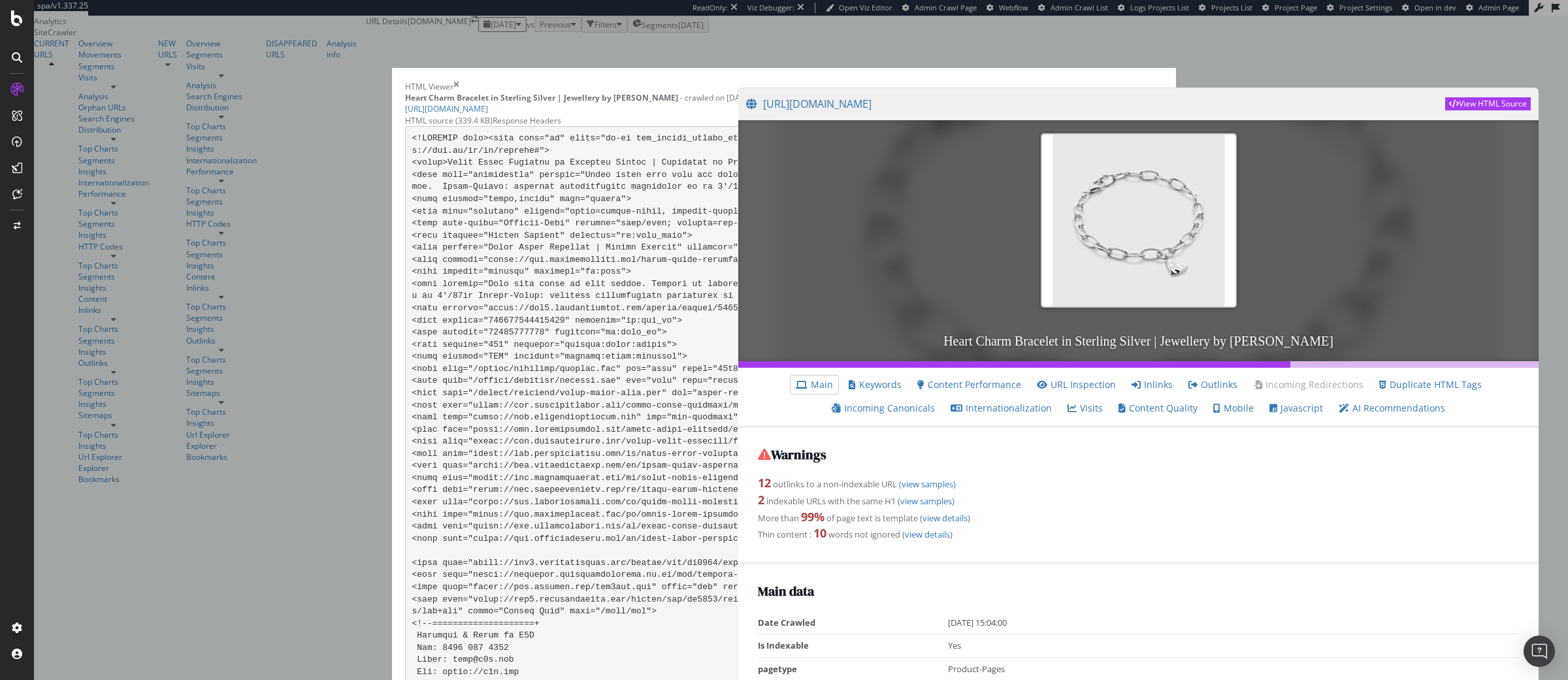
scroll to position [31243, 0]
click at [459, 81] on icon "times" at bounding box center [456, 86] width 6 height 11
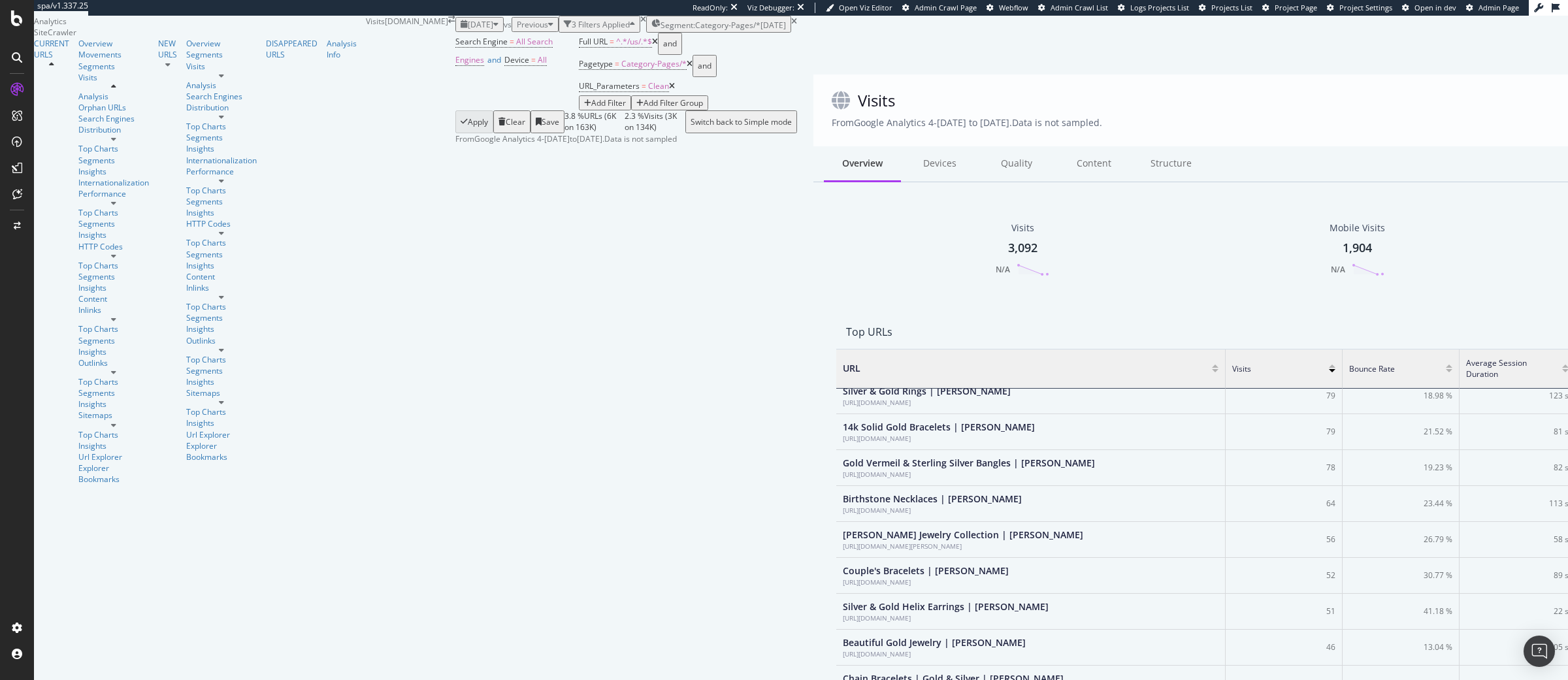
scroll to position [638, 0]
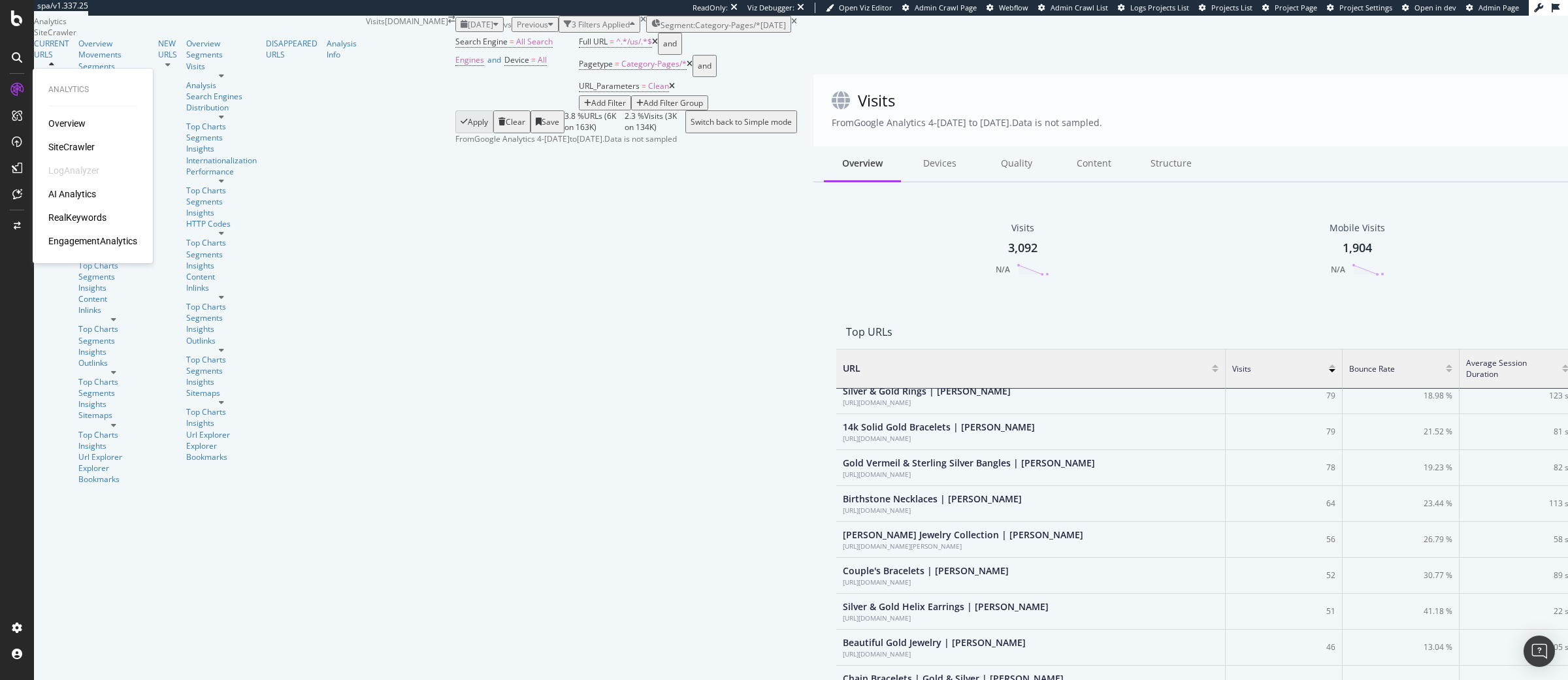
click at [89, 218] on div "RealKeywords" at bounding box center [77, 217] width 58 height 13
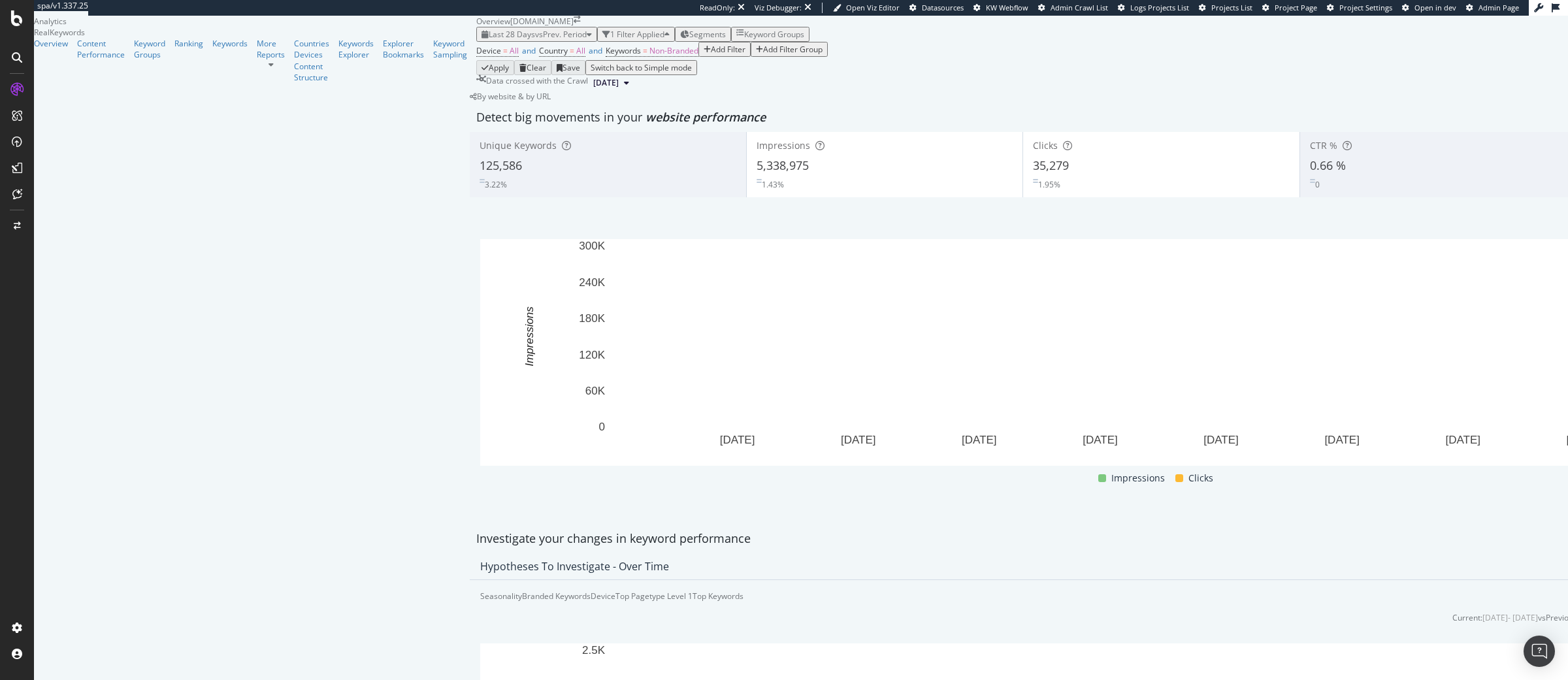
scroll to position [328, 0]
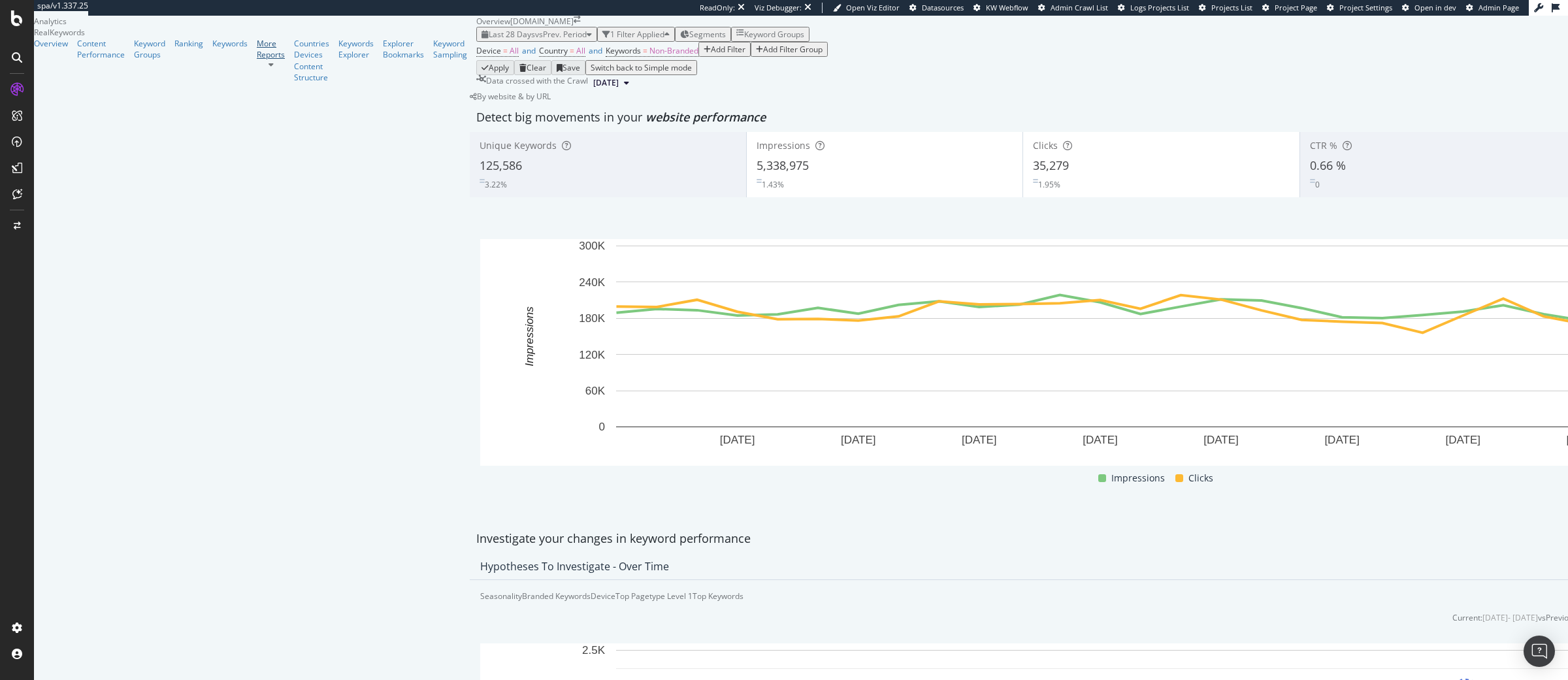
click at [257, 61] on div at bounding box center [270, 61] width 28 height 0
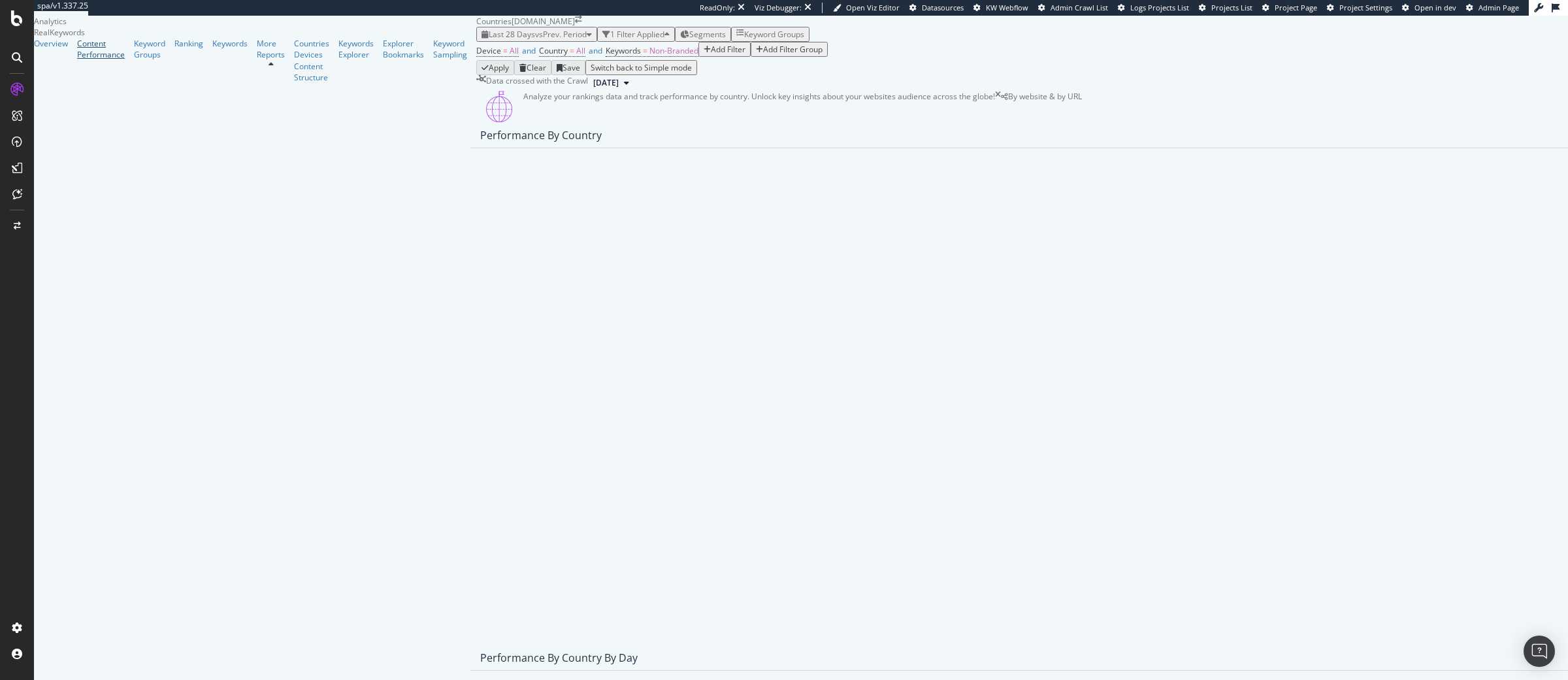
click at [83, 60] on div "Content Performance" at bounding box center [101, 49] width 48 height 22
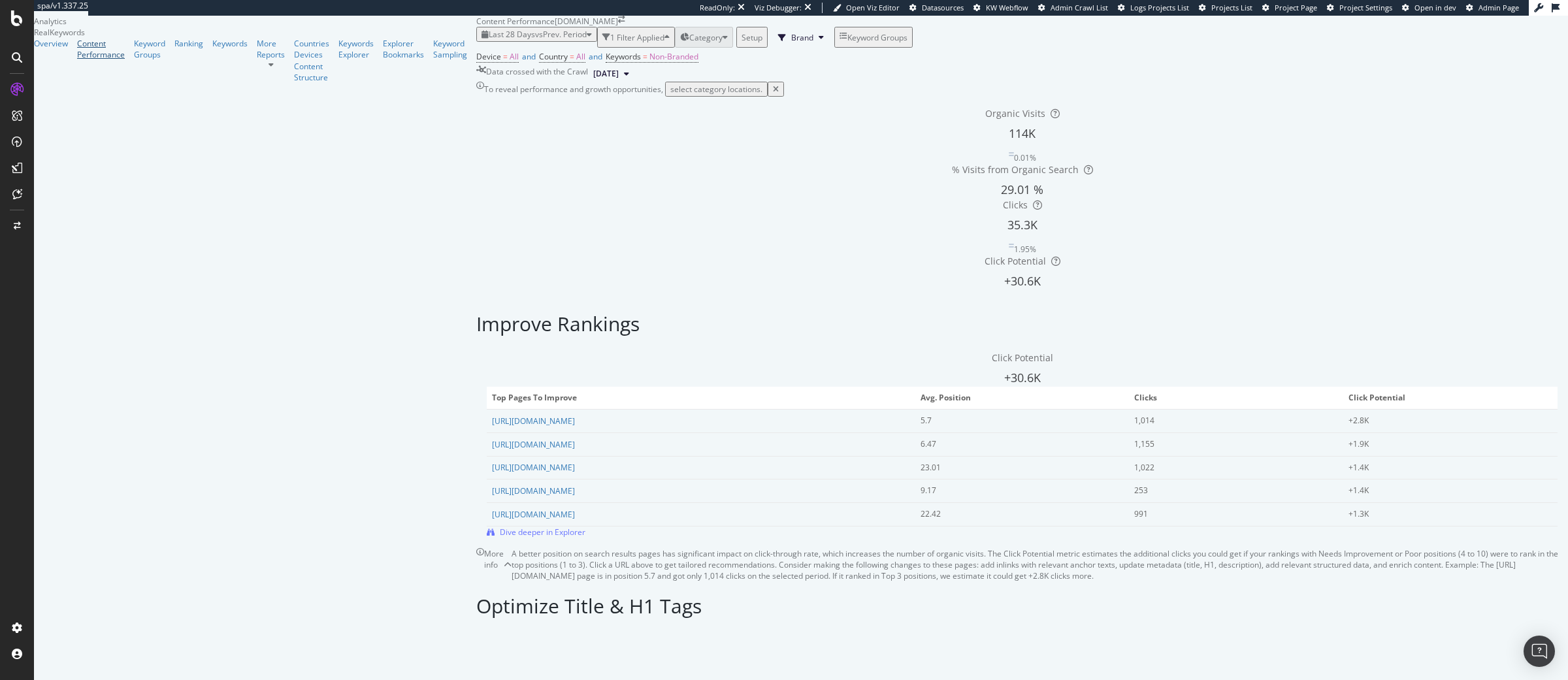
scroll to position [1746, 0]
click at [257, 61] on div at bounding box center [270, 61] width 28 height 0
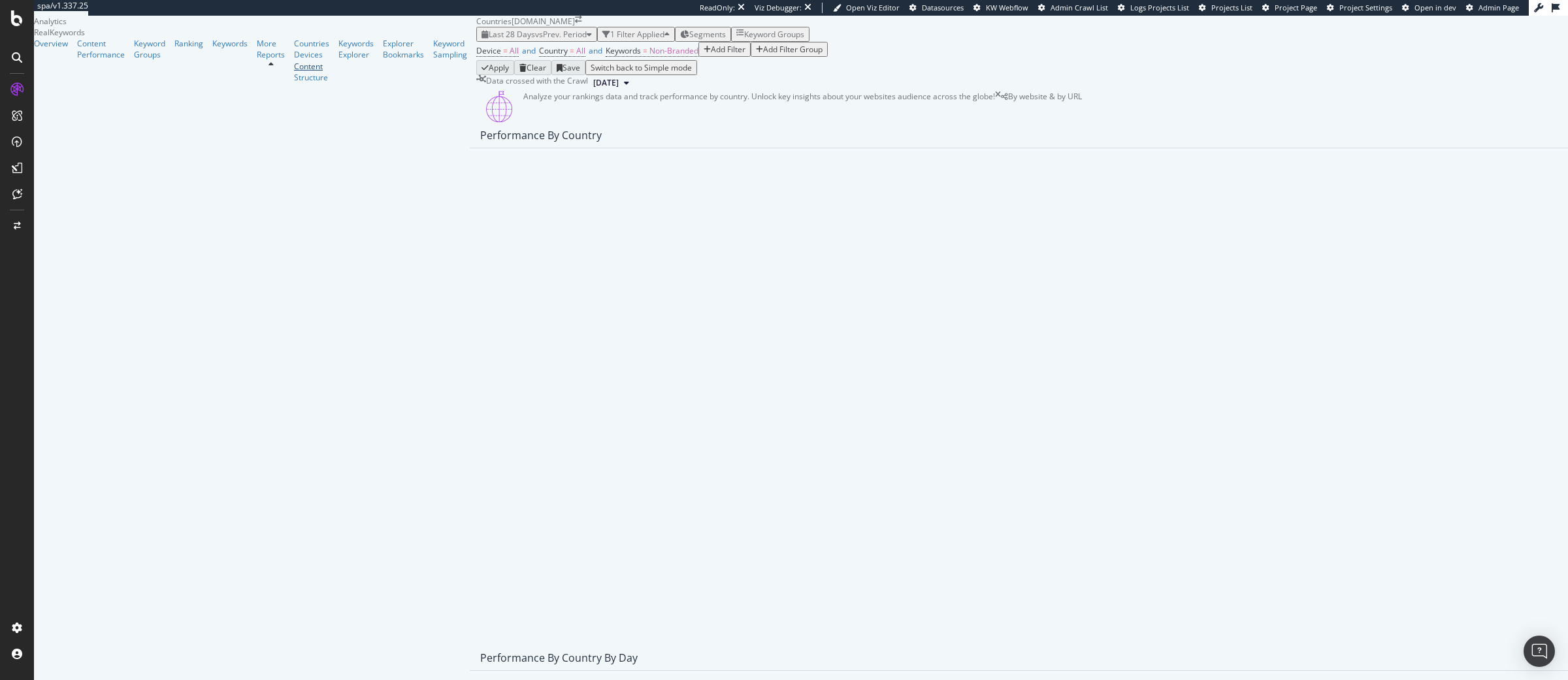
click at [294, 72] on div "Content" at bounding box center [311, 66] width 35 height 11
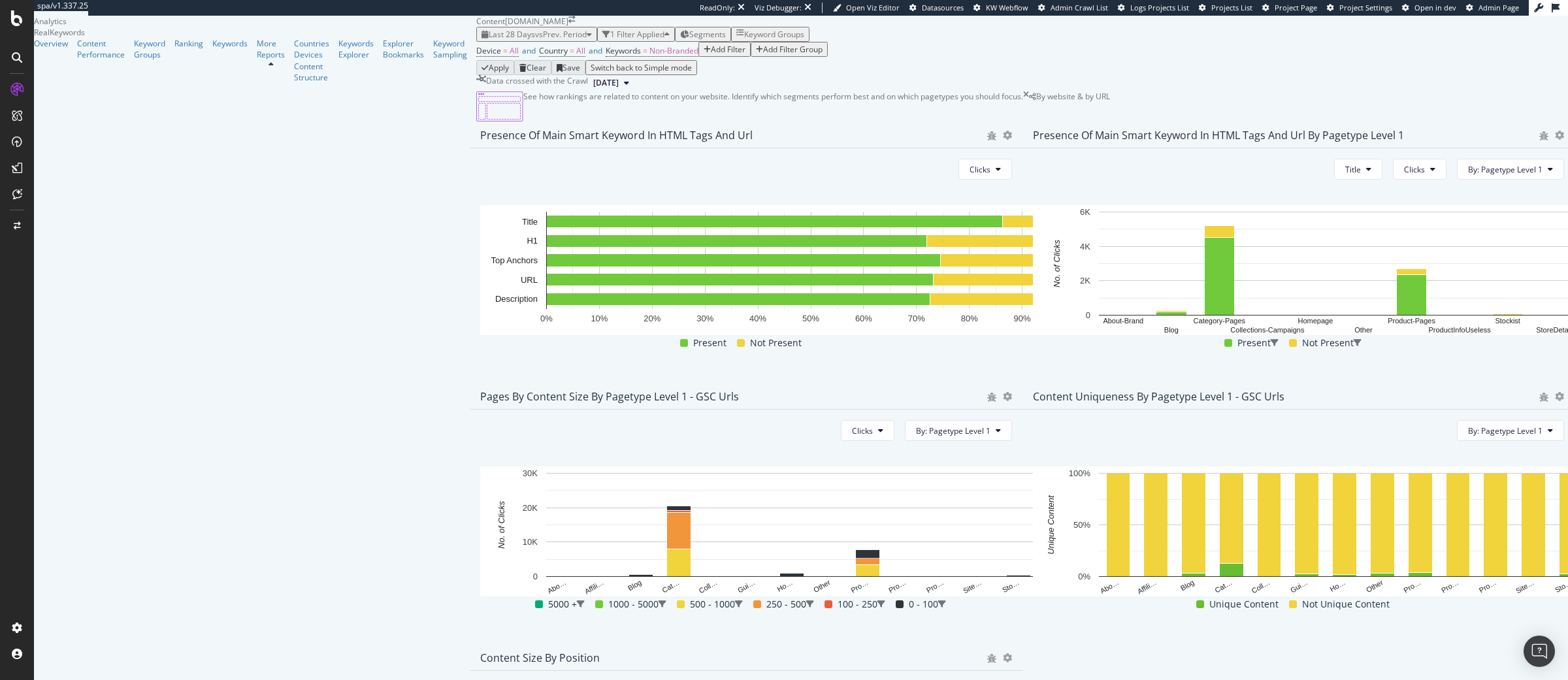
click at [1423, 60] on div "Device = All and Country = All and Keywords = Non-Branded Add Filter Add Filter…" at bounding box center [1022, 51] width 1091 height 19
click at [22, 55] on div at bounding box center [16, 57] width 21 height 21
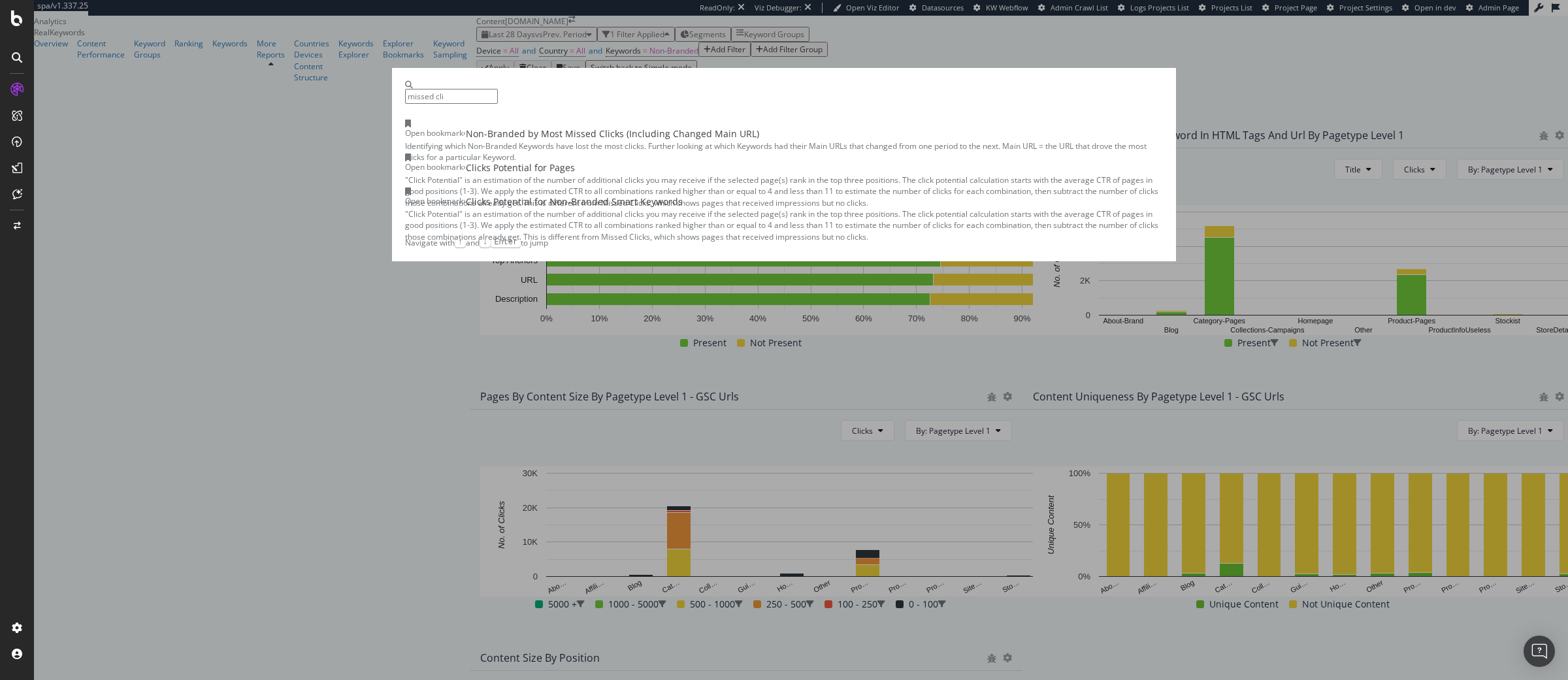
type input "missed cli"
click at [676, 140] on div "Non-Branded by Most Missed Clicks (Including Changed Main URL)" at bounding box center [612, 134] width 293 height 13
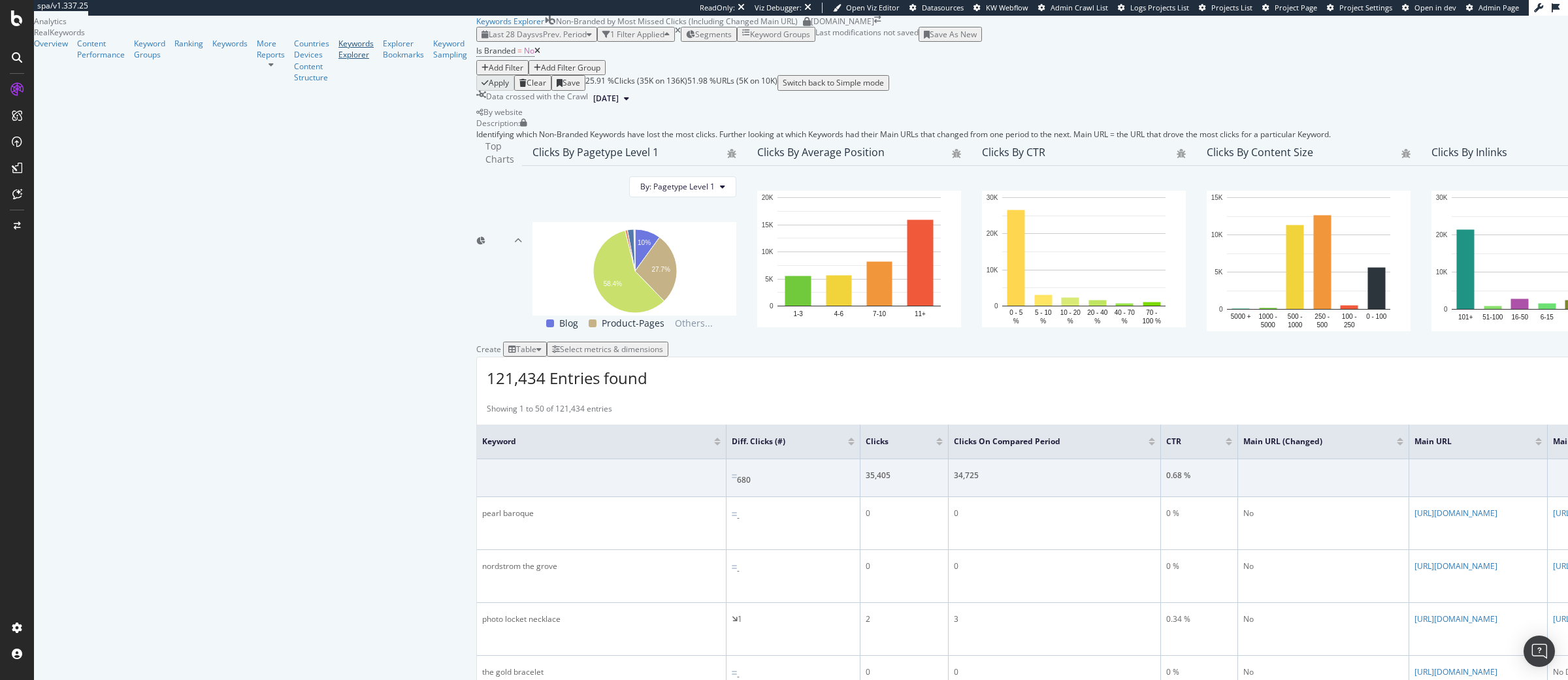
click at [338, 60] on div "Keywords Explorer" at bounding box center [355, 49] width 35 height 22
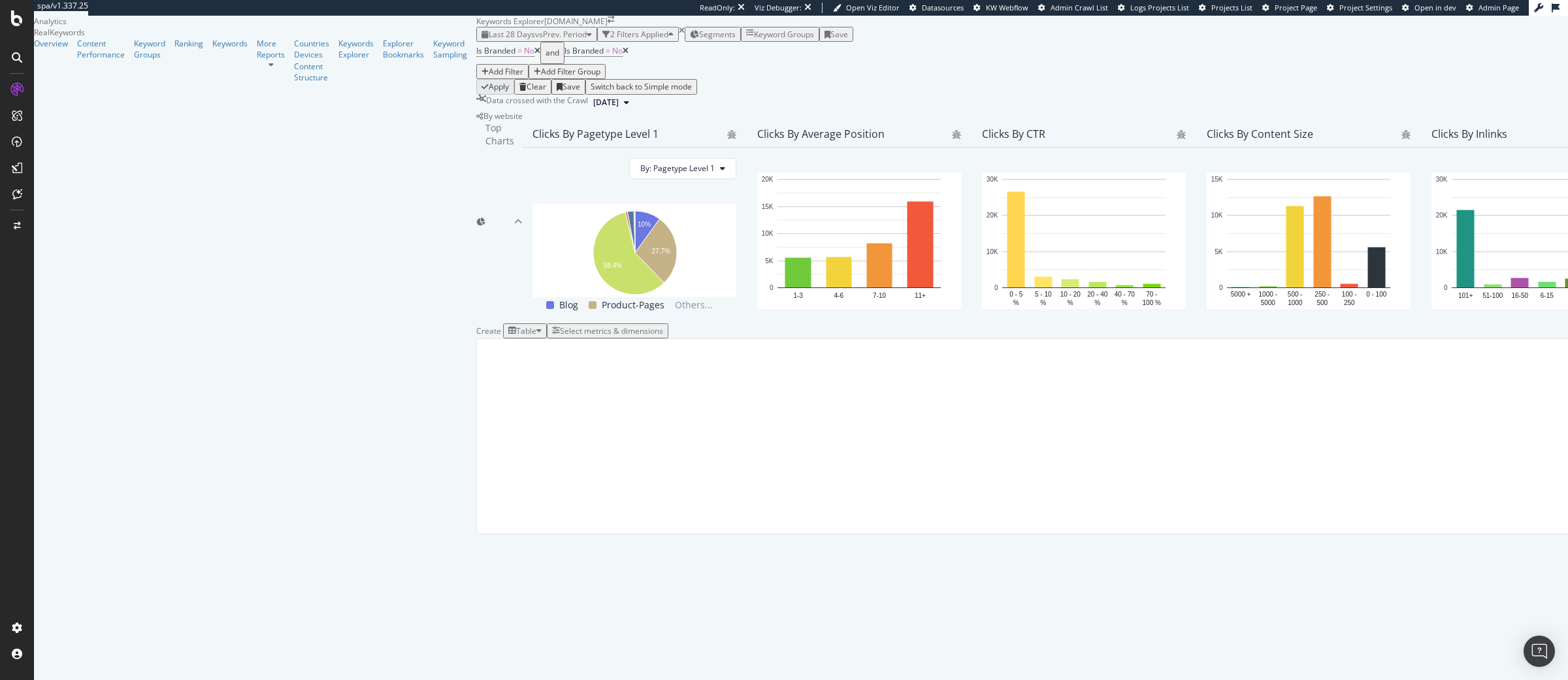
click at [623, 55] on icon at bounding box center [626, 51] width 6 height 8
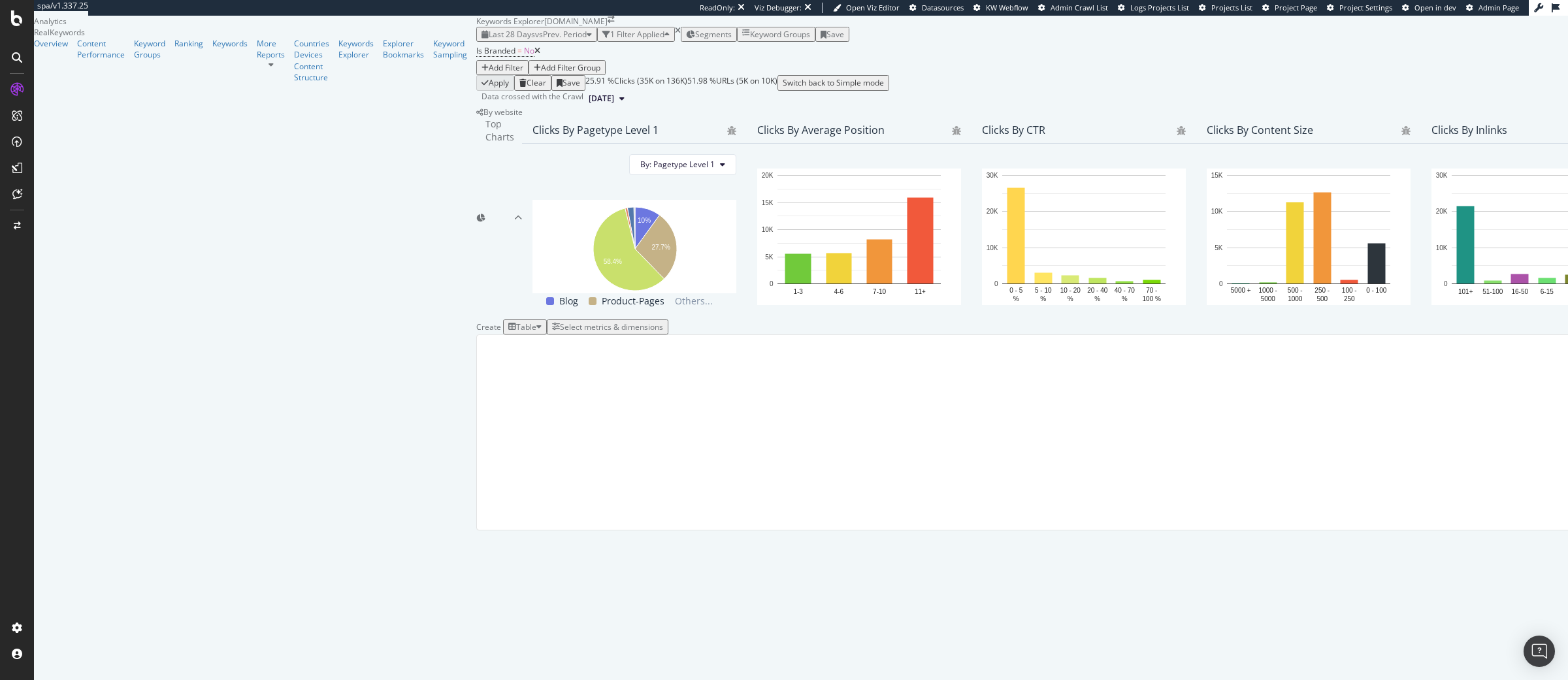
click at [535, 55] on icon at bounding box center [537, 51] width 6 height 8
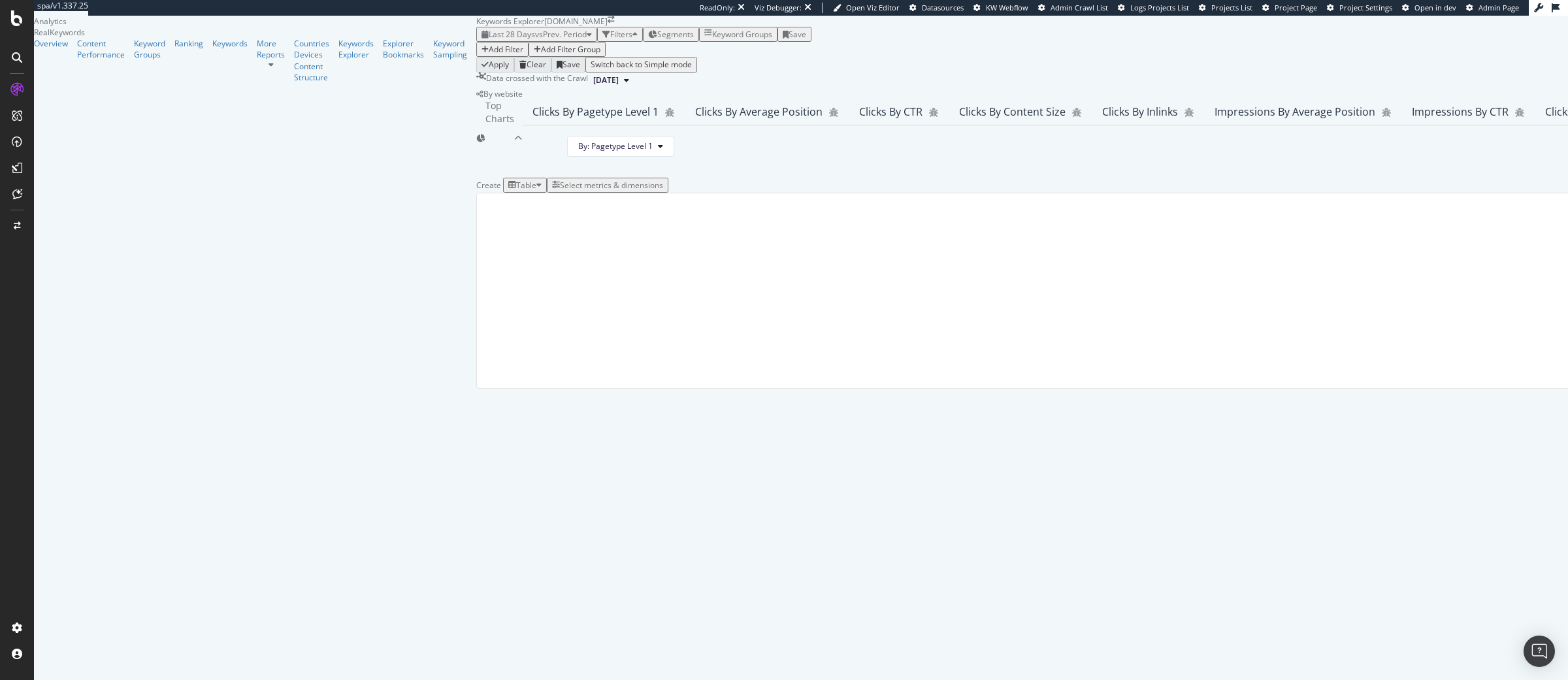
click at [663, 191] on div "Select metrics & dimensions" at bounding box center [611, 185] width 103 height 11
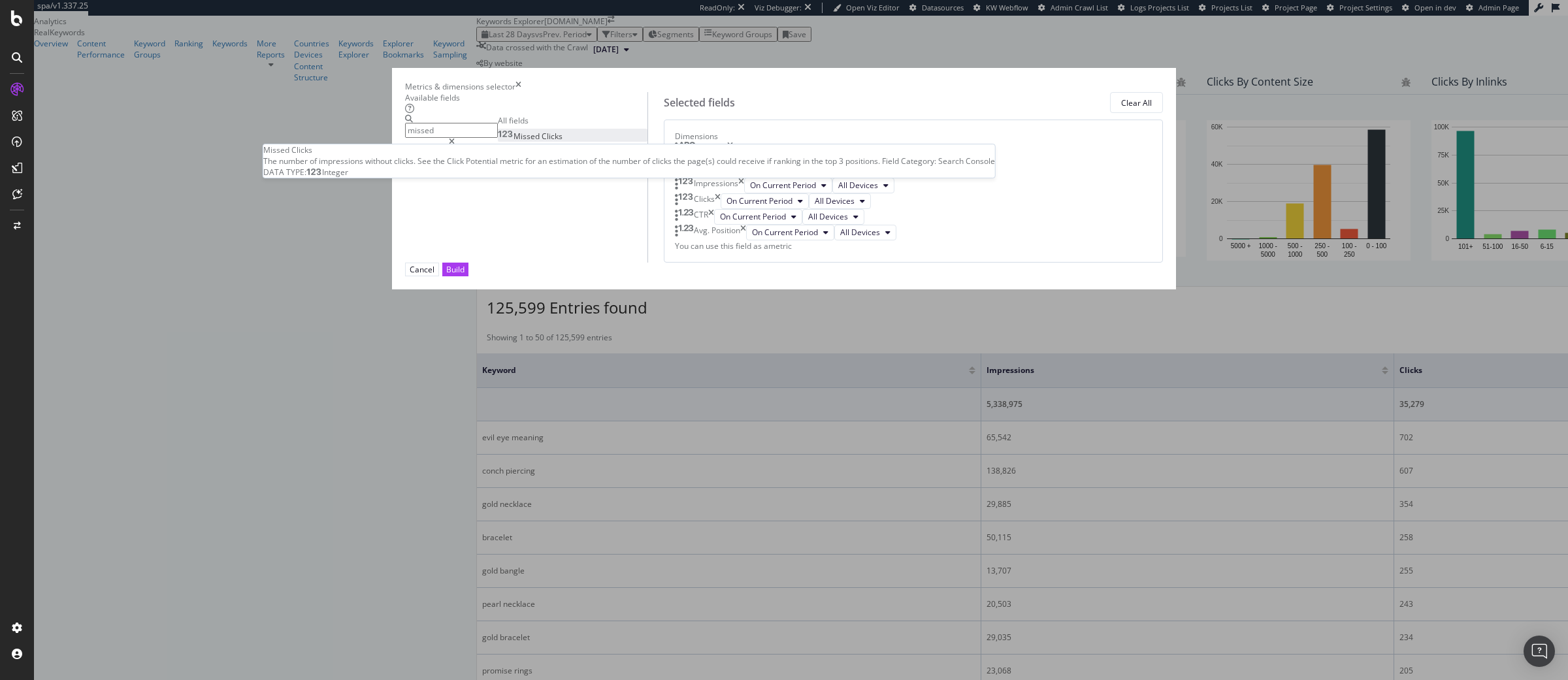
click at [563, 142] on div "Missed Clicks" at bounding box center [530, 135] width 64 height 11
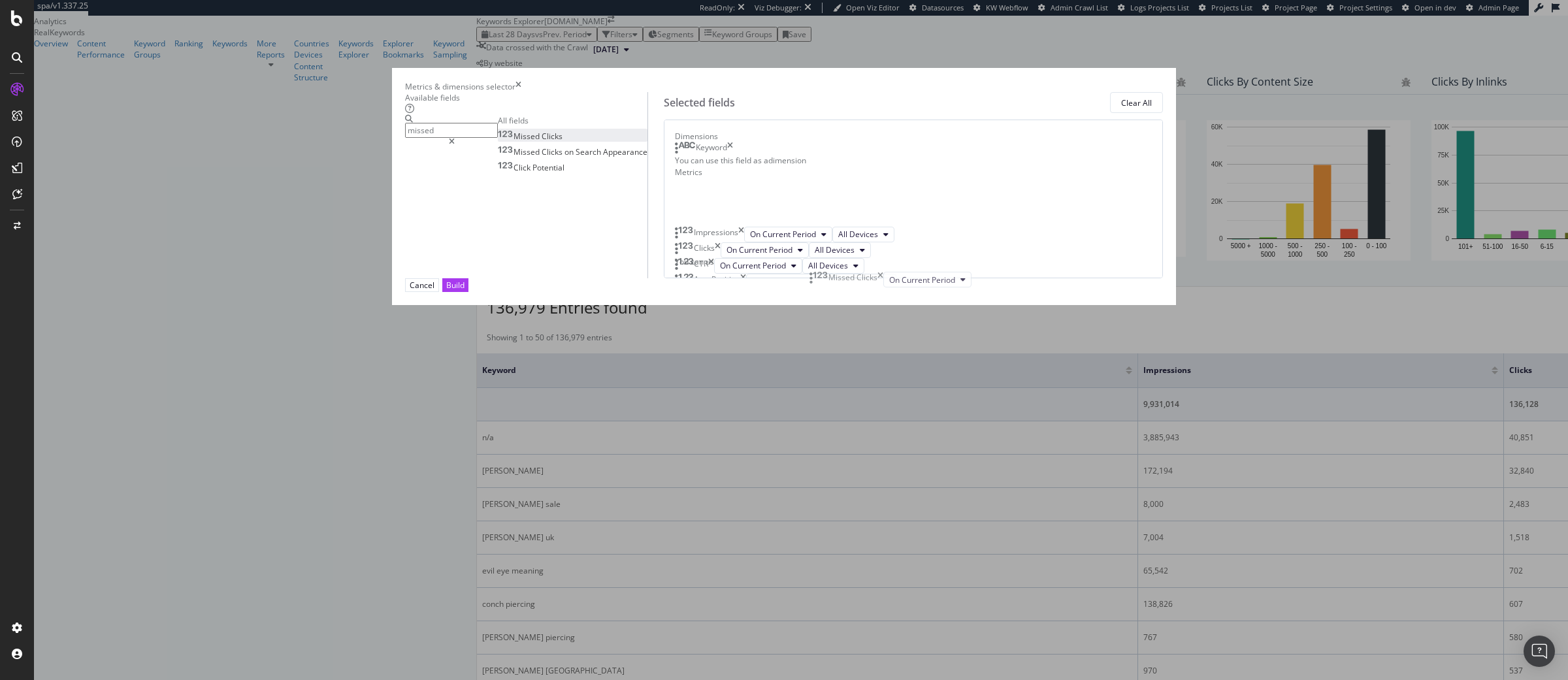
drag, startPoint x: 823, startPoint y: 473, endPoint x: 821, endPoint y: 280, distance: 193.0
click at [821, 280] on body "spa/v1.337.25 ReadOnly: Viz Debugger: Open Viz Editor Datasources KW Webflow Ad…" at bounding box center [784, 340] width 1568 height 680
click at [498, 138] on input "missed" at bounding box center [451, 130] width 92 height 15
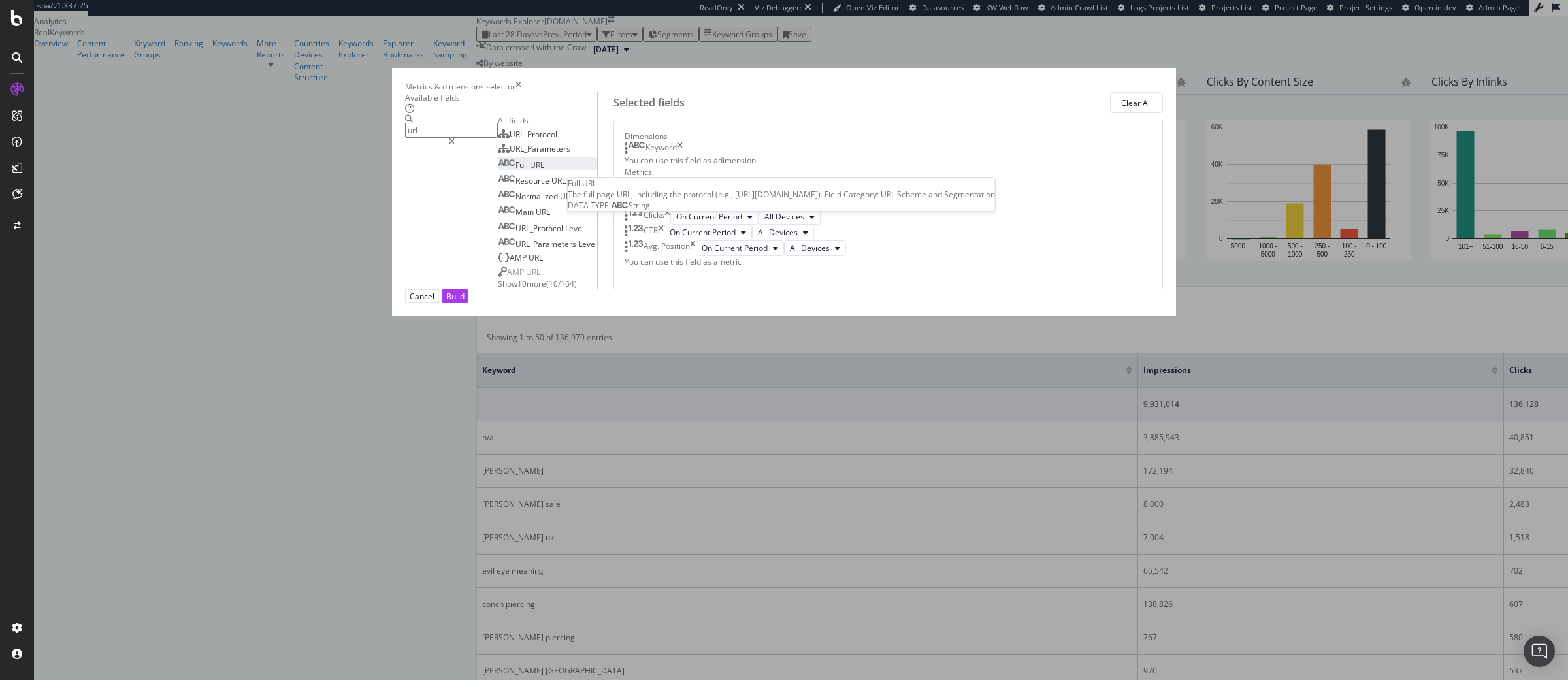
type input "url"
click at [544, 171] on div "Full URL" at bounding box center [521, 164] width 47 height 11
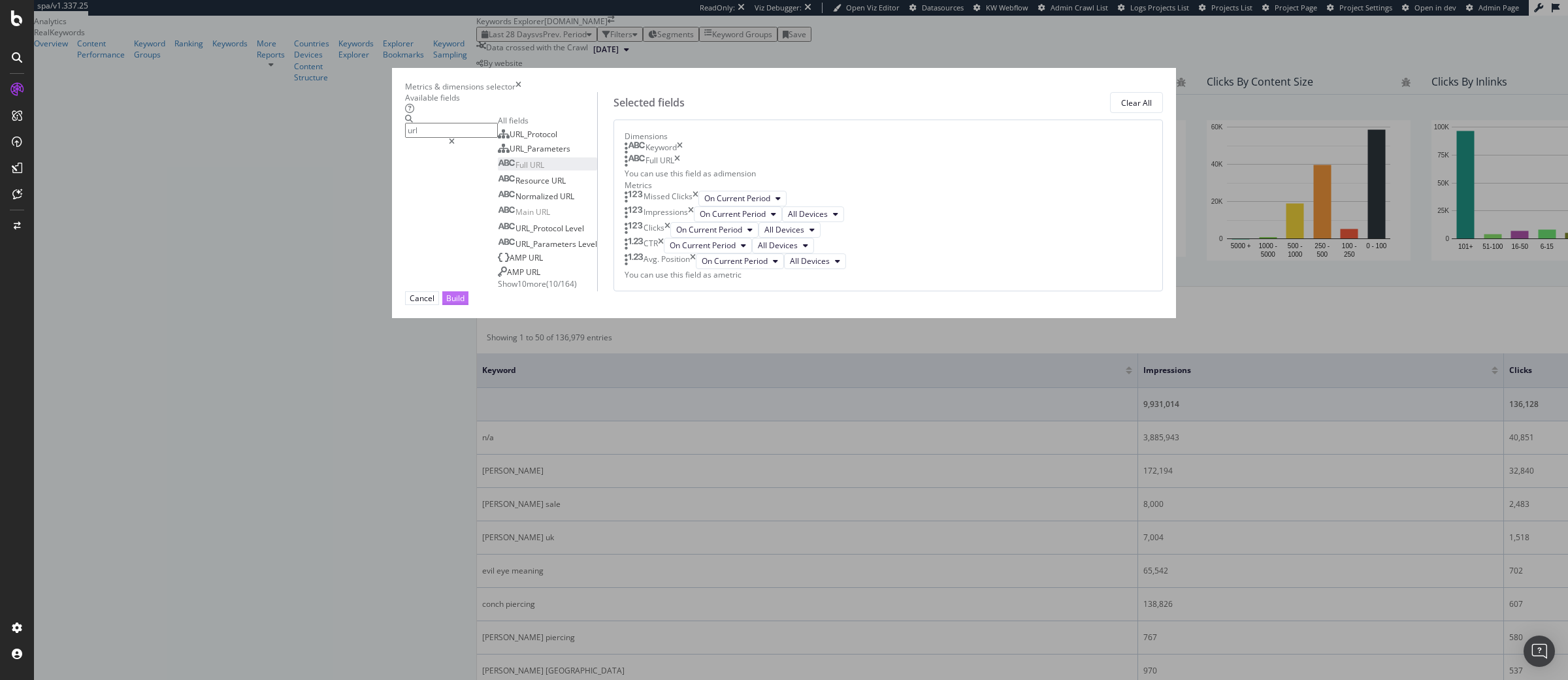
click at [464, 304] on div "Build" at bounding box center [456, 297] width 19 height 11
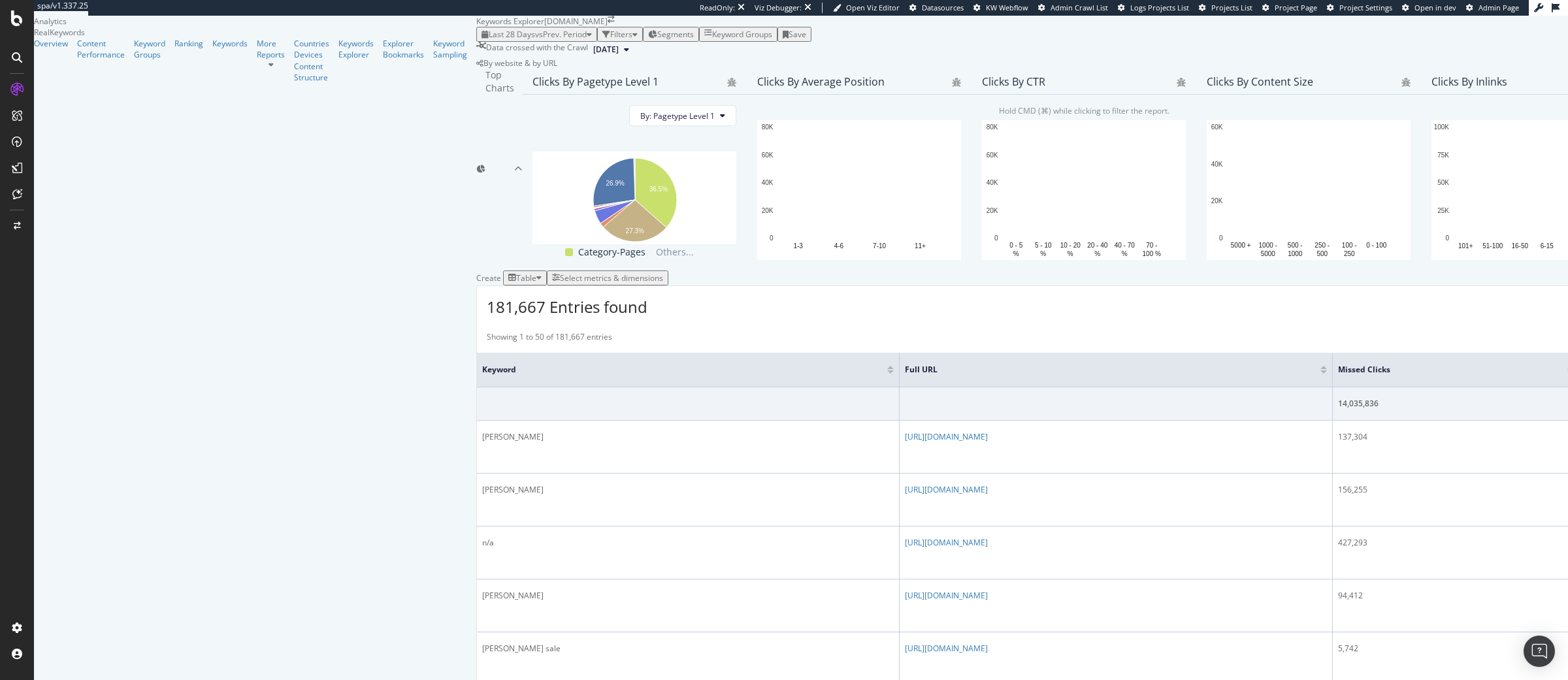
scroll to position [277, 0]
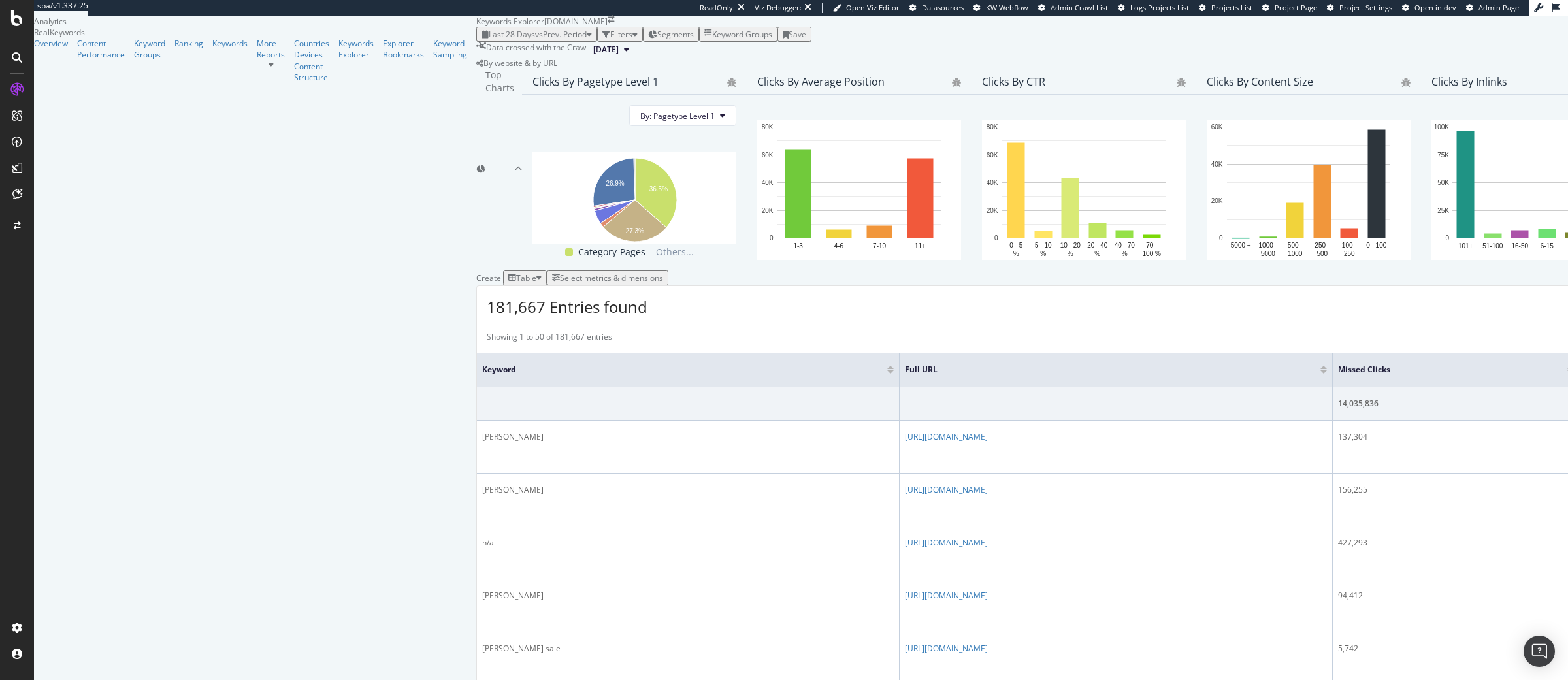
click at [1567, 370] on div at bounding box center [1570, 372] width 6 height 4
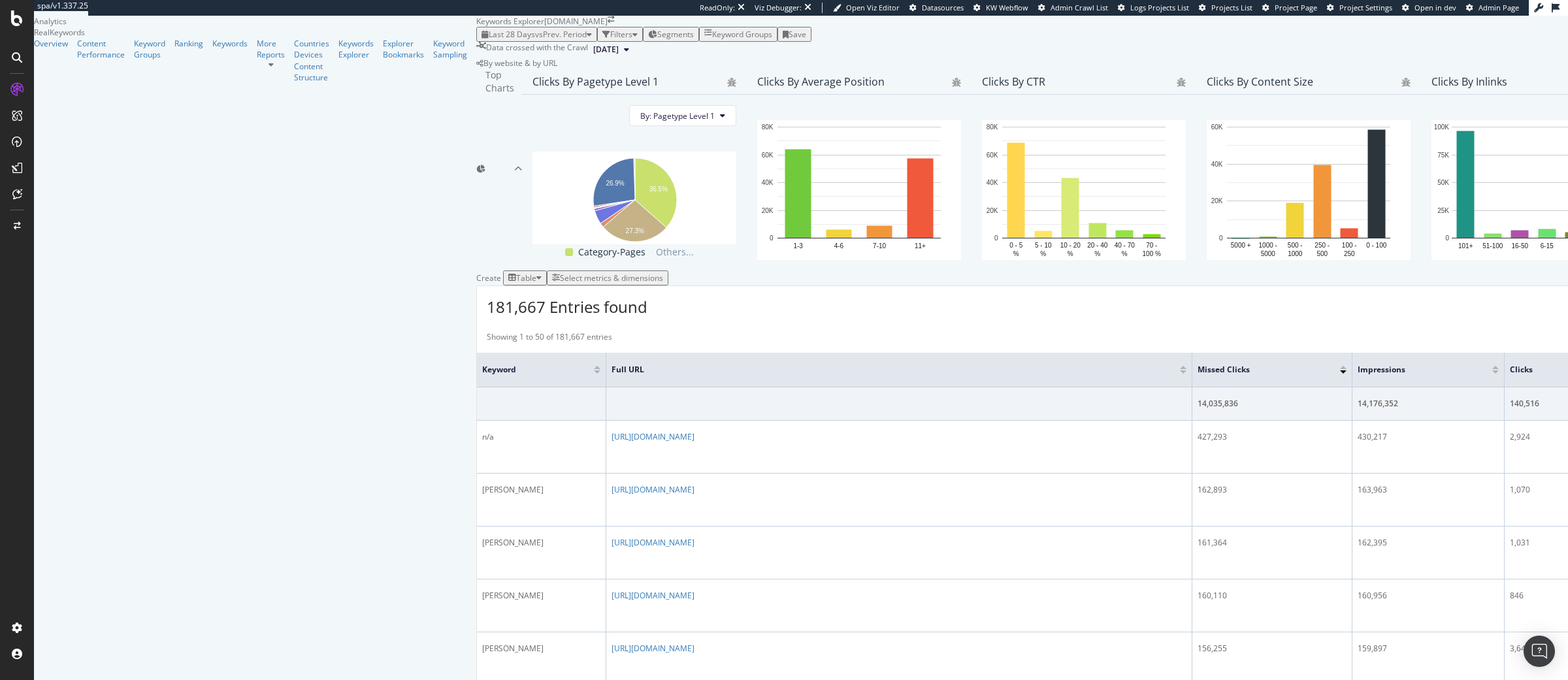
click at [657, 40] on span "Segments" at bounding box center [675, 34] width 37 height 11
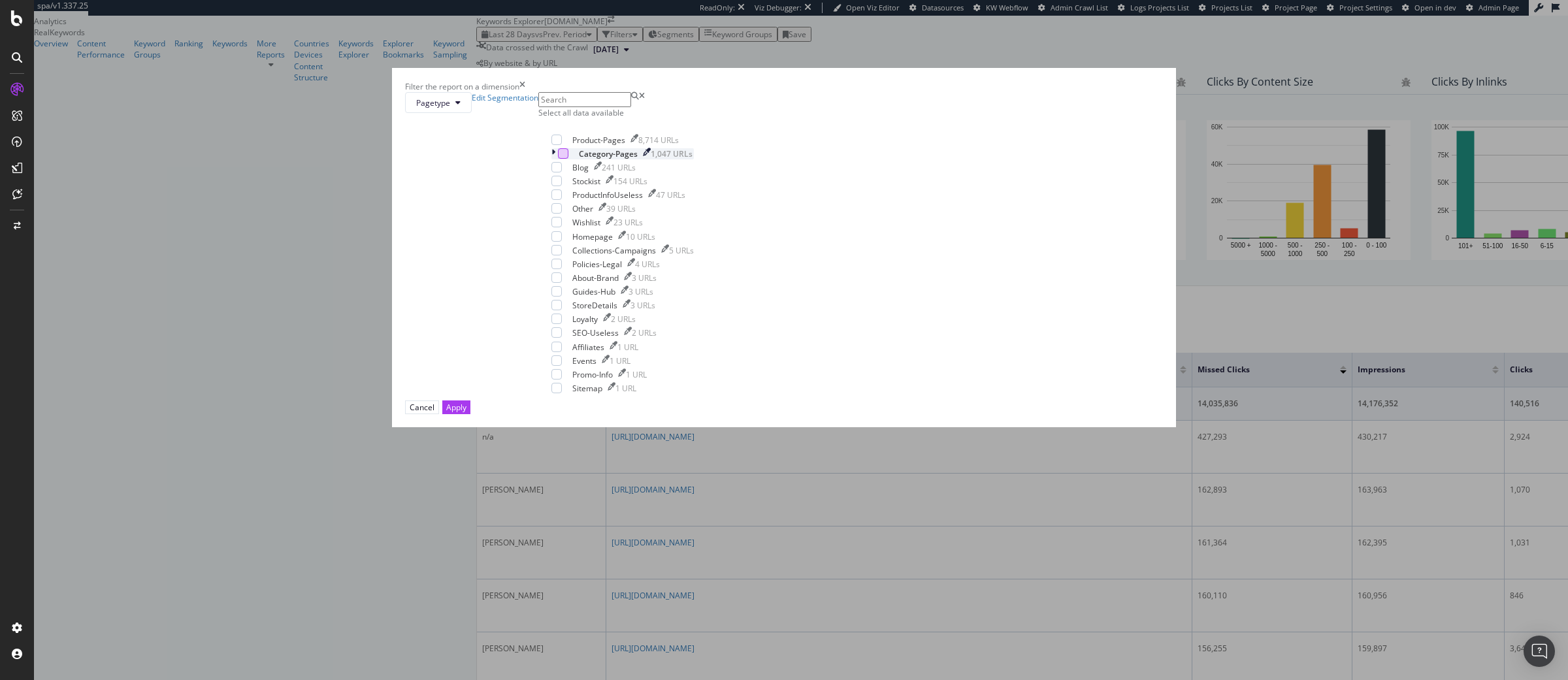
click at [568, 159] on div "modal" at bounding box center [563, 153] width 11 height 11
click at [470, 414] on button "Apply" at bounding box center [456, 407] width 28 height 14
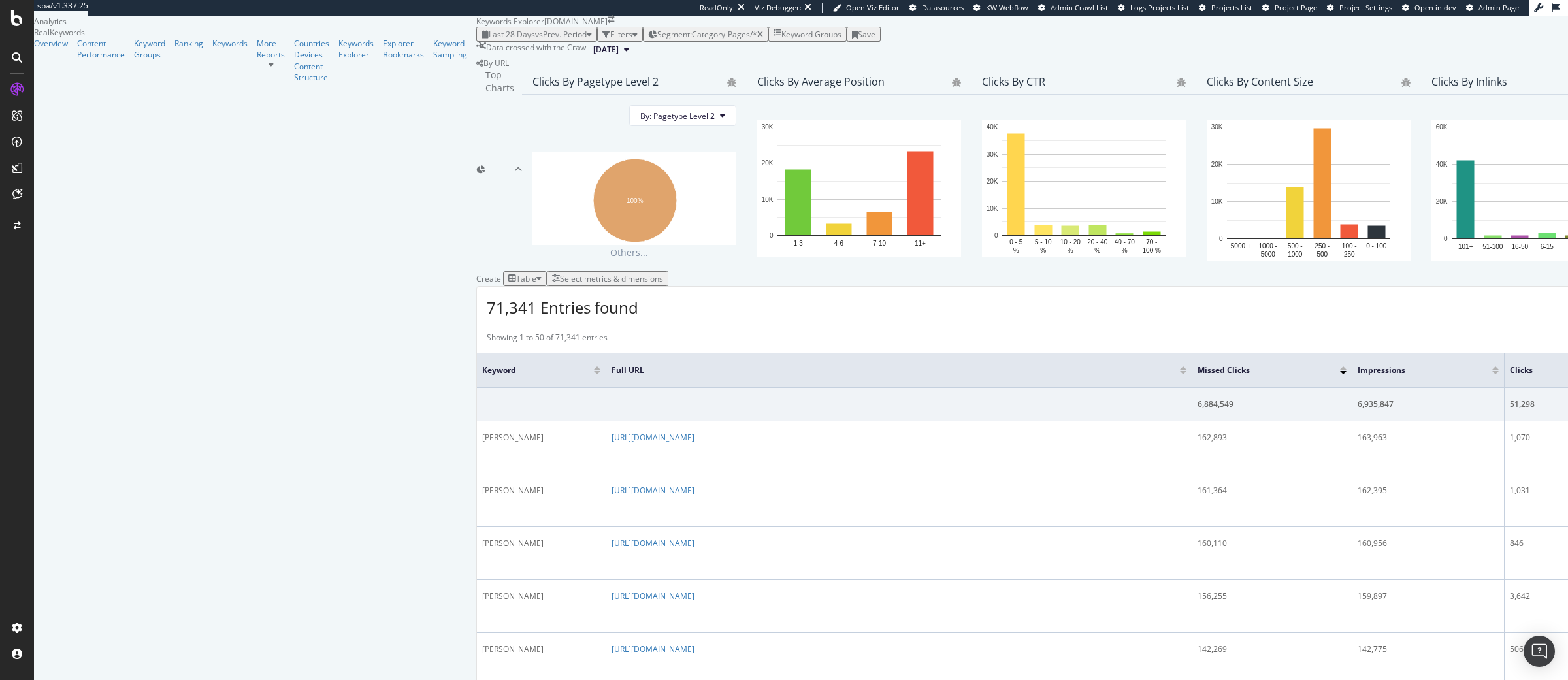
click at [610, 40] on div "Filters" at bounding box center [621, 34] width 22 height 11
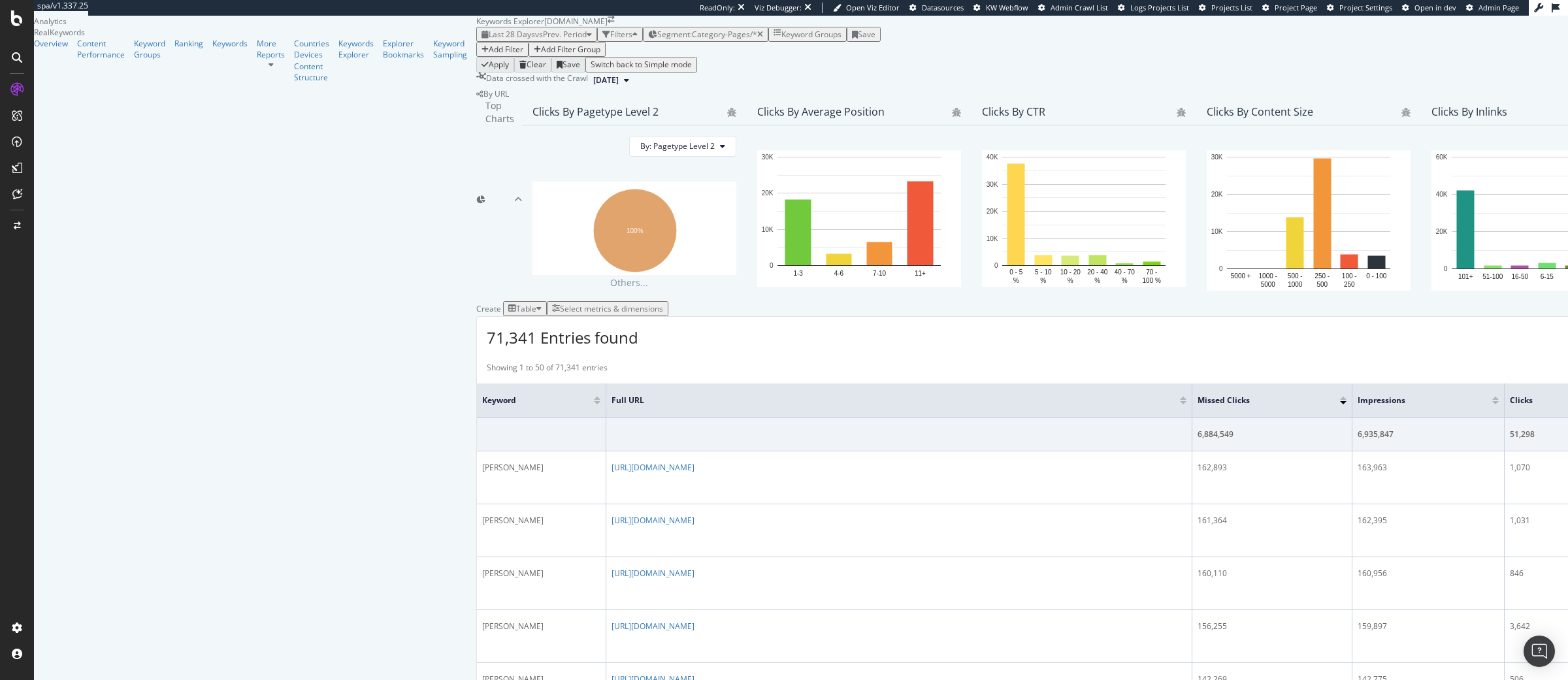
click at [489, 55] on div "Add Filter" at bounding box center [506, 49] width 34 height 11
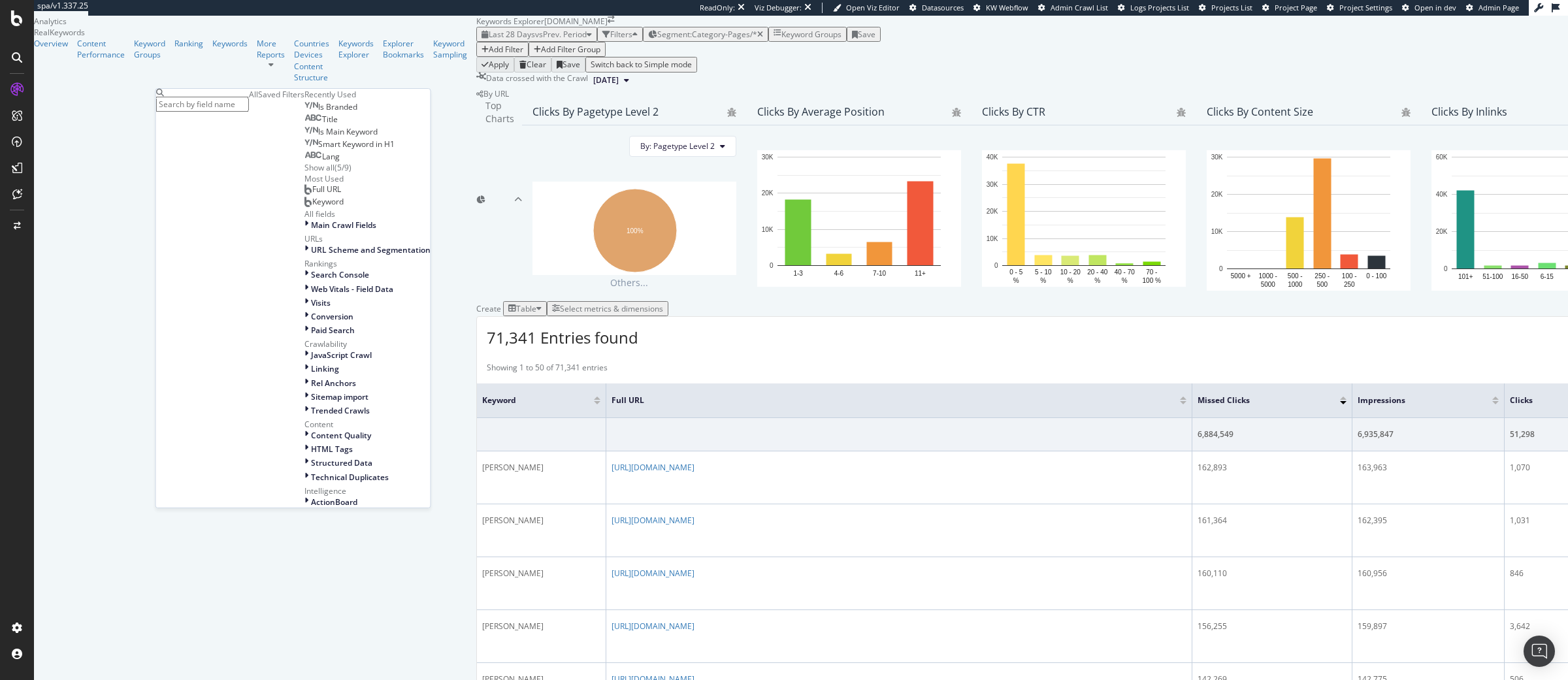
click at [318, 112] on span "Is Branded" at bounding box center [338, 106] width 39 height 11
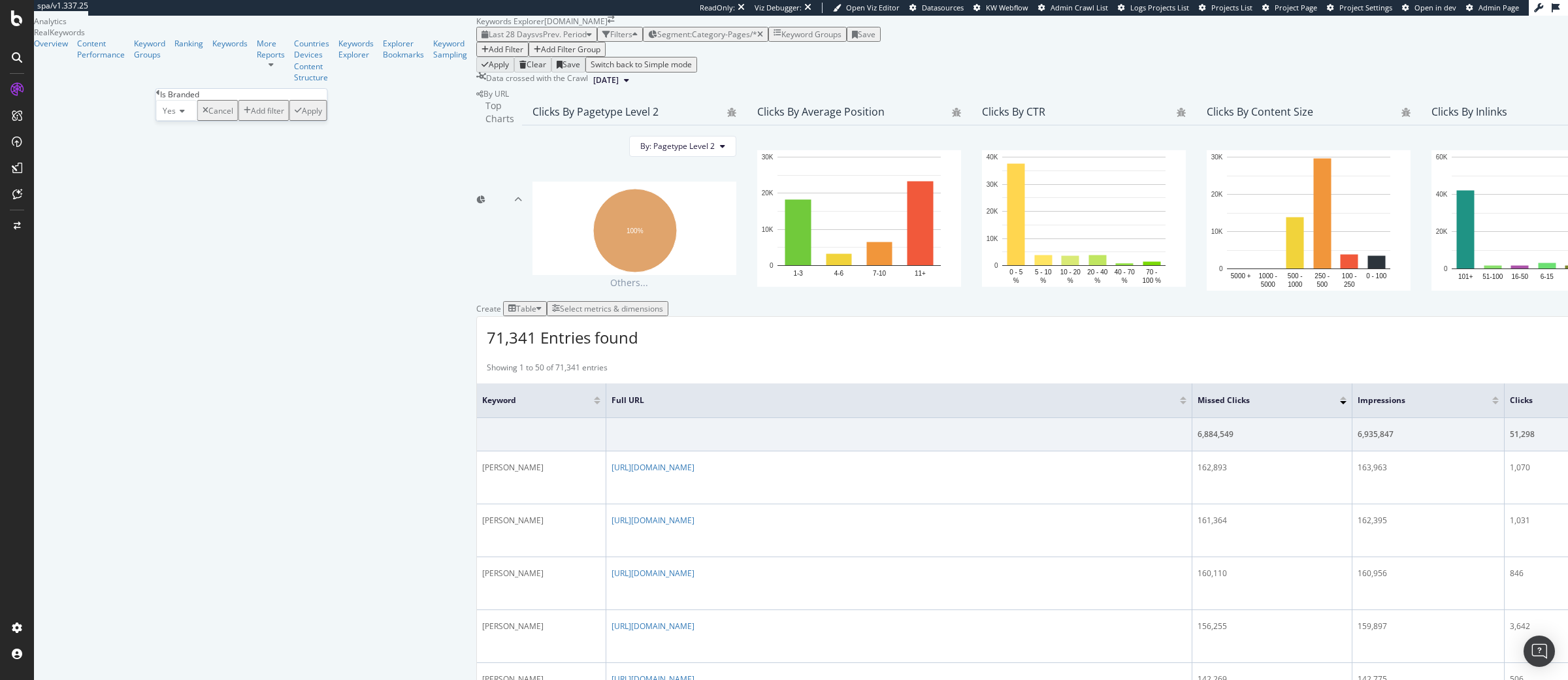
click at [184, 115] on icon at bounding box center [180, 110] width 9 height 8
click at [194, 148] on div "No" at bounding box center [177, 141] width 40 height 14
click at [300, 116] on div "Apply" at bounding box center [309, 110] width 20 height 11
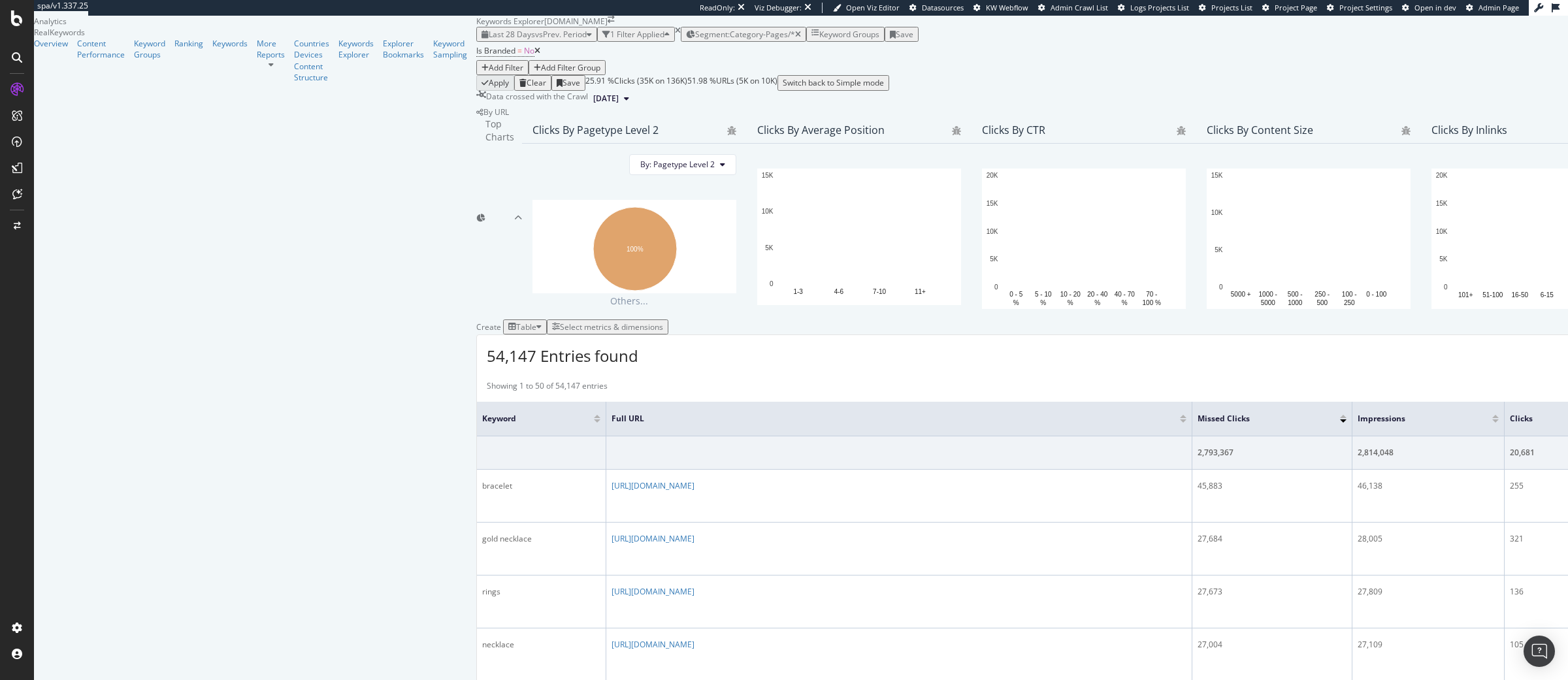
scroll to position [435, 0]
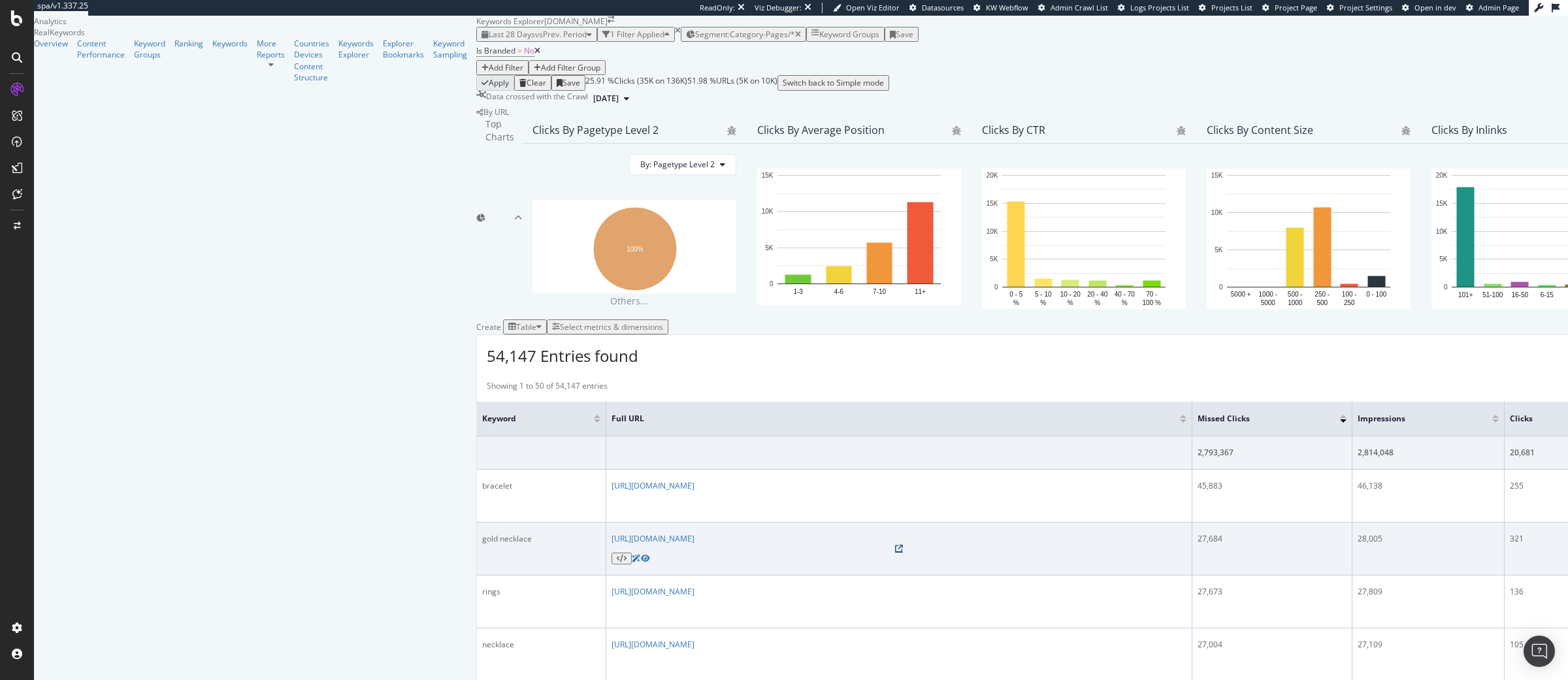
click at [895, 545] on icon at bounding box center [899, 548] width 8 height 8
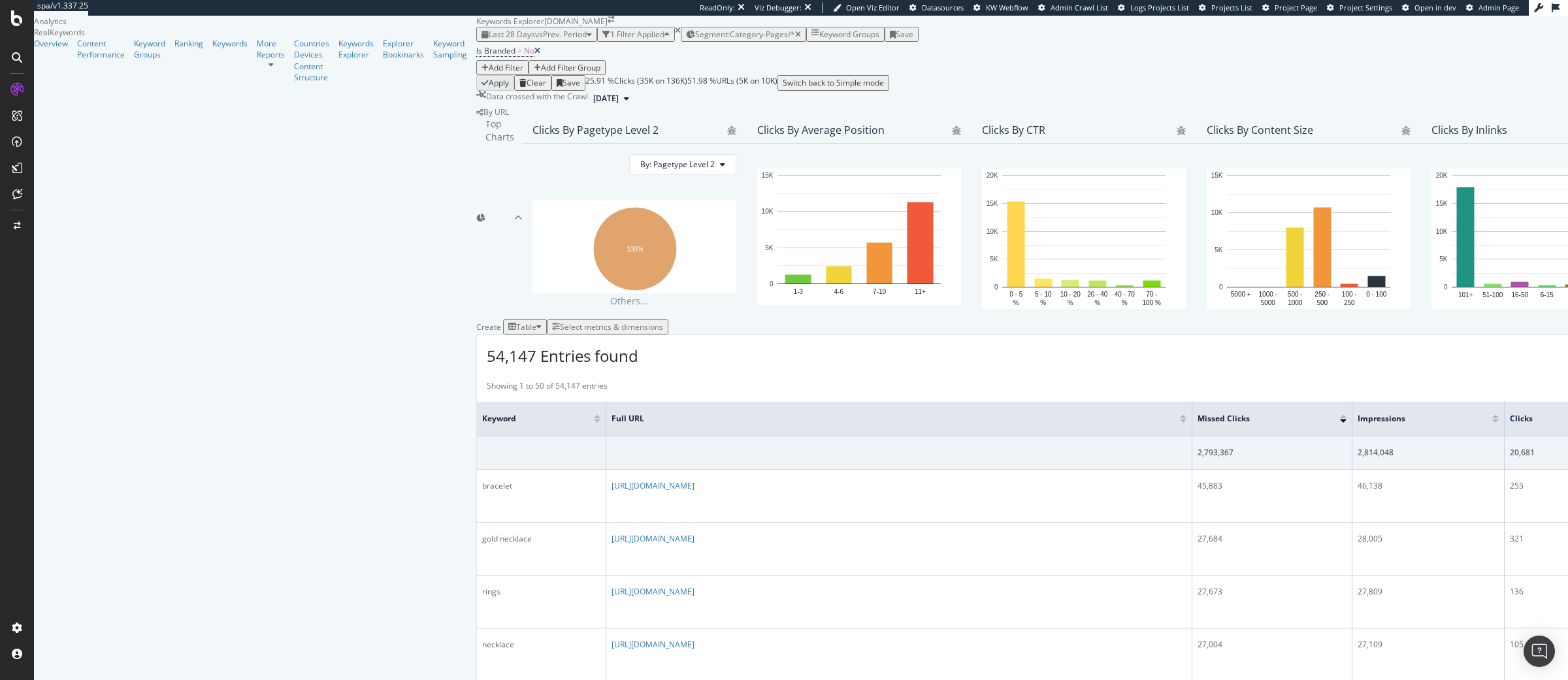
scroll to position [459, 0]
